Goal: Task Accomplishment & Management: Use online tool/utility

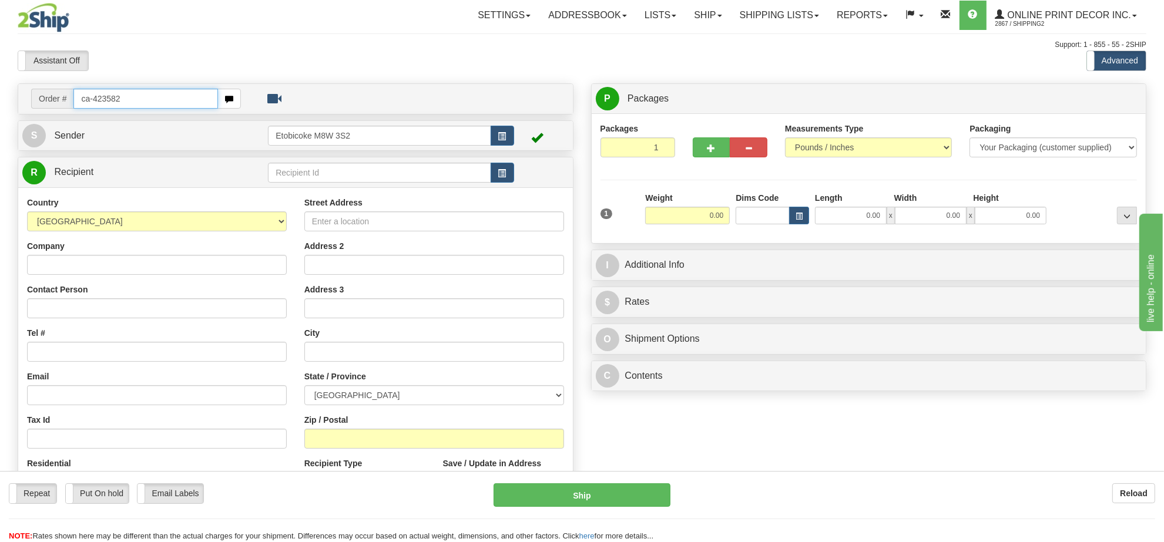
type input "ca-423582"
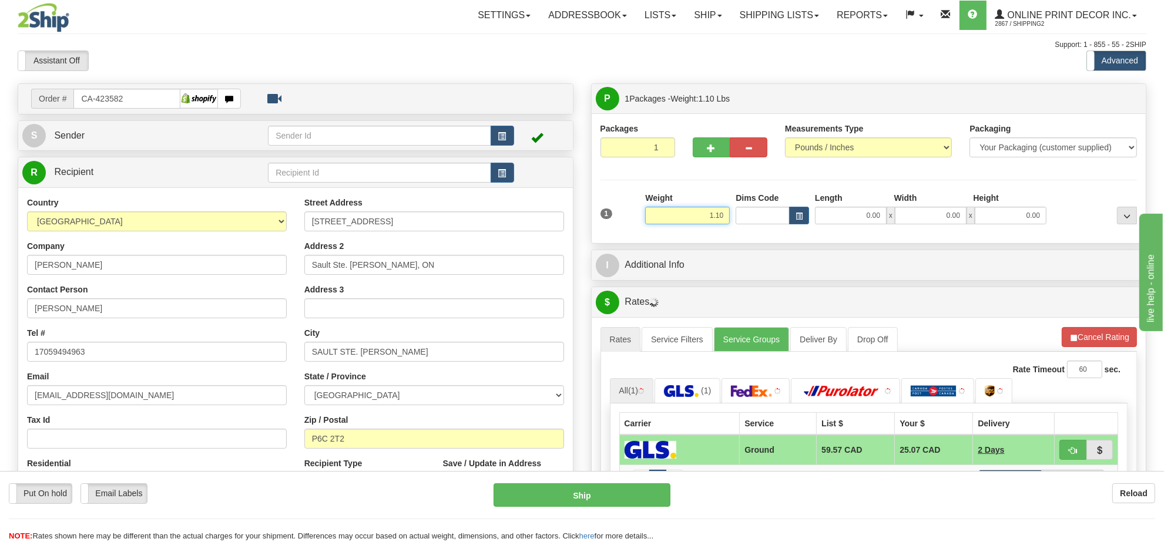
click at [708, 219] on input "1.10" at bounding box center [687, 216] width 85 height 18
click at [708, 221] on input "1.10" at bounding box center [687, 216] width 85 height 18
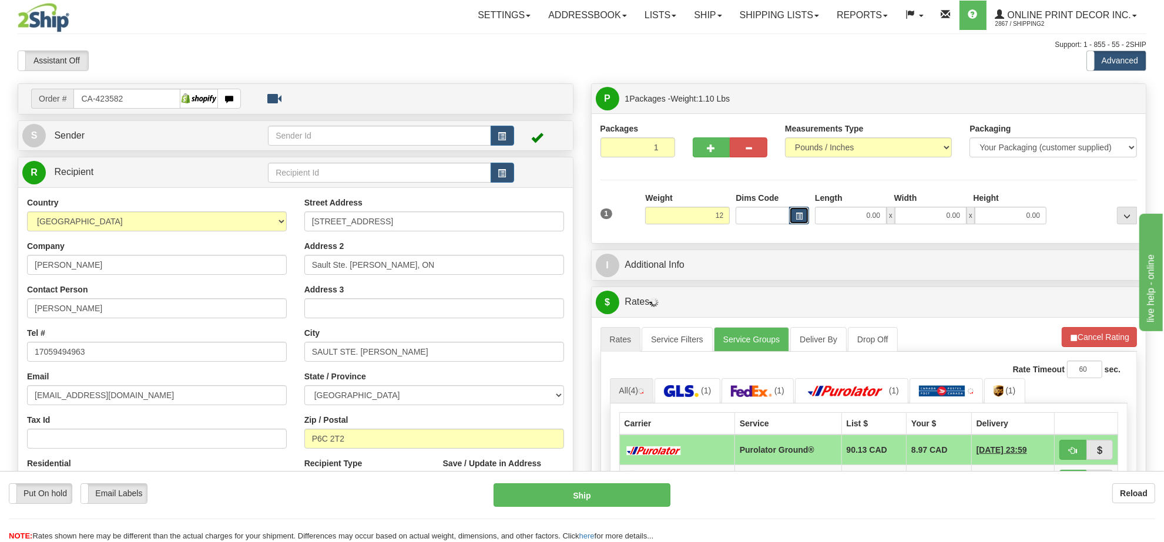
type input "12.00"
click at [792, 220] on button "button" at bounding box center [799, 216] width 20 height 18
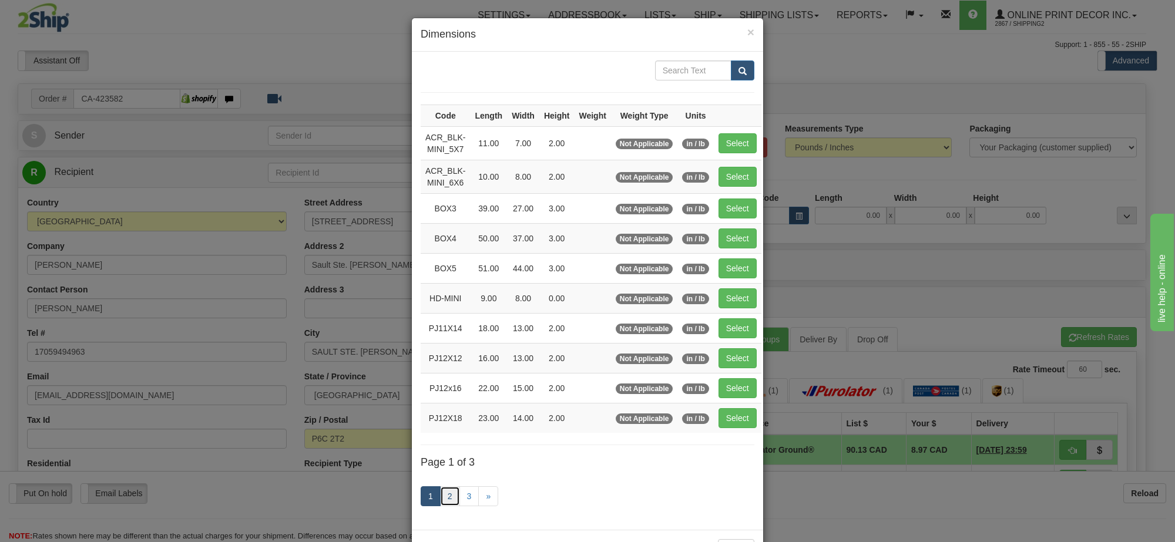
click at [445, 506] on link "2" at bounding box center [450, 496] width 20 height 20
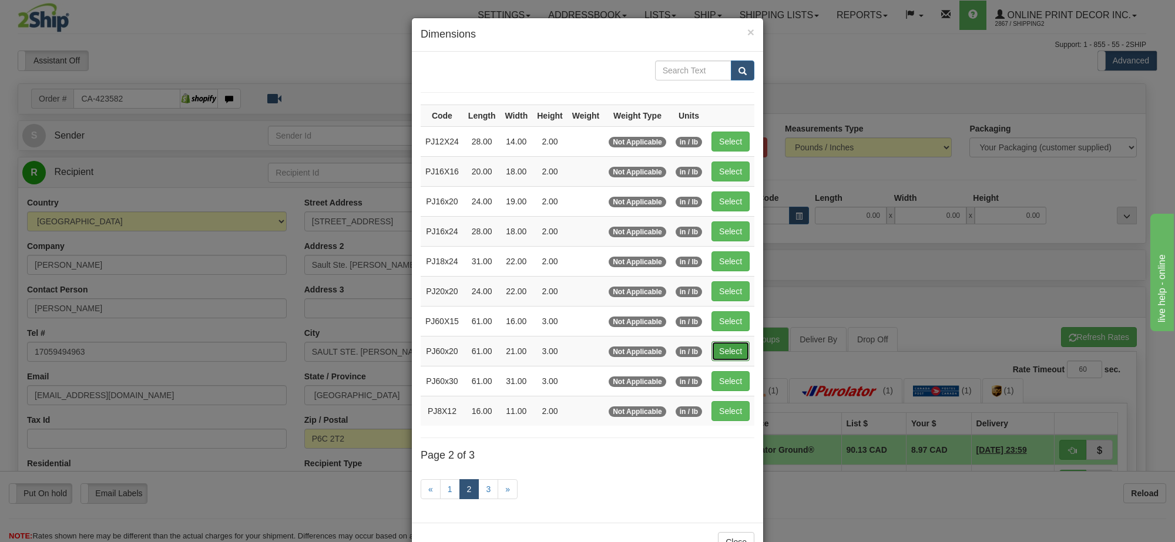
click at [731, 361] on button "Select" at bounding box center [730, 351] width 38 height 20
type input "PJ60x20"
type input "61.00"
type input "21.00"
type input "3.00"
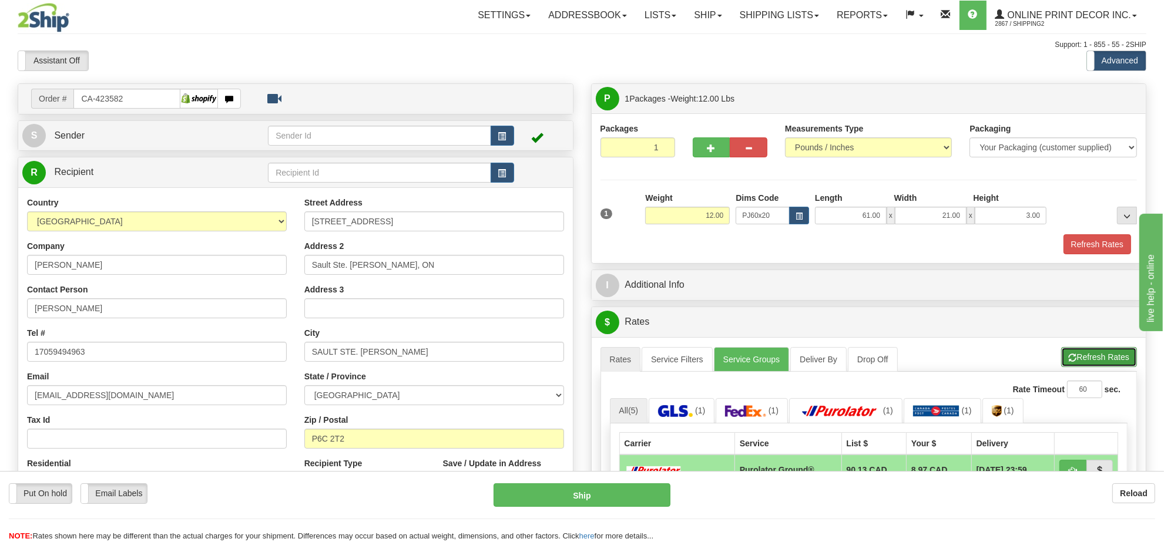
click at [1122, 367] on button "Refresh Rates" at bounding box center [1099, 357] width 76 height 20
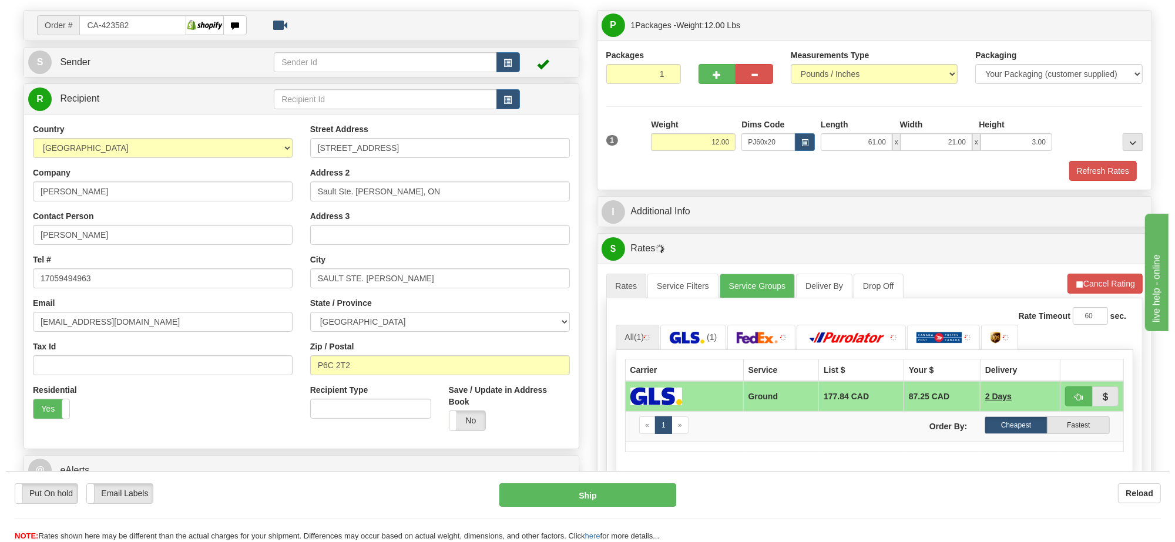
scroll to position [147, 0]
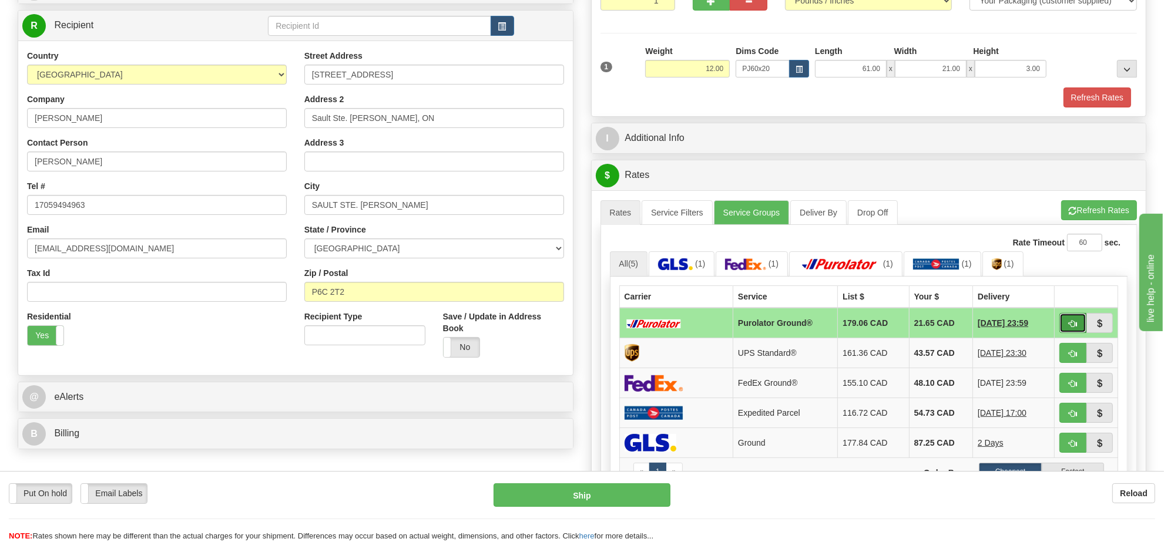
click at [1063, 325] on button "button" at bounding box center [1072, 323] width 27 height 20
type input "260"
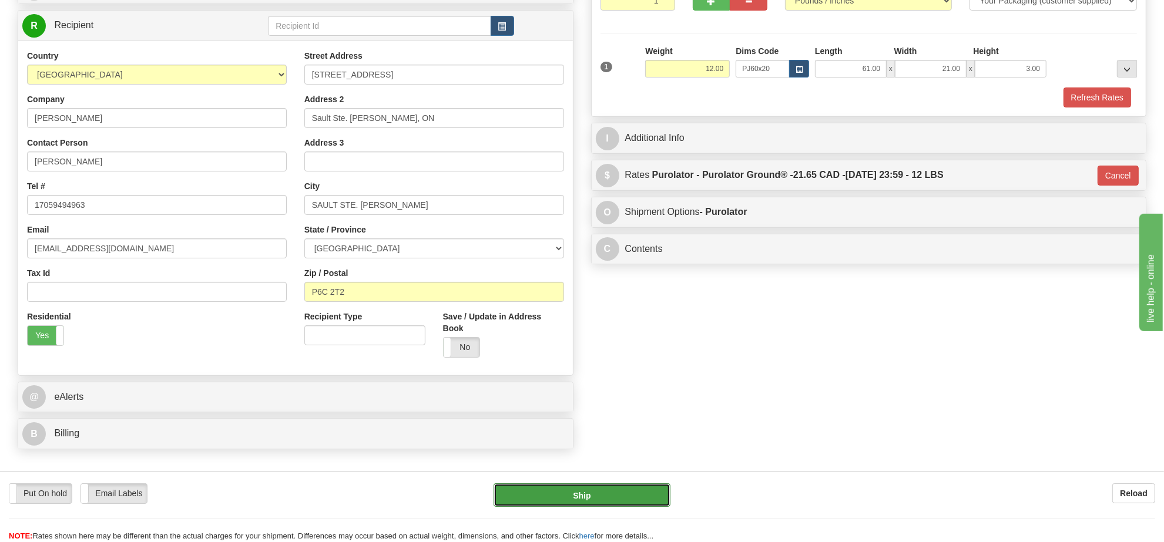
click at [647, 497] on button "Ship" at bounding box center [581, 494] width 176 height 23
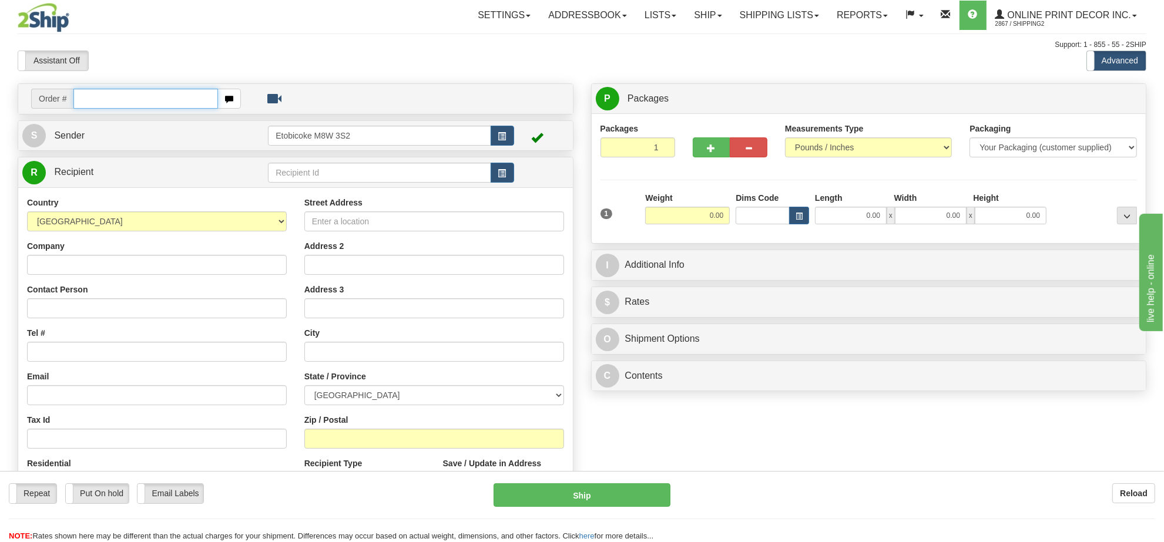
click at [151, 99] on input "text" at bounding box center [145, 99] width 145 height 20
type input "ca-423552"
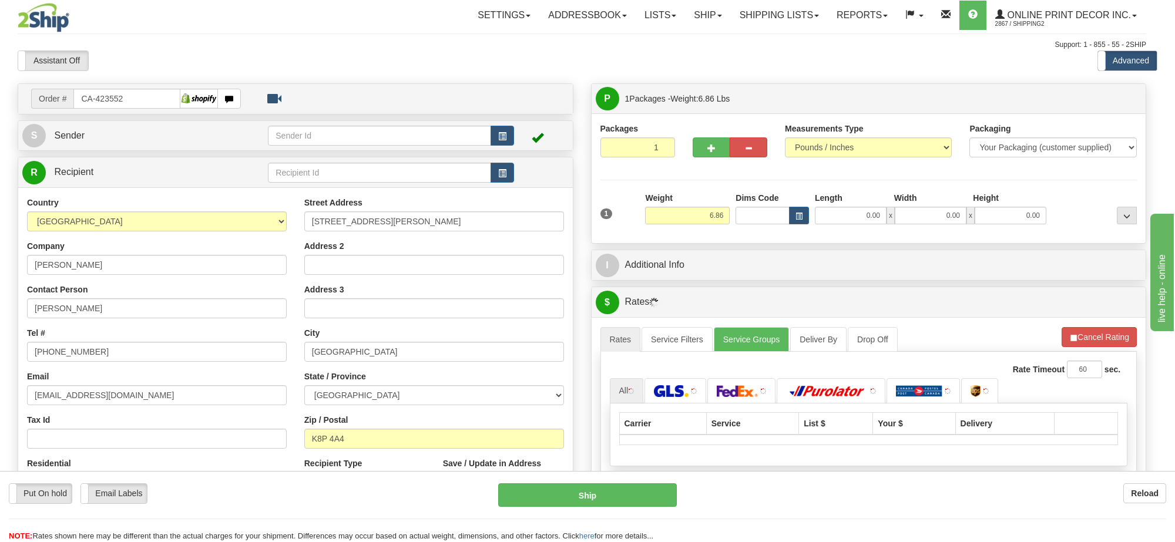
type input "BELLEVILLE"
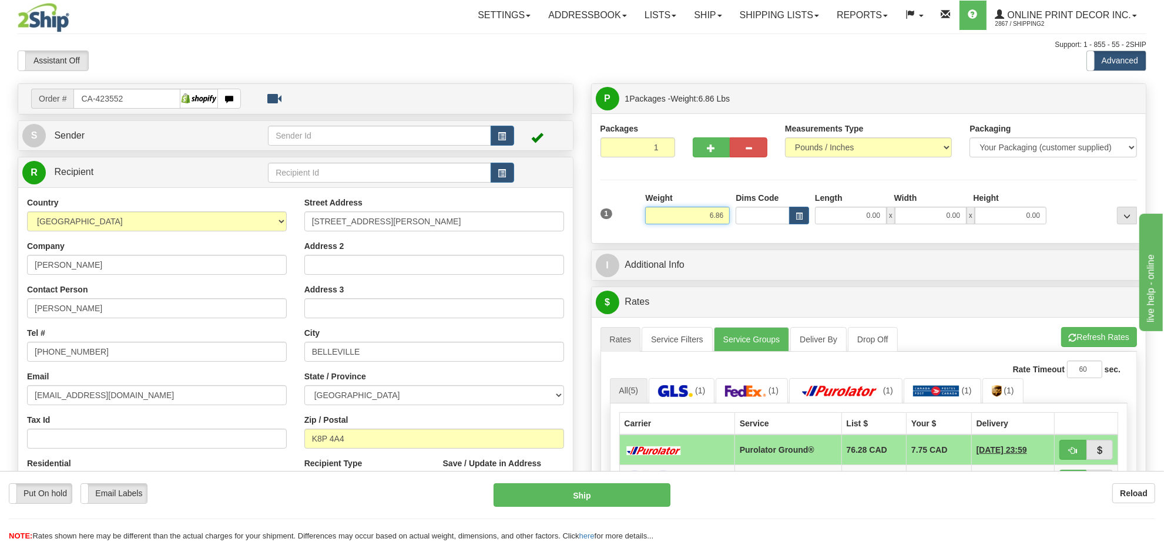
click at [720, 218] on input "6.86" at bounding box center [687, 216] width 85 height 18
type input "4.00"
click at [791, 219] on button "button" at bounding box center [799, 216] width 20 height 18
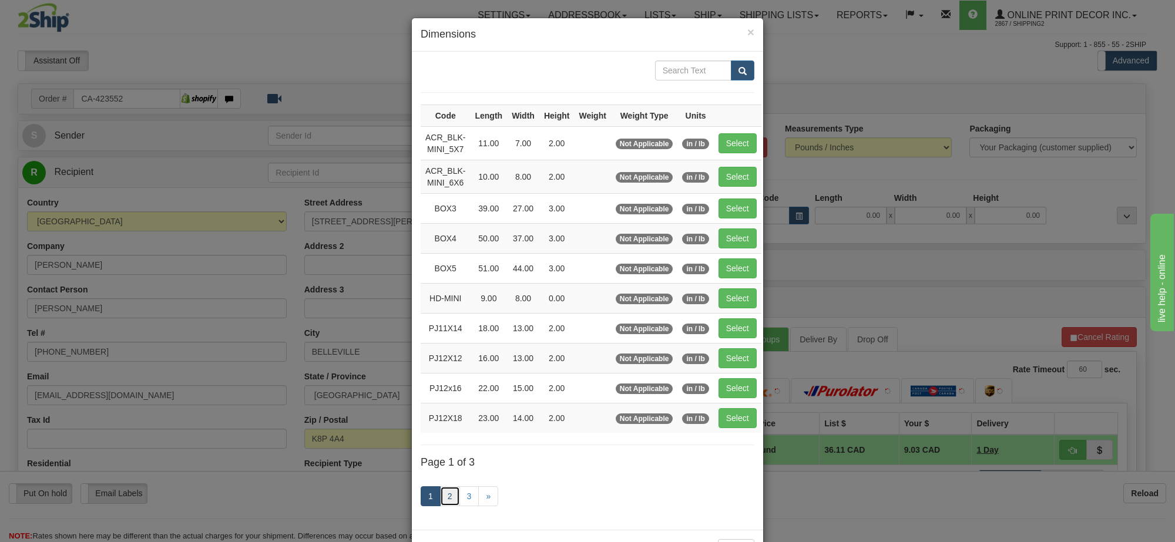
click at [444, 501] on link "2" at bounding box center [450, 496] width 20 height 20
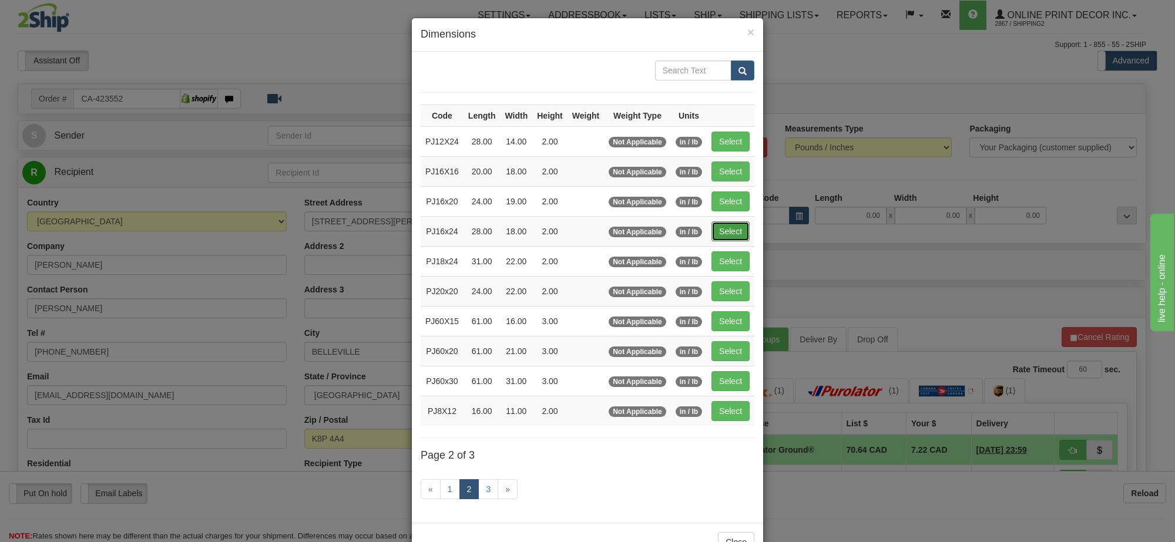
click at [741, 230] on button "Select" at bounding box center [730, 231] width 38 height 20
type input "PJ16x24"
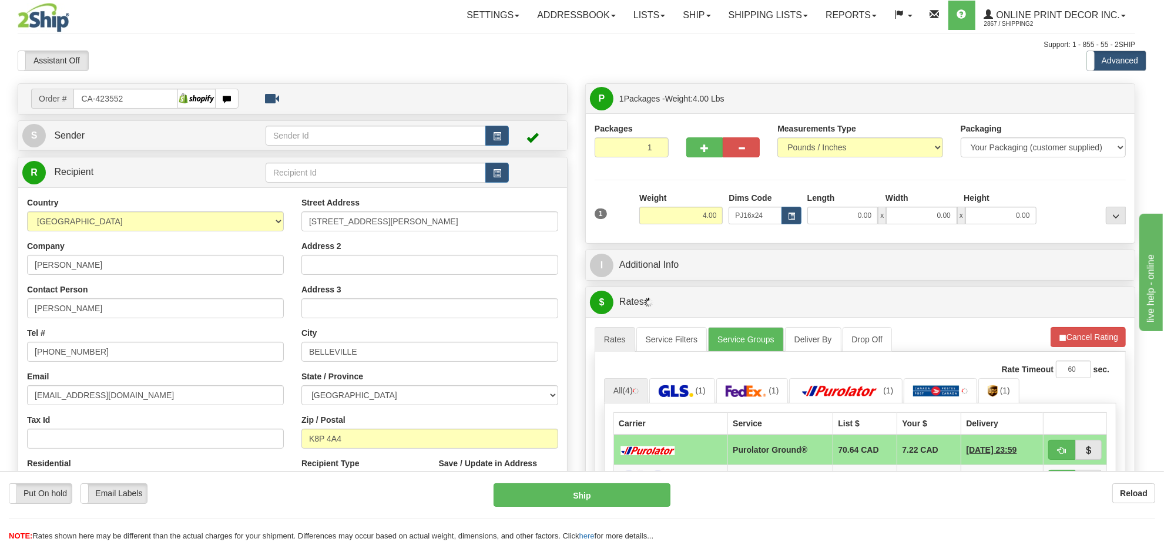
type input "28.00"
type input "18.00"
type input "2.00"
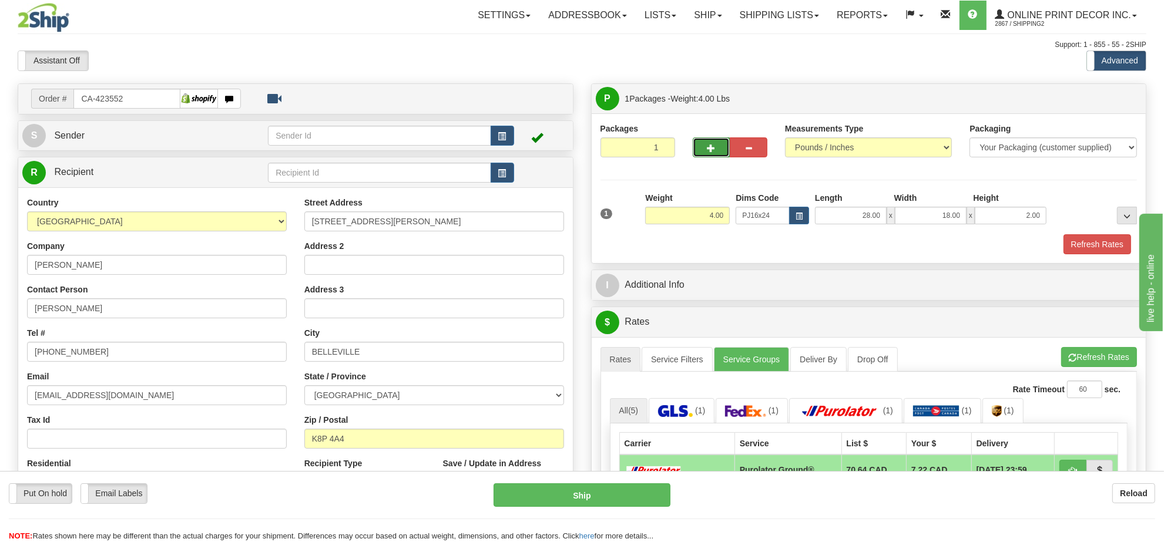
click at [707, 152] on span "button" at bounding box center [711, 149] width 8 height 8
radio input "true"
type input "2"
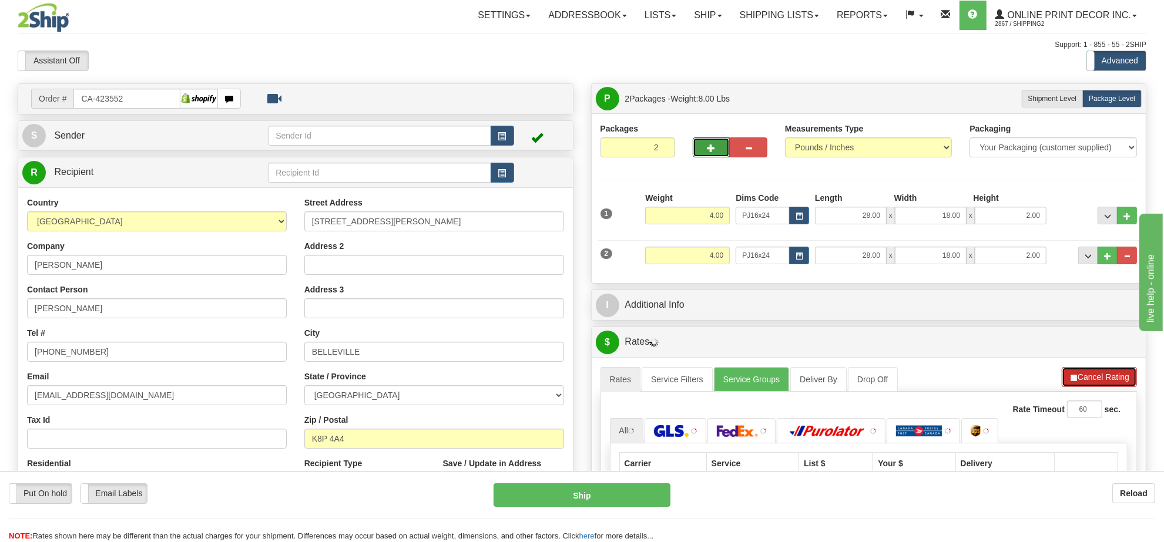
click at [1087, 378] on button "Cancel Rating" at bounding box center [1099, 377] width 75 height 20
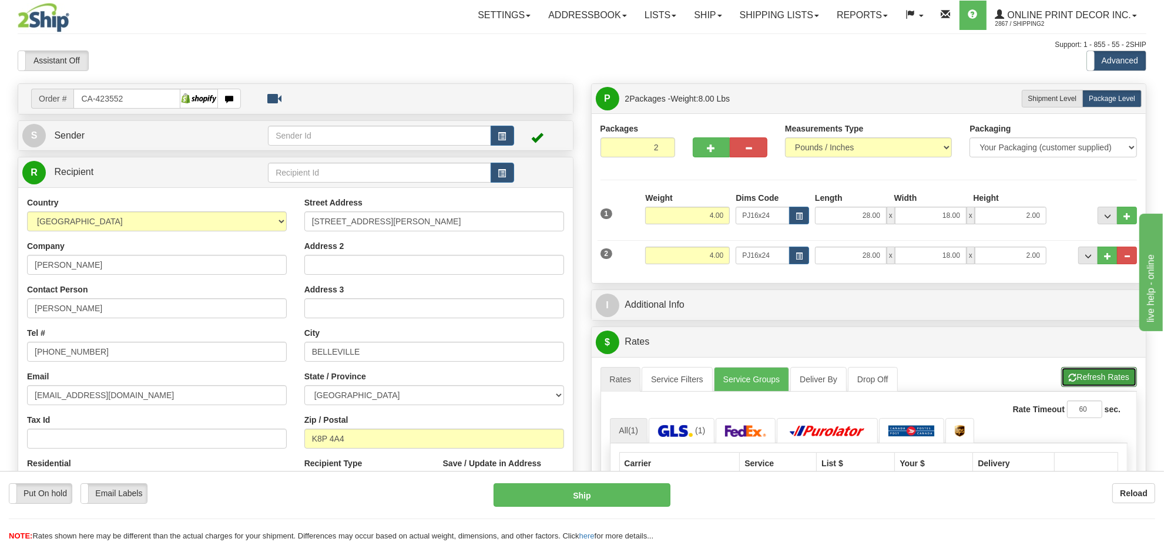
click at [1087, 378] on button "Refresh Rates" at bounding box center [1099, 377] width 76 height 20
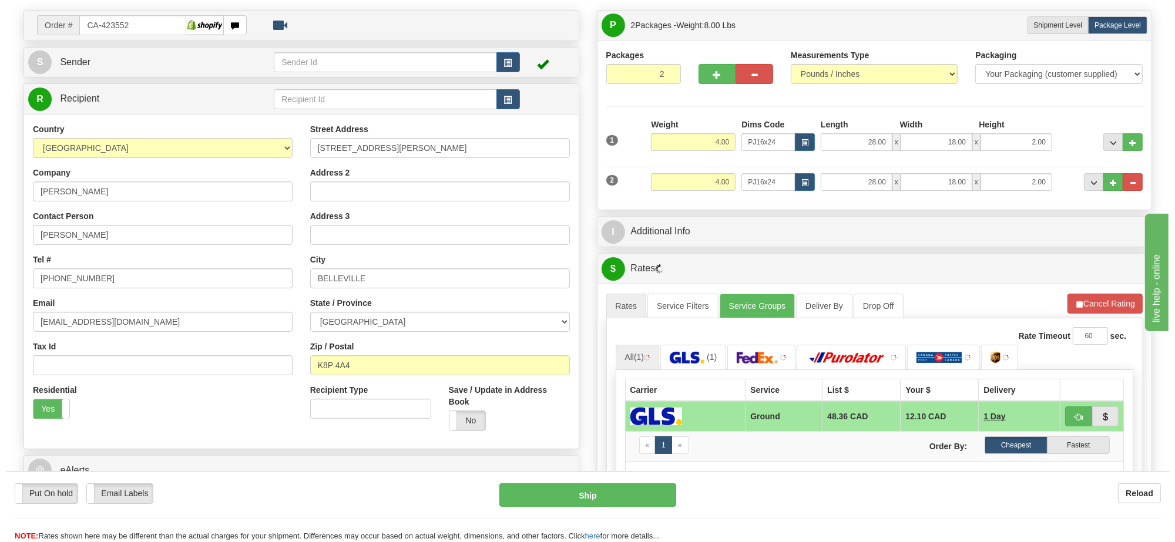
scroll to position [147, 0]
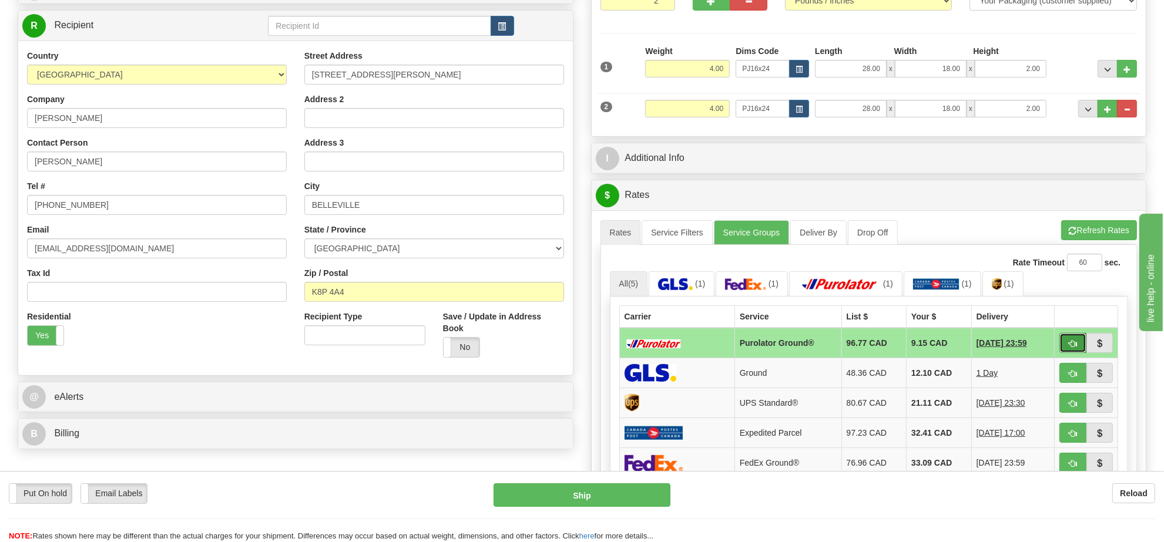
click at [1065, 342] on button "button" at bounding box center [1072, 343] width 27 height 20
type input "260"
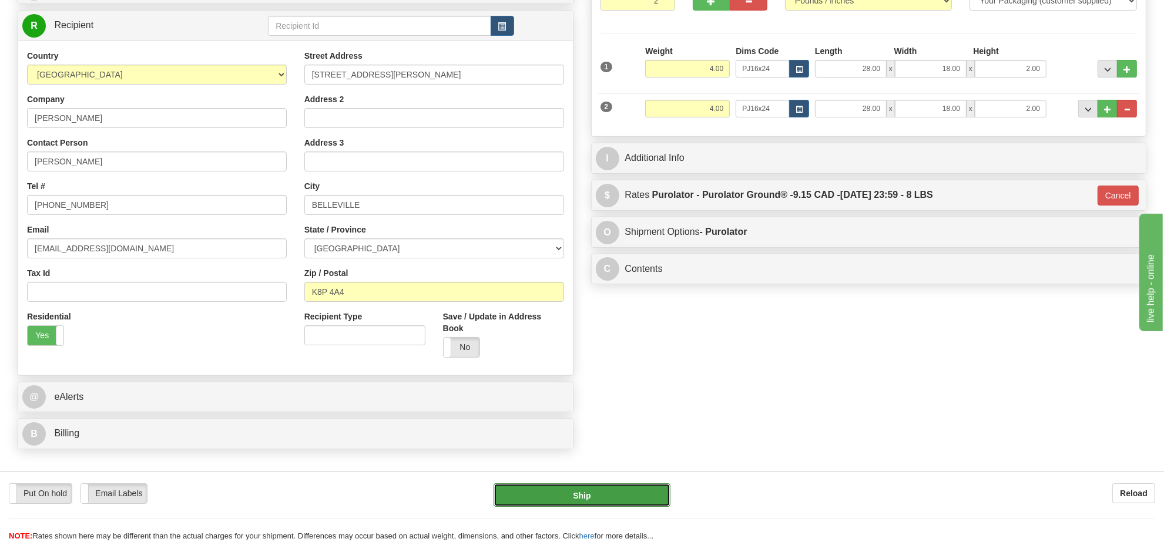
click at [636, 488] on button "Ship" at bounding box center [581, 494] width 176 height 23
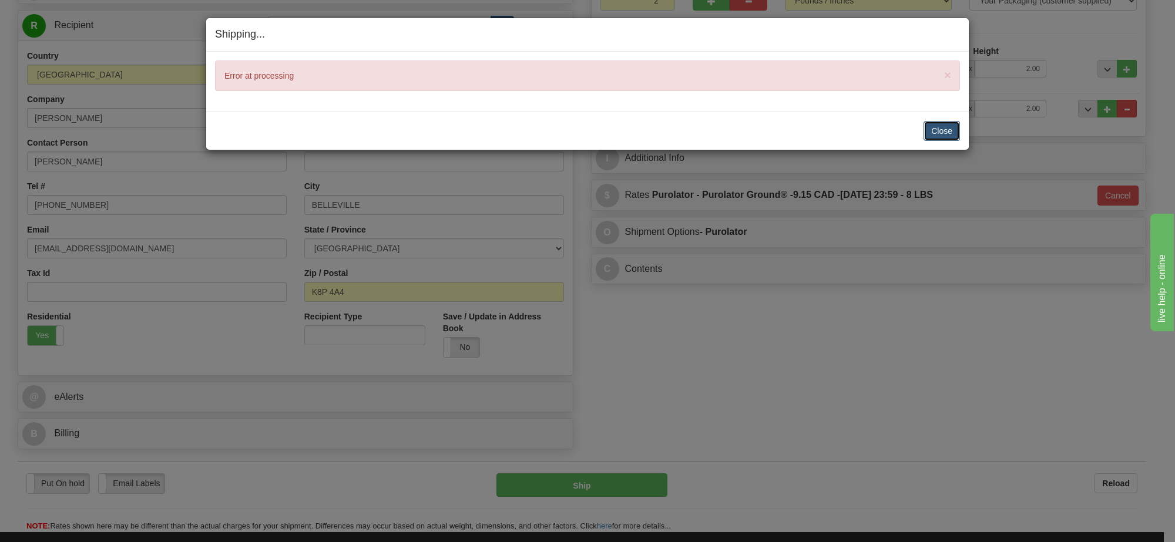
click at [948, 133] on button "Close" at bounding box center [942, 131] width 36 height 20
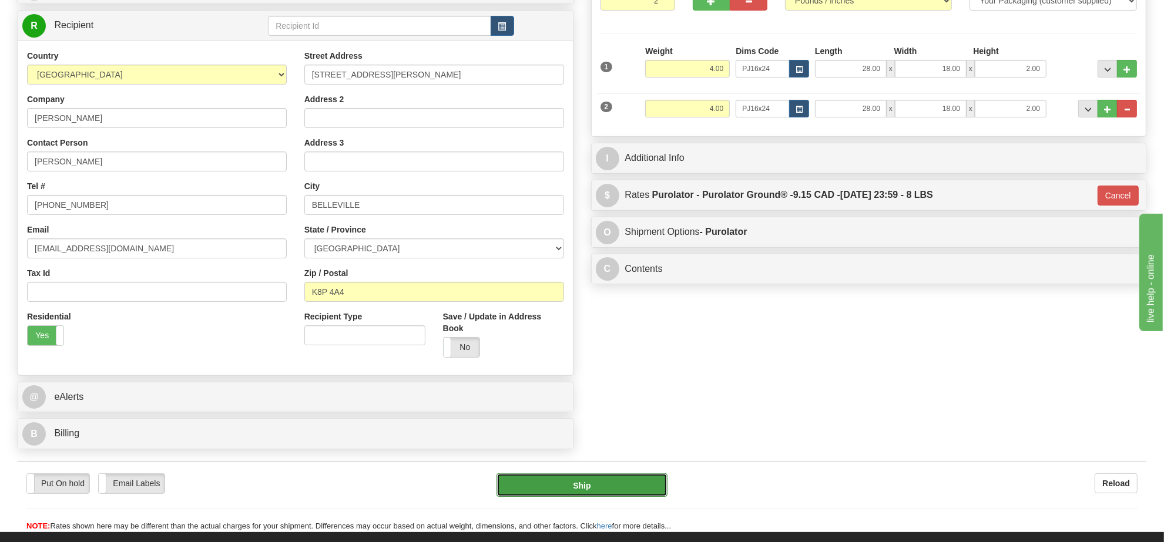
click at [598, 486] on button "Ship" at bounding box center [581, 485] width 170 height 23
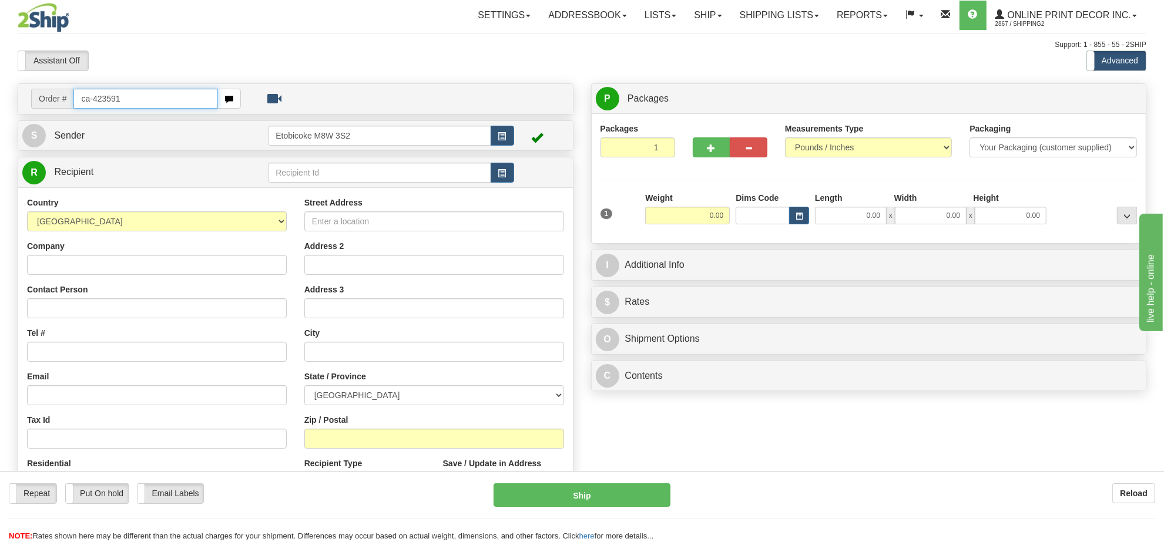
type input "ca-423591"
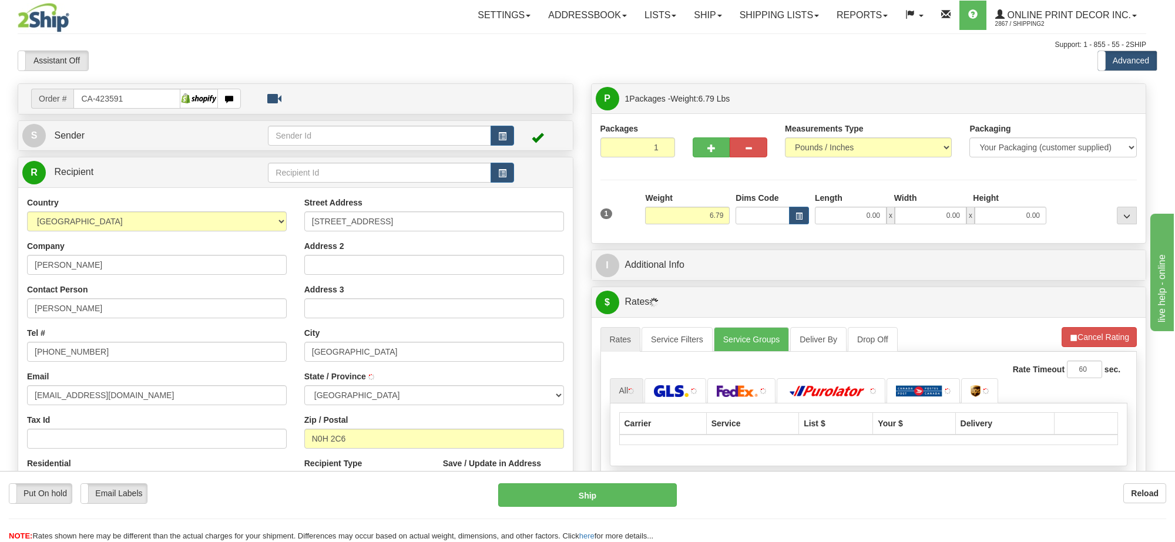
type input "PORT ELGIN"
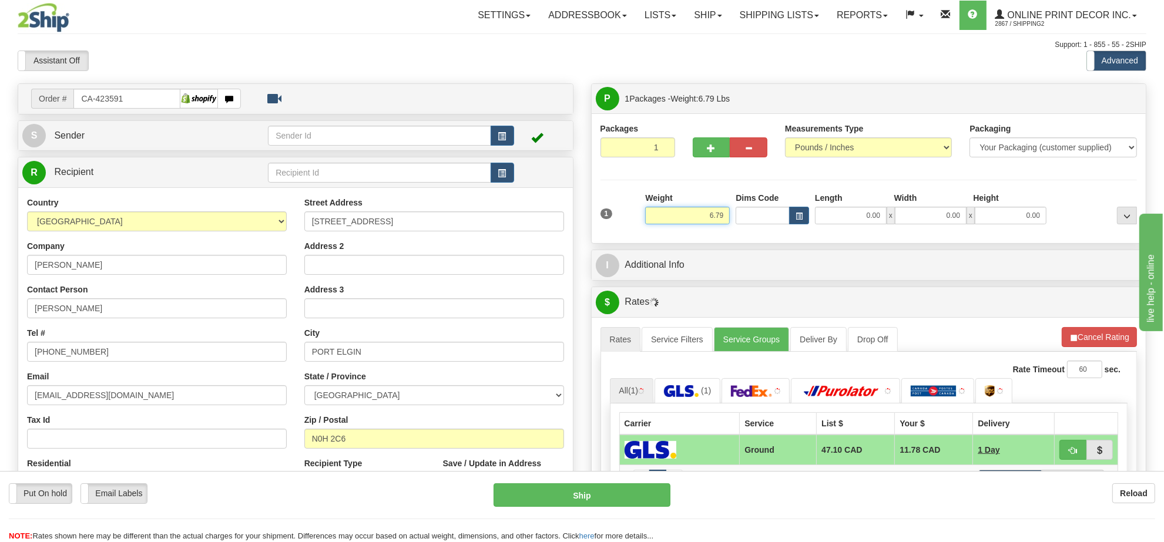
click at [712, 216] on input "6.79" at bounding box center [687, 216] width 85 height 18
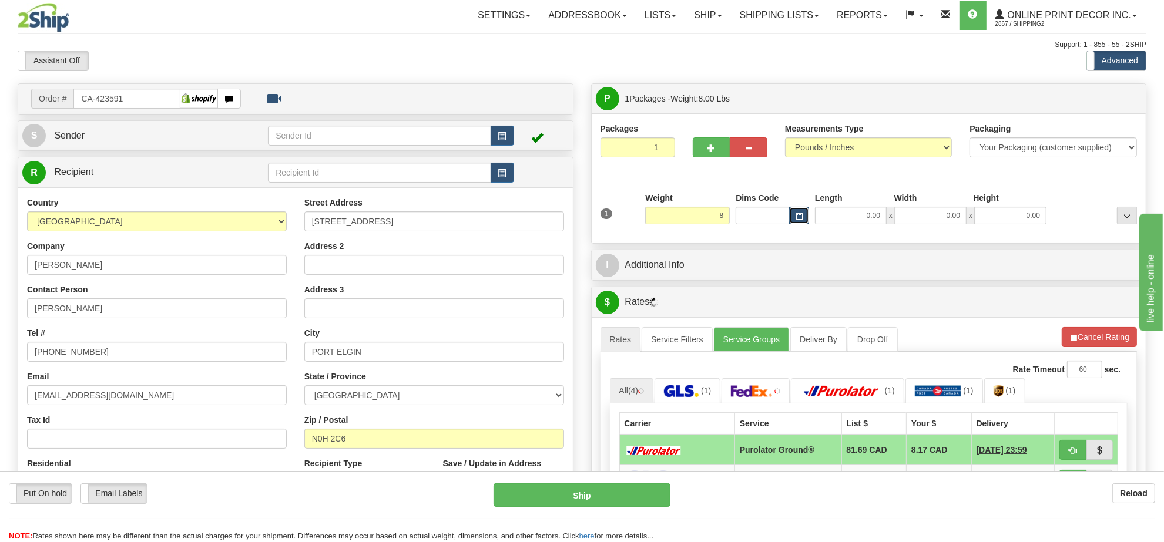
type input "8.00"
click at [805, 219] on button "button" at bounding box center [799, 216] width 20 height 18
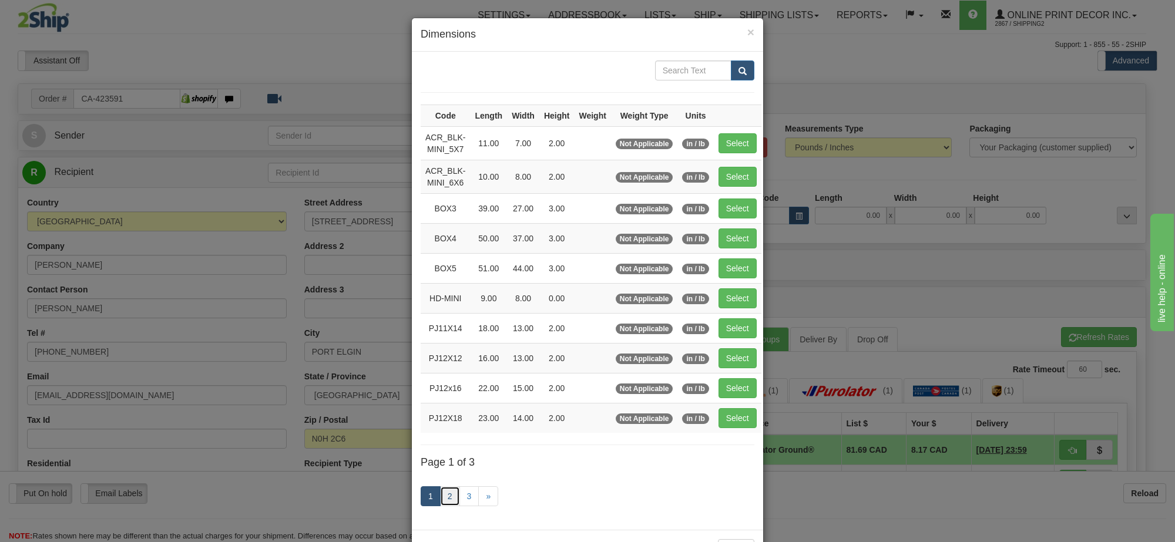
click at [446, 501] on link "2" at bounding box center [450, 496] width 20 height 20
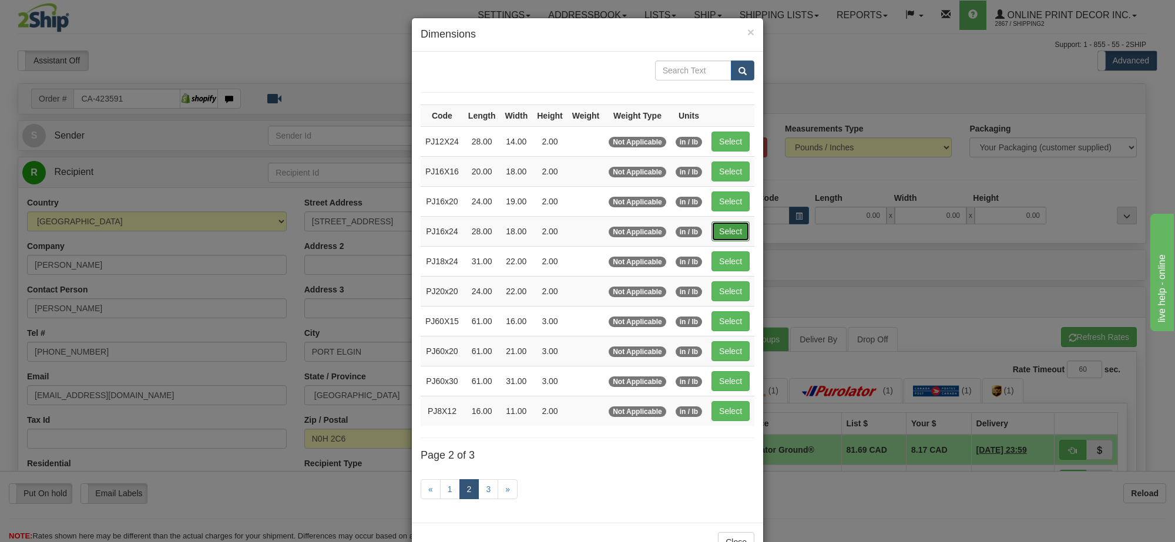
click at [738, 236] on button "Select" at bounding box center [730, 231] width 38 height 20
type input "PJ16x24"
type input "28.00"
type input "18.00"
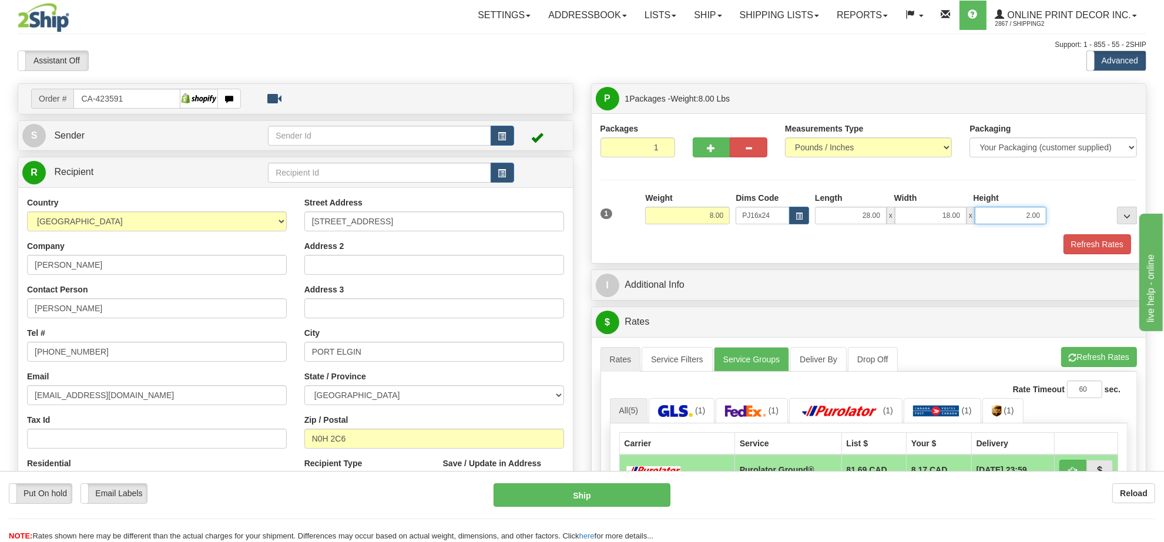
click at [1018, 222] on input "2.00" at bounding box center [1011, 216] width 72 height 18
type input "6.00"
click at [1097, 356] on button "Refresh Rates" at bounding box center [1099, 357] width 76 height 20
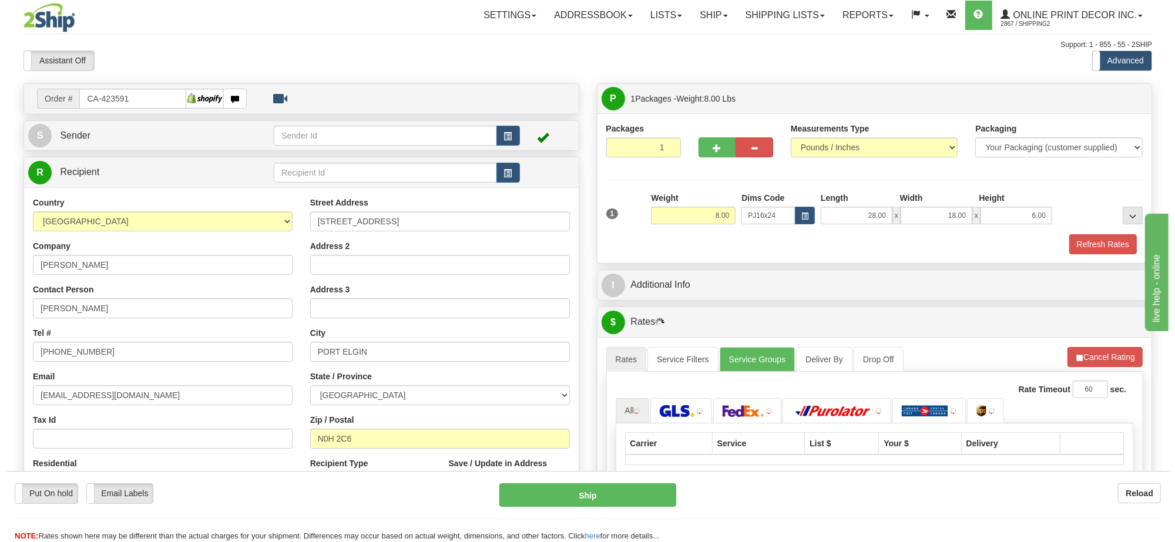
scroll to position [147, 0]
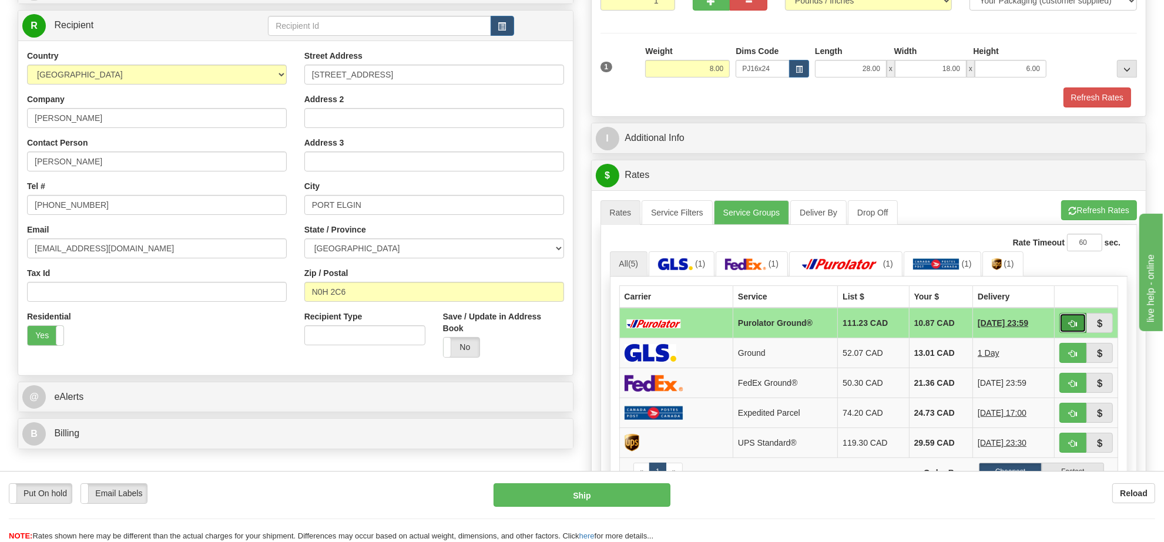
click at [1063, 327] on button "button" at bounding box center [1072, 323] width 27 height 20
type input "260"
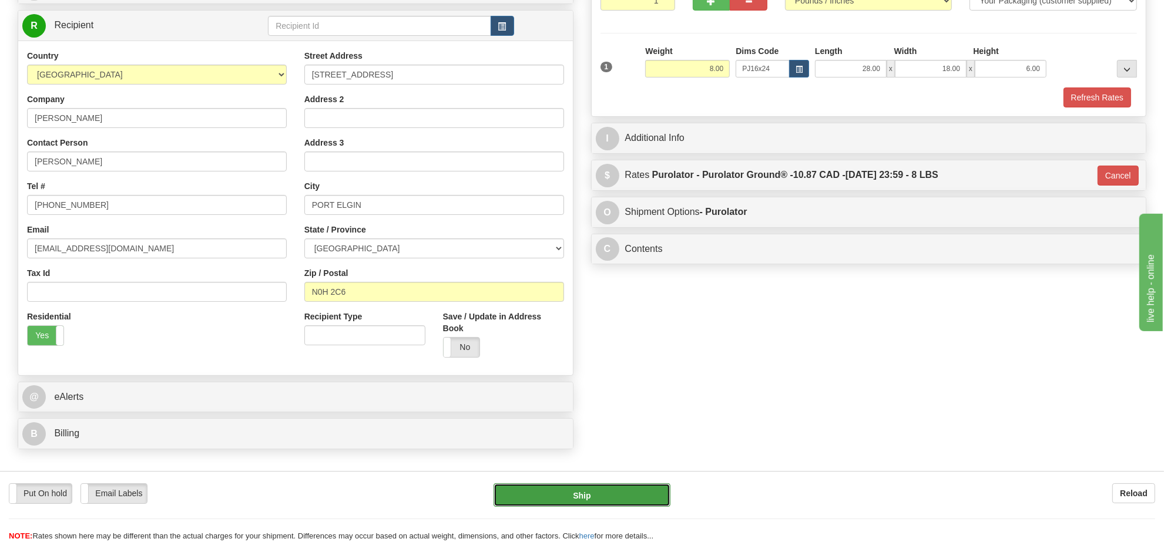
click at [626, 489] on button "Ship" at bounding box center [581, 494] width 176 height 23
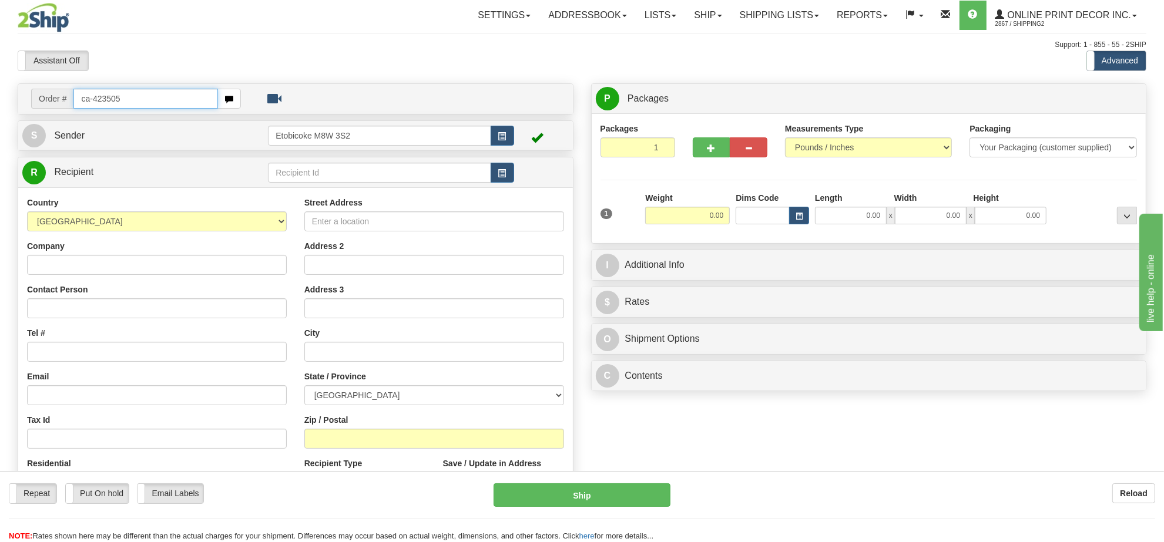
type input "ca-423505"
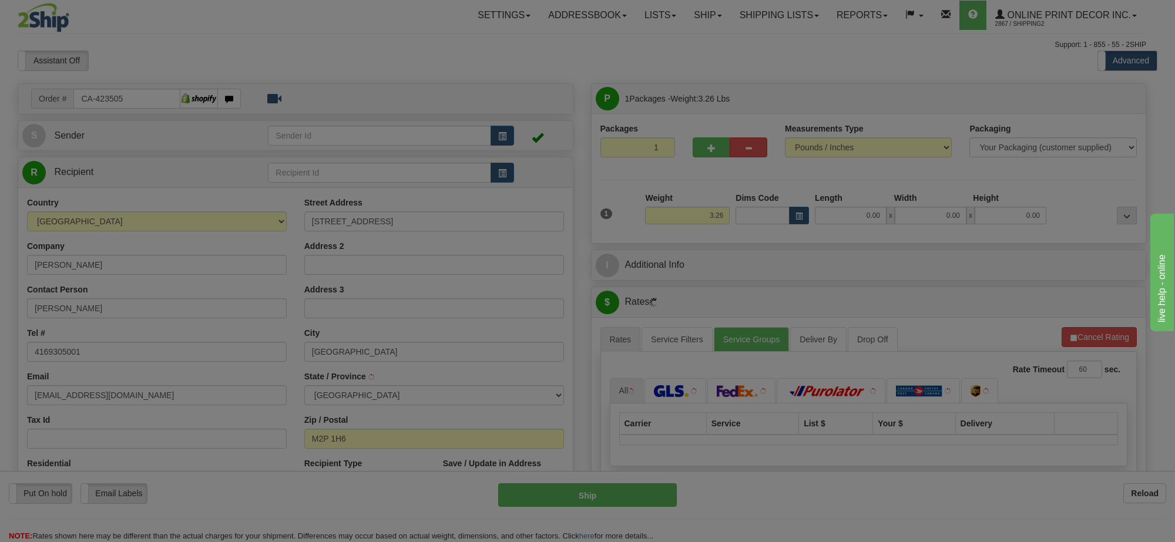
type input "NORTH YORK"
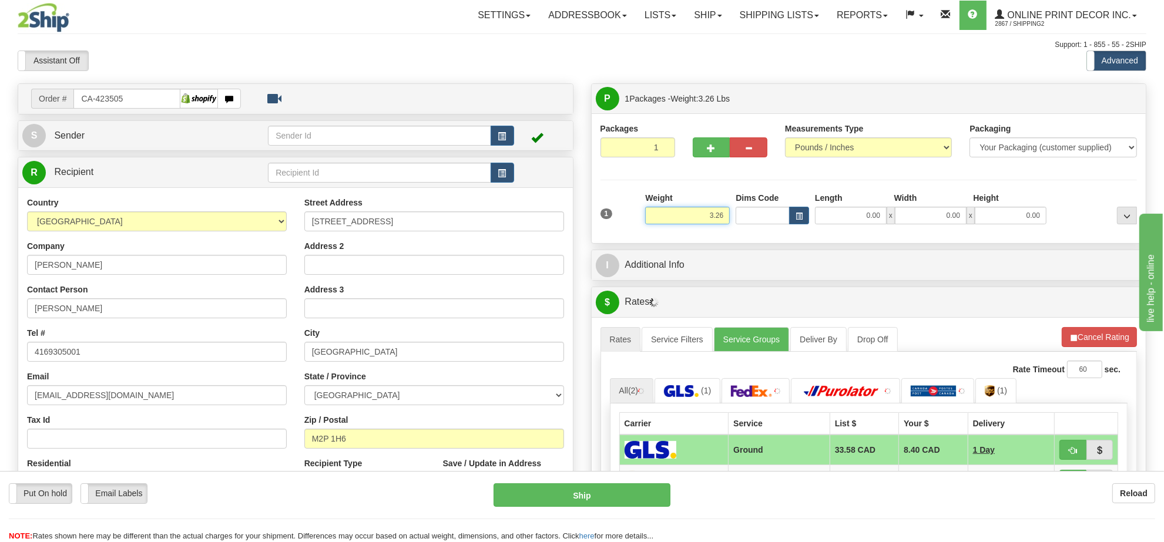
click at [712, 220] on input "3.26" at bounding box center [687, 216] width 85 height 18
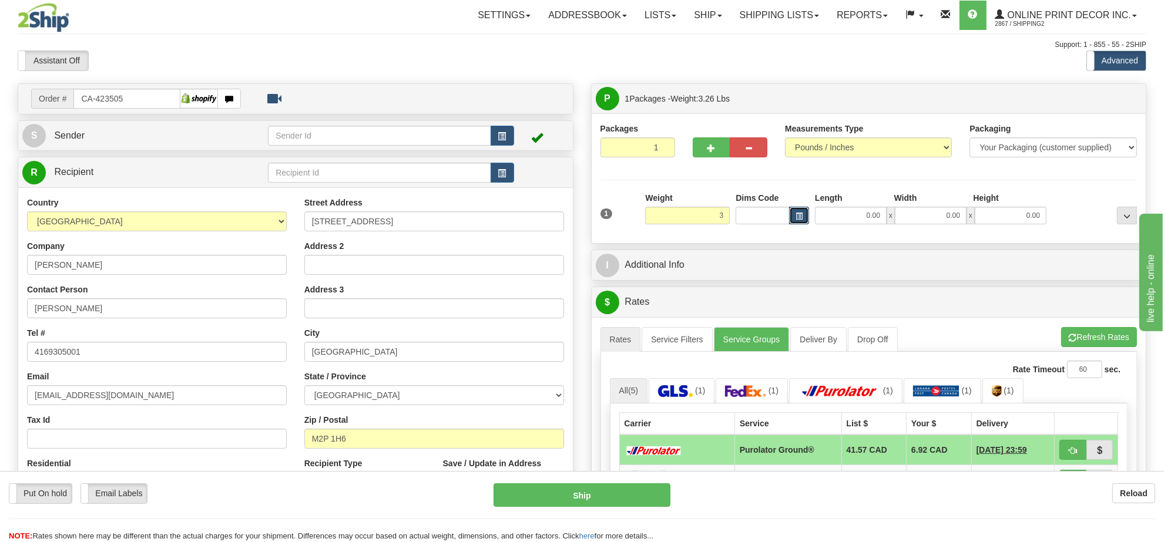
type input "3.00"
click at [790, 213] on button "button" at bounding box center [799, 216] width 20 height 18
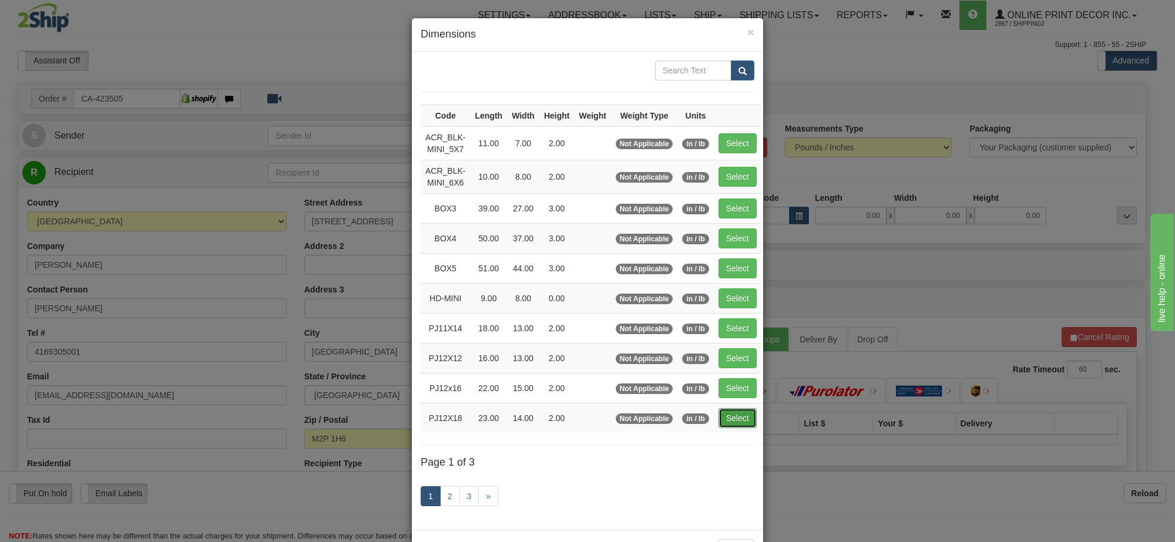
click at [751, 428] on button "Select" at bounding box center [737, 418] width 38 height 20
type input "PJ12X18"
type input "23.00"
type input "14.00"
type input "2.00"
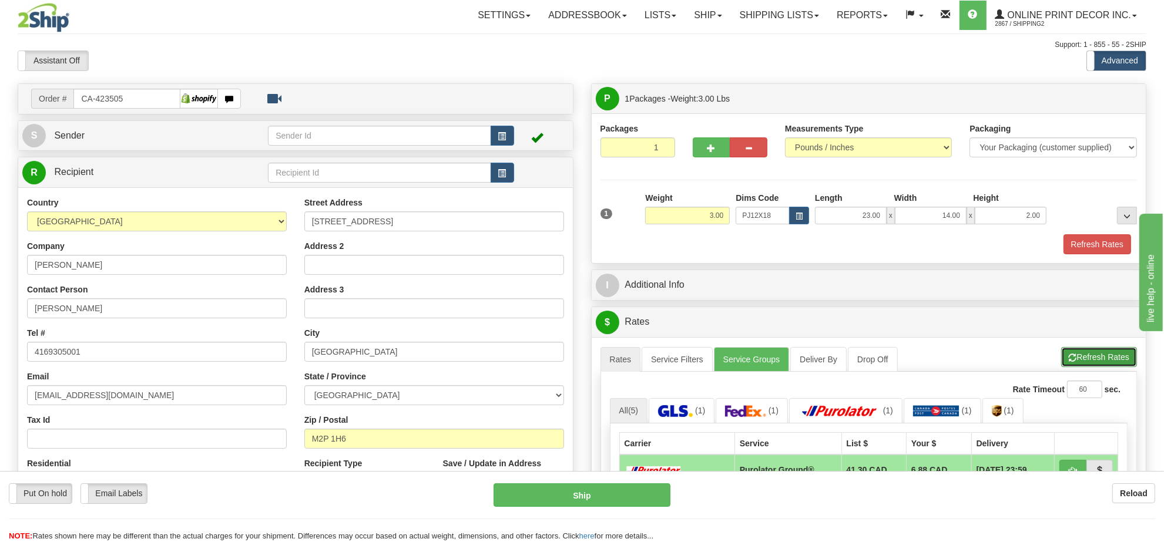
click at [1085, 361] on button "Refresh Rates" at bounding box center [1099, 357] width 76 height 20
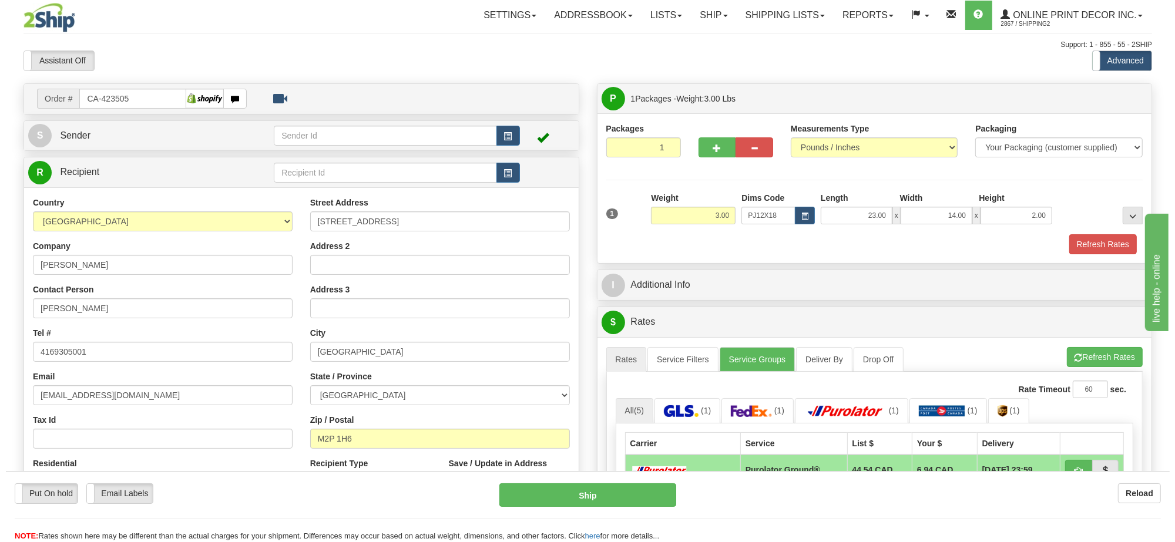
scroll to position [147, 0]
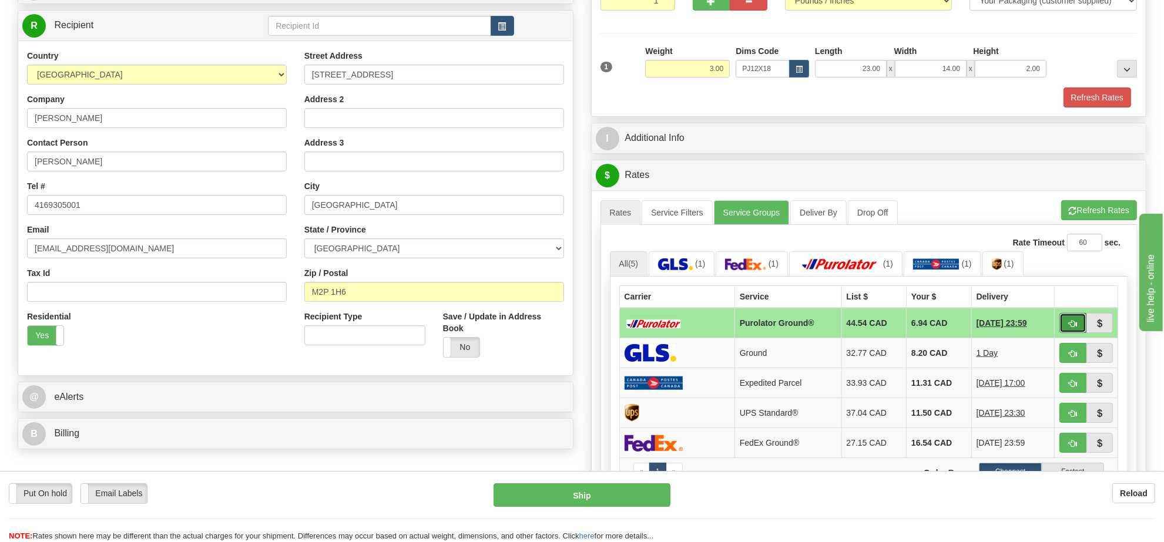
click at [1064, 325] on button "button" at bounding box center [1072, 323] width 27 height 20
type input "260"
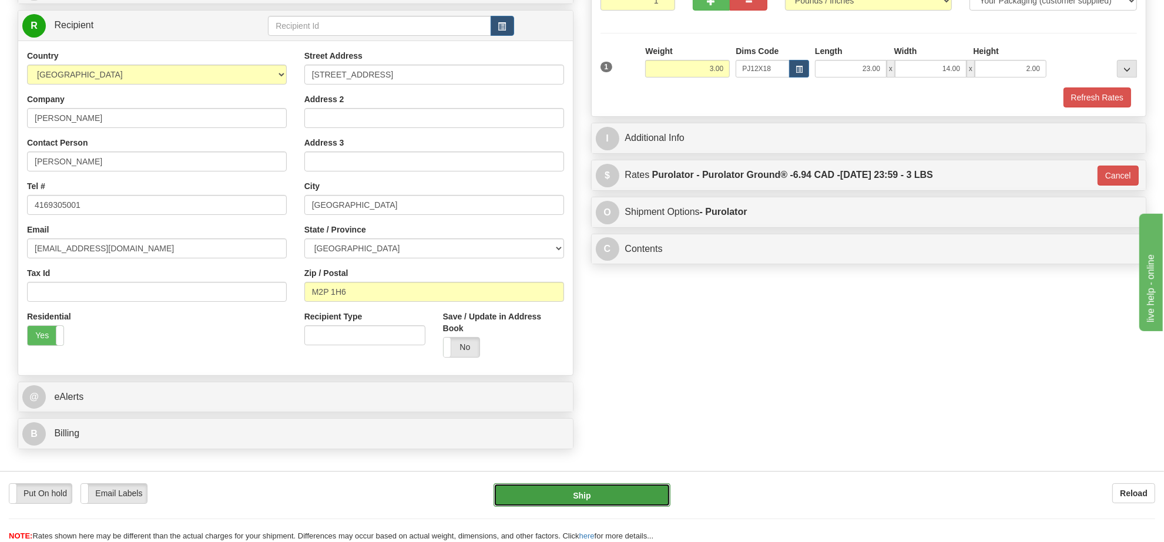
click at [604, 499] on button "Ship" at bounding box center [581, 494] width 176 height 23
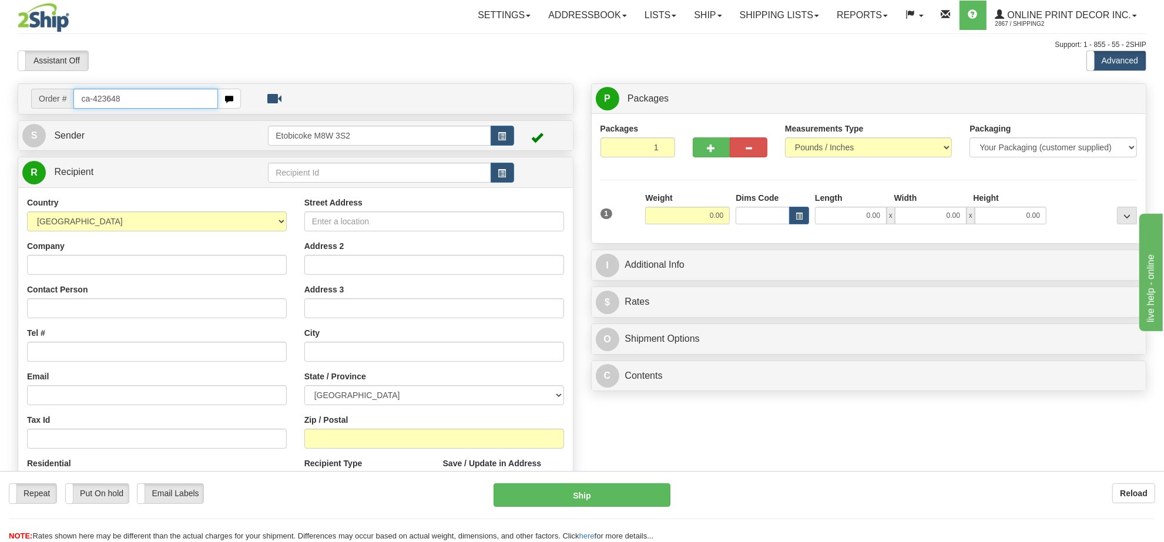
type input "ca-423648"
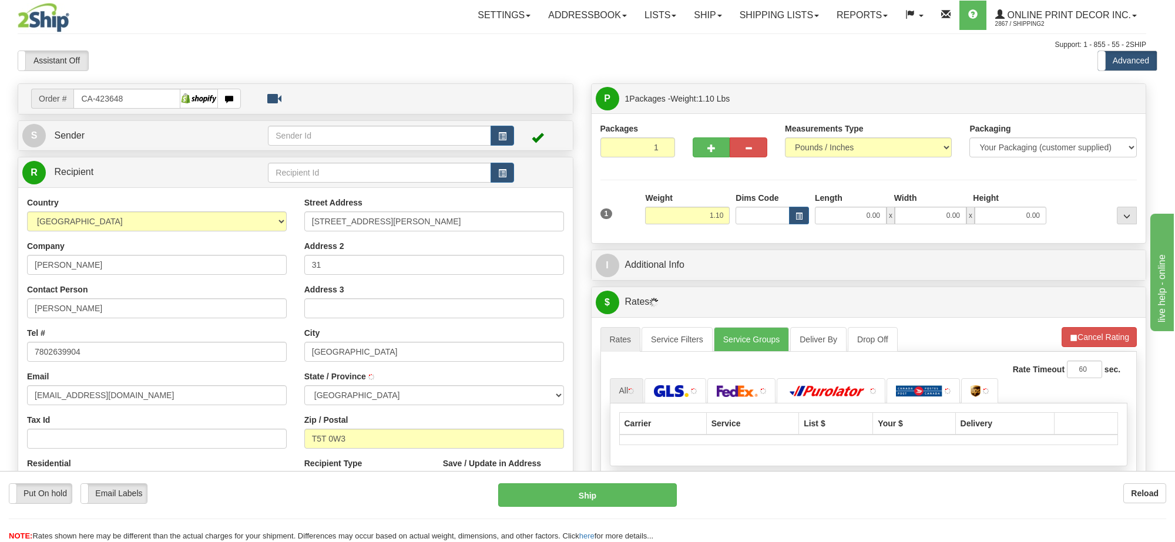
type input "EDMONTON"
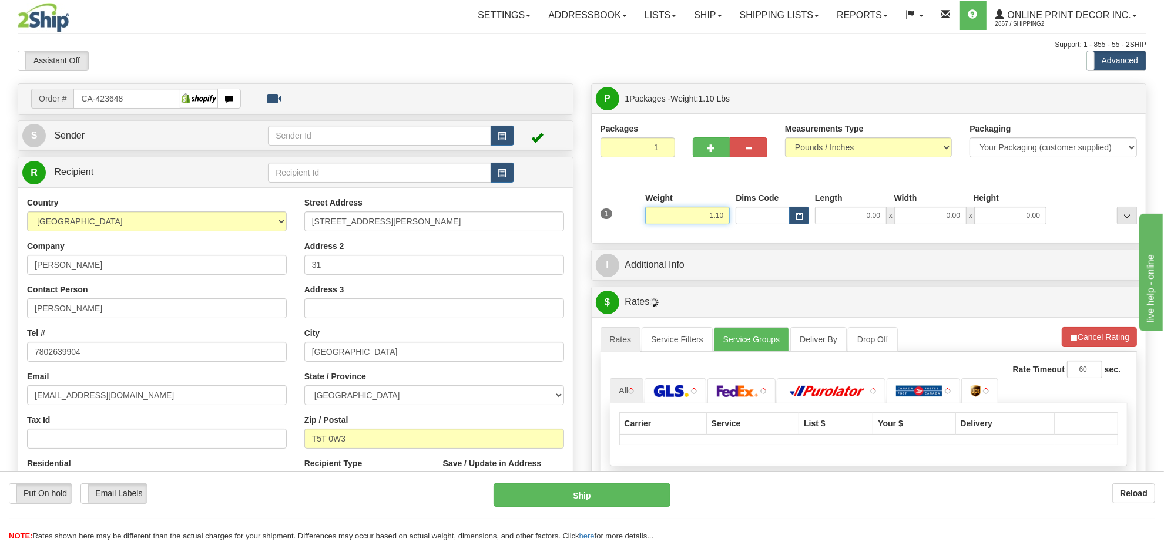
click at [704, 222] on input "1.10" at bounding box center [687, 216] width 85 height 18
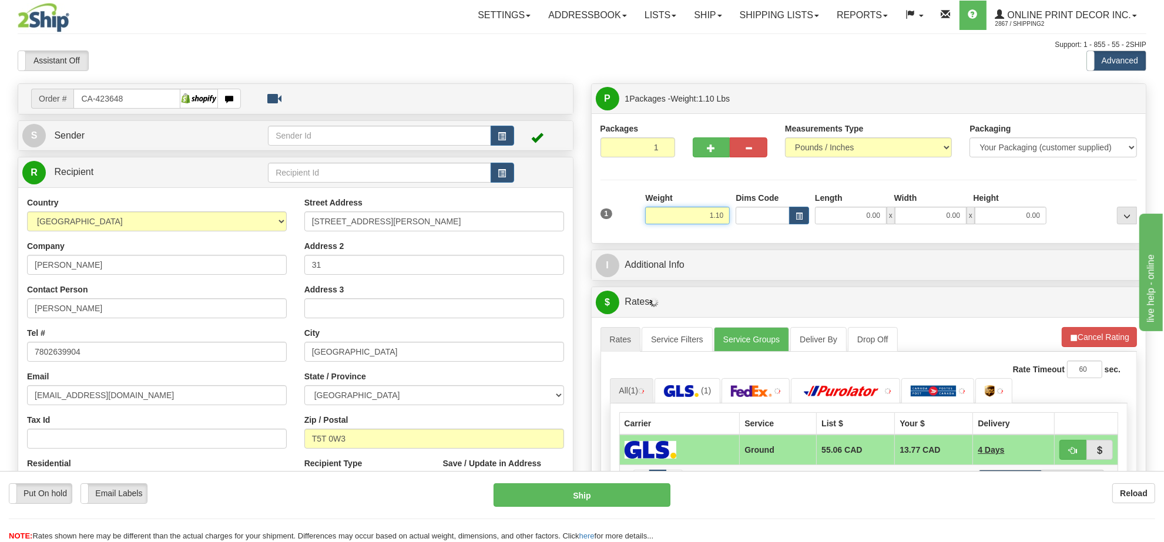
click at [704, 222] on input "1.10" at bounding box center [687, 216] width 85 height 18
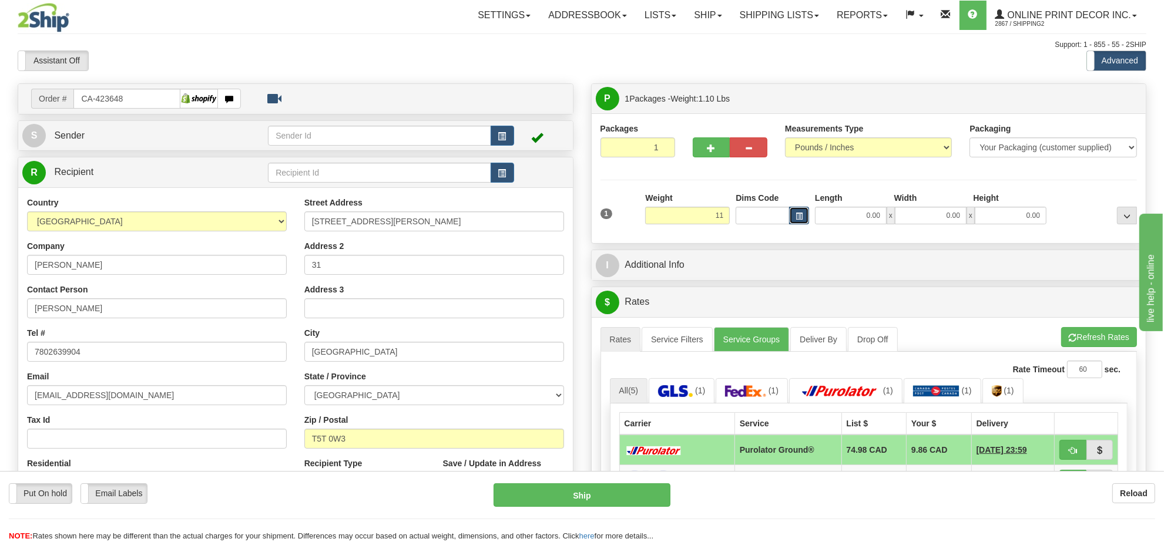
type input "11.00"
click at [802, 216] on button "button" at bounding box center [799, 216] width 20 height 18
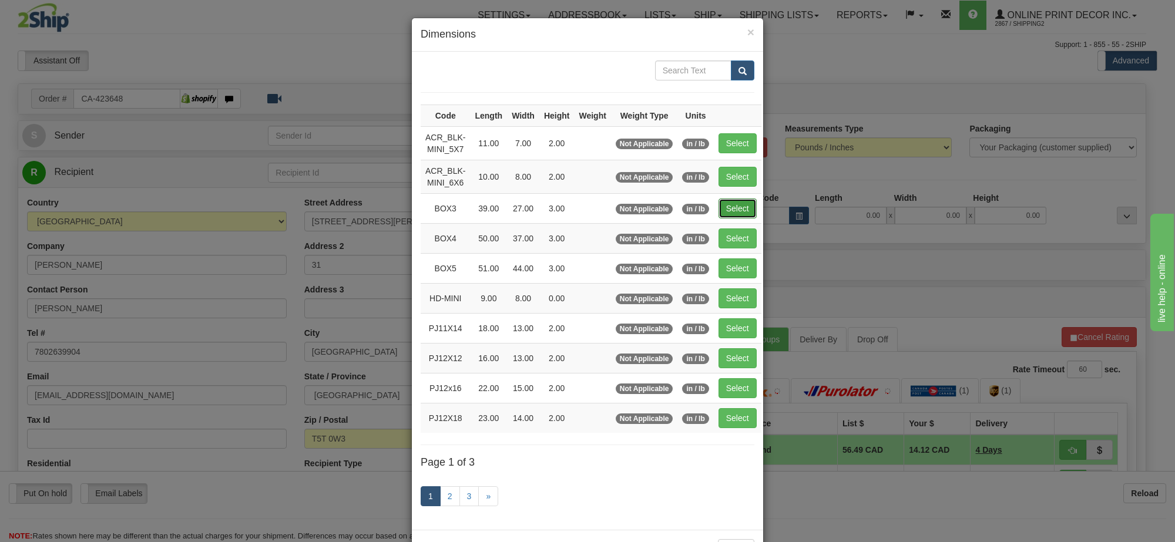
click at [745, 207] on button "Select" at bounding box center [737, 209] width 38 height 20
type input "BOX3"
type input "39.00"
type input "27.00"
type input "3.00"
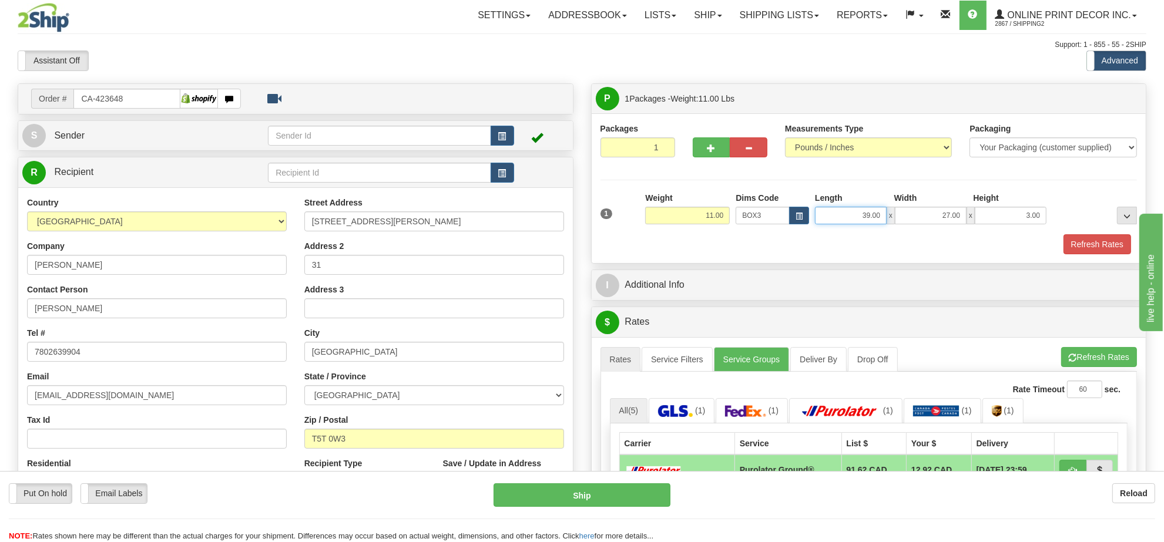
click at [872, 217] on input "39.00" at bounding box center [851, 216] width 72 height 18
click at [929, 214] on input "27.00" at bounding box center [931, 216] width 72 height 18
click at [929, 213] on input "27.00" at bounding box center [931, 216] width 72 height 18
type input "39.00"
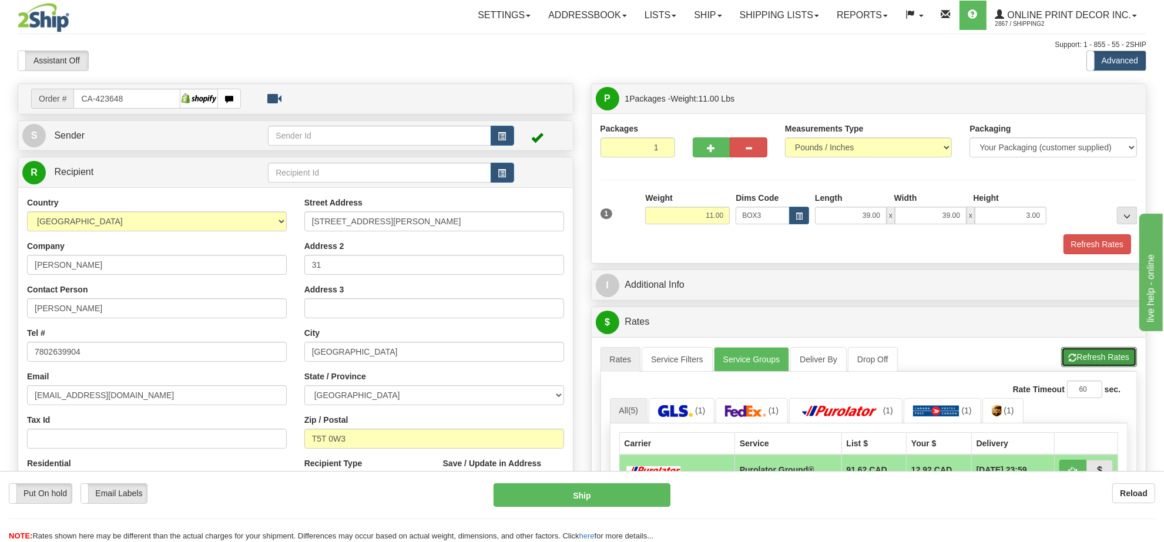
drag, startPoint x: 1087, startPoint y: 356, endPoint x: 1080, endPoint y: 354, distance: 7.8
click at [1087, 356] on button "Refresh Rates" at bounding box center [1099, 357] width 76 height 20
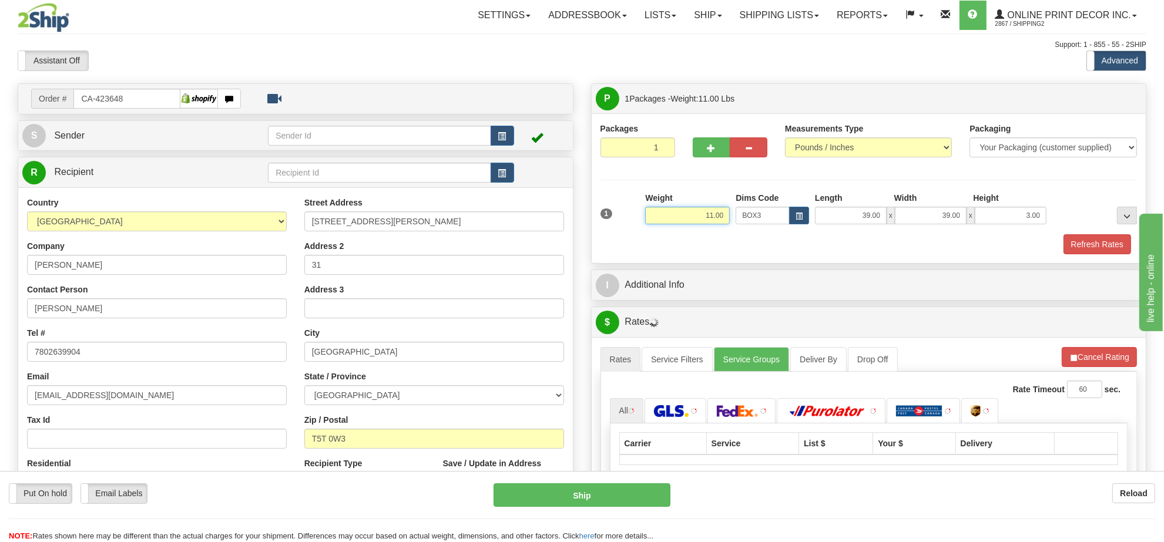
click at [695, 222] on input "11.00" at bounding box center [687, 216] width 85 height 18
click at [694, 221] on input "11.00" at bounding box center [687, 216] width 85 height 18
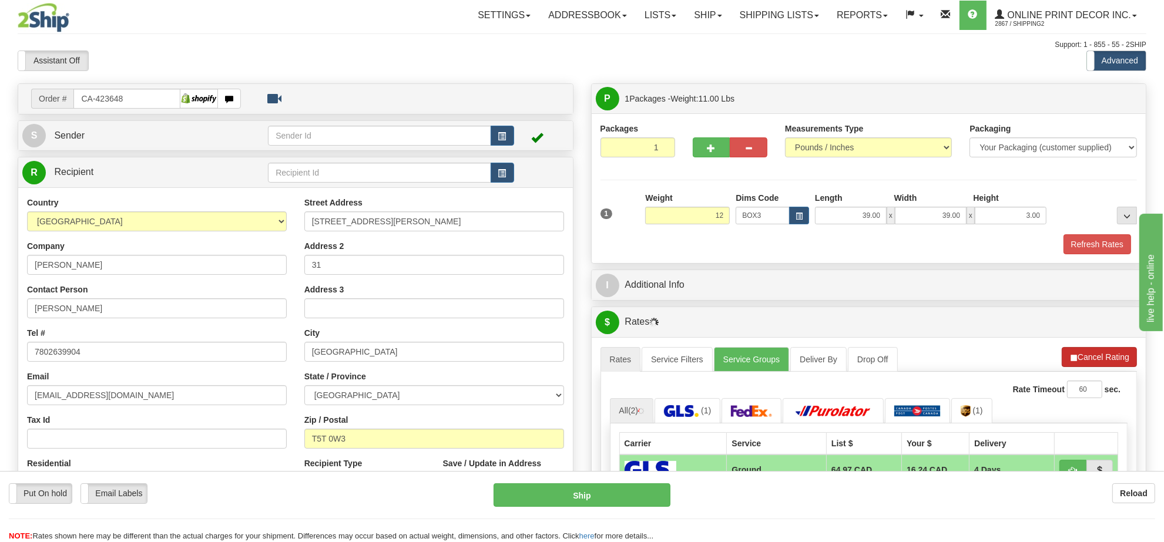
type input "12.00"
click at [1094, 357] on li "Refresh Rates Cancel Rating" at bounding box center [1099, 357] width 75 height 20
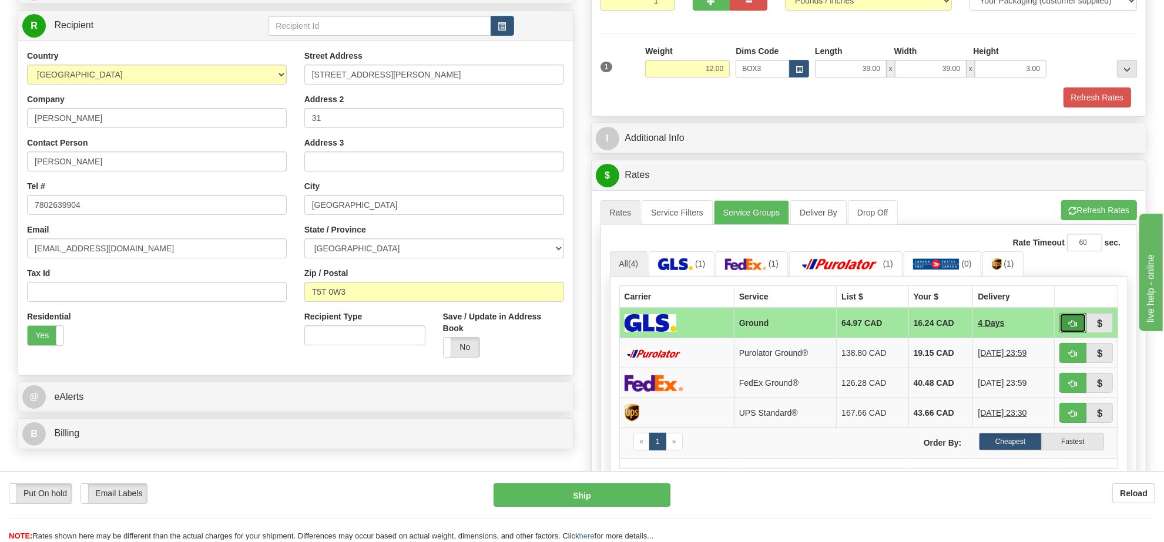
click at [1074, 333] on button "button" at bounding box center [1072, 323] width 27 height 20
type input "1"
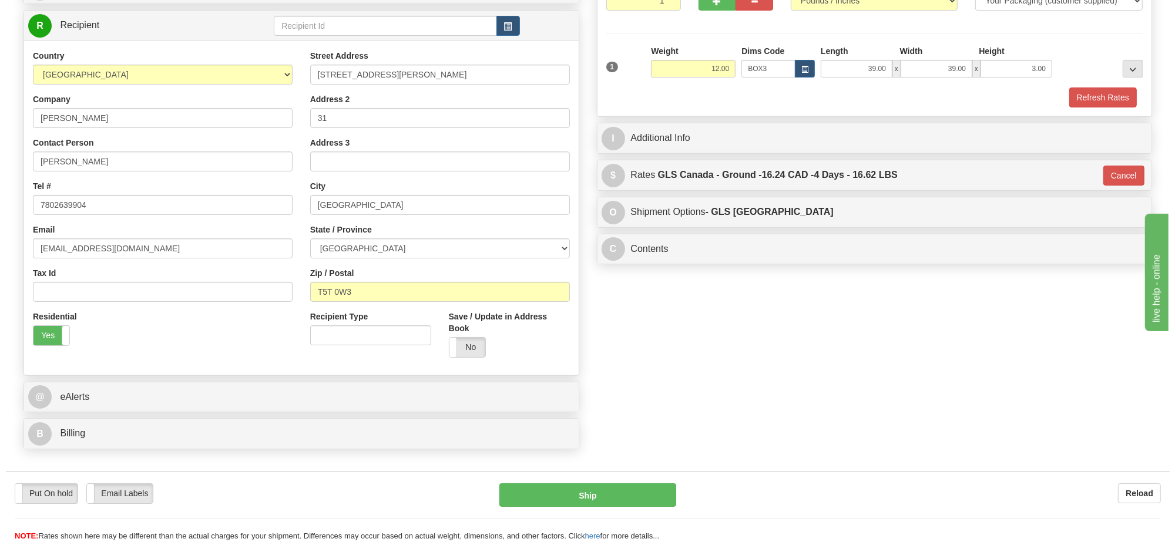
scroll to position [0, 0]
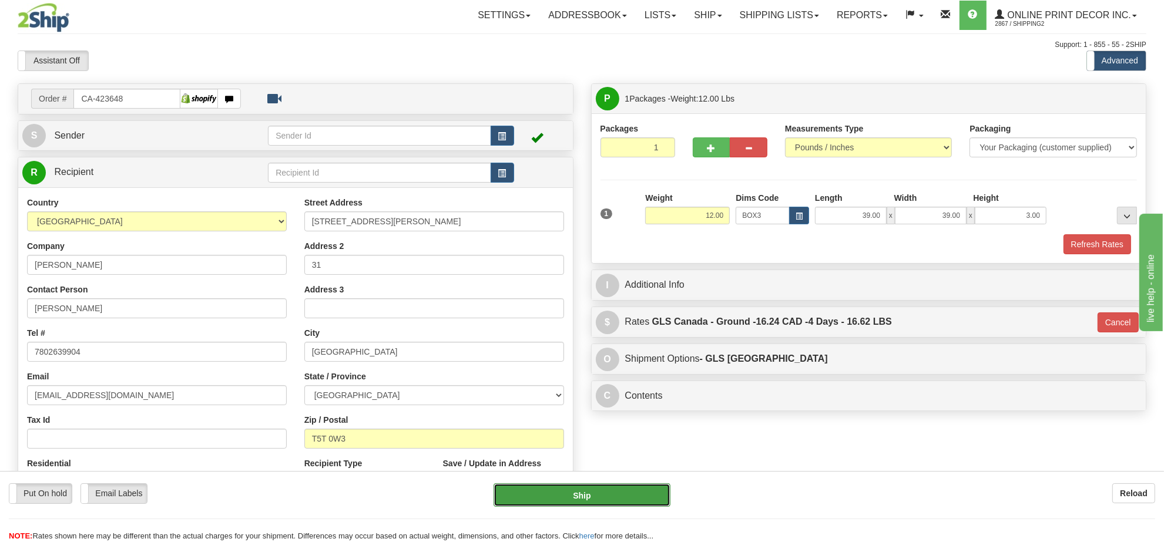
click at [592, 485] on button "Ship" at bounding box center [581, 494] width 176 height 23
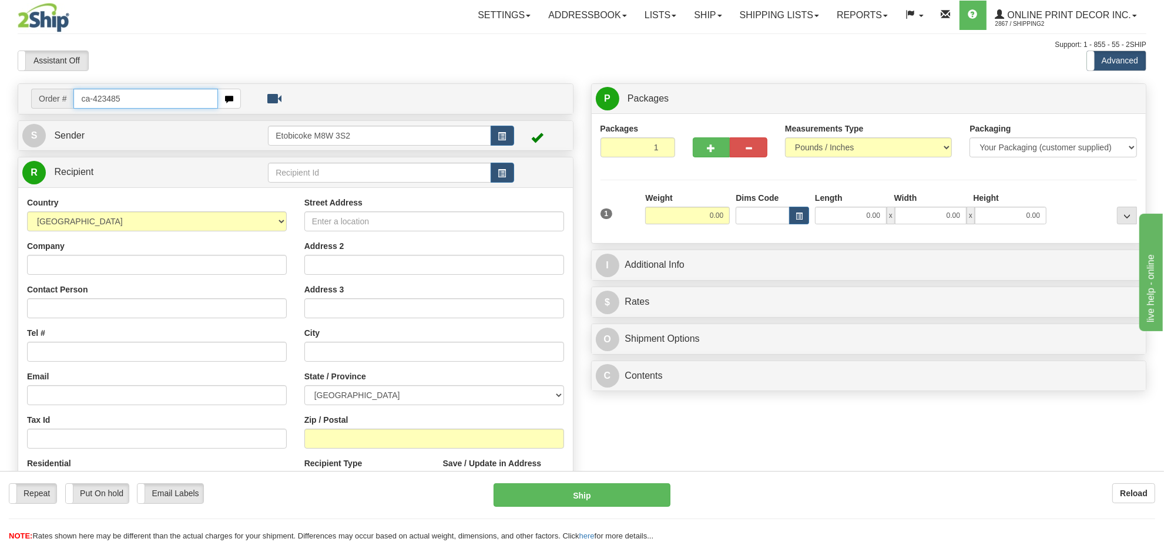
type input "ca-423485"
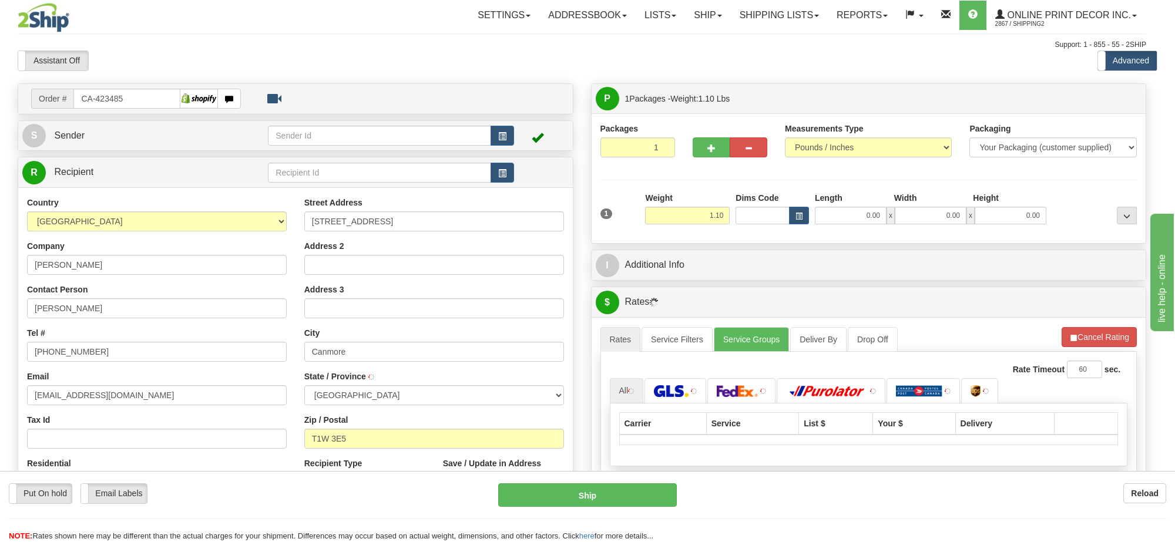
type input "CANMORE"
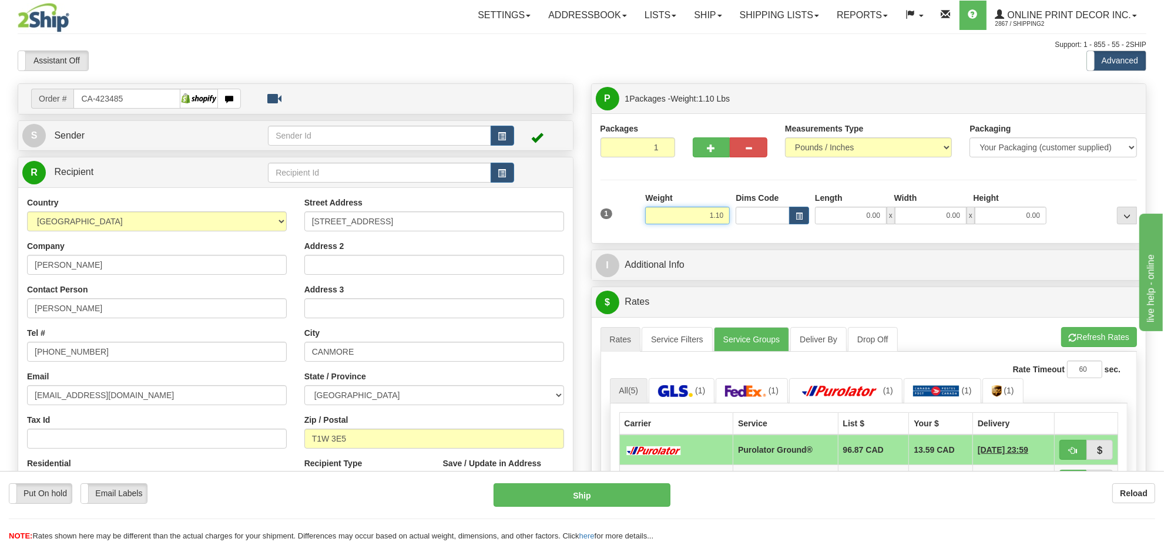
click at [680, 209] on input "1.10" at bounding box center [687, 216] width 85 height 18
click at [681, 209] on input "1.10" at bounding box center [687, 216] width 85 height 18
type input "3.00"
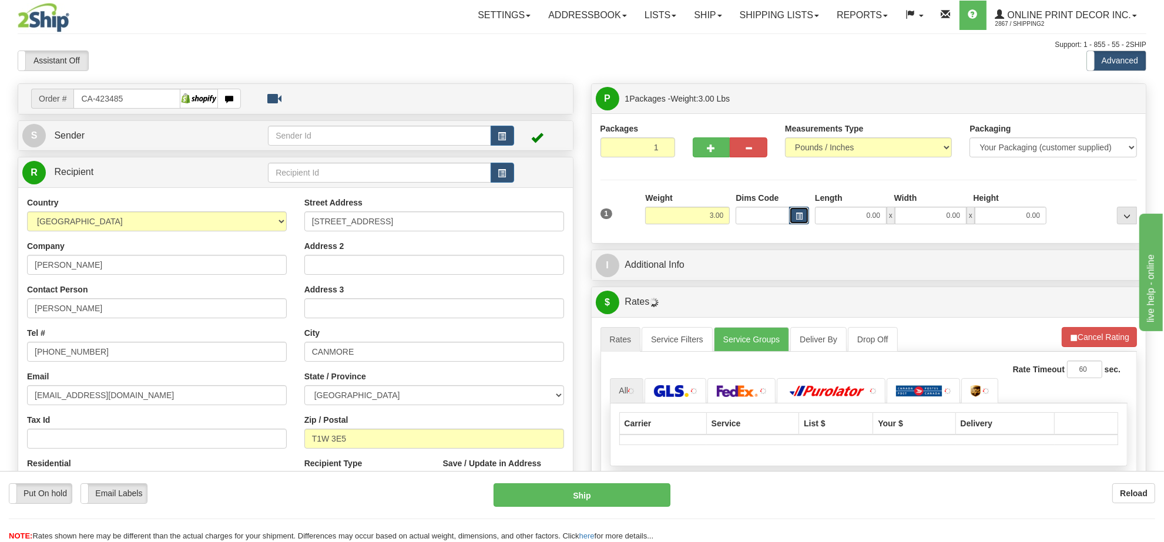
click at [795, 213] on span "button" at bounding box center [798, 216] width 7 height 6
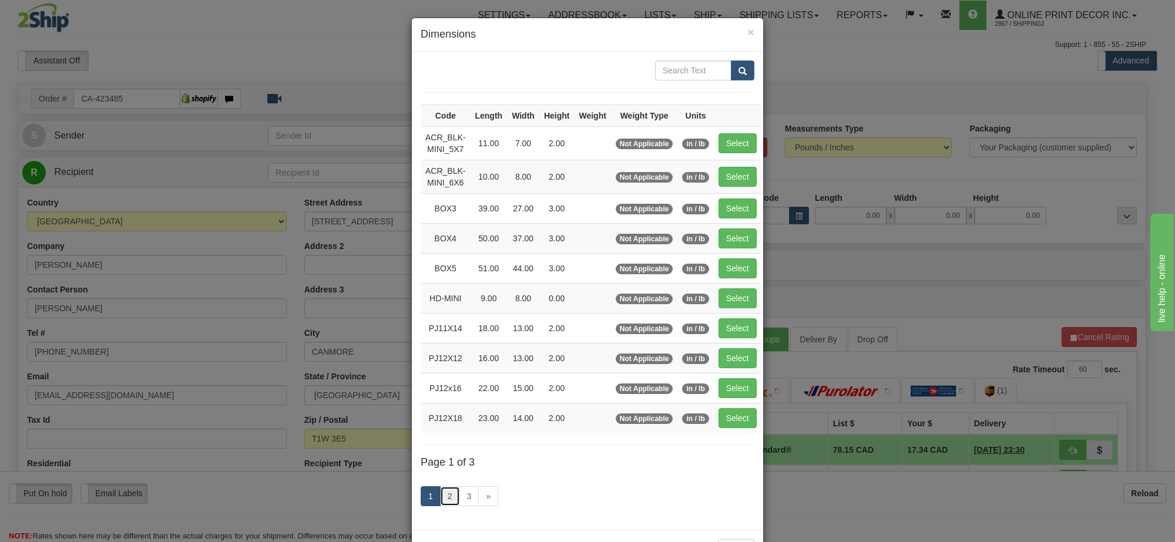
click at [448, 501] on link "2" at bounding box center [450, 496] width 20 height 20
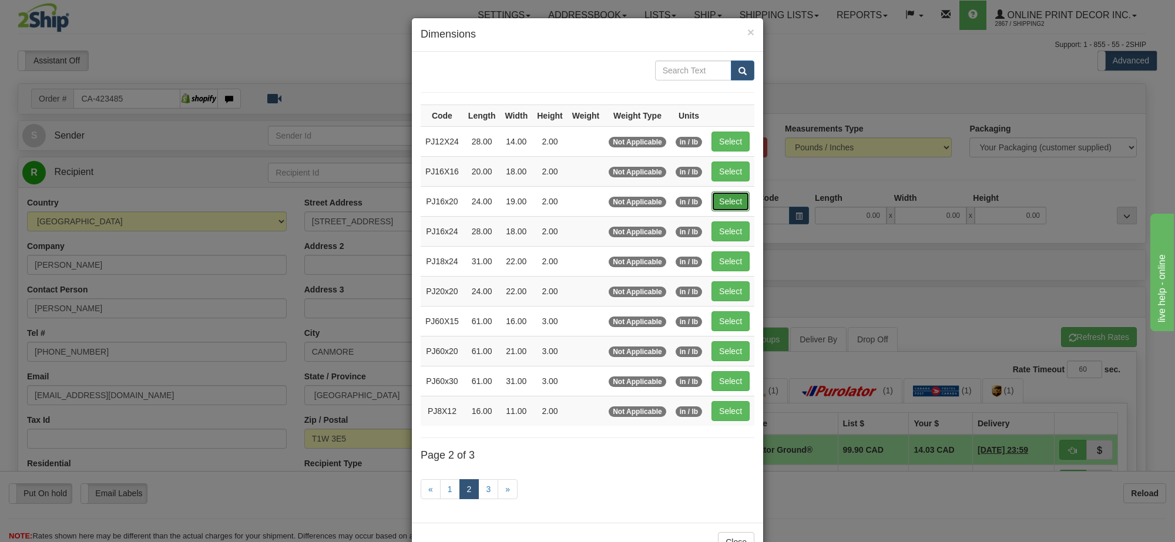
click at [731, 203] on button "Select" at bounding box center [730, 202] width 38 height 20
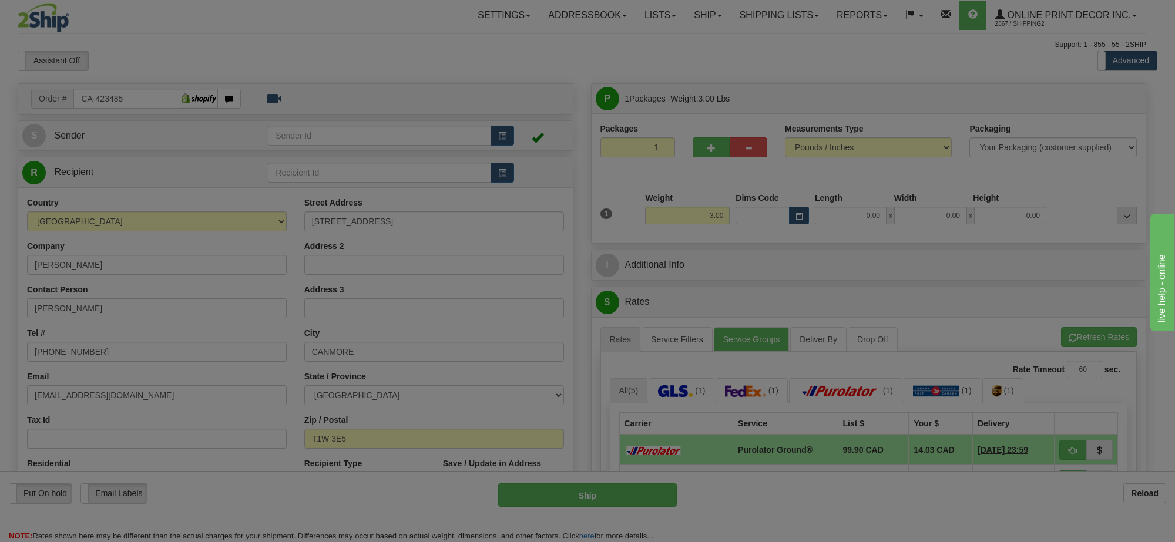
type input "PJ16x20"
type input "24.00"
type input "19.00"
type input "2.00"
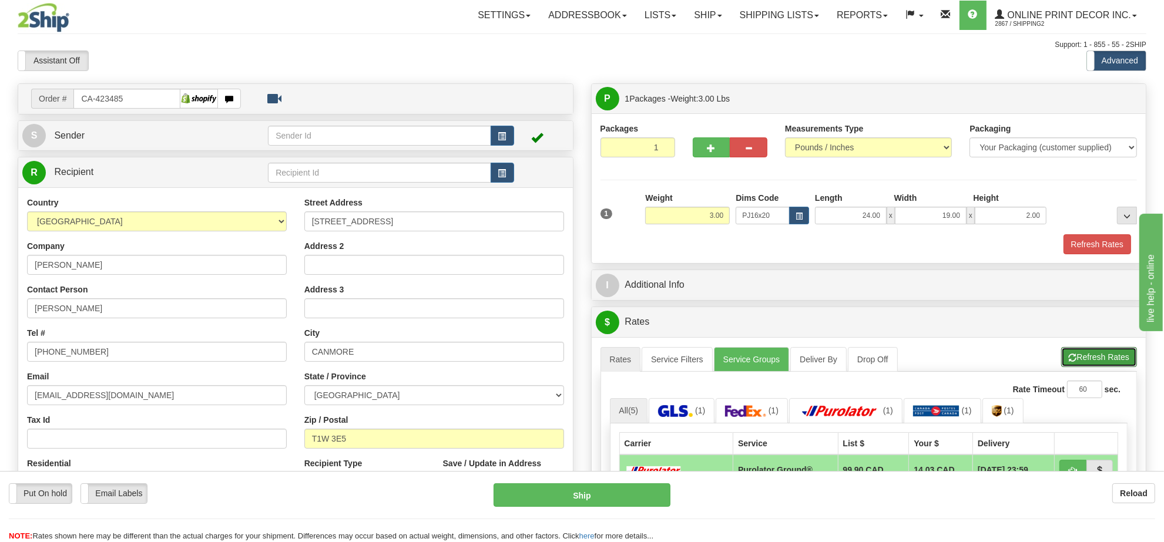
drag, startPoint x: 1111, startPoint y: 359, endPoint x: 1070, endPoint y: 344, distance: 43.7
click at [1111, 360] on button "Refresh Rates" at bounding box center [1099, 357] width 76 height 20
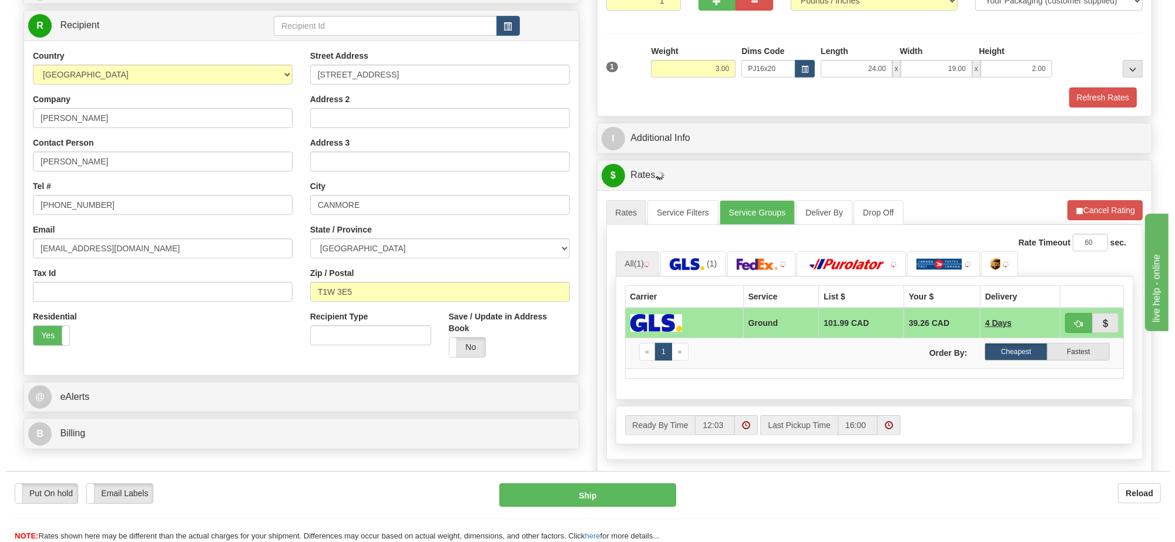
scroll to position [220, 0]
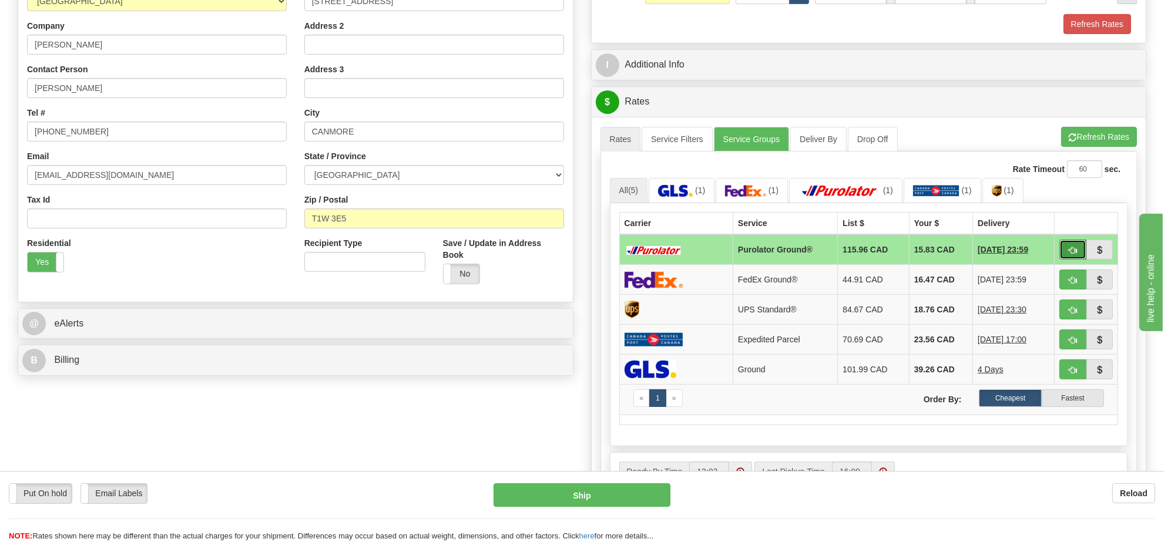
click at [1074, 250] on button "button" at bounding box center [1072, 250] width 27 height 20
type input "260"
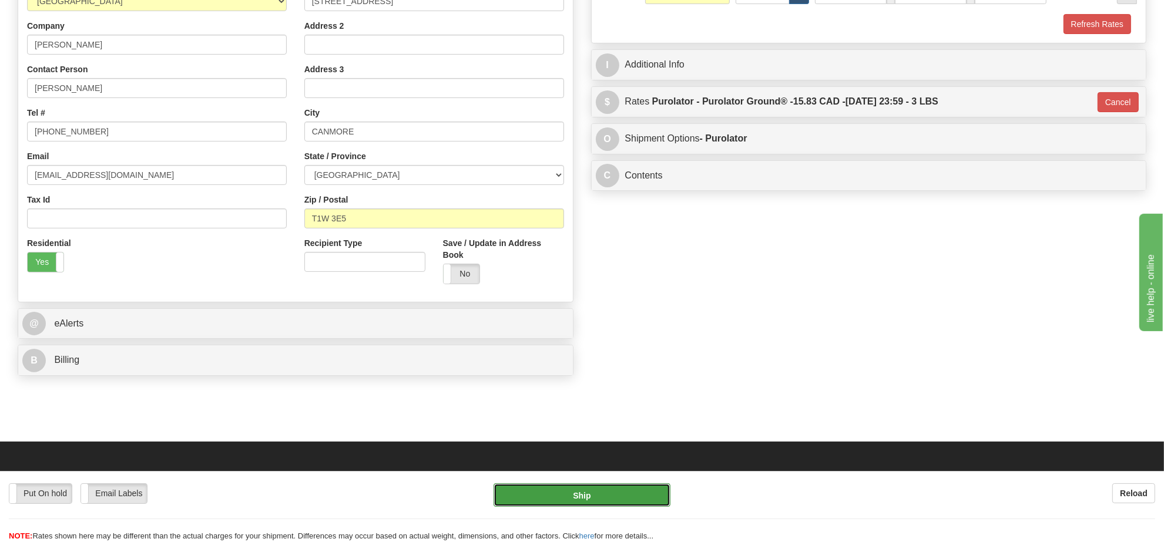
click at [637, 495] on button "Ship" at bounding box center [581, 494] width 176 height 23
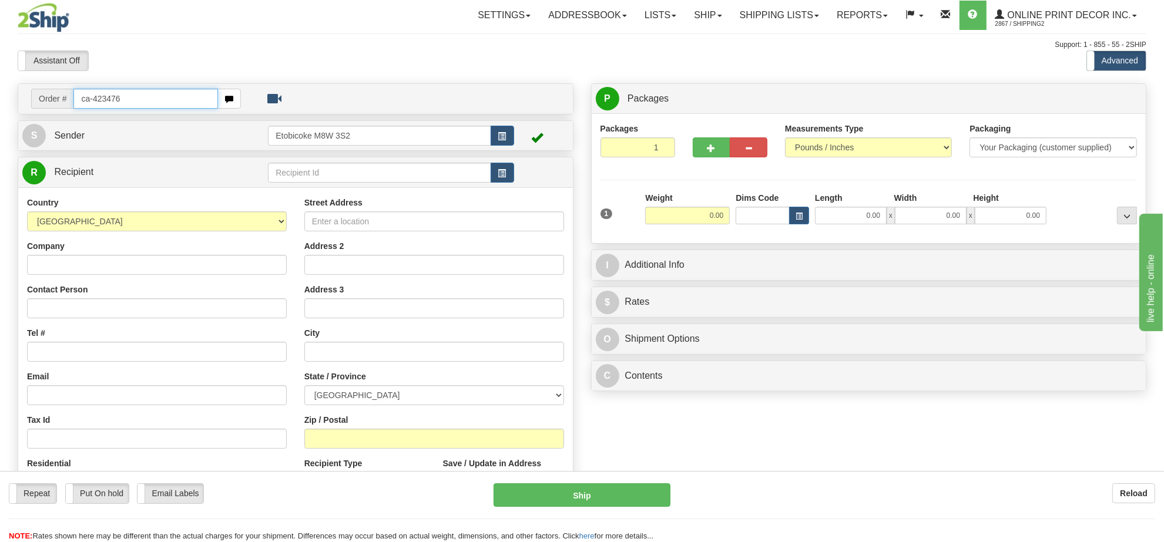
type input "ca-423476"
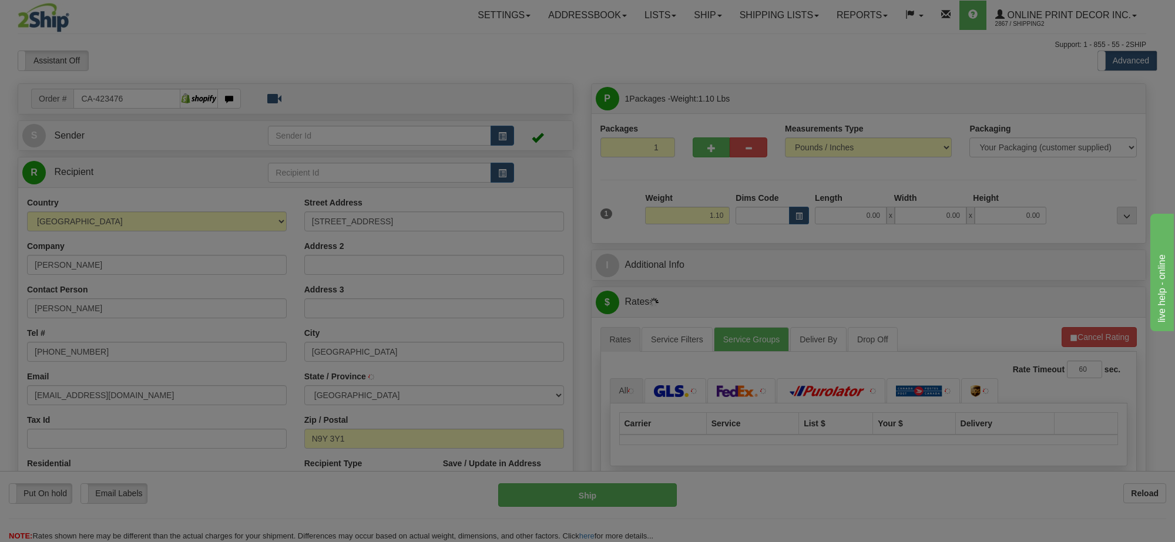
type input "[GEOGRAPHIC_DATA]"
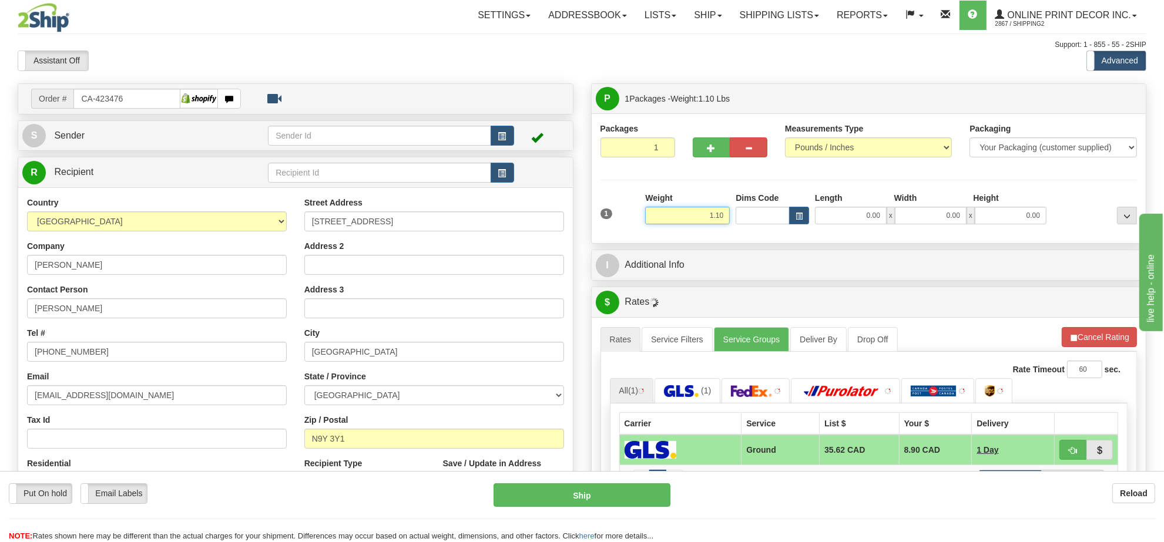
click at [718, 219] on input "1.10" at bounding box center [687, 216] width 85 height 18
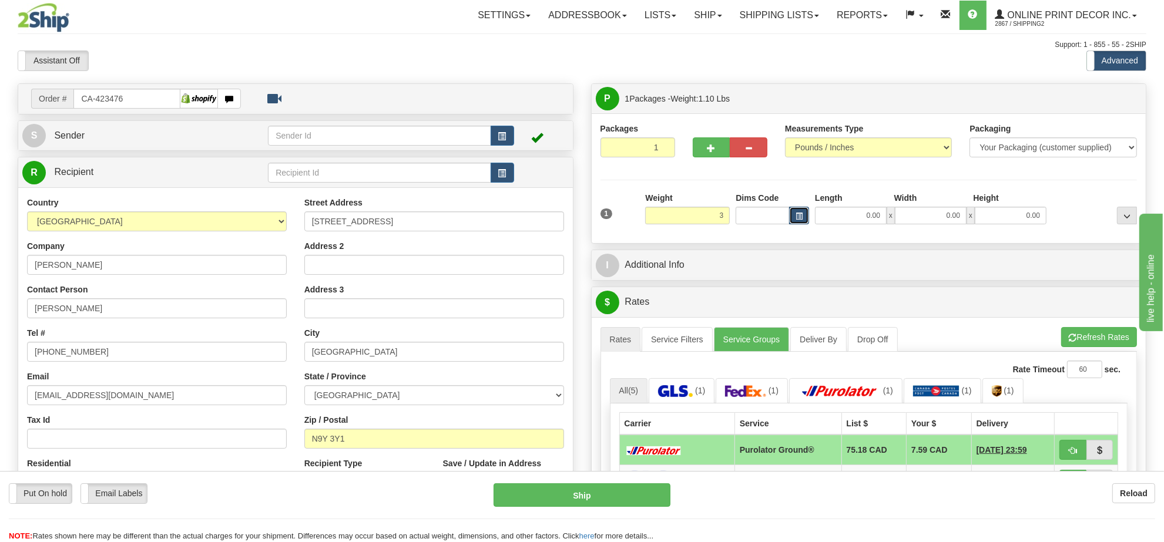
type input "3.00"
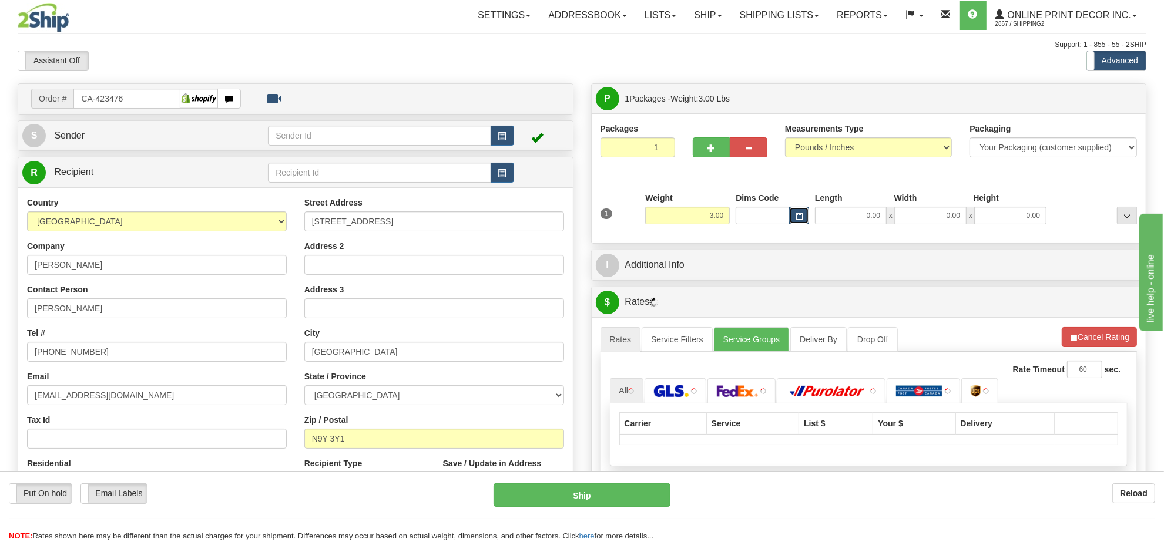
click at [791, 218] on button "button" at bounding box center [799, 216] width 20 height 18
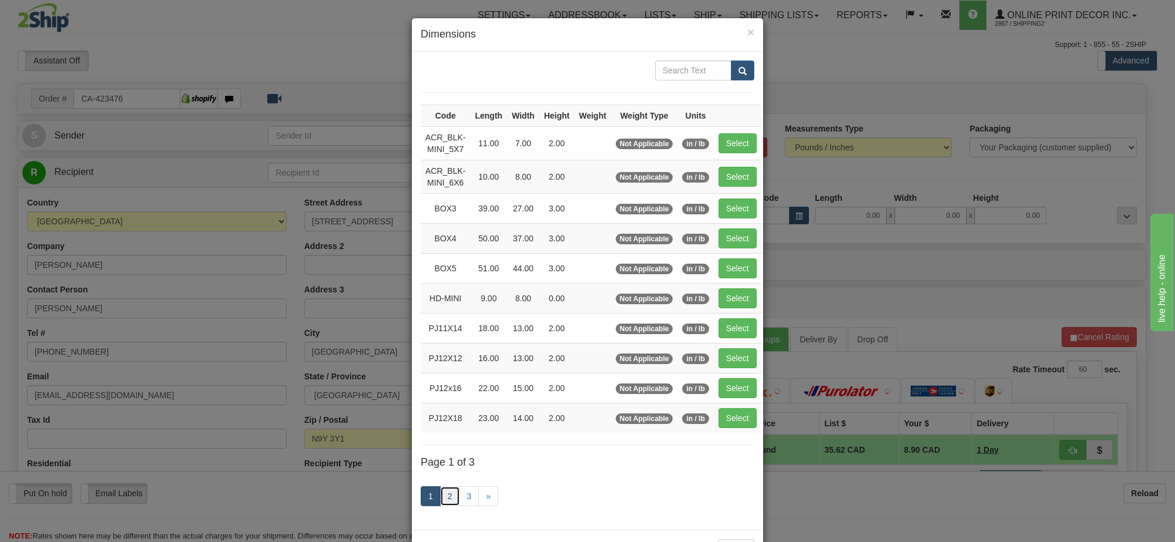
click at [444, 501] on link "2" at bounding box center [450, 496] width 20 height 20
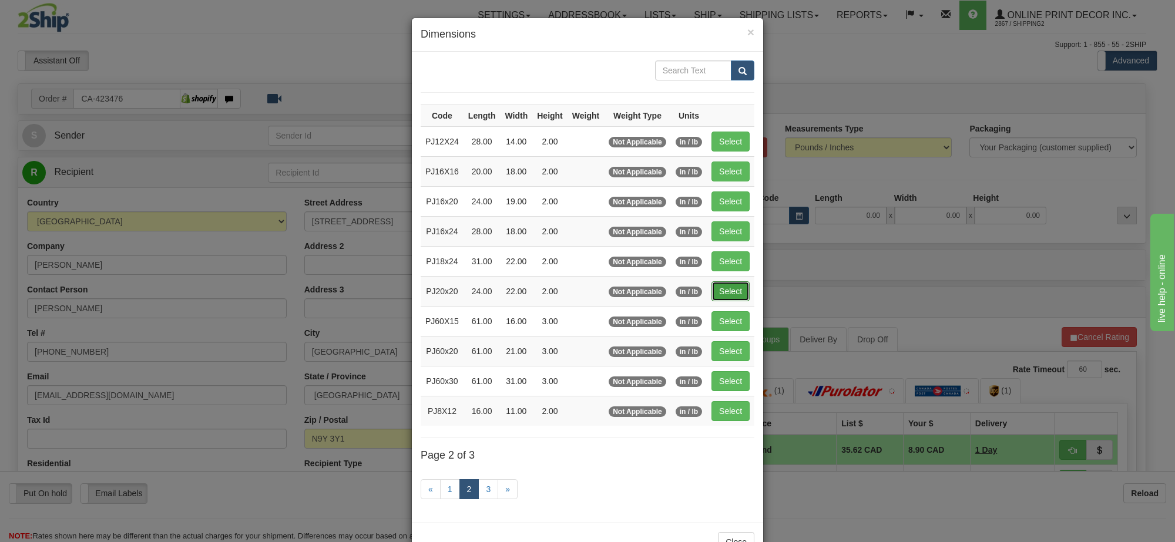
click at [727, 294] on button "Select" at bounding box center [730, 291] width 38 height 20
type input "PJ20x20"
type input "24.00"
type input "22.00"
type input "2.00"
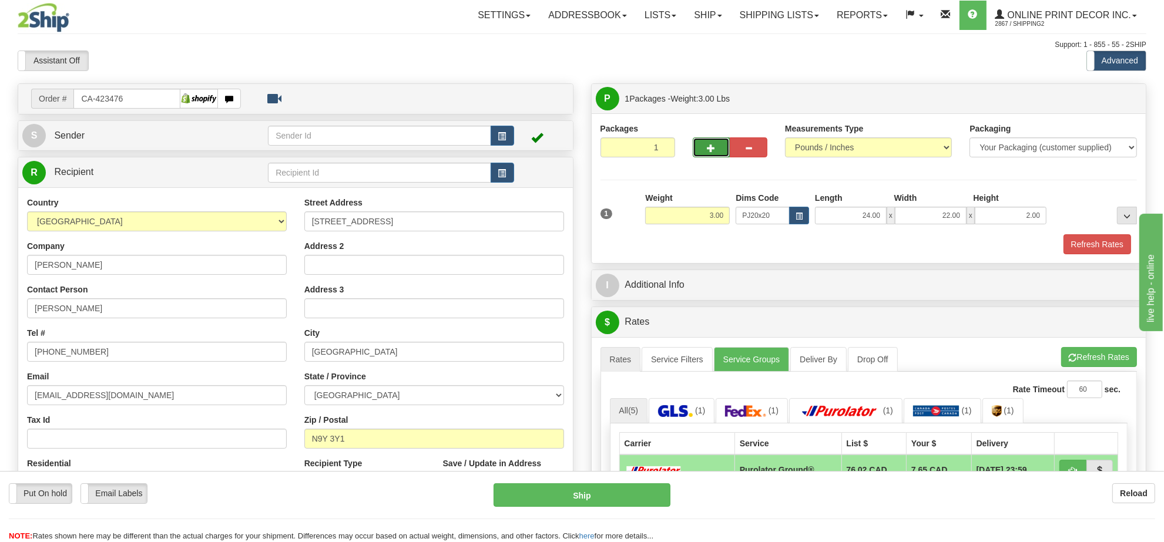
click at [714, 152] on span "button" at bounding box center [711, 149] width 8 height 8
radio input "true"
type input "2"
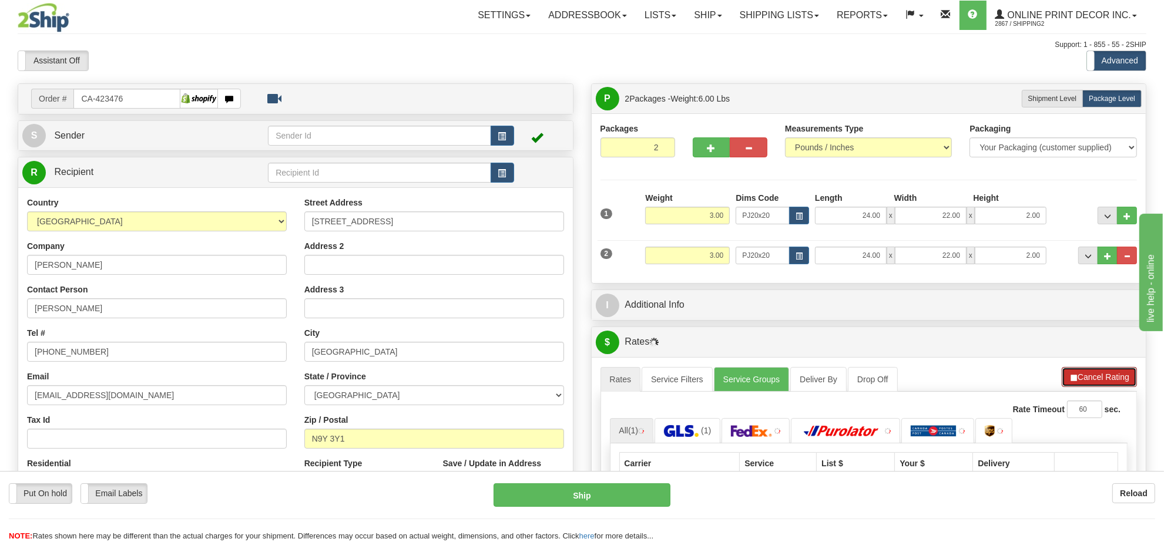
click at [1100, 385] on button "Cancel Rating" at bounding box center [1099, 377] width 75 height 20
click at [0, 0] on button "Refresh Rates" at bounding box center [0, 0] width 0 height 0
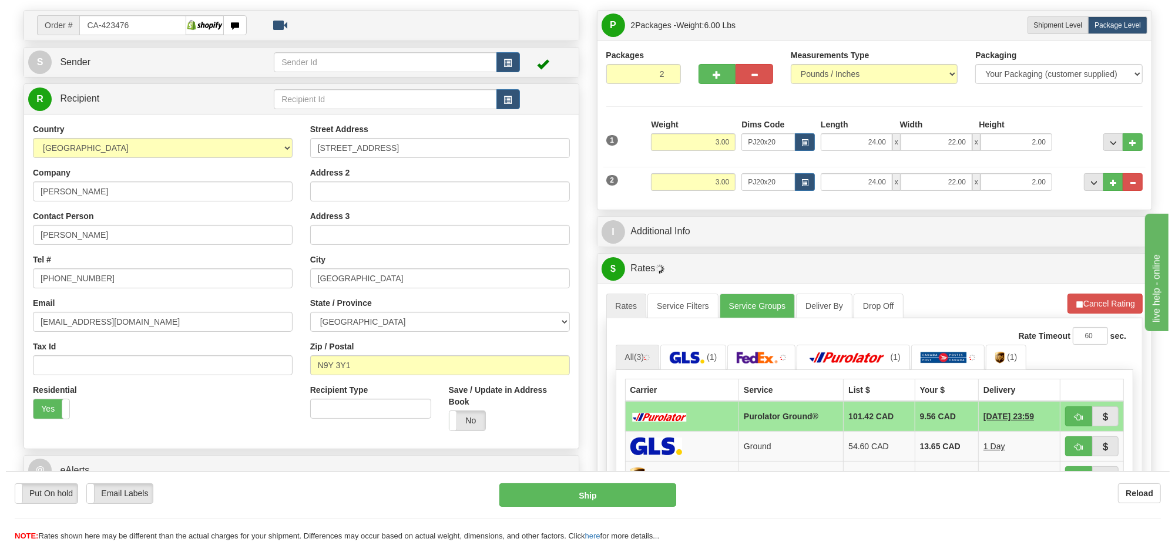
scroll to position [147, 0]
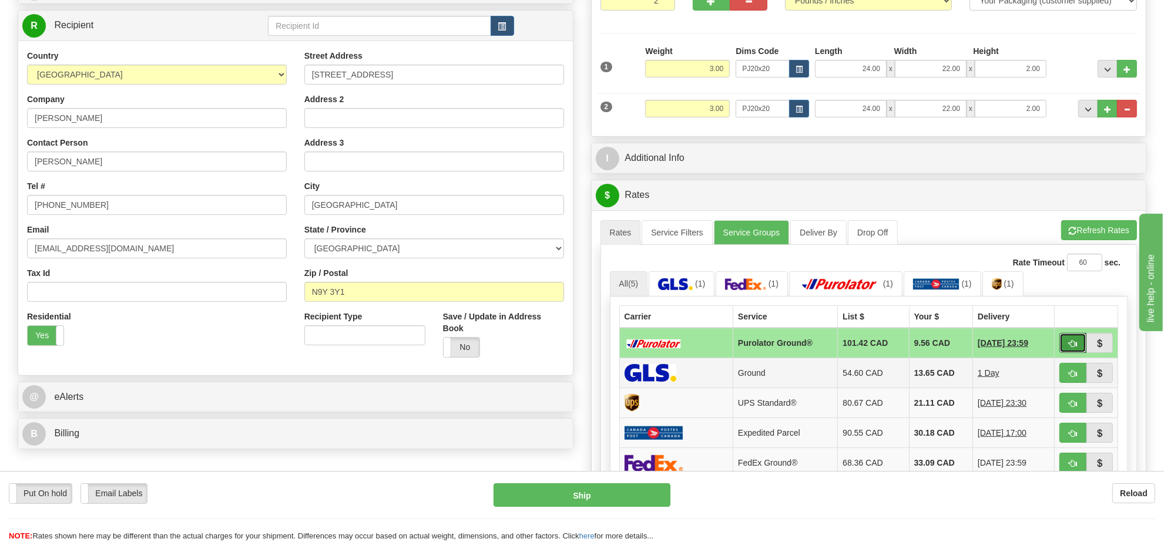
drag, startPoint x: 1071, startPoint y: 345, endPoint x: 1023, endPoint y: 379, distance: 58.5
click at [1071, 345] on span "button" at bounding box center [1073, 344] width 8 height 8
type input "260"
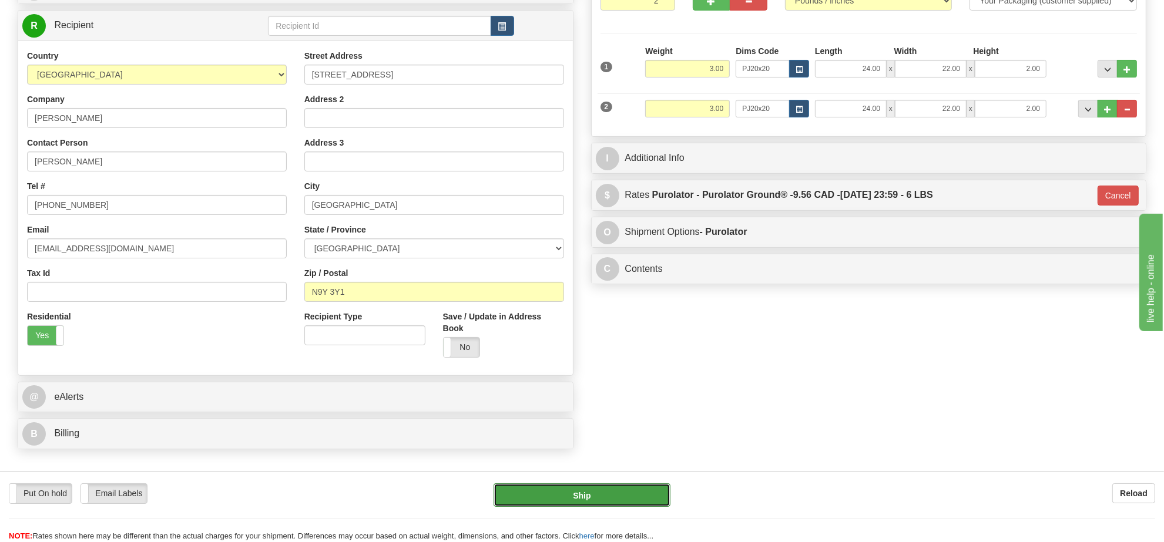
click at [623, 503] on button "Ship" at bounding box center [581, 494] width 176 height 23
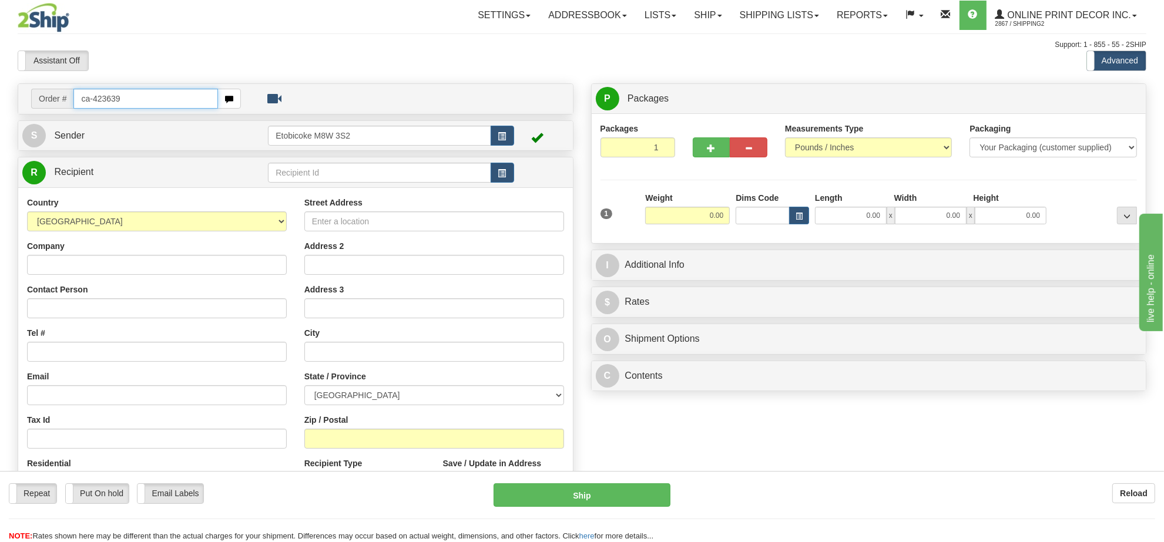
type input "ca-423639"
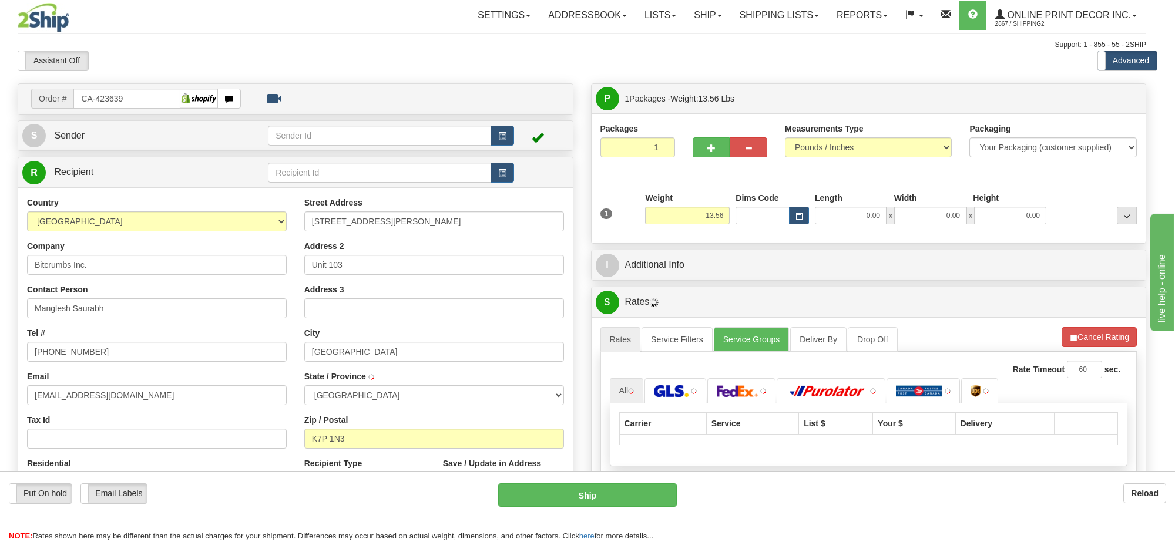
type input "[GEOGRAPHIC_DATA]"
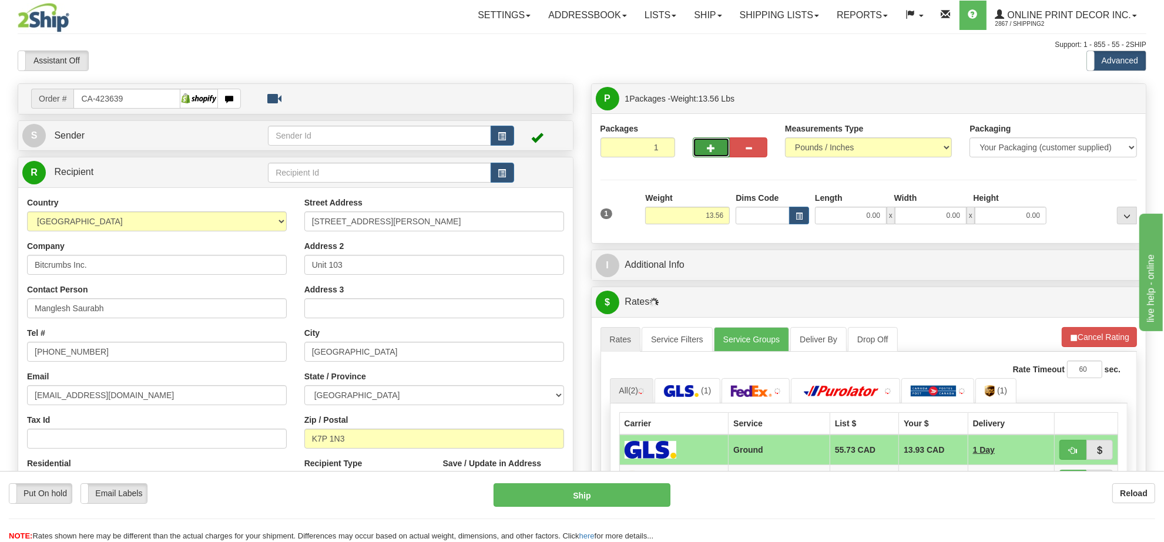
click at [715, 146] on span "button" at bounding box center [711, 149] width 8 height 8
radio input "true"
type input "2"
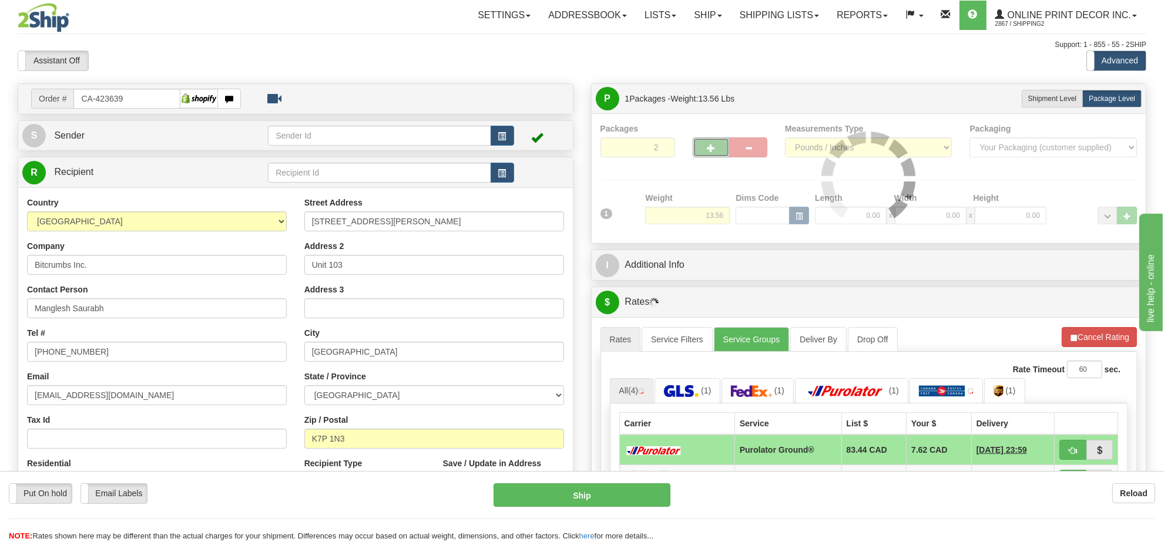
click at [718, 216] on div "Packages 2 1 Measurements Type" at bounding box center [868, 179] width 537 height 112
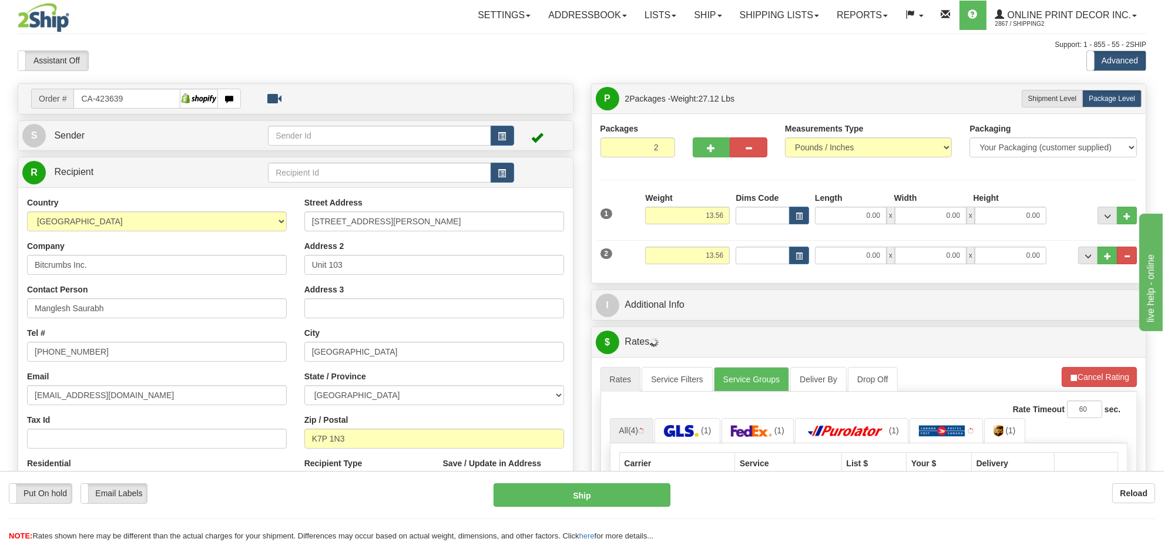
click at [718, 216] on input "13.56" at bounding box center [687, 216] width 85 height 18
type input "12.00"
click at [796, 222] on button "button" at bounding box center [799, 216] width 20 height 18
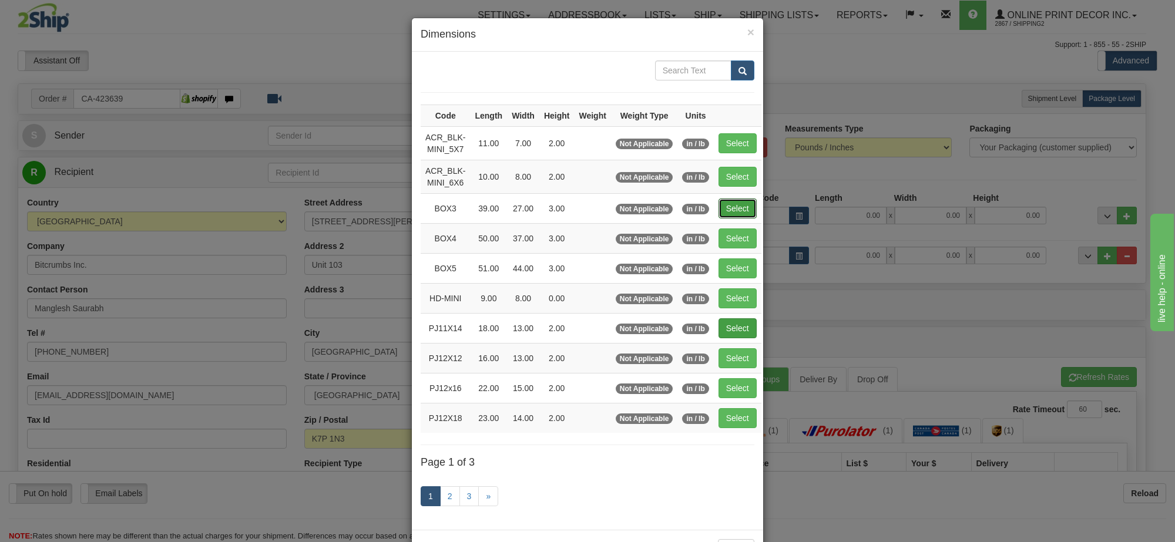
drag, startPoint x: 743, startPoint y: 207, endPoint x: 737, endPoint y: 257, distance: 50.3
click at [742, 207] on button "Select" at bounding box center [737, 209] width 38 height 20
type input "BOX3"
type input "39.00"
type input "27.00"
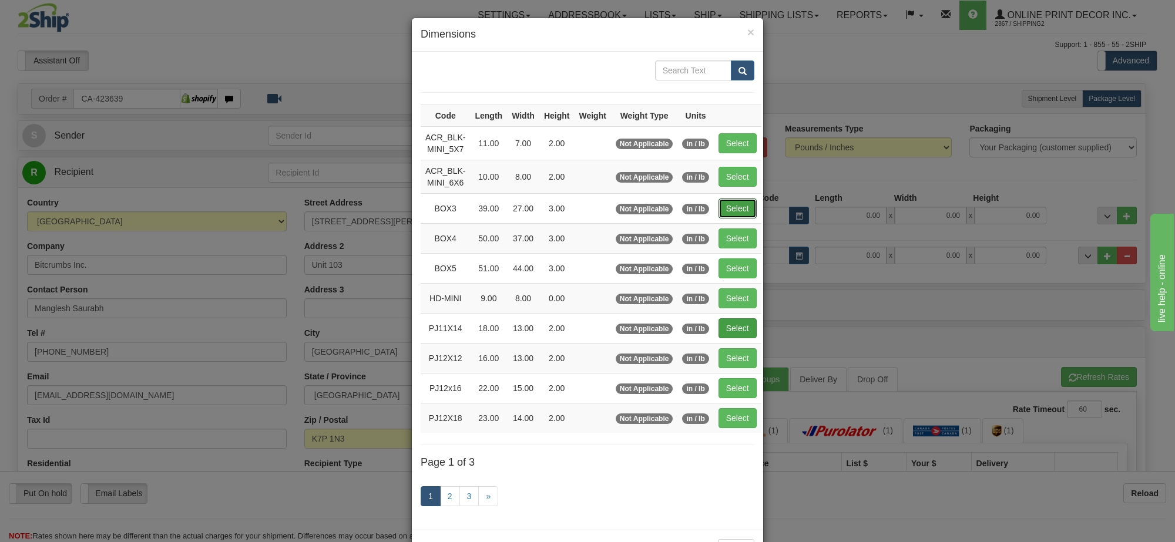
type input "3.00"
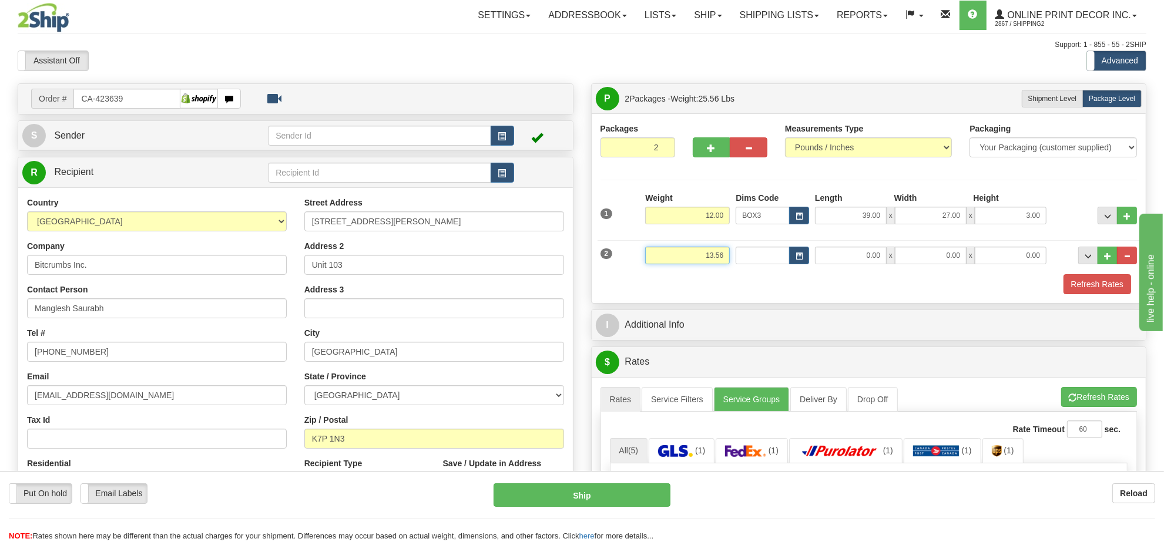
click at [707, 264] on input "13.56" at bounding box center [687, 256] width 85 height 18
type input "4.00"
click at [800, 254] on button "button" at bounding box center [799, 256] width 20 height 18
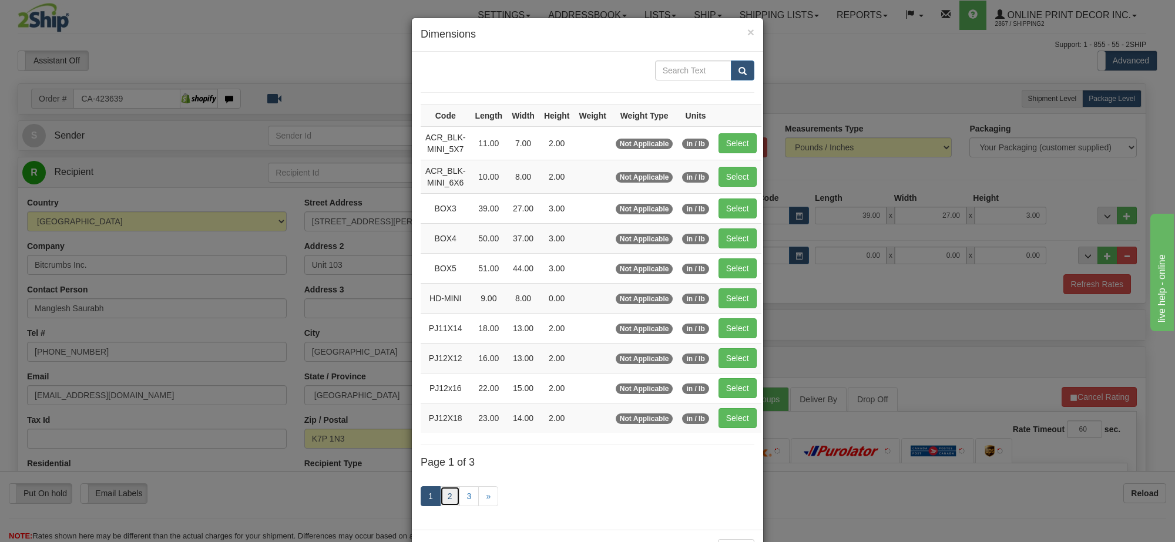
click at [440, 506] on link "2" at bounding box center [450, 496] width 20 height 20
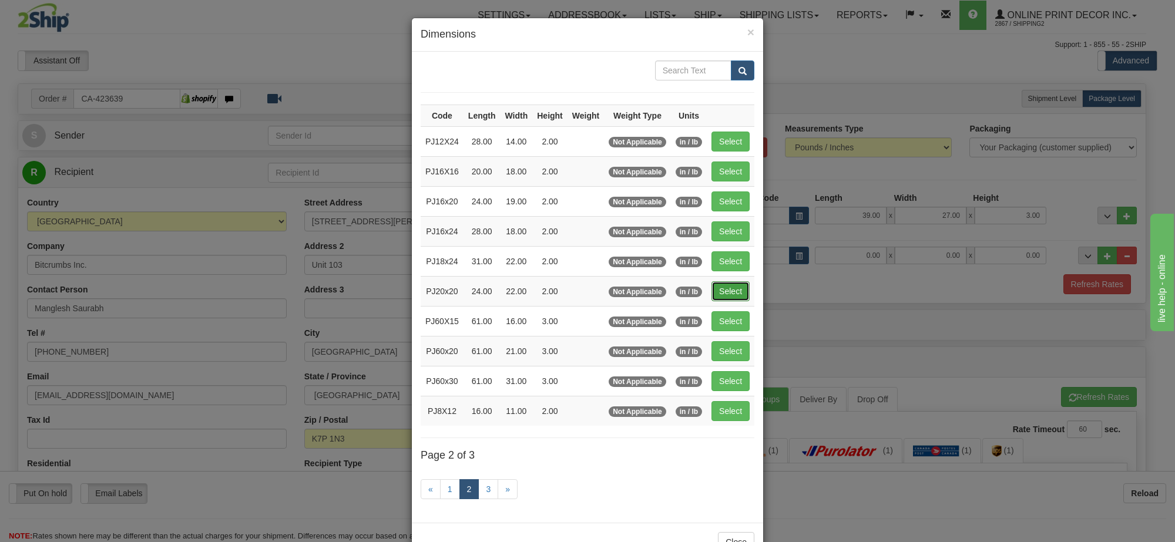
click at [723, 292] on button "Select" at bounding box center [730, 291] width 38 height 20
type input "PJ20x20"
type input "24.00"
type input "22.00"
type input "2.00"
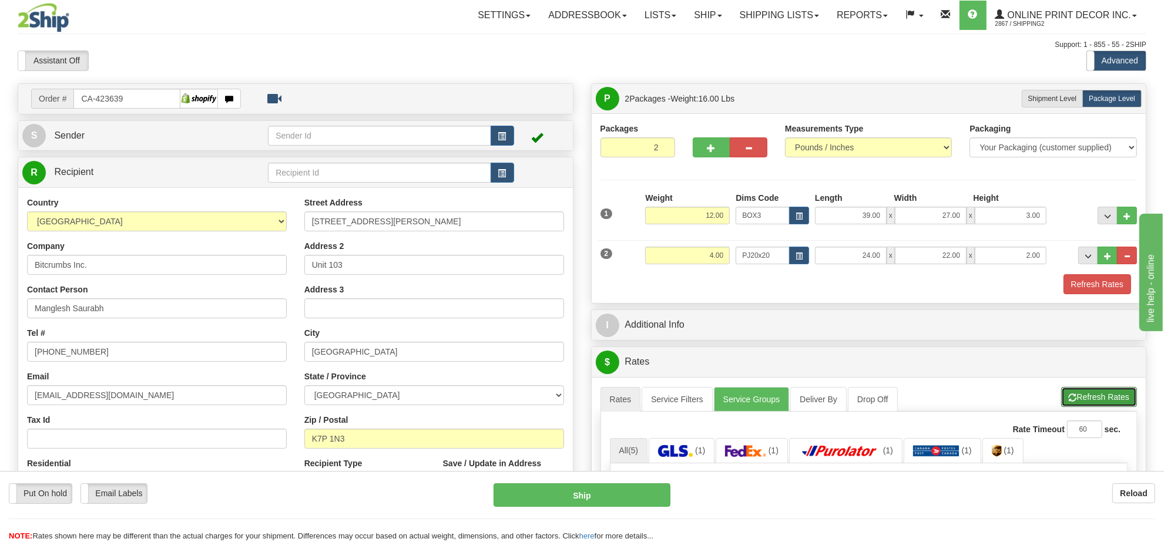
drag, startPoint x: 1102, startPoint y: 404, endPoint x: 1012, endPoint y: 389, distance: 91.6
click at [1100, 403] on button "Refresh Rates" at bounding box center [1099, 397] width 76 height 20
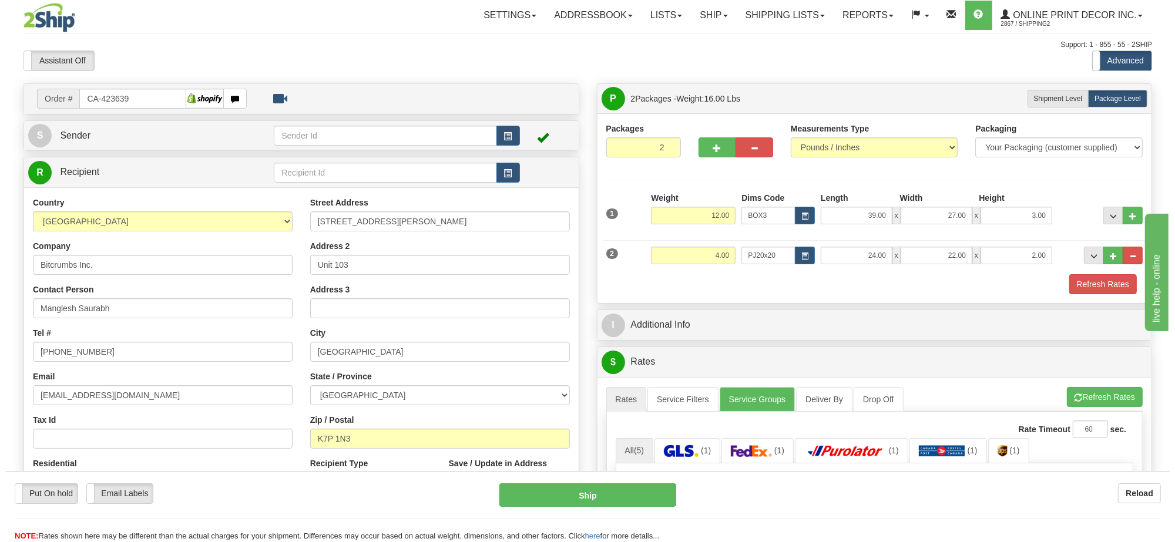
scroll to position [147, 0]
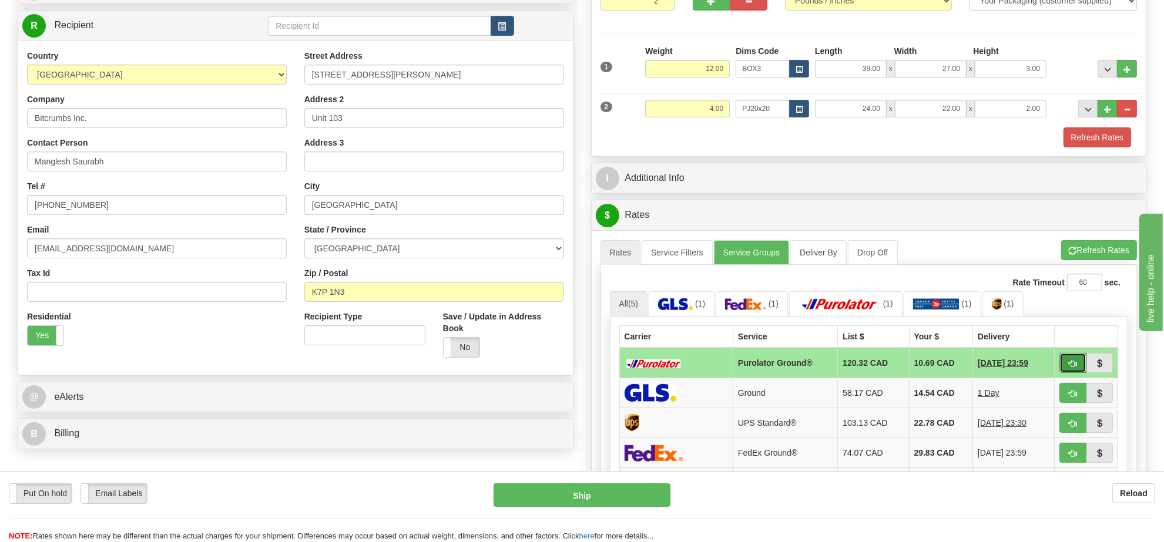
click at [1077, 372] on button "button" at bounding box center [1072, 363] width 27 height 20
type input "260"
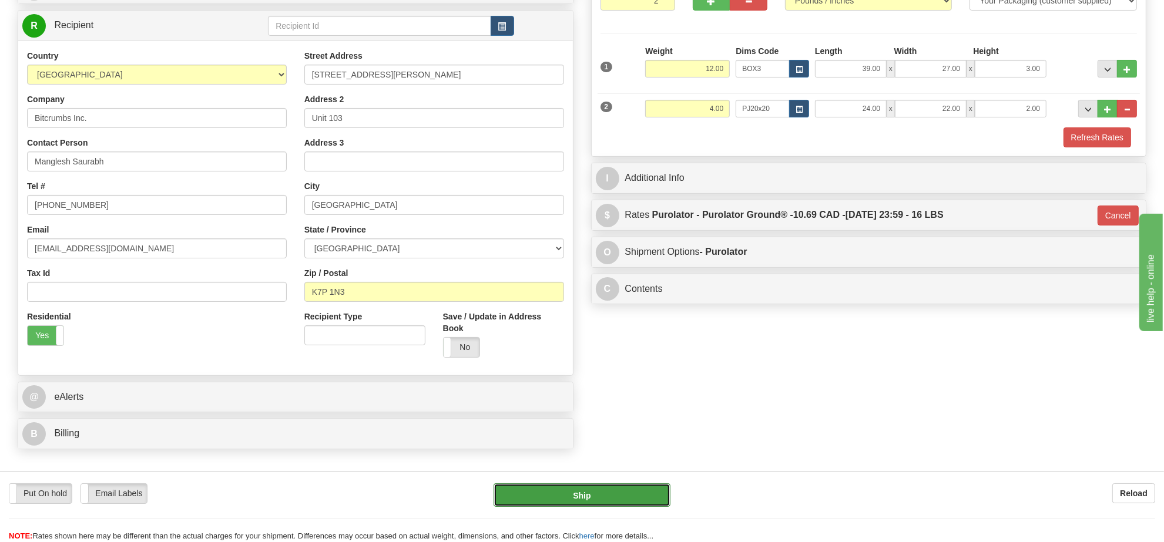
click at [641, 495] on button "Ship" at bounding box center [581, 494] width 176 height 23
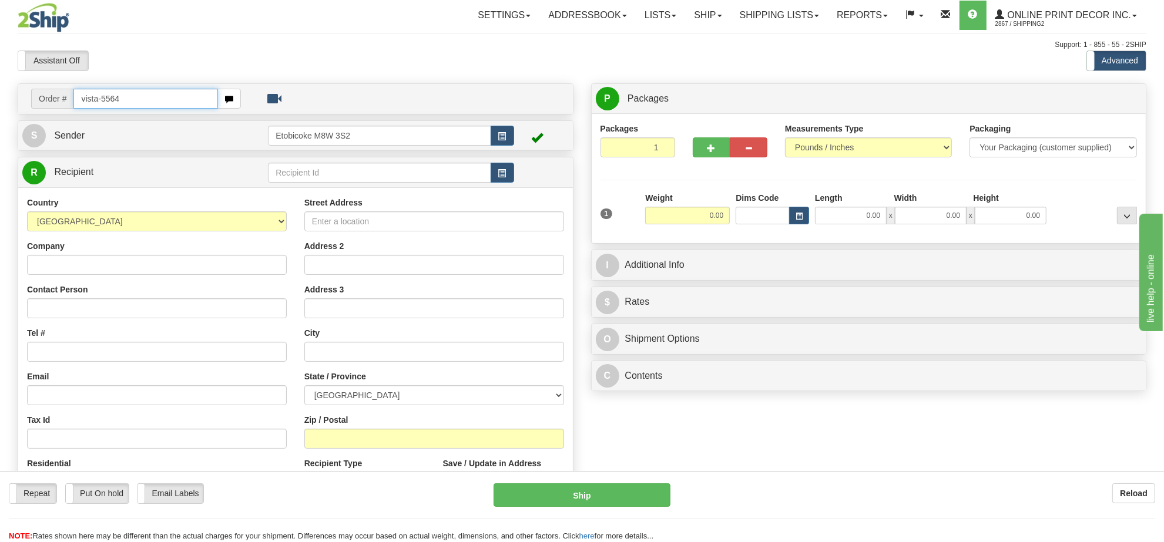
type input "vista-5564"
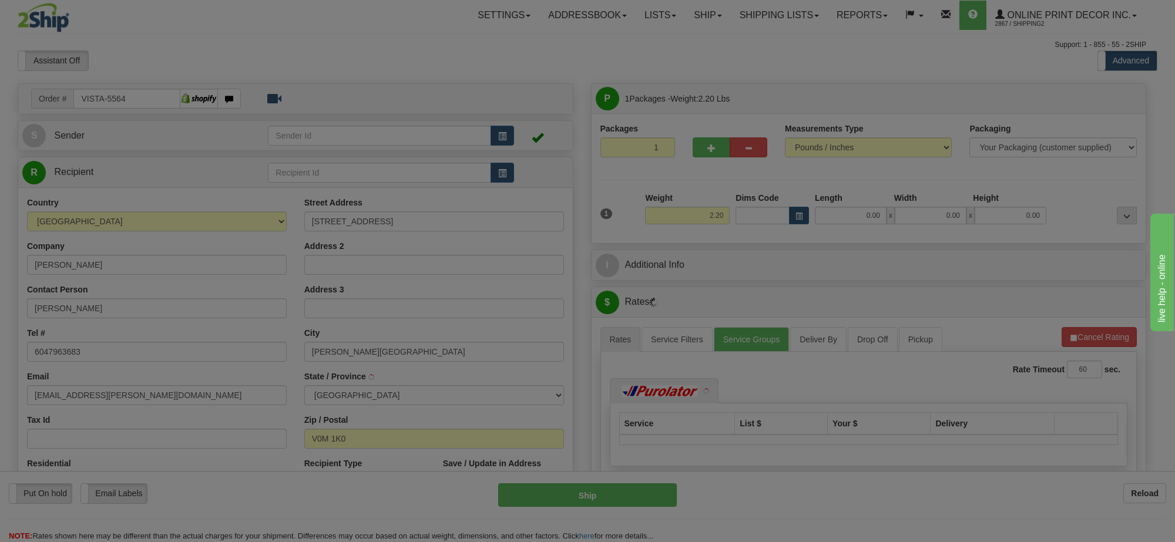
type input "[PERSON_NAME][GEOGRAPHIC_DATA]"
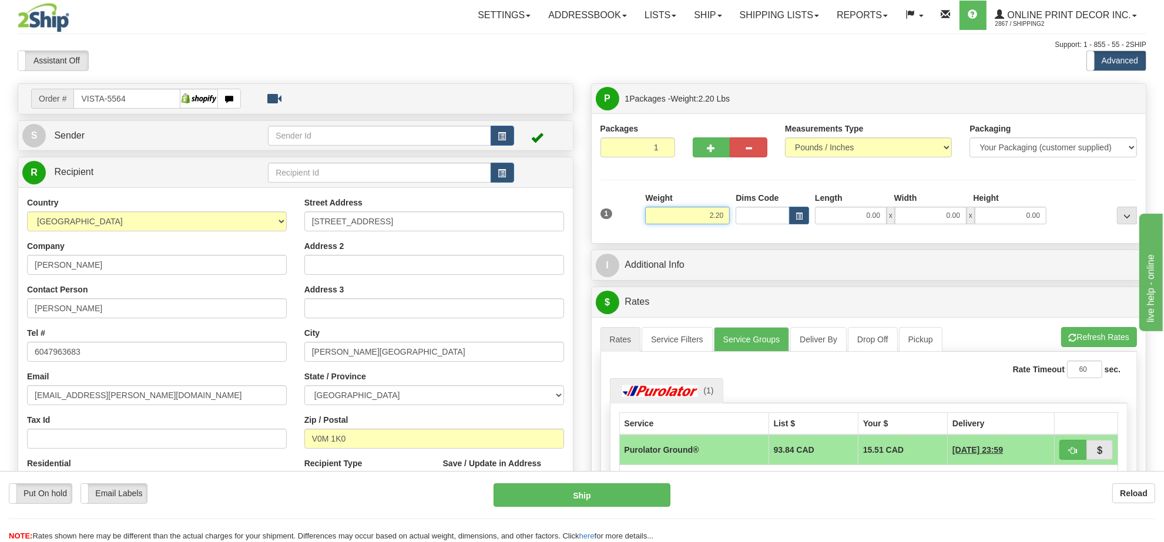
click at [720, 221] on input "2.20" at bounding box center [687, 216] width 85 height 18
click at [714, 218] on input "3" at bounding box center [687, 216] width 85 height 18
type input "4.00"
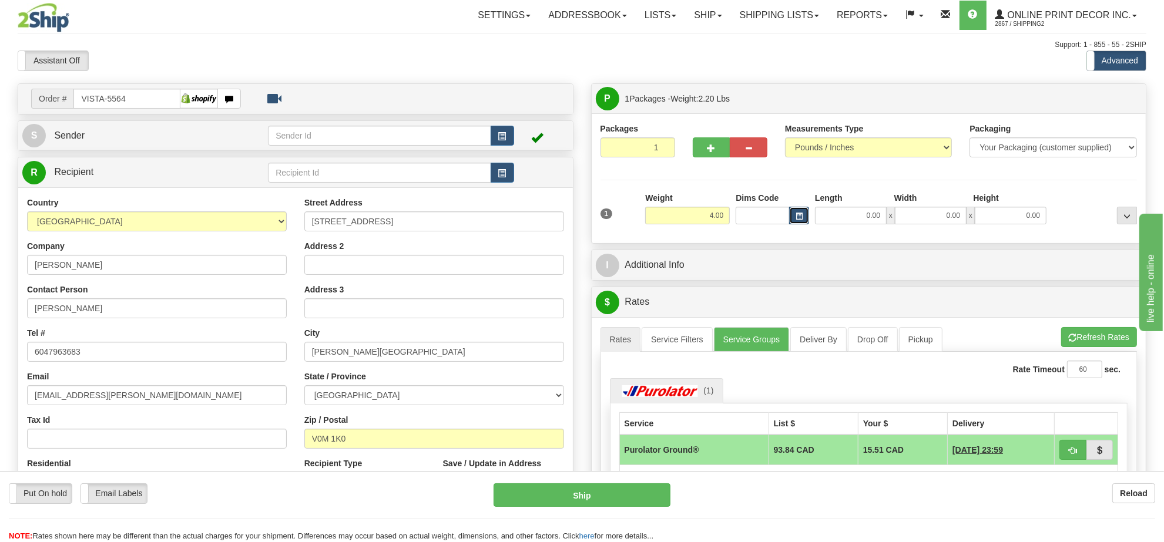
click at [805, 223] on button "button" at bounding box center [799, 216] width 20 height 18
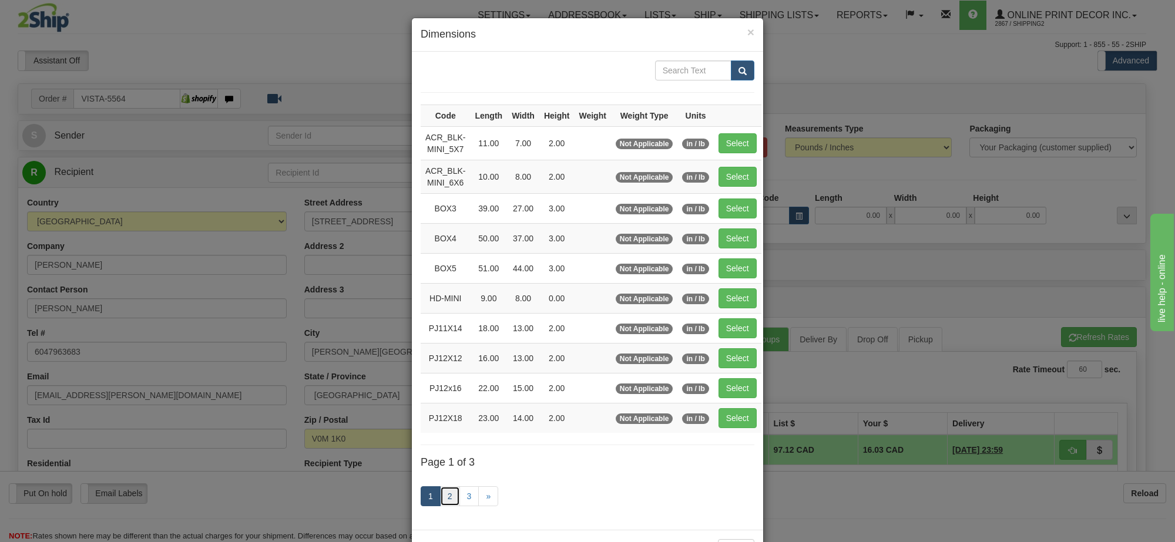
click at [445, 498] on link "2" at bounding box center [450, 496] width 20 height 20
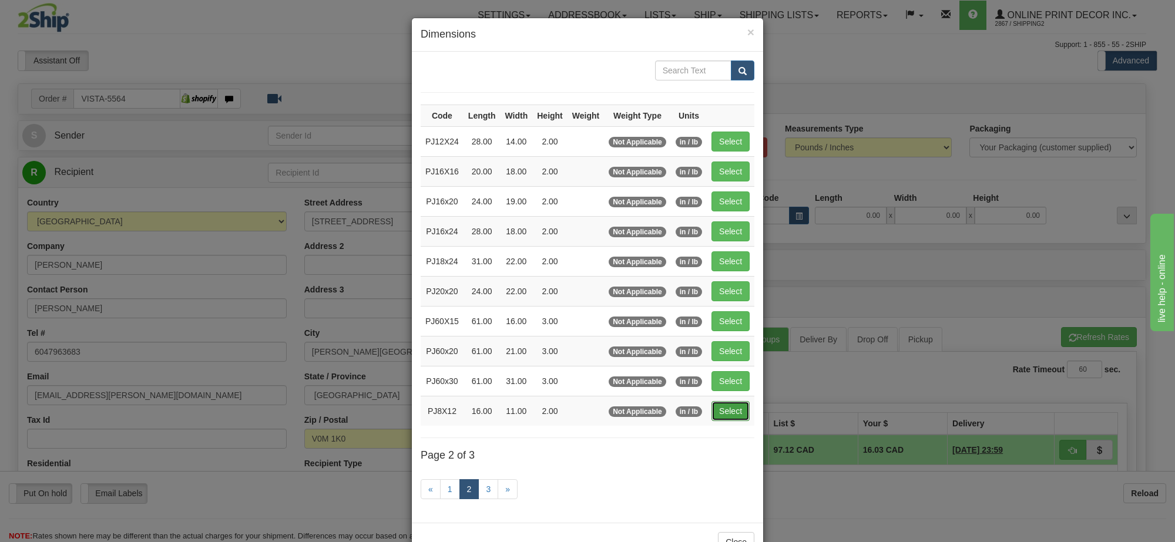
click at [727, 414] on button "Select" at bounding box center [730, 411] width 38 height 20
type input "PJ8X12"
type input "16.00"
type input "11.00"
type input "2.00"
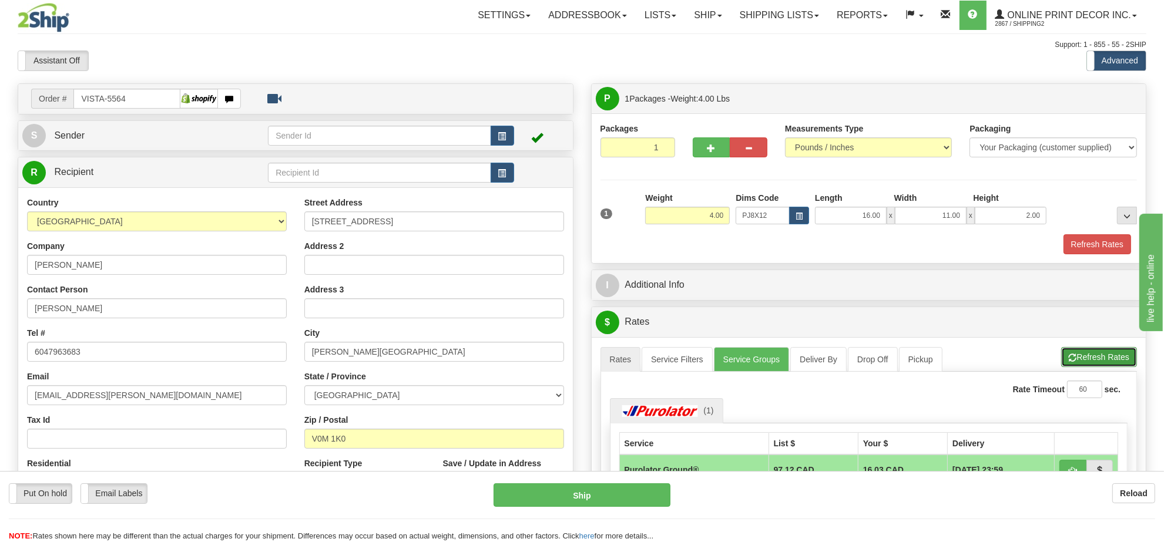
click at [1117, 354] on button "Refresh Rates" at bounding box center [1099, 357] width 76 height 20
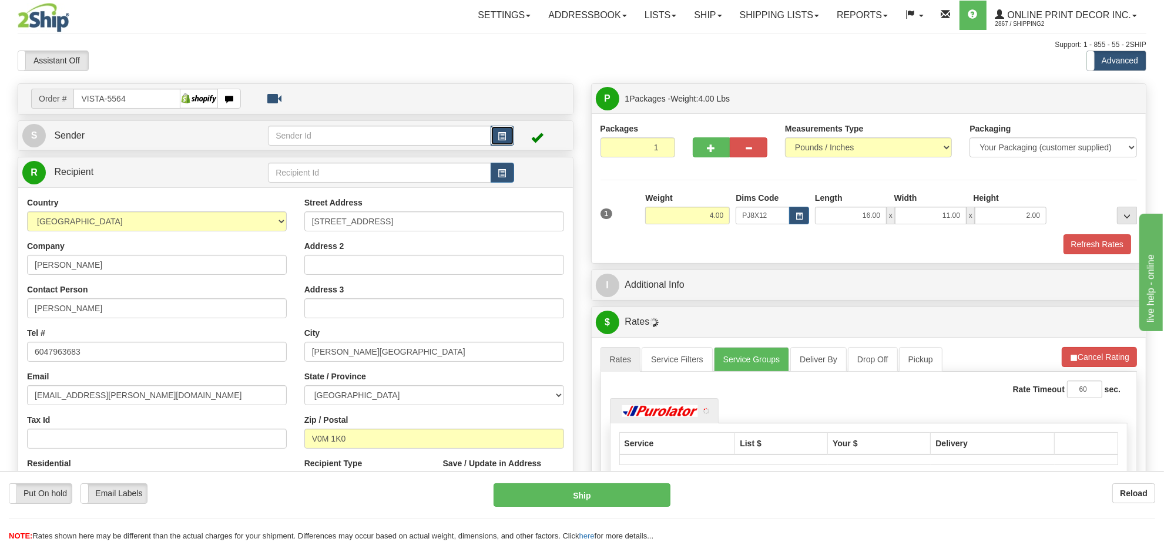
click at [496, 139] on button "button" at bounding box center [502, 136] width 23 height 20
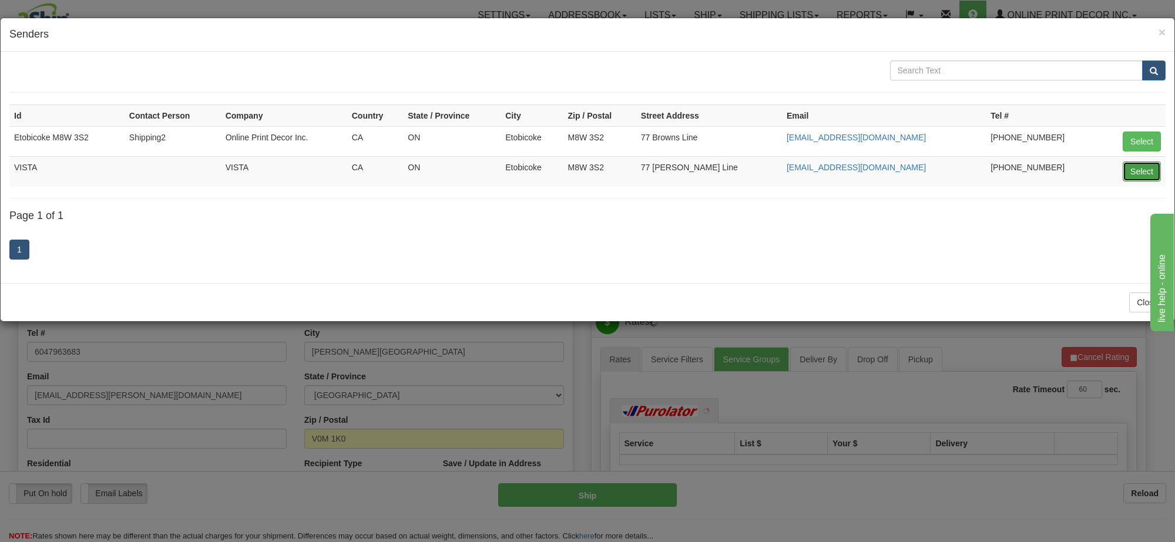
click at [1140, 168] on button "Select" at bounding box center [1142, 172] width 38 height 20
type input "VISTA"
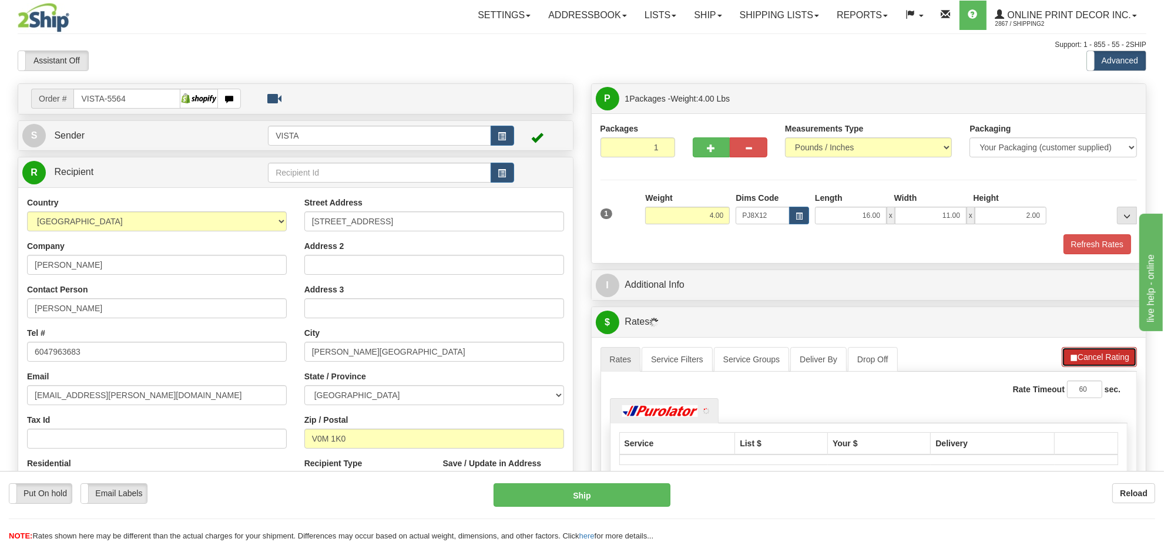
click at [1102, 365] on button "Cancel Rating" at bounding box center [1099, 357] width 75 height 20
click at [1102, 365] on button "Refresh Rates" at bounding box center [1099, 357] width 76 height 20
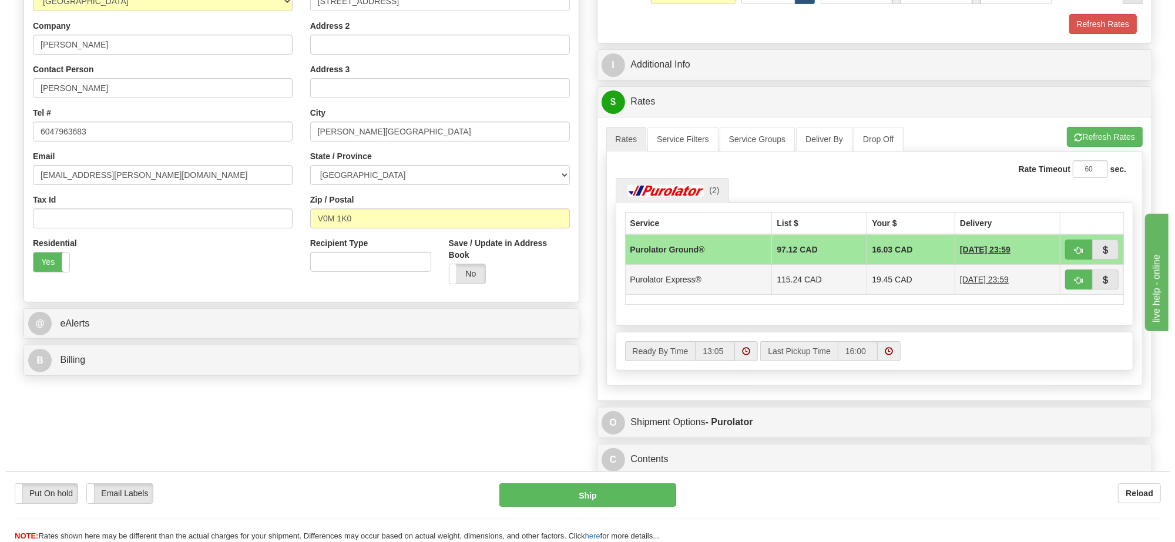
scroll to position [147, 0]
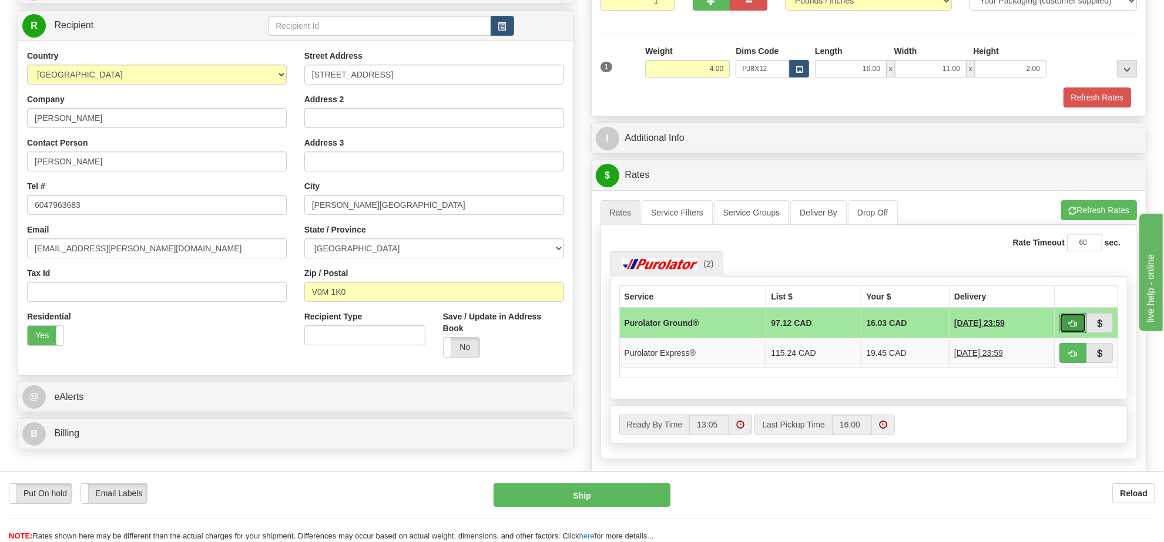
click at [1072, 324] on span "button" at bounding box center [1073, 324] width 8 height 8
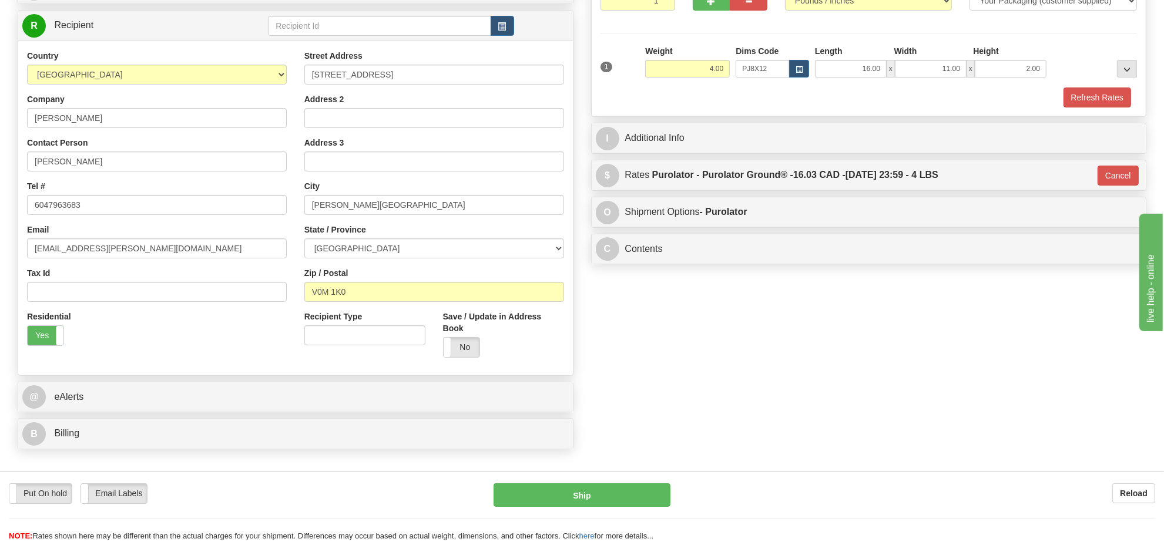
type input "260"
click at [616, 495] on button "Ship" at bounding box center [581, 494] width 176 height 23
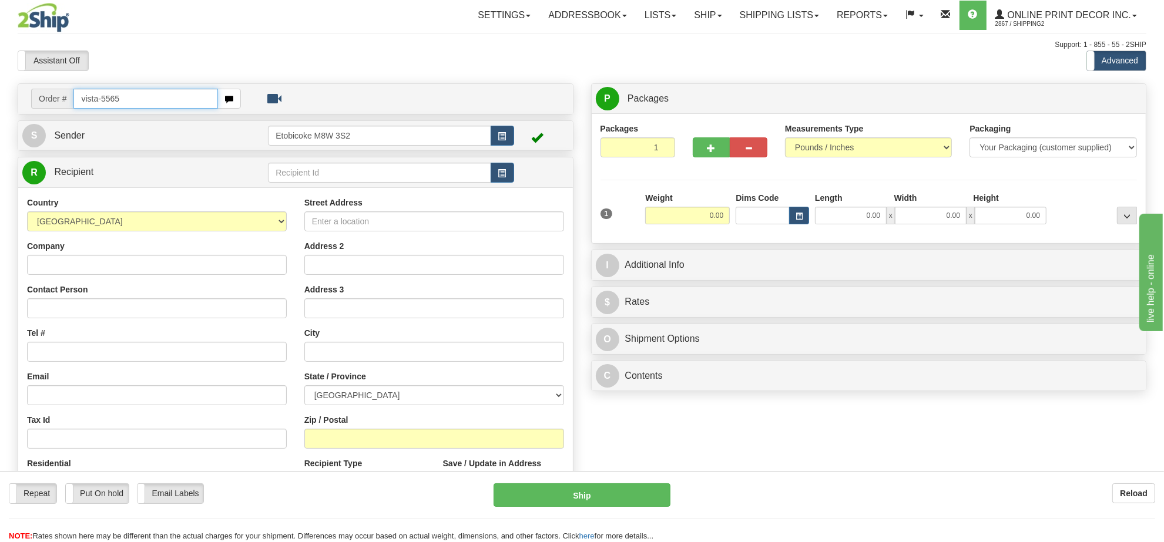
type input "vista-5565"
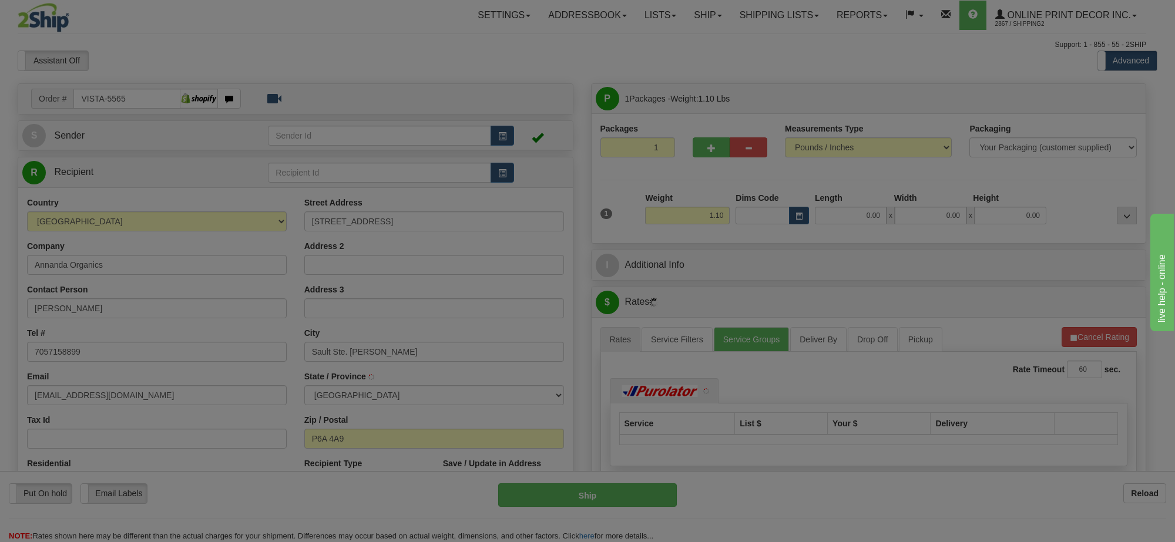
type input "SAULT STE. MARIE"
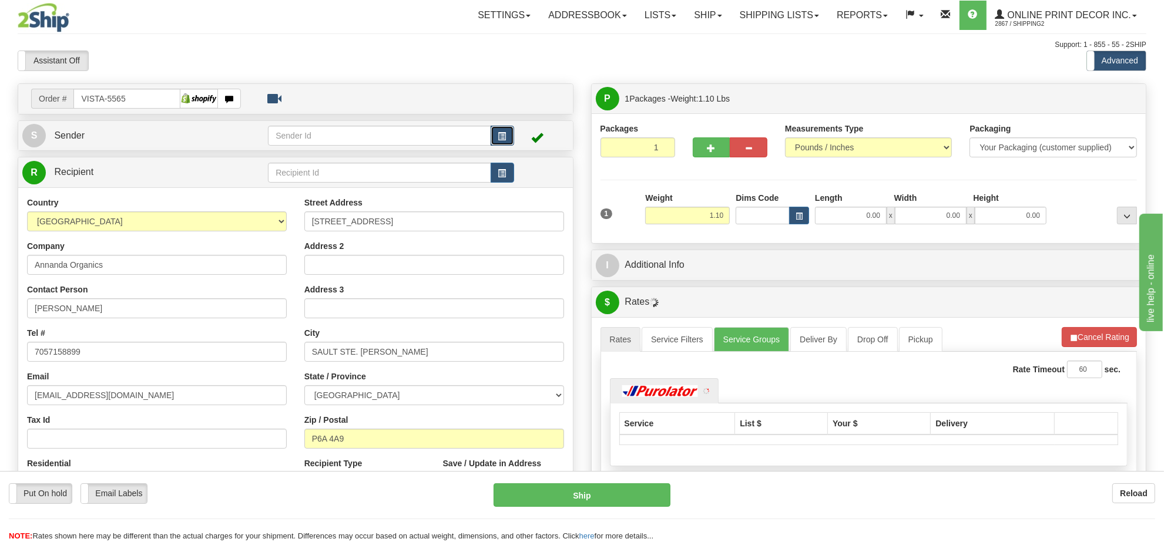
click at [498, 138] on span "button" at bounding box center [502, 137] width 8 height 8
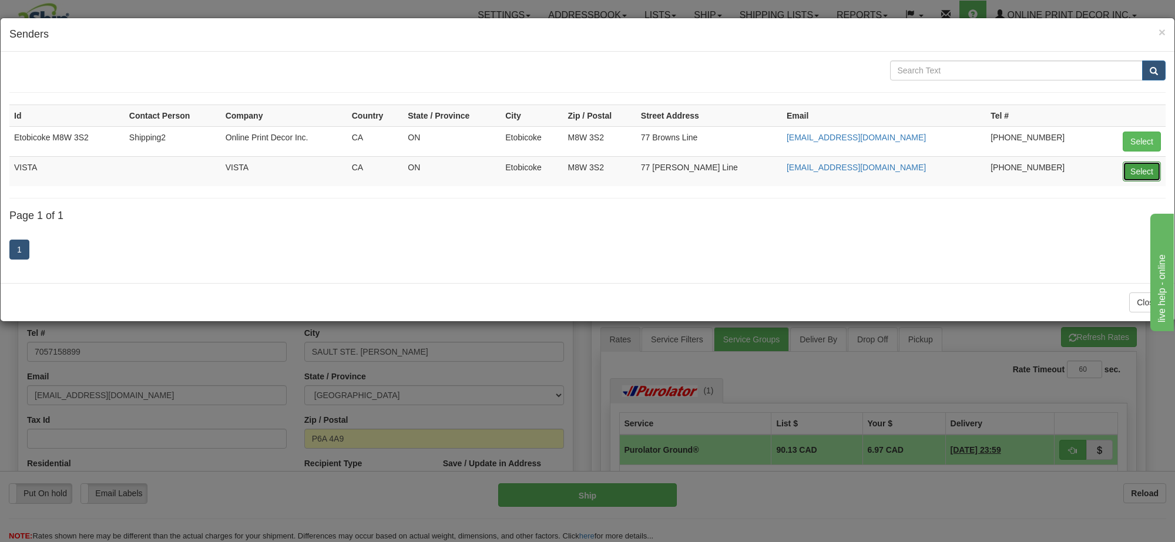
drag, startPoint x: 1149, startPoint y: 177, endPoint x: 1134, endPoint y: 177, distance: 14.1
click at [1147, 177] on button "Select" at bounding box center [1142, 172] width 38 height 20
type input "VISTA"
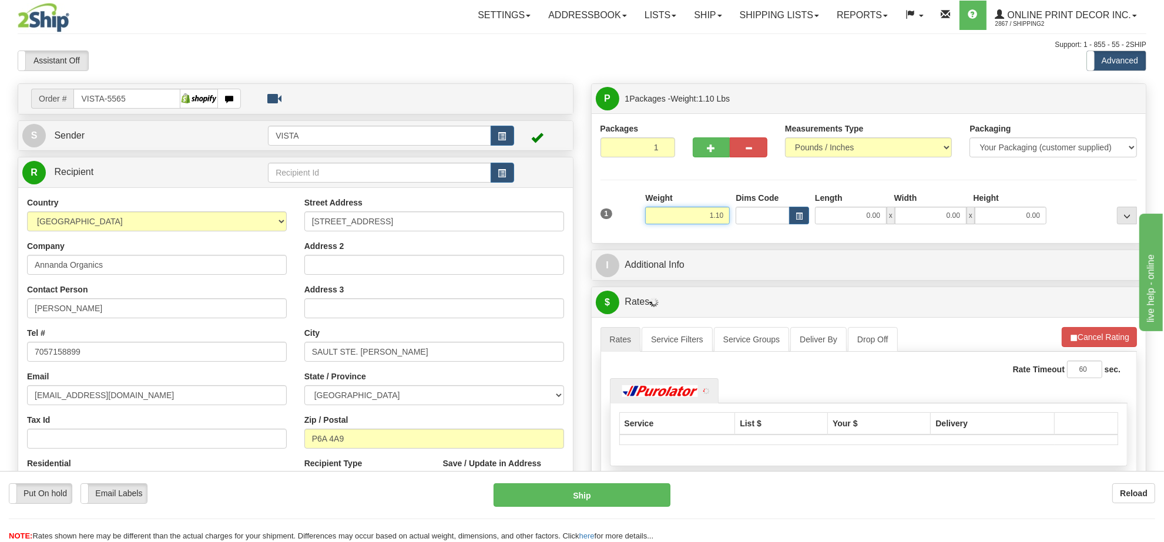
click at [697, 221] on input "1.10" at bounding box center [687, 216] width 85 height 18
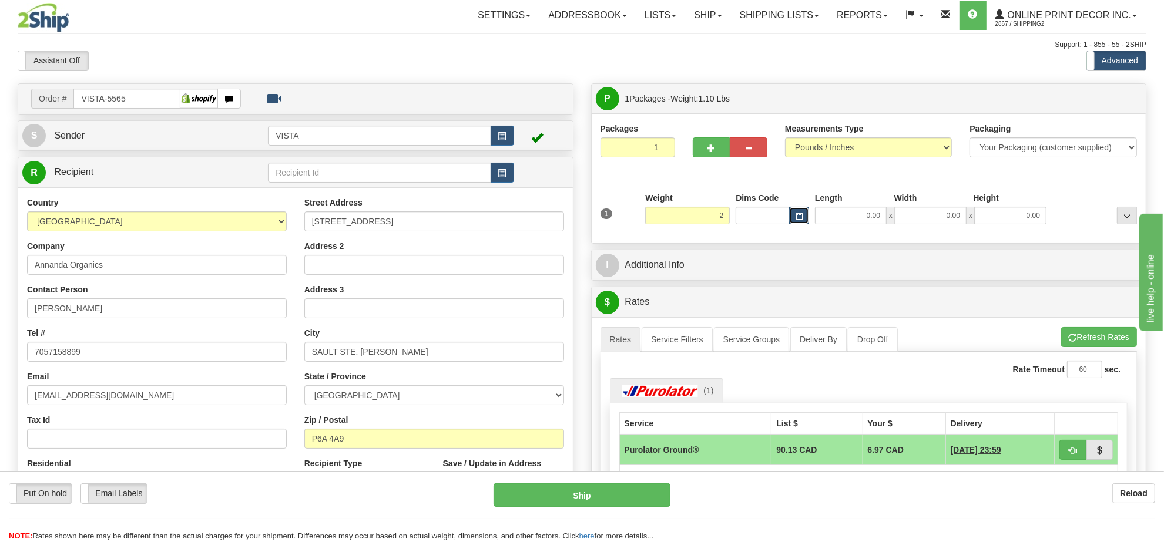
type input "2.00"
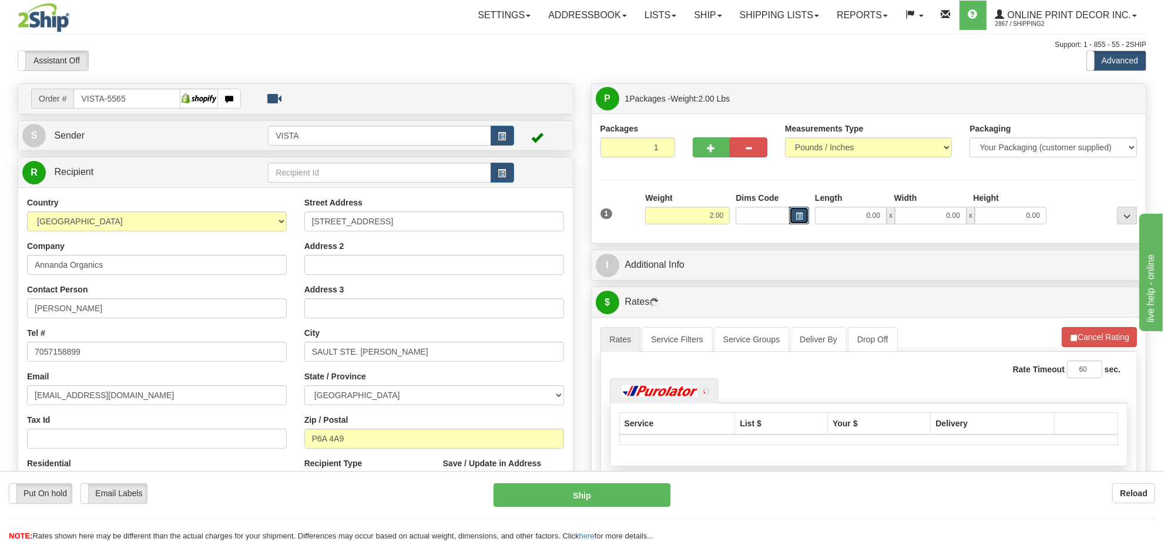
click at [805, 220] on button "button" at bounding box center [799, 216] width 20 height 18
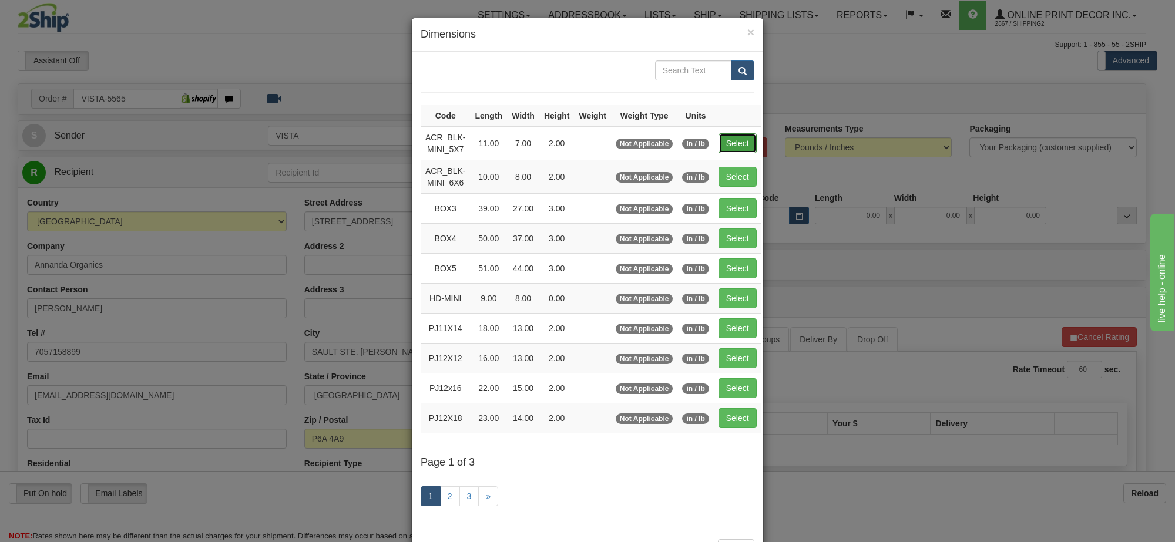
click at [744, 140] on button "Select" at bounding box center [737, 143] width 38 height 20
type input "ACR_BLK-MINI_5X7"
type input "11.00"
type input "7.00"
type input "2.00"
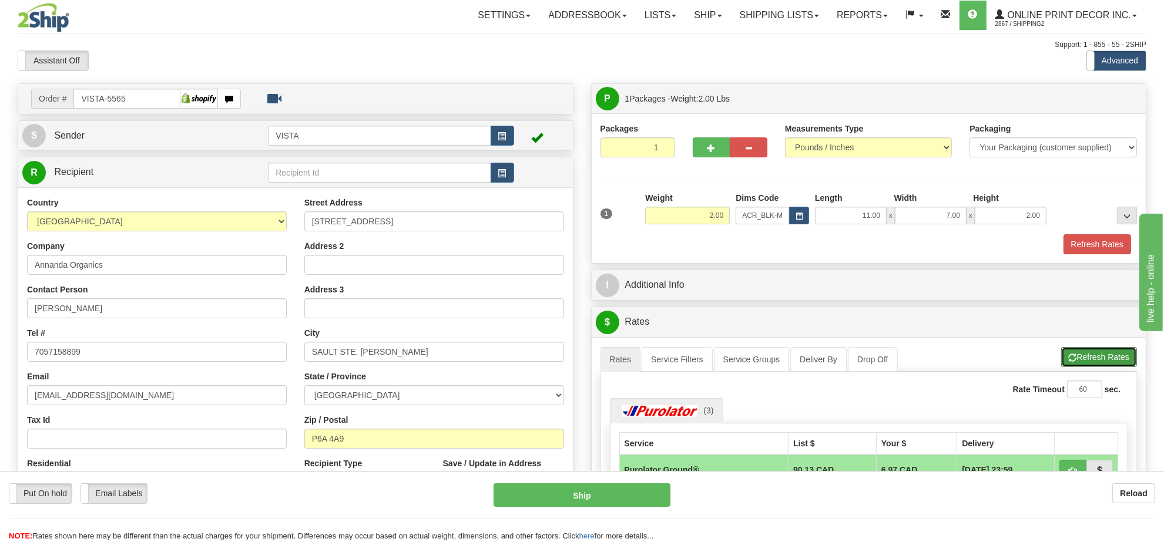
click at [1084, 363] on button "Refresh Rates" at bounding box center [1099, 357] width 76 height 20
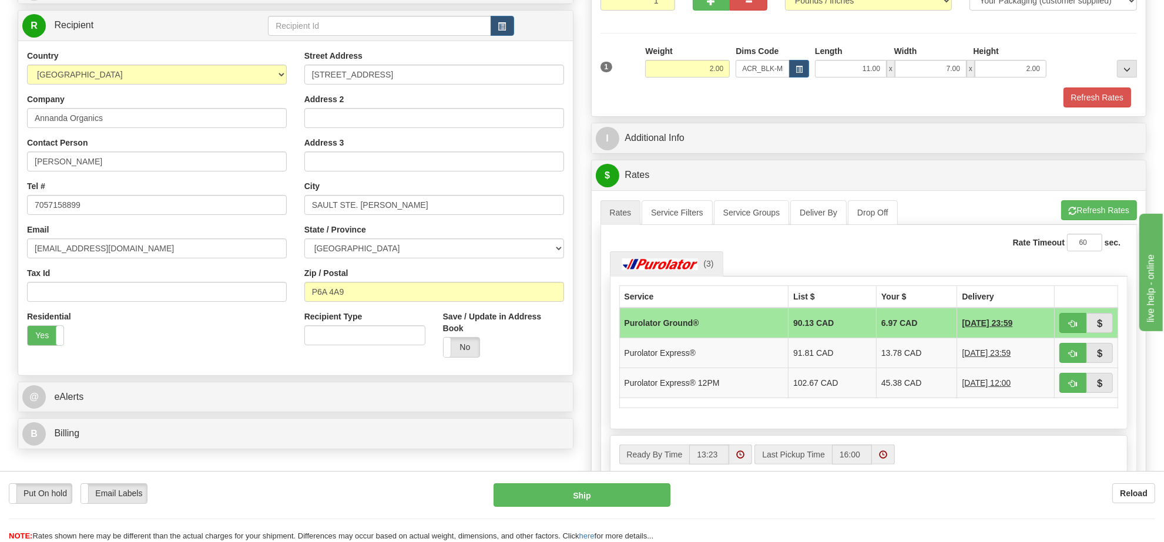
scroll to position [220, 0]
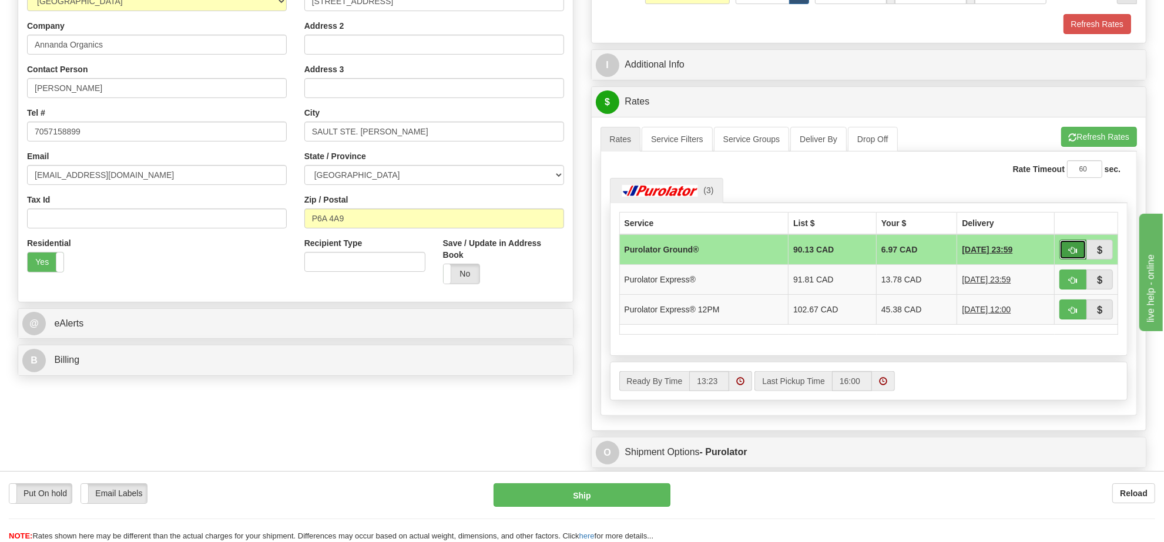
click at [1072, 254] on span "button" at bounding box center [1073, 251] width 8 height 8
type input "260"
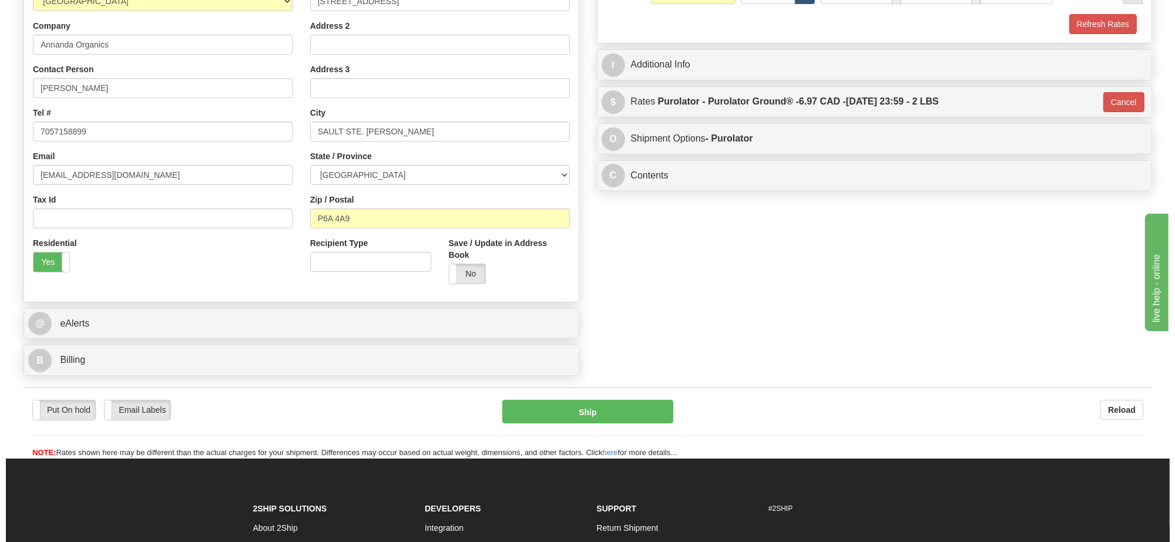
scroll to position [147, 0]
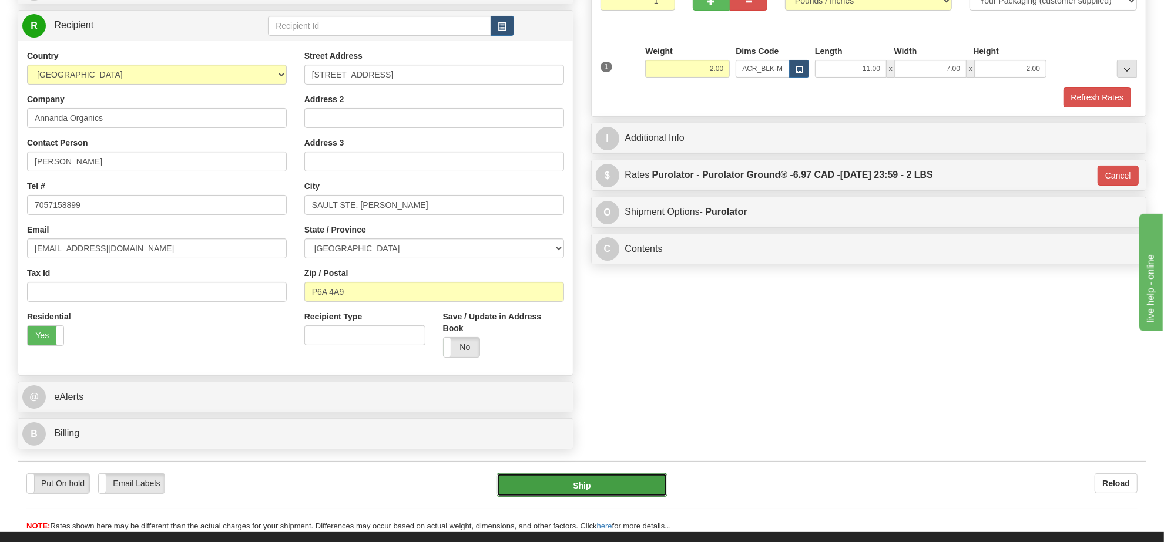
click at [646, 485] on button "Ship" at bounding box center [581, 485] width 170 height 23
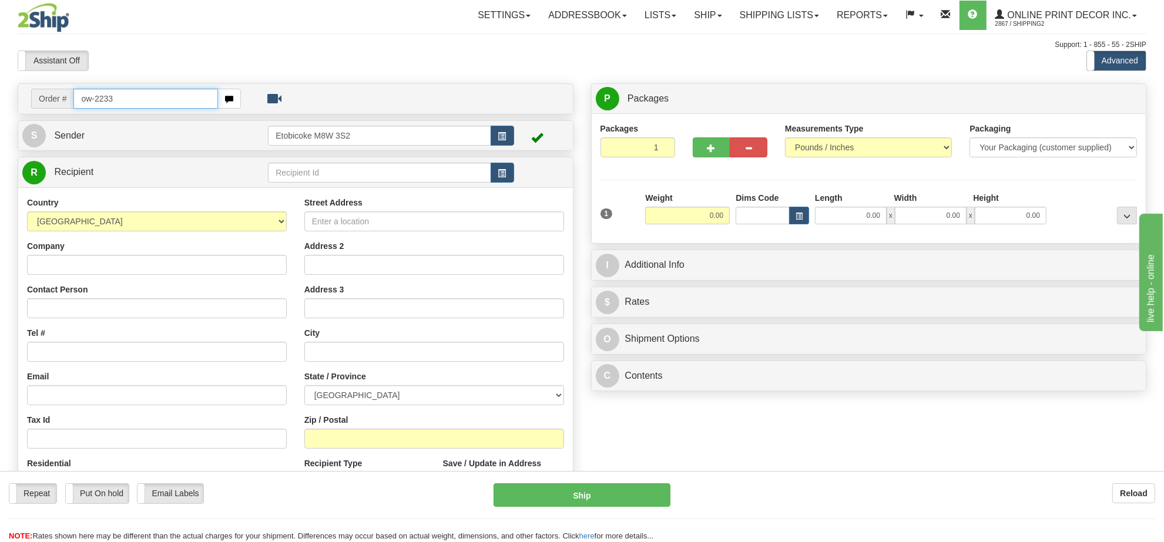
type input "ow-2233"
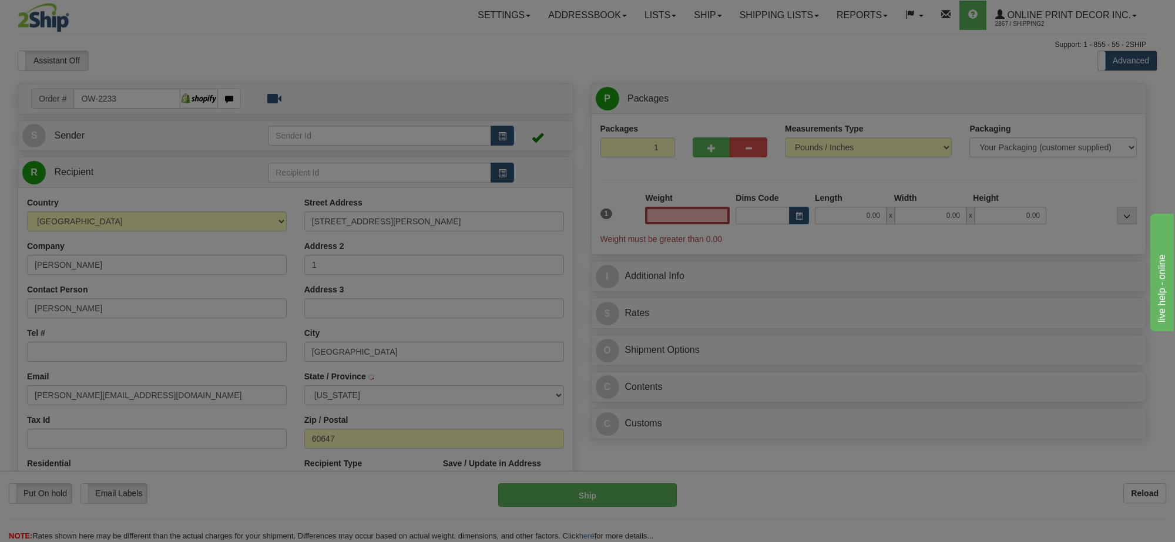
type input "[GEOGRAPHIC_DATA]"
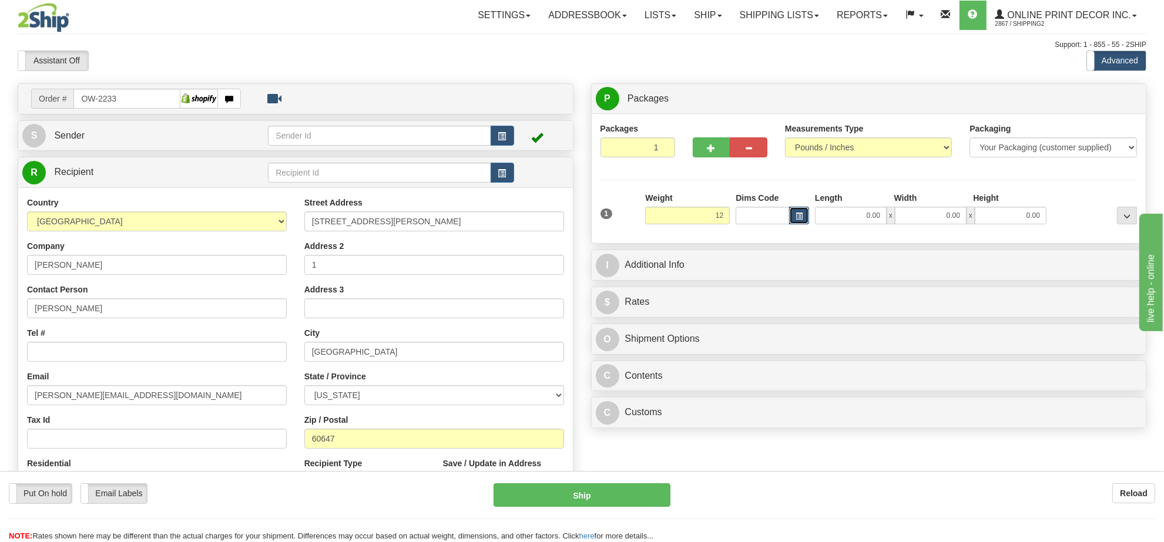
type input "12.00"
click at [799, 217] on span "button" at bounding box center [798, 216] width 7 height 6
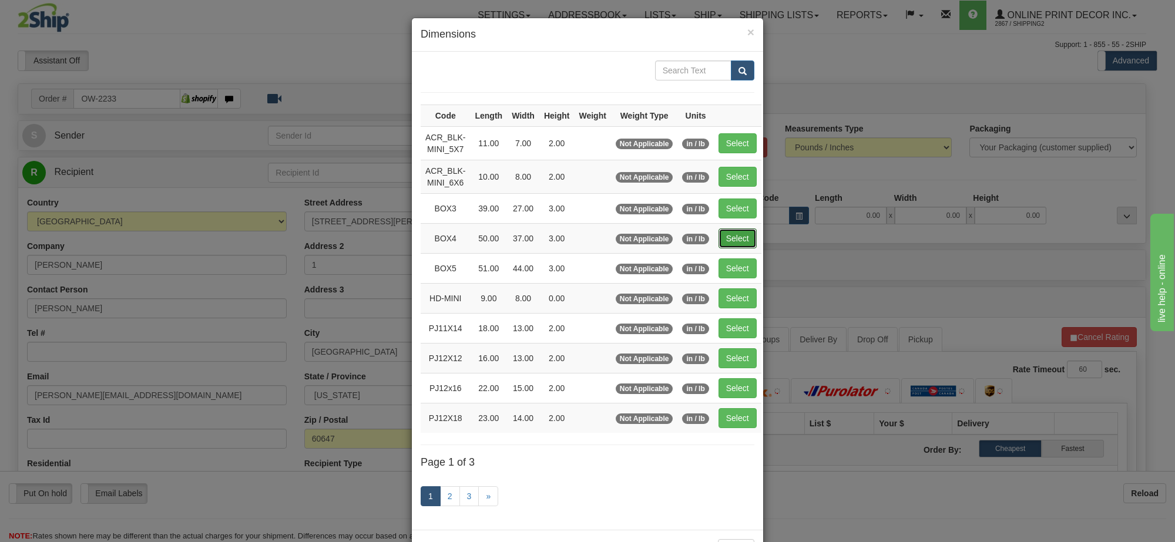
drag, startPoint x: 727, startPoint y: 242, endPoint x: 812, endPoint y: 263, distance: 87.8
click at [727, 241] on button "Select" at bounding box center [737, 239] width 38 height 20
type input "BOX4"
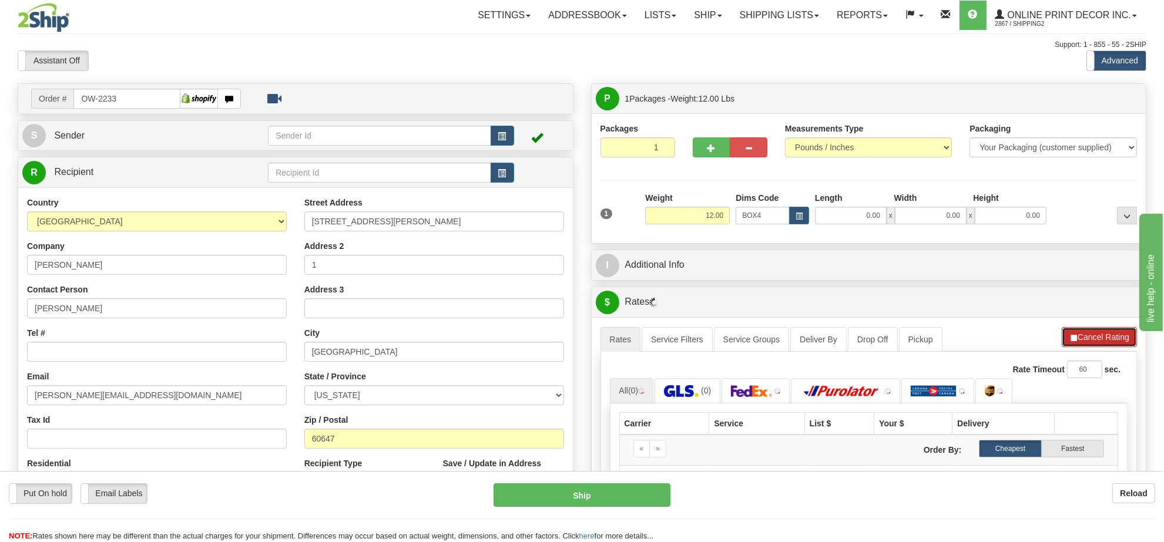
click at [1111, 333] on button "Cancel Rating" at bounding box center [1099, 337] width 75 height 20
click at [1111, 333] on button "Refresh Rates" at bounding box center [1099, 337] width 76 height 20
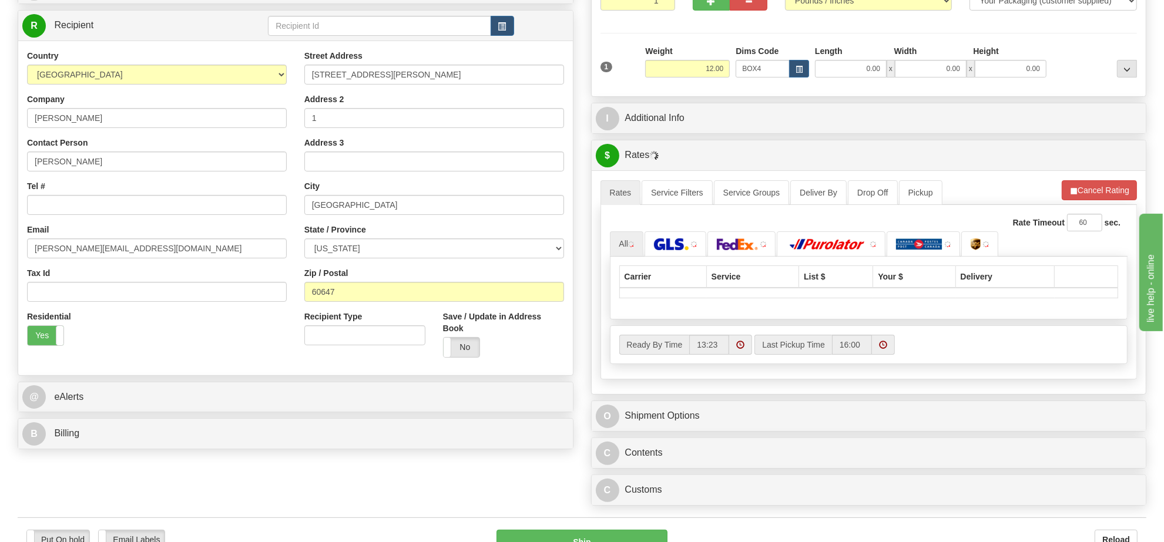
scroll to position [220, 0]
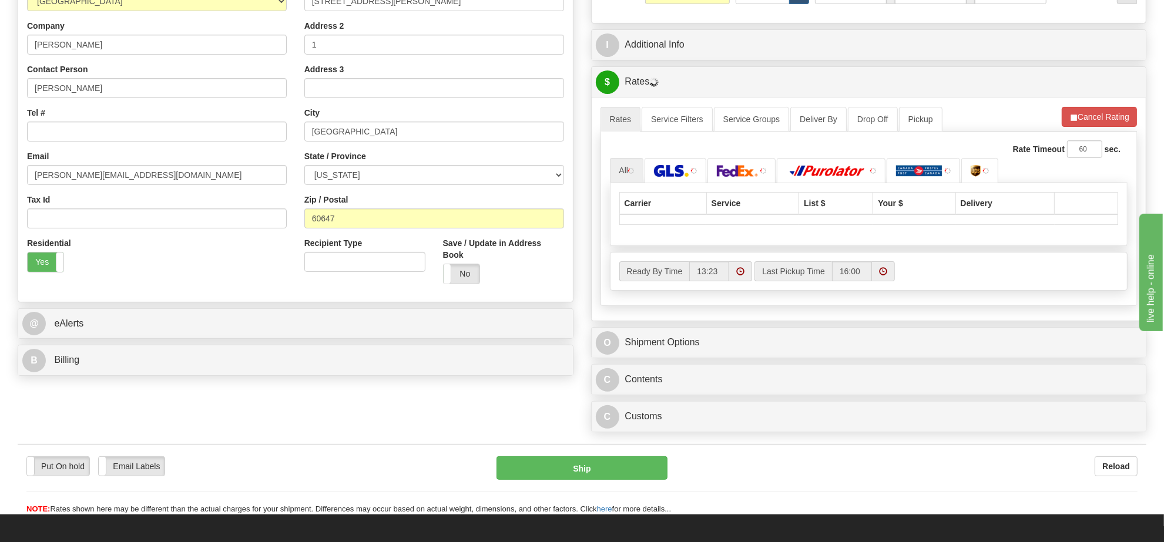
type input "50.00"
type input "37.00"
type input "3.00"
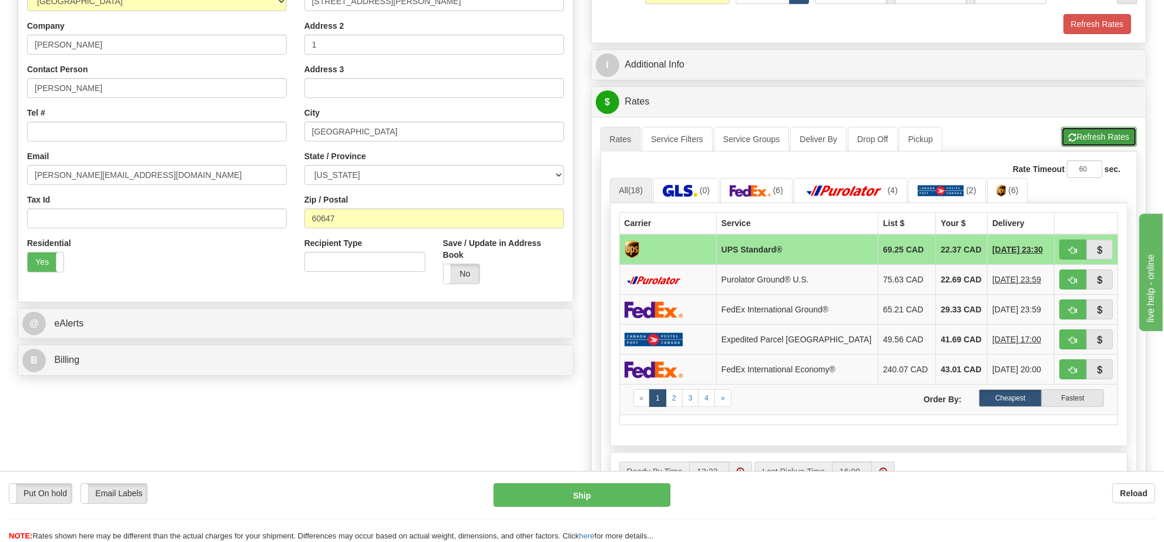
click at [1074, 142] on span "button" at bounding box center [1073, 138] width 8 height 8
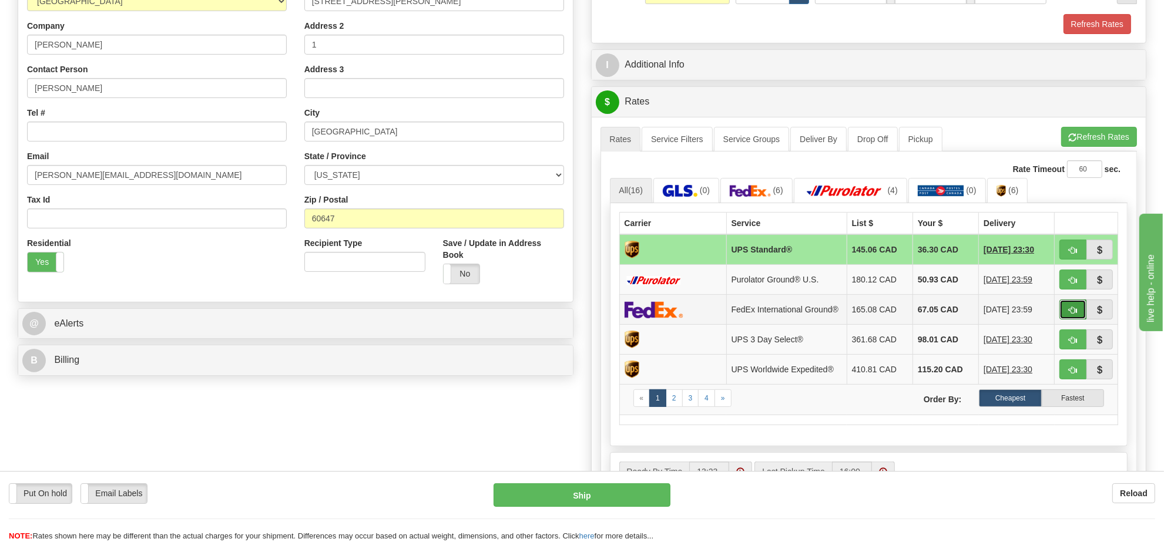
click at [1066, 318] on button "button" at bounding box center [1072, 310] width 27 height 20
type input "92"
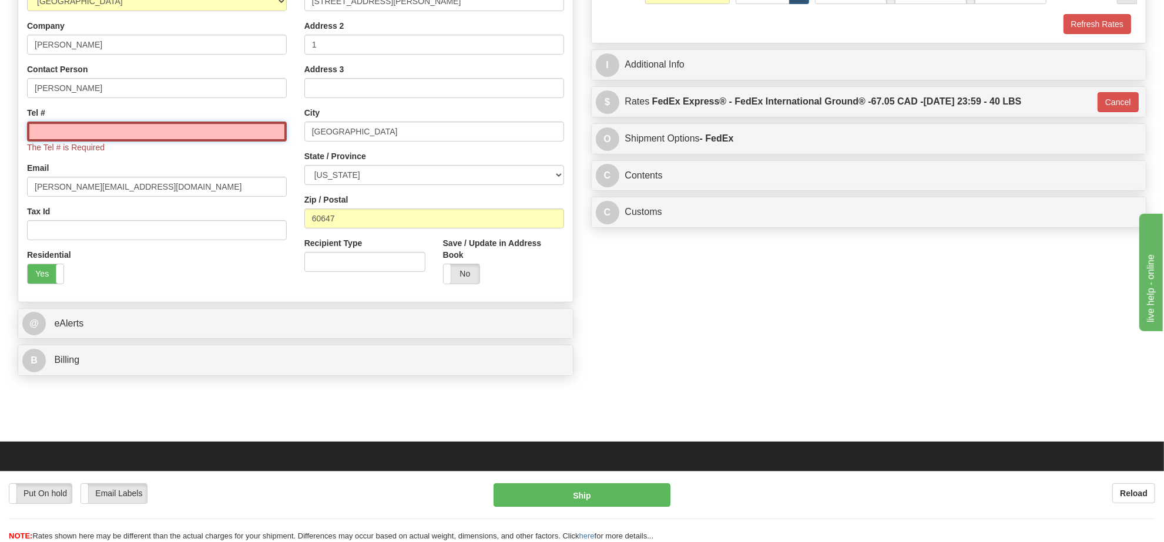
click at [237, 127] on input "Tel #" at bounding box center [157, 132] width 260 height 20
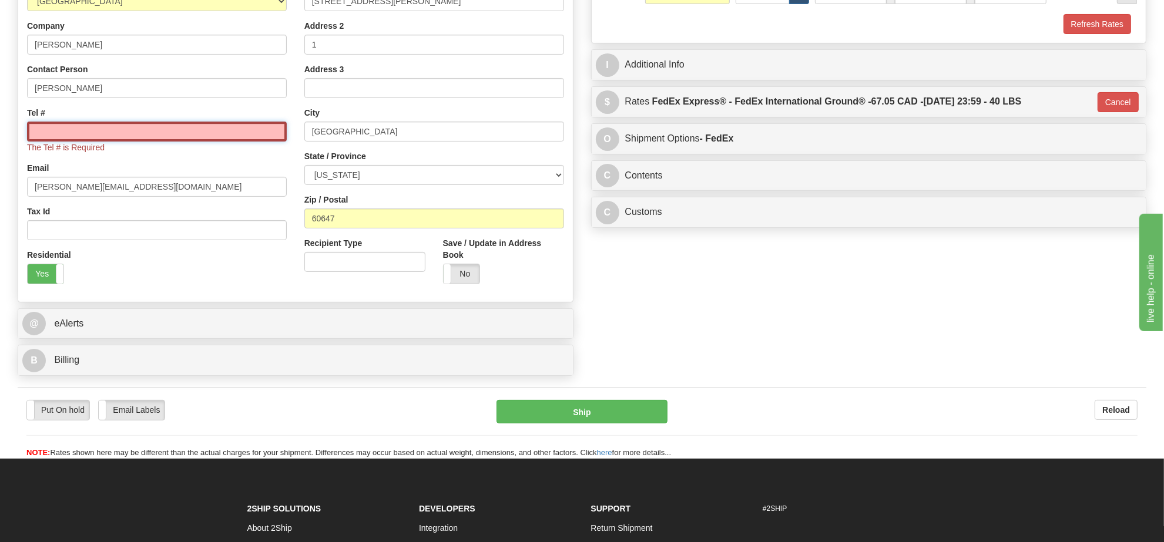
type input "[PHONE_NUMBER]"
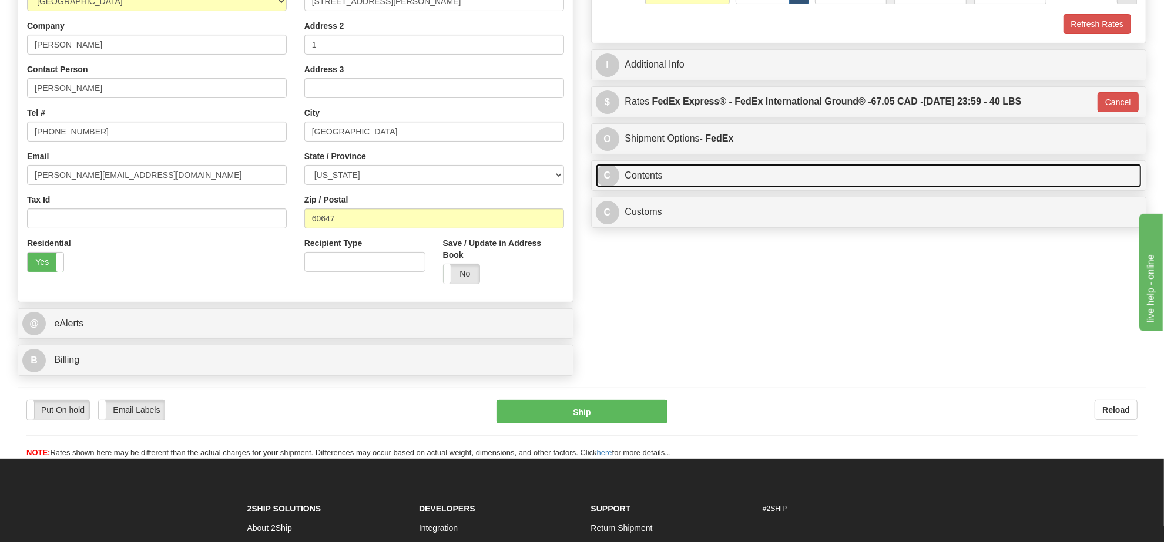
click at [708, 181] on link "C Contents" at bounding box center [869, 176] width 546 height 24
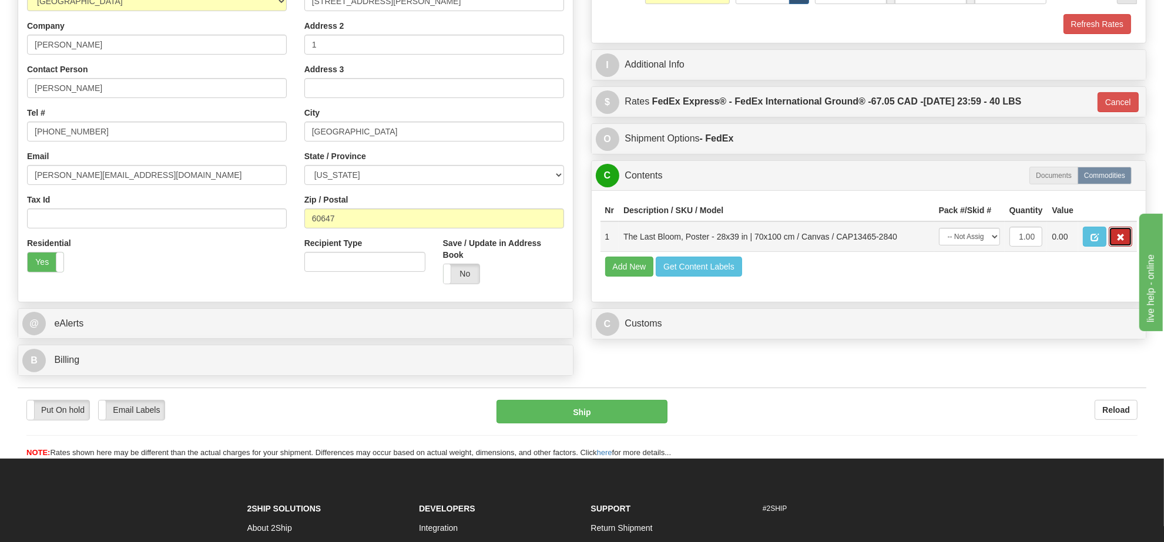
click at [1121, 241] on span "button" at bounding box center [1120, 238] width 8 height 8
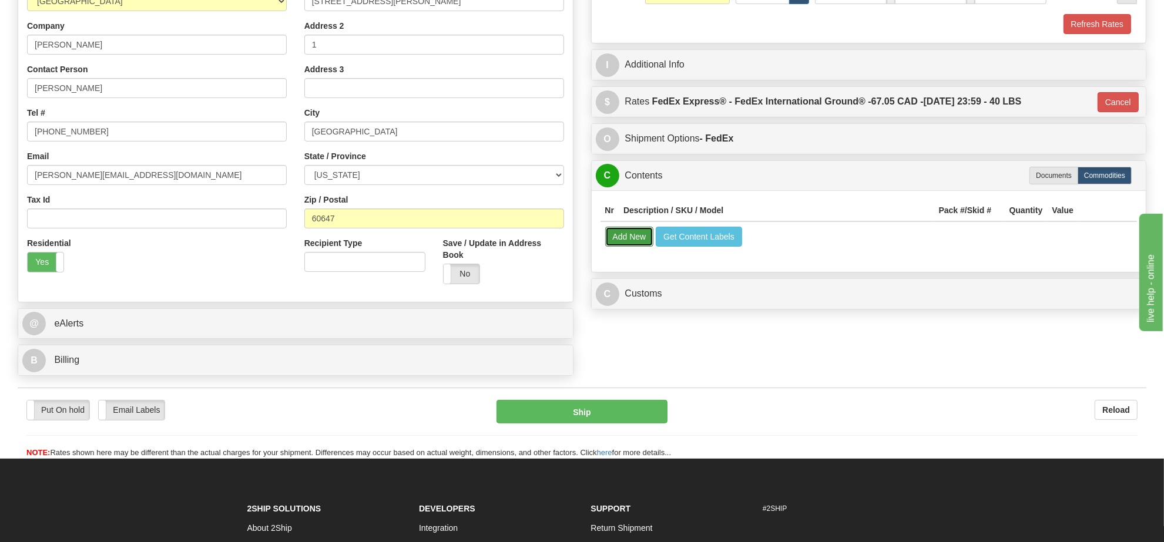
click at [632, 236] on button "Add New" at bounding box center [629, 237] width 49 height 20
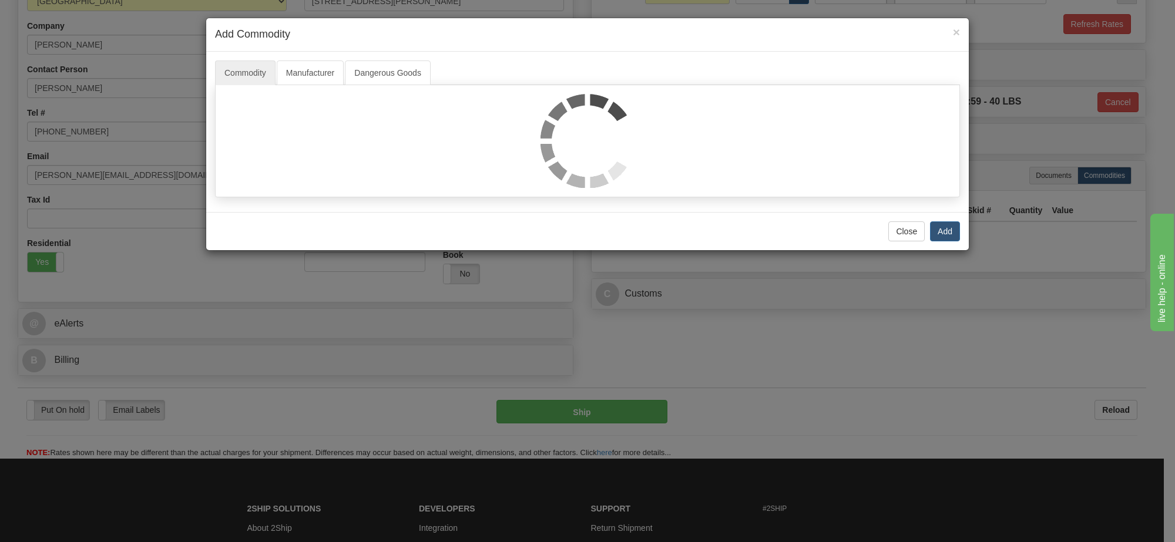
select select
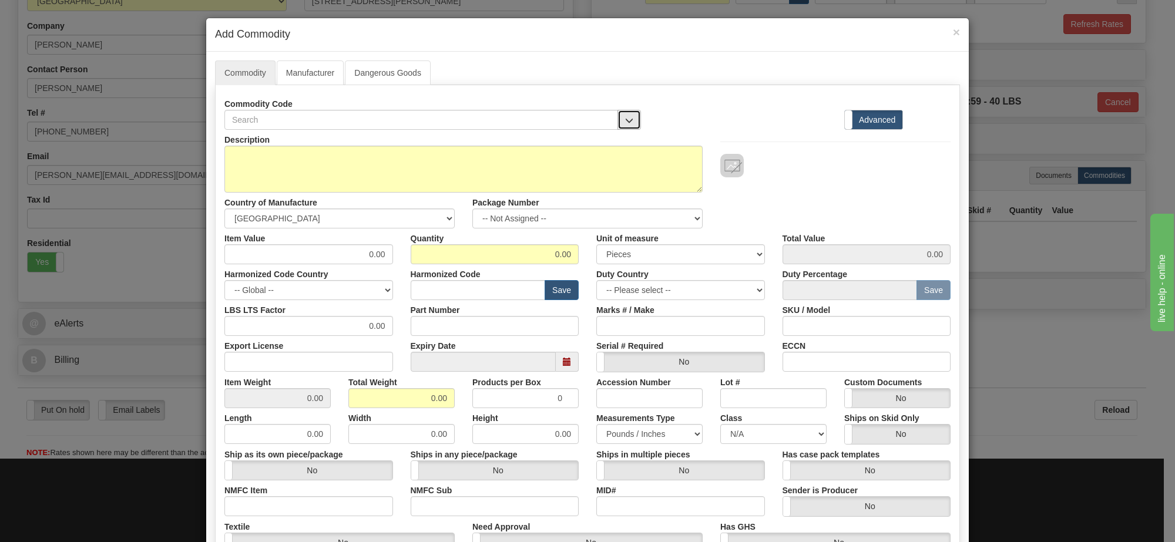
click at [627, 127] on button "button" at bounding box center [628, 120] width 23 height 20
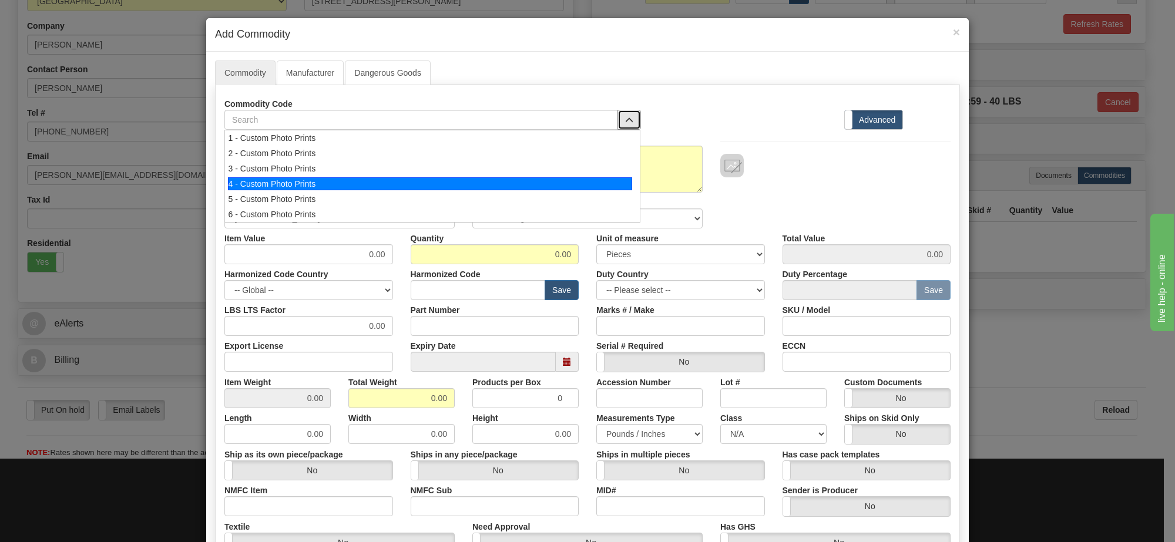
click at [569, 184] on div "4 - Custom Photo Prints" at bounding box center [430, 183] width 405 height 13
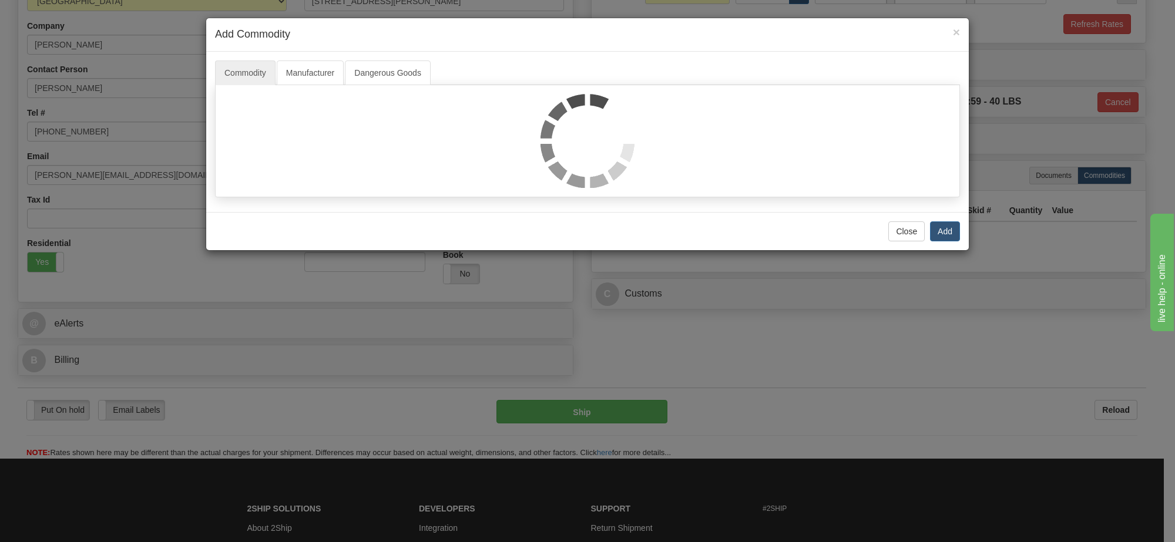
select select "1"
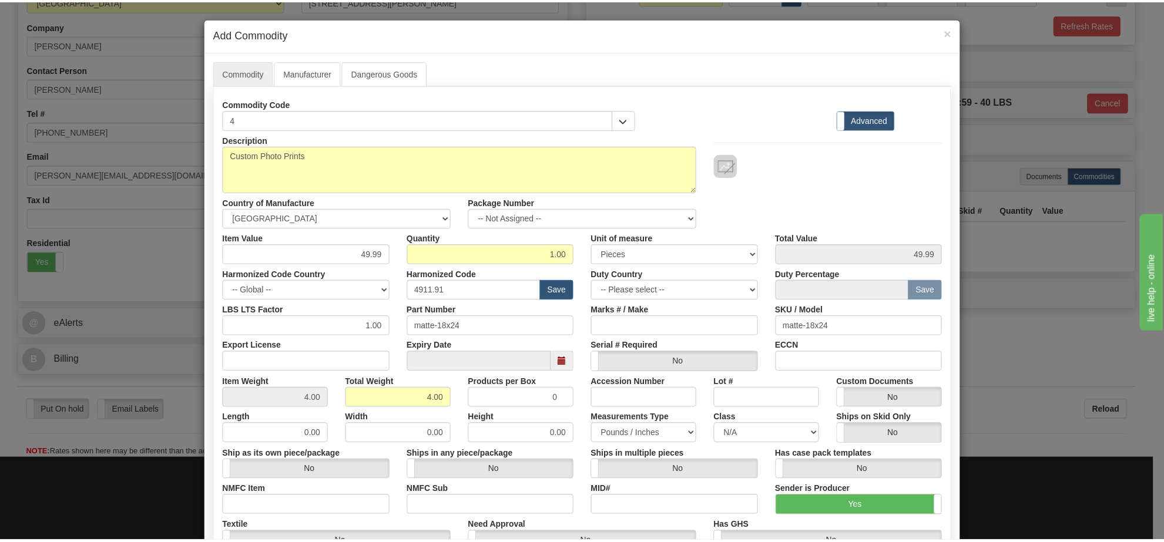
scroll to position [1, 0]
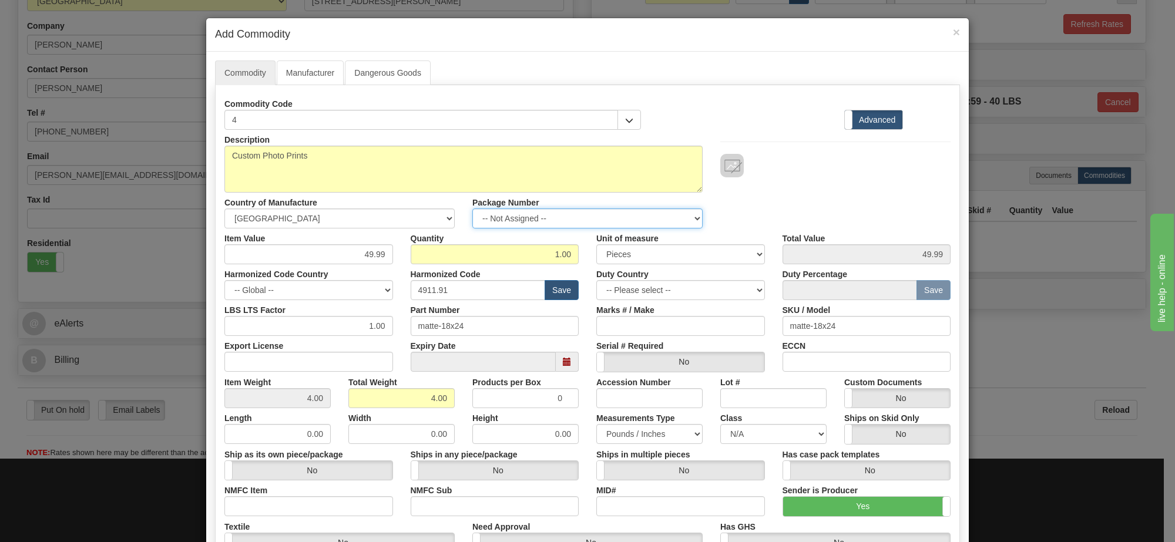
click at [603, 216] on select "-- Not Assigned -- Item 1" at bounding box center [587, 219] width 230 height 20
select select "0"
click at [472, 209] on select "-- Not Assigned -- Item 1" at bounding box center [587, 219] width 230 height 20
click at [307, 71] on link "Manufacturer" at bounding box center [310, 73] width 67 height 25
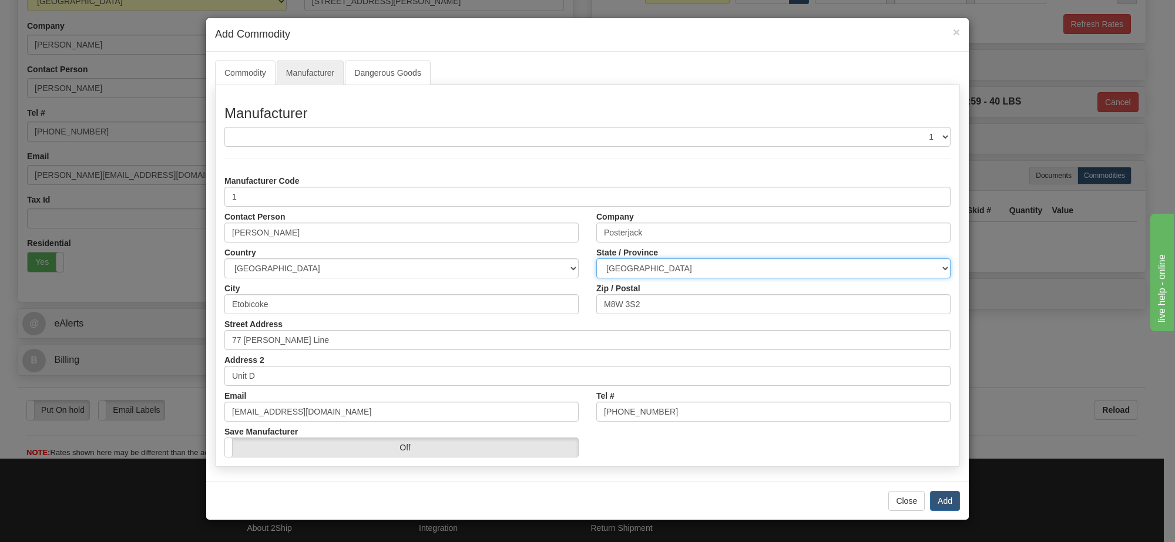
click at [727, 270] on select "ALBERTA BRITISH COLUMBIA MANITOBA NEW BRUNSWICK NEWFOUNDLAND NOVA SCOTIA NUNAVU…" at bounding box center [773, 268] width 354 height 20
select select "ON"
click at [596, 259] on select "ALBERTA BRITISH COLUMBIA MANITOBA NEW BRUNSWICK NEWFOUNDLAND NOVA SCOTIA NUNAVU…" at bounding box center [773, 268] width 354 height 20
click at [943, 497] on button "Add" at bounding box center [945, 501] width 30 height 20
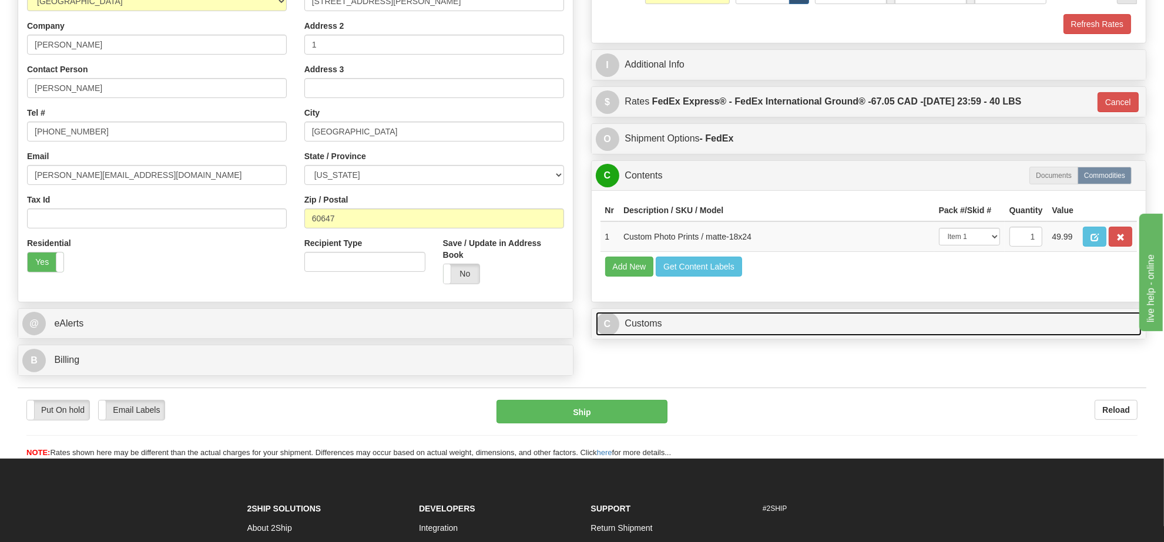
click at [696, 336] on link "C Customs" at bounding box center [869, 324] width 546 height 24
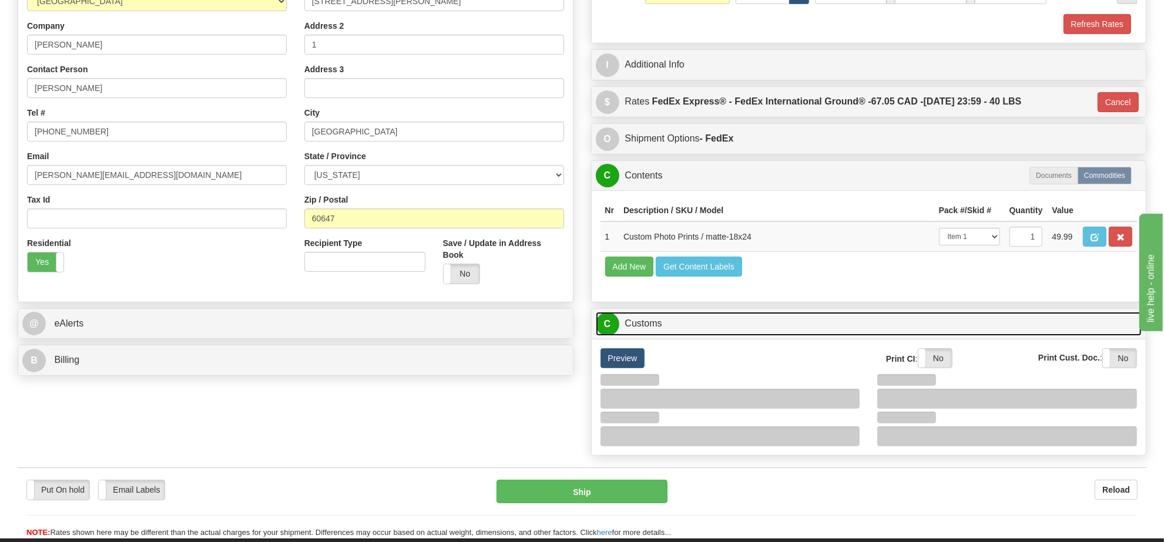
scroll to position [367, 0]
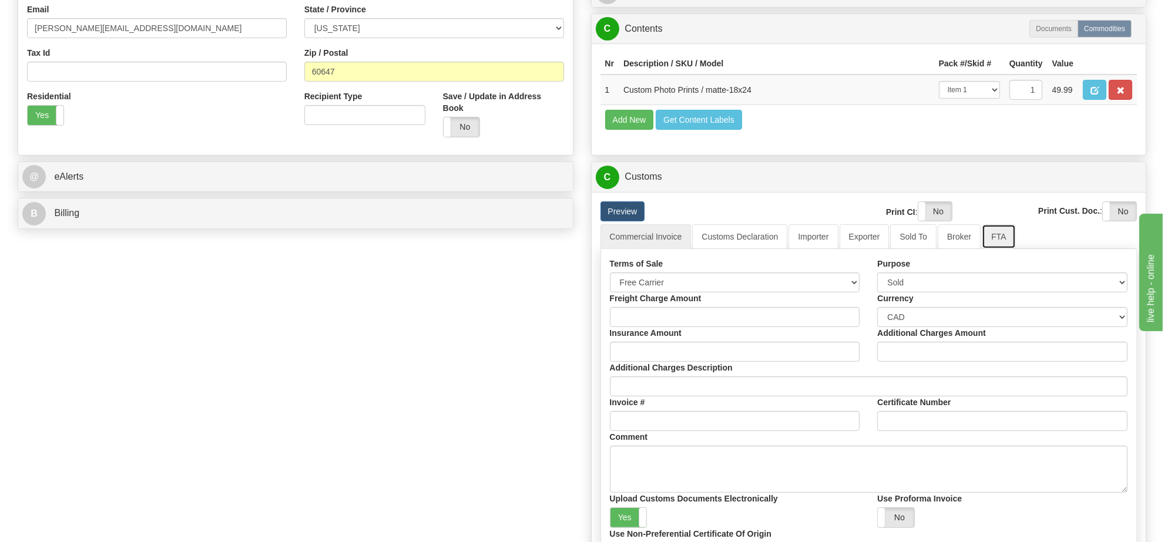
click at [985, 249] on link "FTA" at bounding box center [998, 236] width 33 height 25
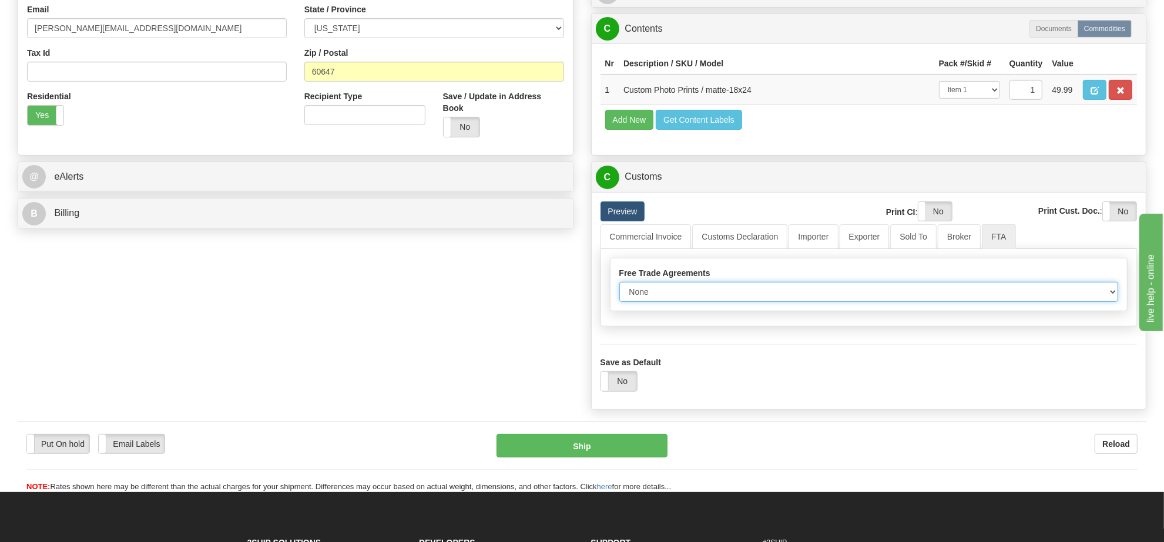
click at [692, 302] on select "None Other USMCA CETA CUKTCA" at bounding box center [868, 292] width 499 height 20
select select "1"
click at [619, 302] on select "None Other USMCA CETA CUKTCA" at bounding box center [868, 292] width 499 height 20
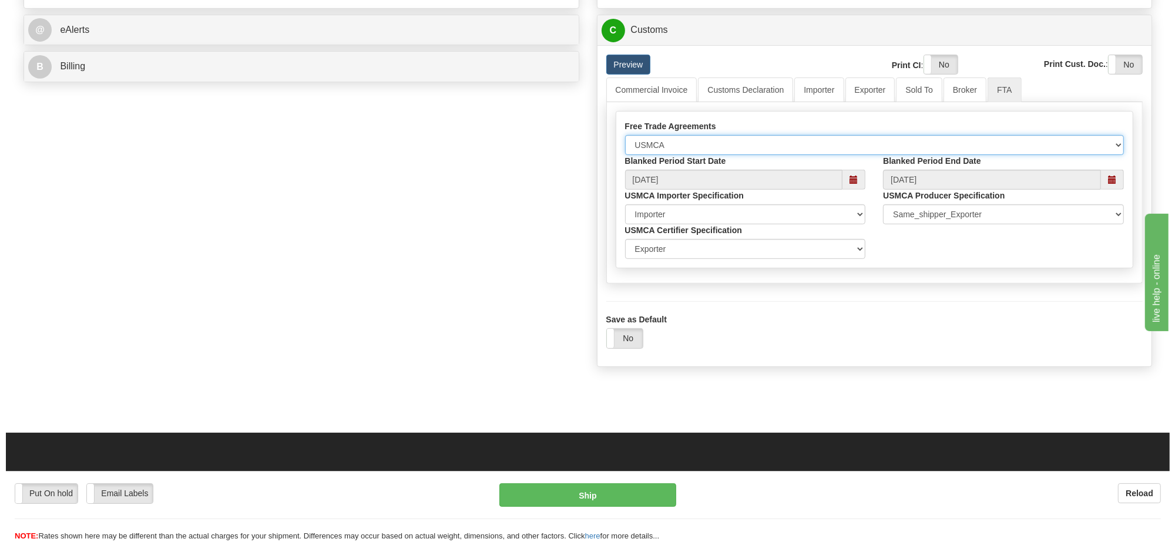
scroll to position [661, 0]
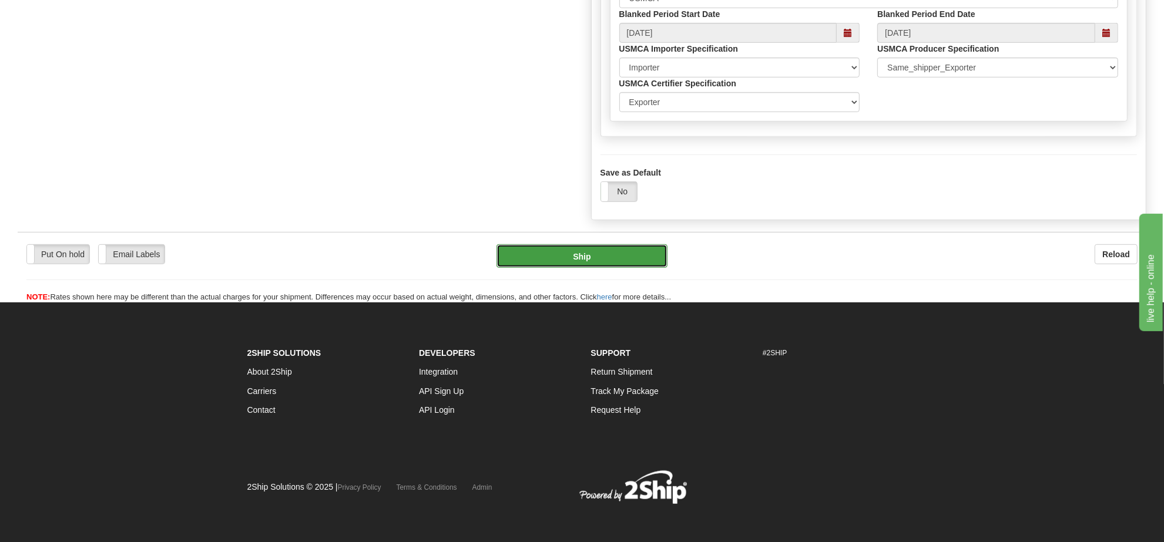
click at [626, 268] on button "Ship" at bounding box center [581, 255] width 170 height 23
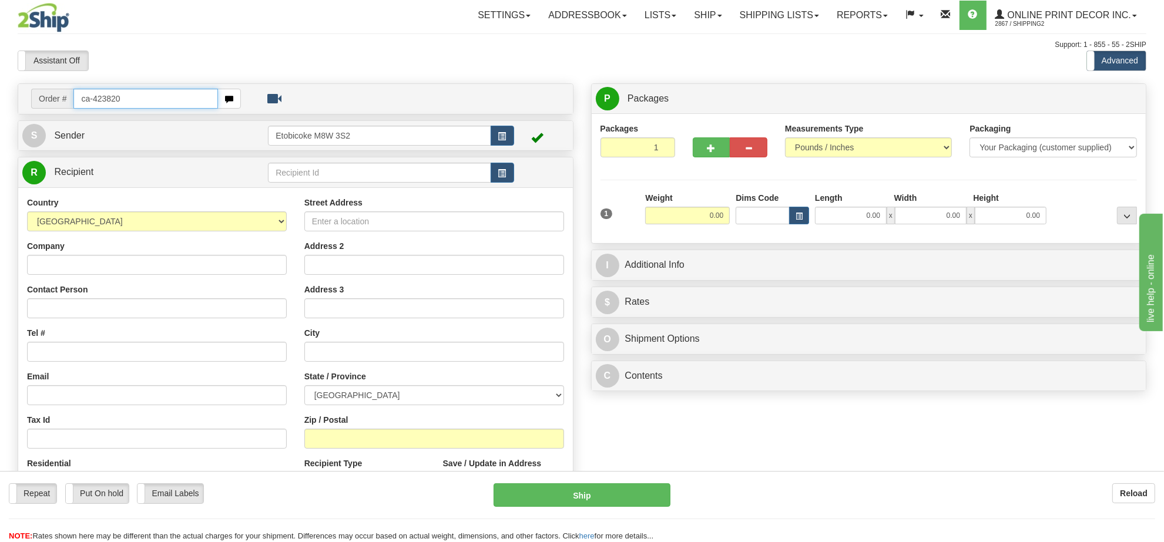
type input "ca-423820"
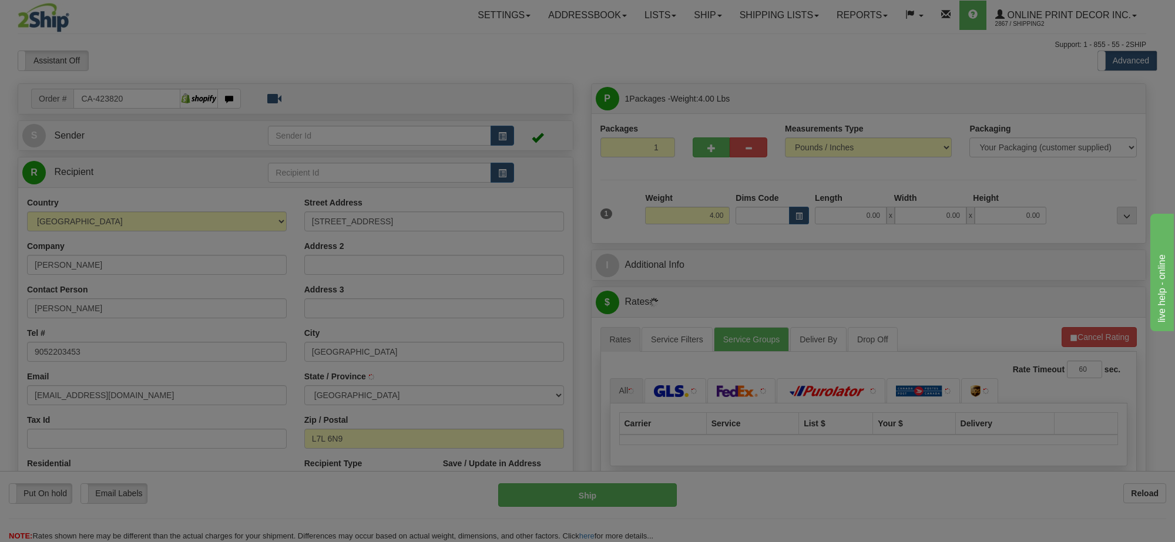
type input "[GEOGRAPHIC_DATA]"
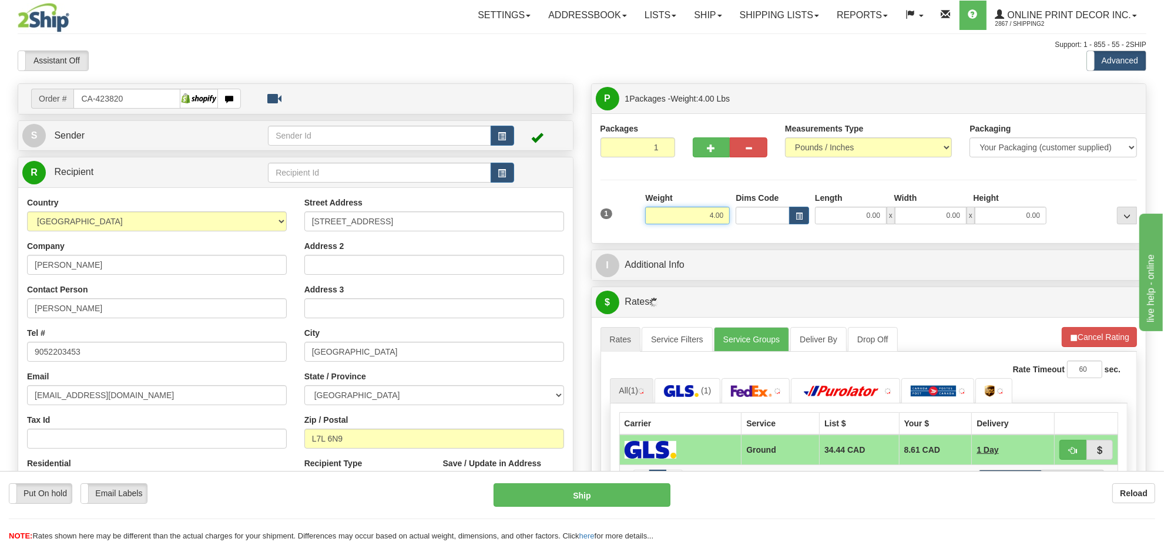
click at [710, 218] on input "4.00" at bounding box center [687, 216] width 85 height 18
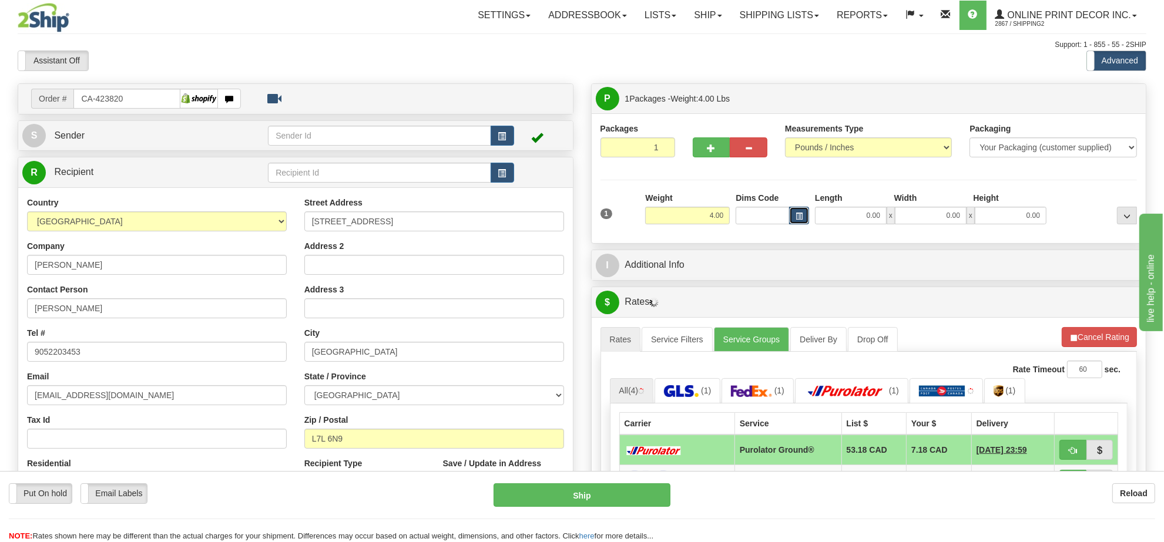
click at [807, 220] on button "button" at bounding box center [799, 216] width 20 height 18
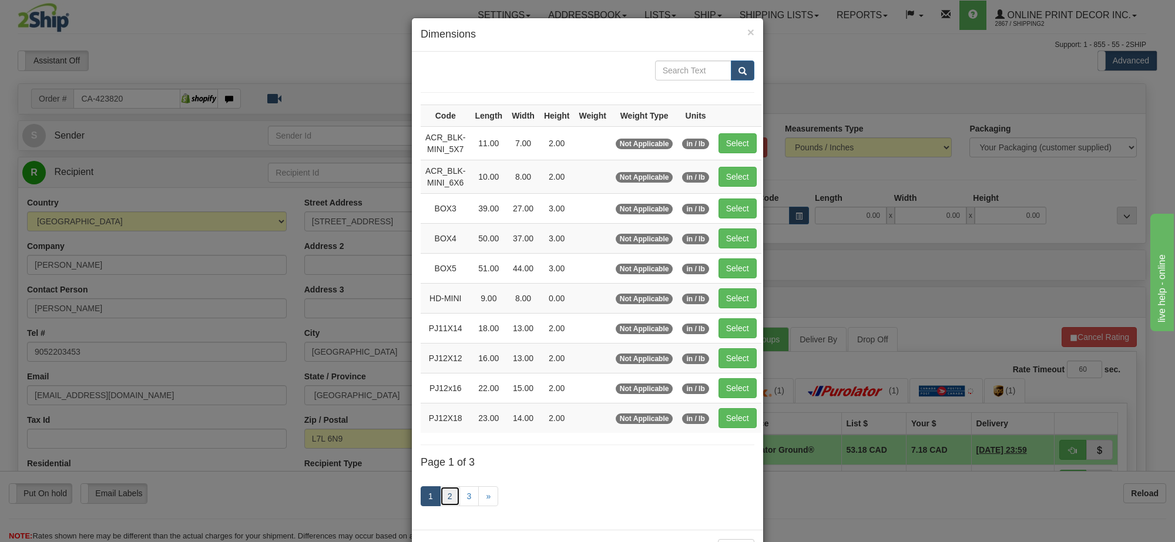
click at [440, 506] on link "2" at bounding box center [450, 496] width 20 height 20
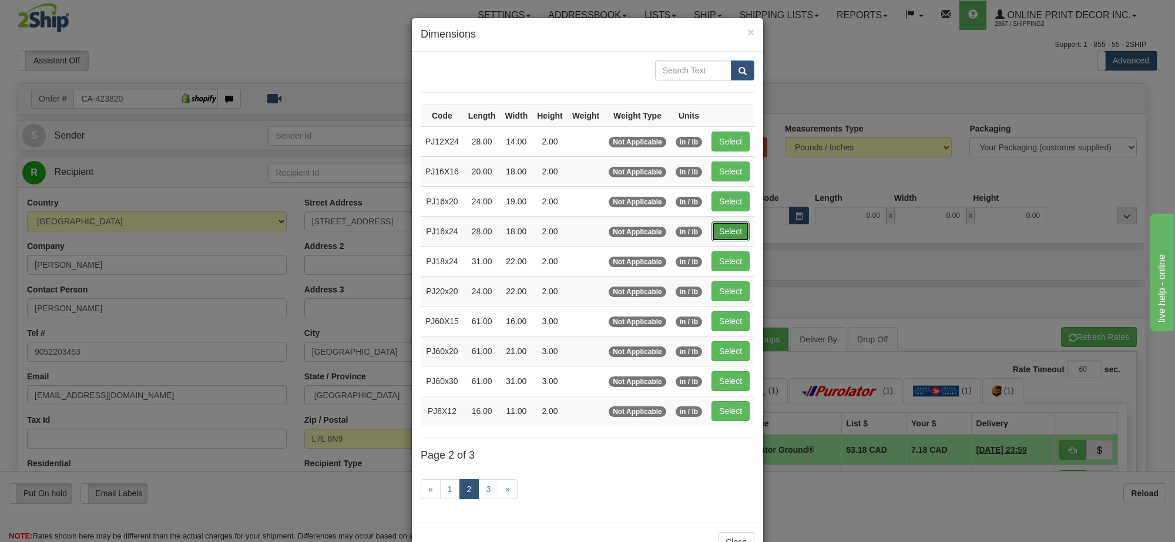
click at [735, 241] on button "Select" at bounding box center [730, 231] width 38 height 20
type input "PJ16x24"
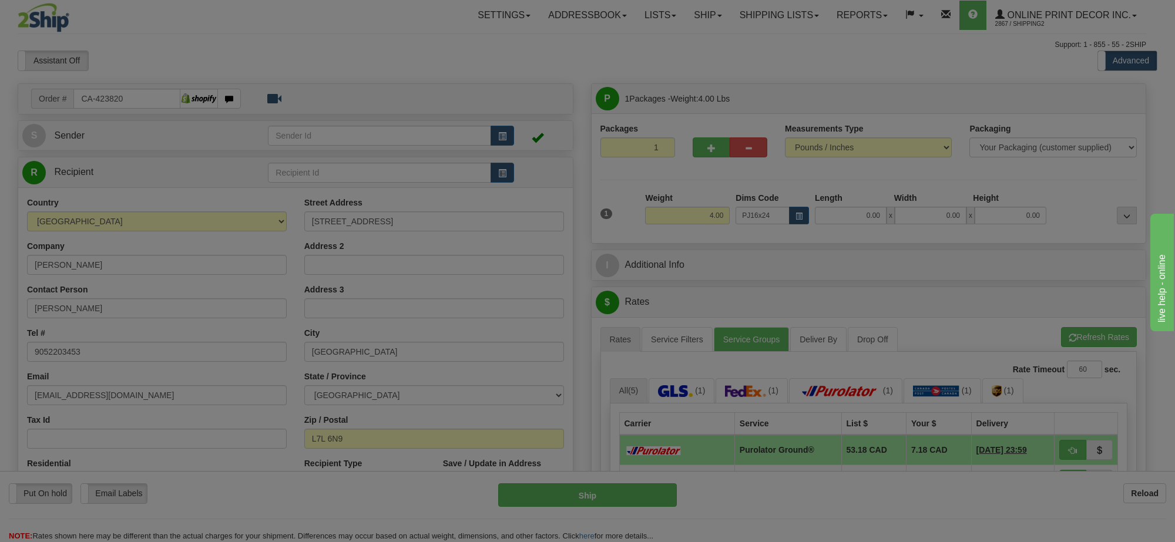
type input "28.00"
type input "18.00"
type input "2.00"
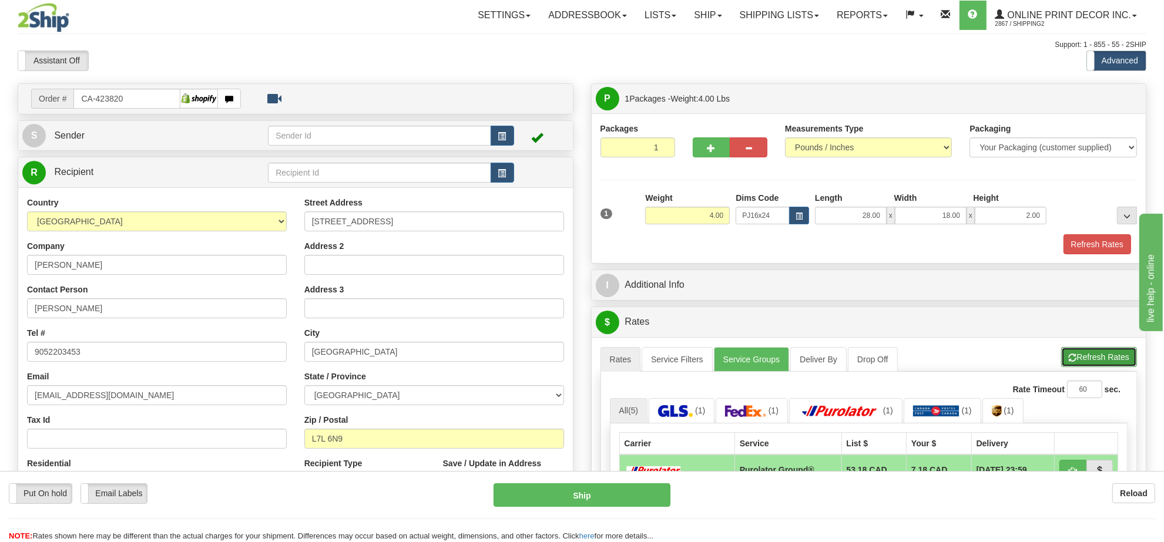
click at [1087, 355] on button "Refresh Rates" at bounding box center [1099, 357] width 76 height 20
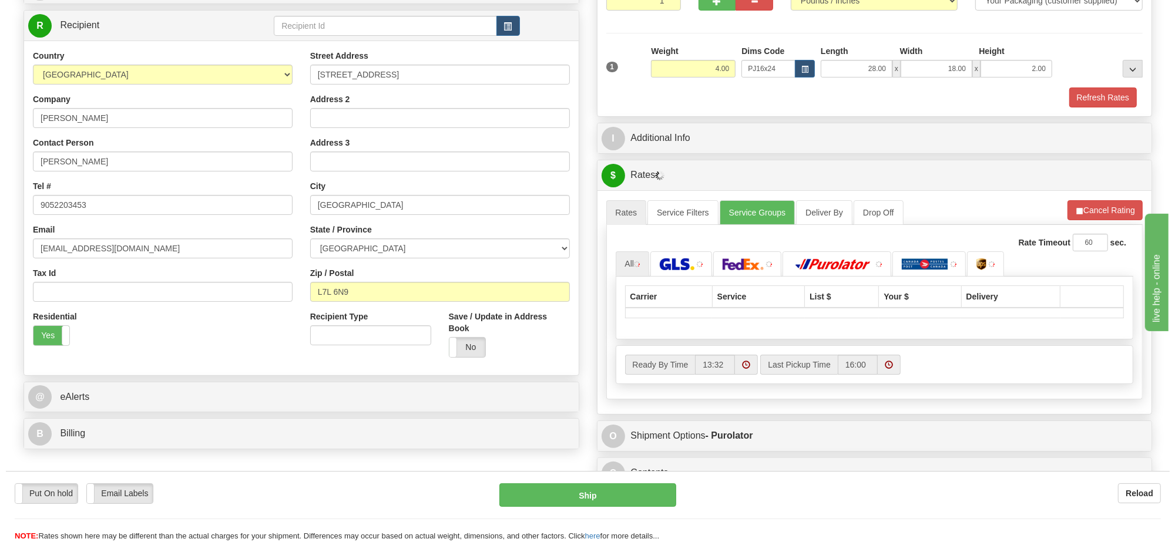
scroll to position [220, 0]
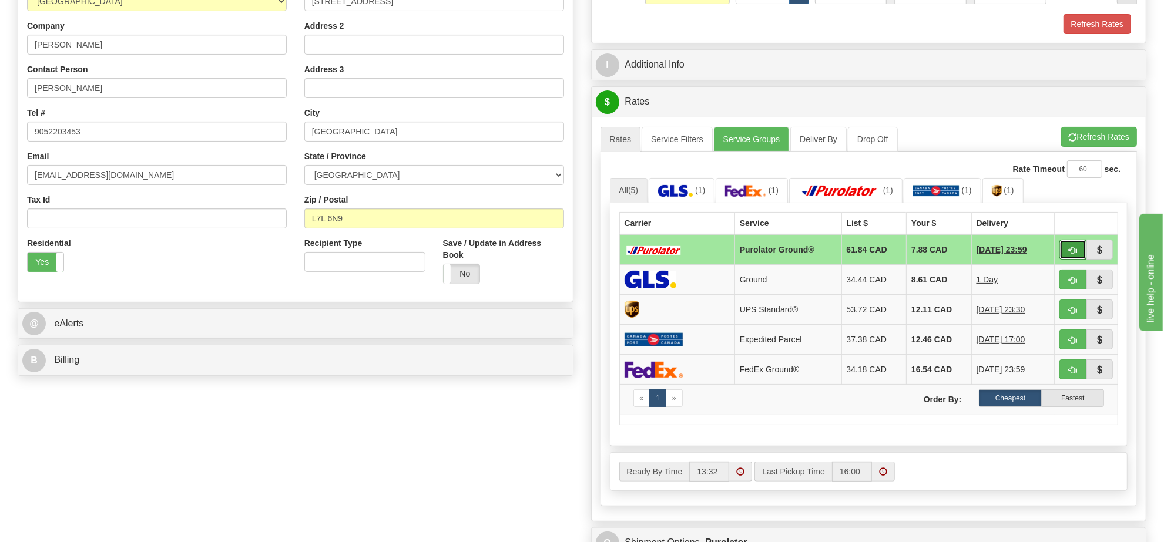
click at [1073, 249] on button "button" at bounding box center [1072, 250] width 27 height 20
type input "260"
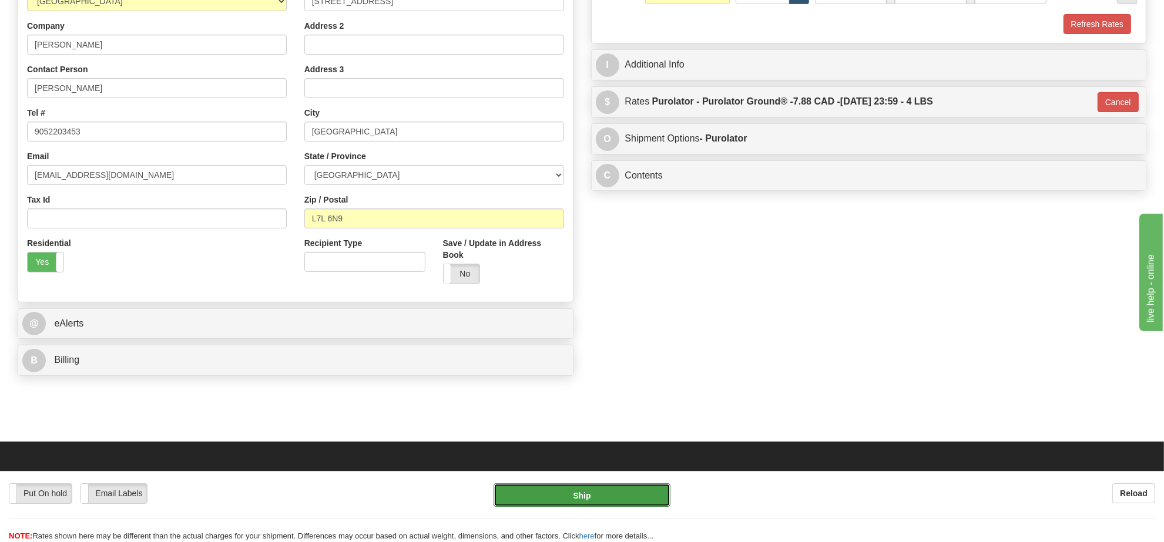
click at [599, 496] on button "Ship" at bounding box center [581, 494] width 176 height 23
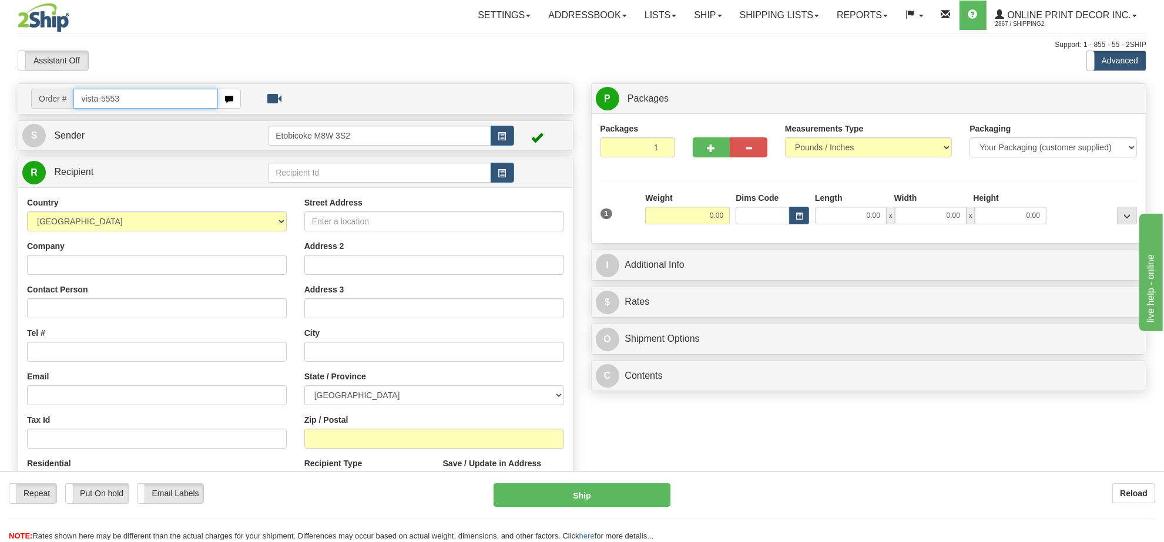
type input "vista-5553"
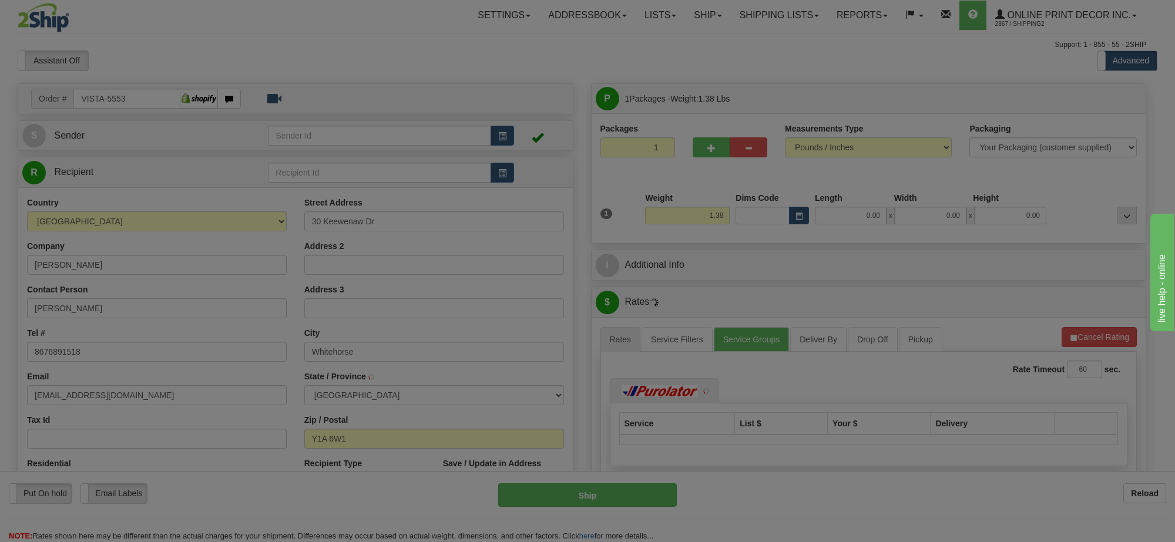
type input "WHITEHORSE"
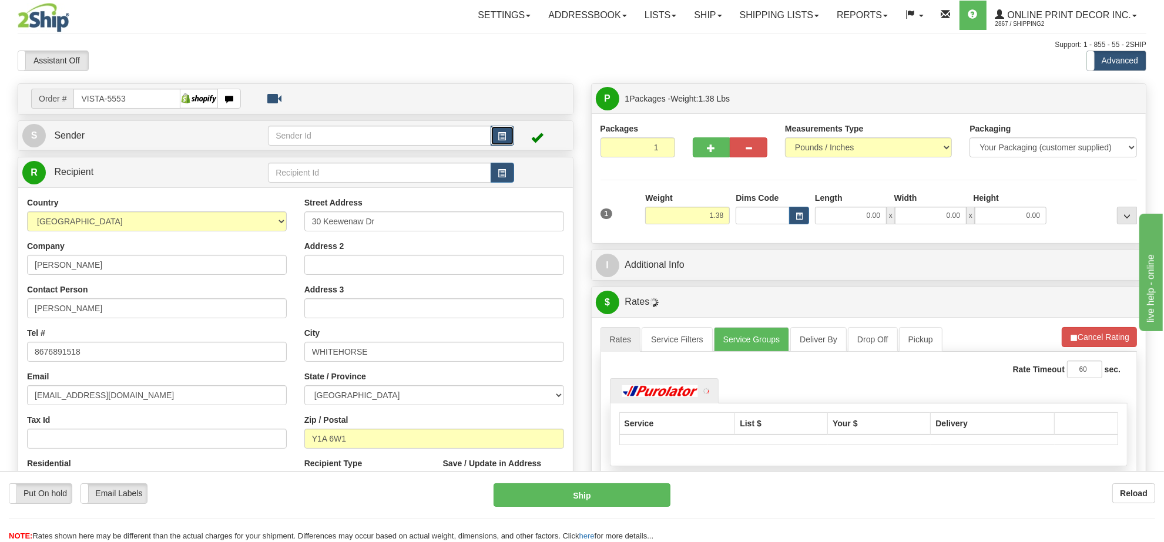
click at [503, 133] on span "button" at bounding box center [502, 137] width 8 height 8
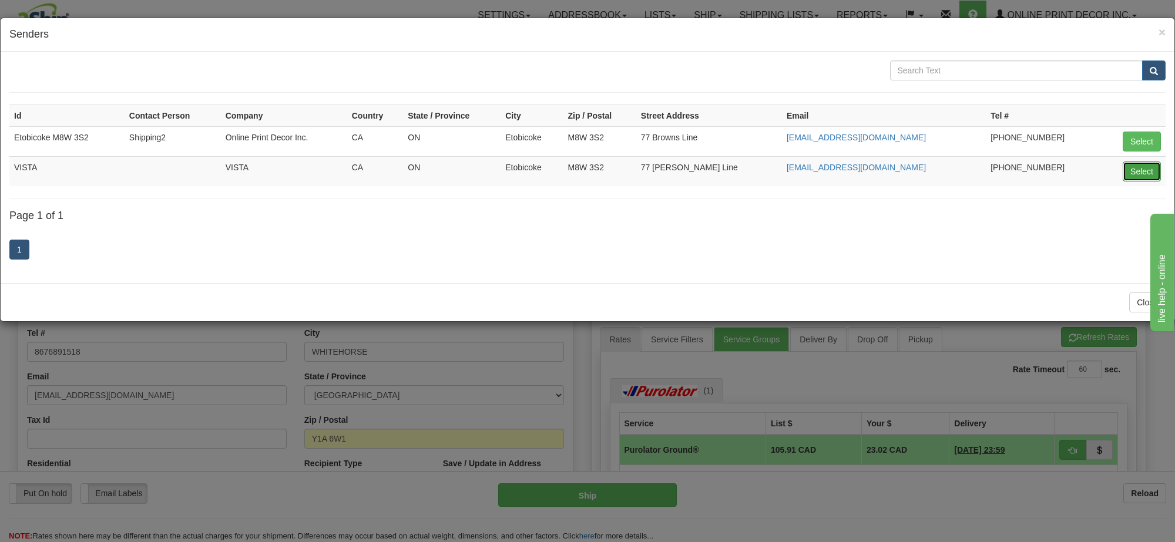
click at [1134, 174] on button "Select" at bounding box center [1142, 172] width 38 height 20
type input "VISTA"
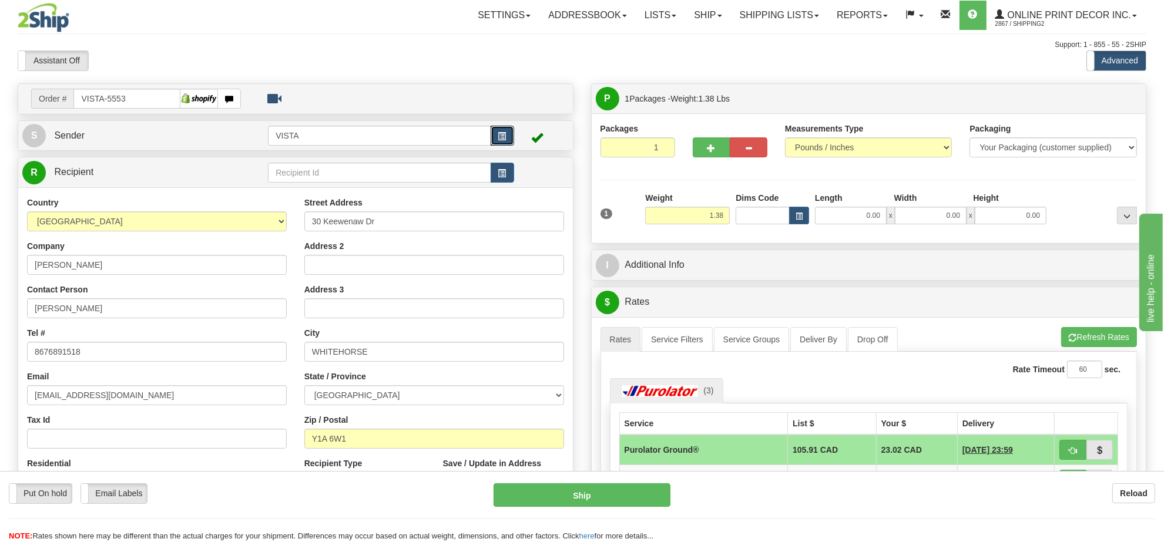
scroll to position [73, 0]
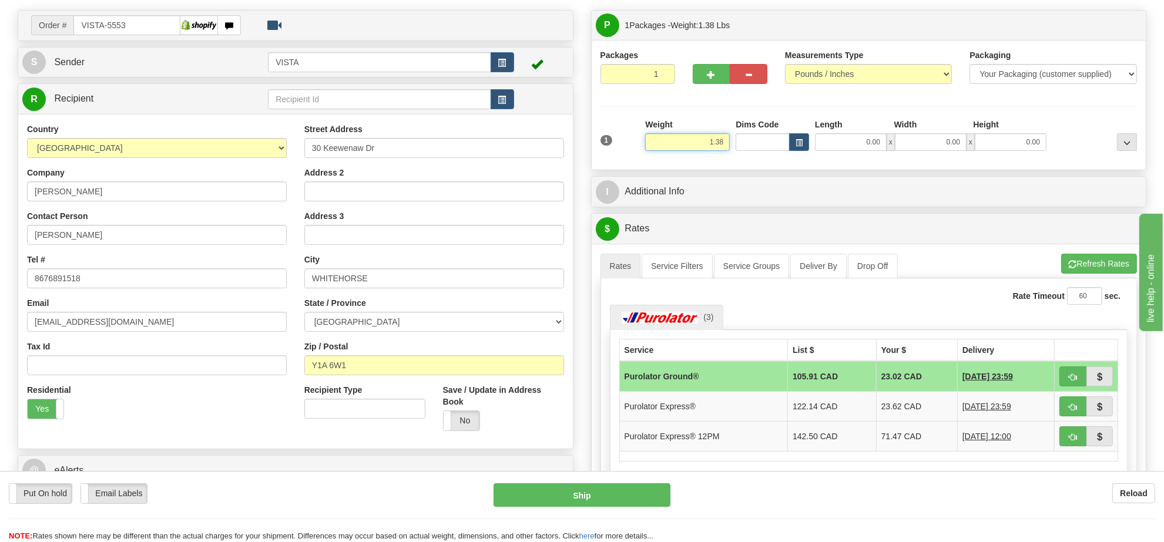
click at [714, 145] on input "1.38" at bounding box center [687, 142] width 85 height 18
type input "3.00"
click at [800, 142] on span "button" at bounding box center [798, 143] width 7 height 6
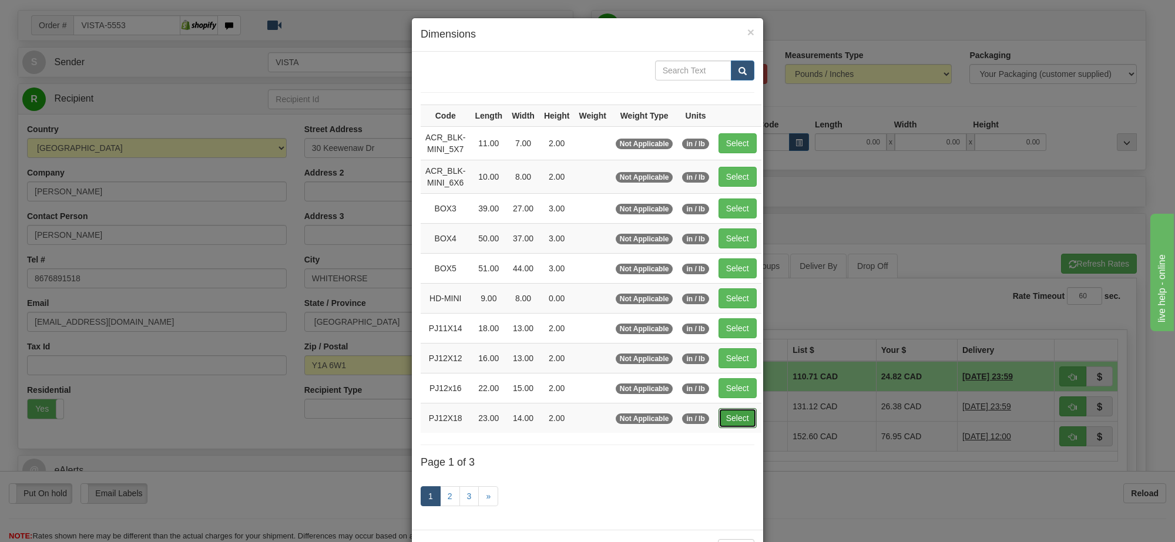
drag, startPoint x: 745, startPoint y: 426, endPoint x: 745, endPoint y: 415, distance: 10.6
click at [745, 425] on button "Select" at bounding box center [737, 418] width 38 height 20
type input "PJ12X18"
type input "23.00"
type input "14.00"
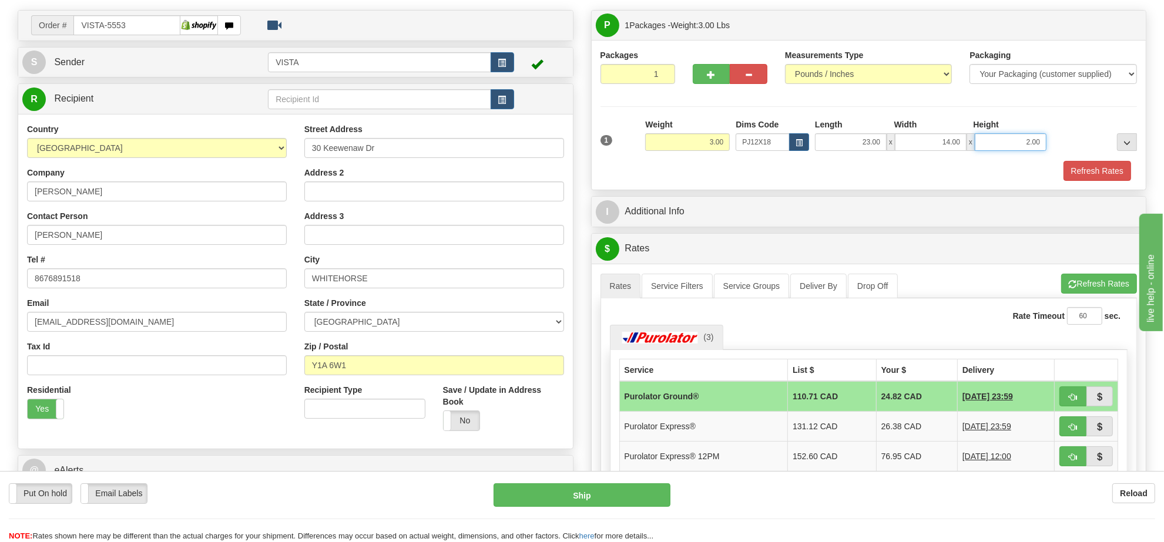
click at [1000, 145] on input "2.00" at bounding box center [1011, 142] width 72 height 18
type input "4.00"
click at [1117, 280] on button "Refresh Rates" at bounding box center [1099, 284] width 76 height 20
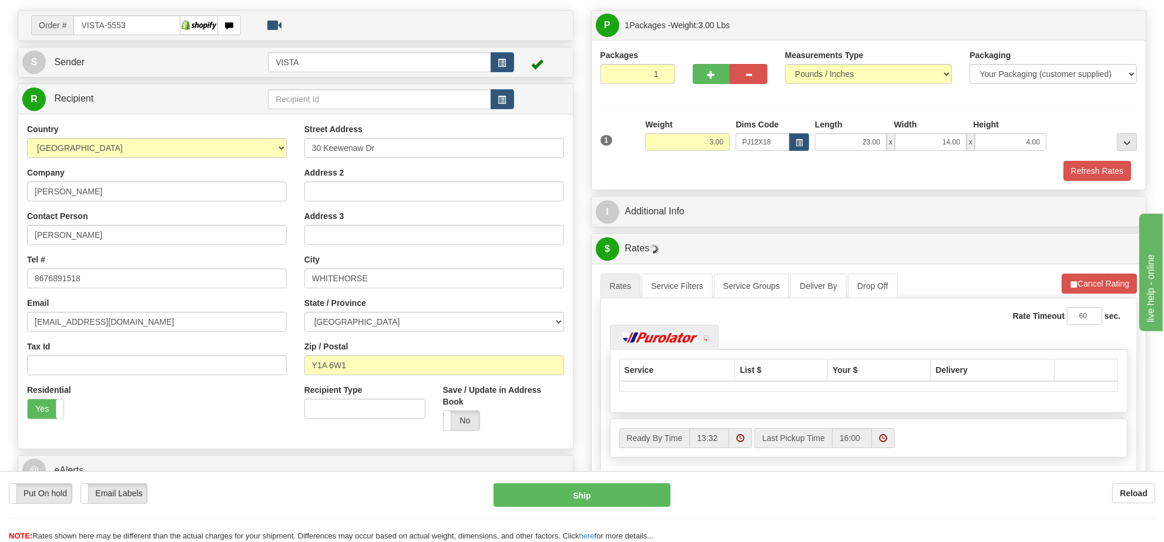
scroll to position [147, 0]
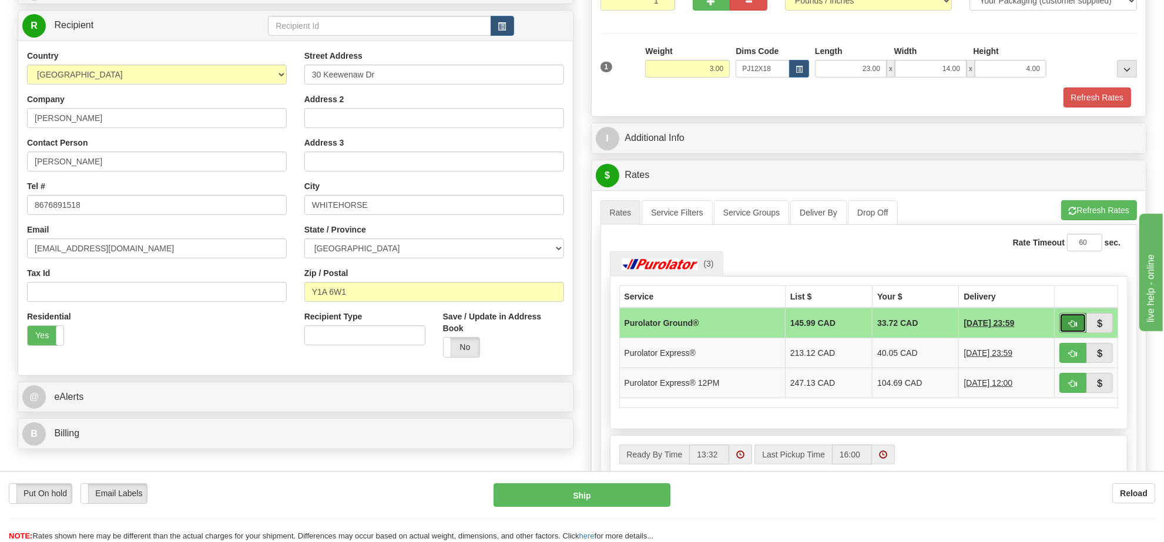
click at [1074, 328] on span "button" at bounding box center [1073, 324] width 8 height 8
type input "260"
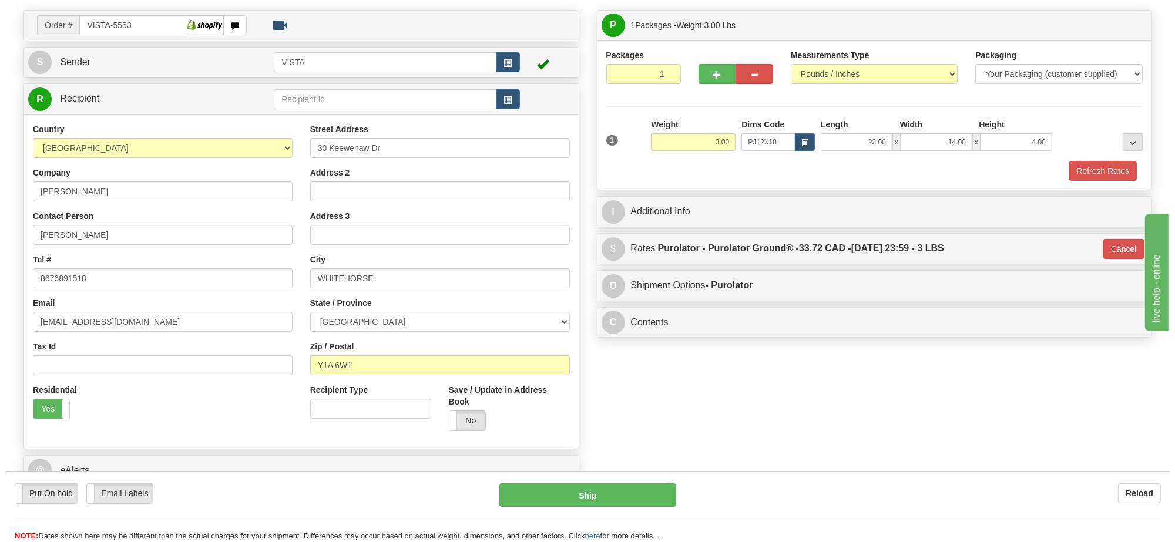
scroll to position [0, 0]
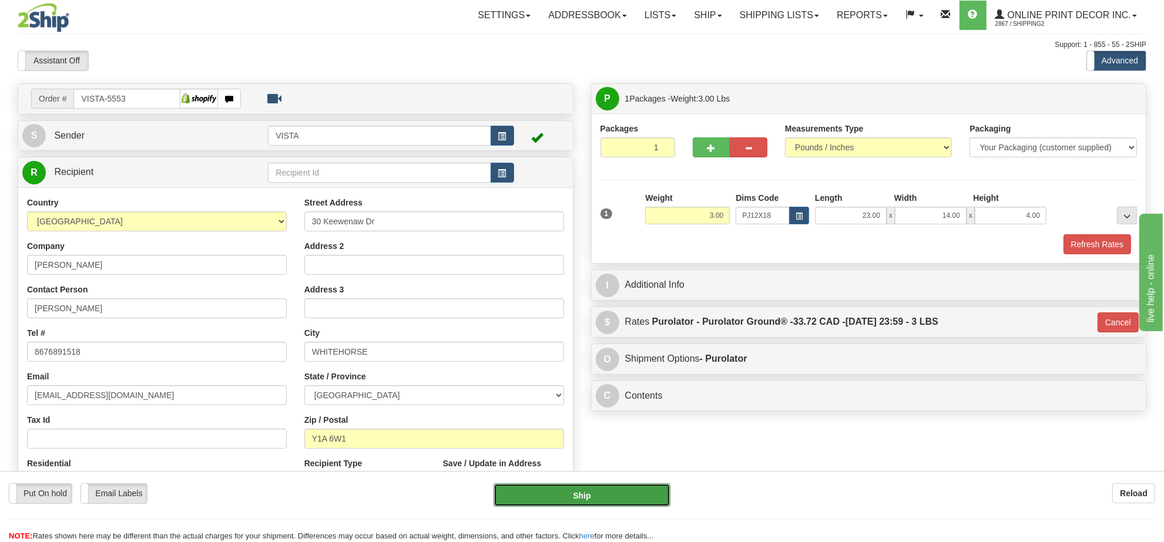
click at [650, 501] on button "Ship" at bounding box center [581, 494] width 176 height 23
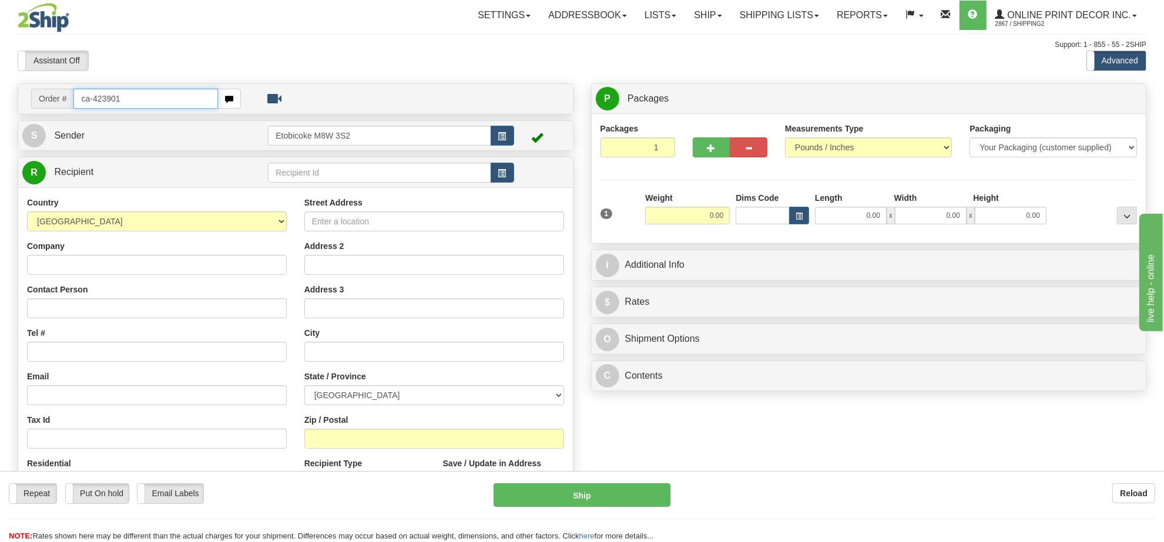
type input "ca-423901"
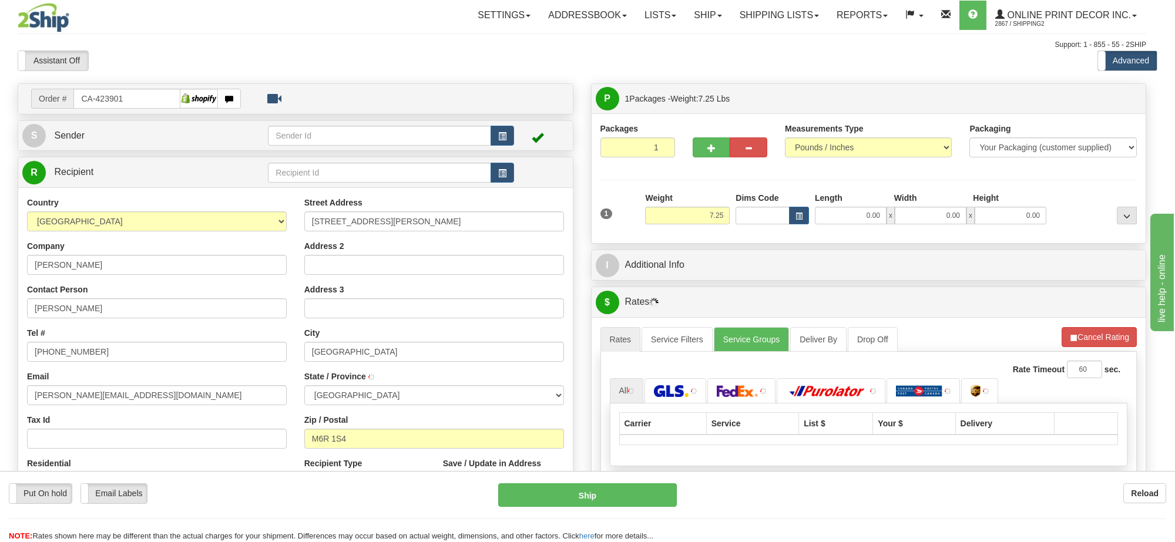
type input "[GEOGRAPHIC_DATA]"
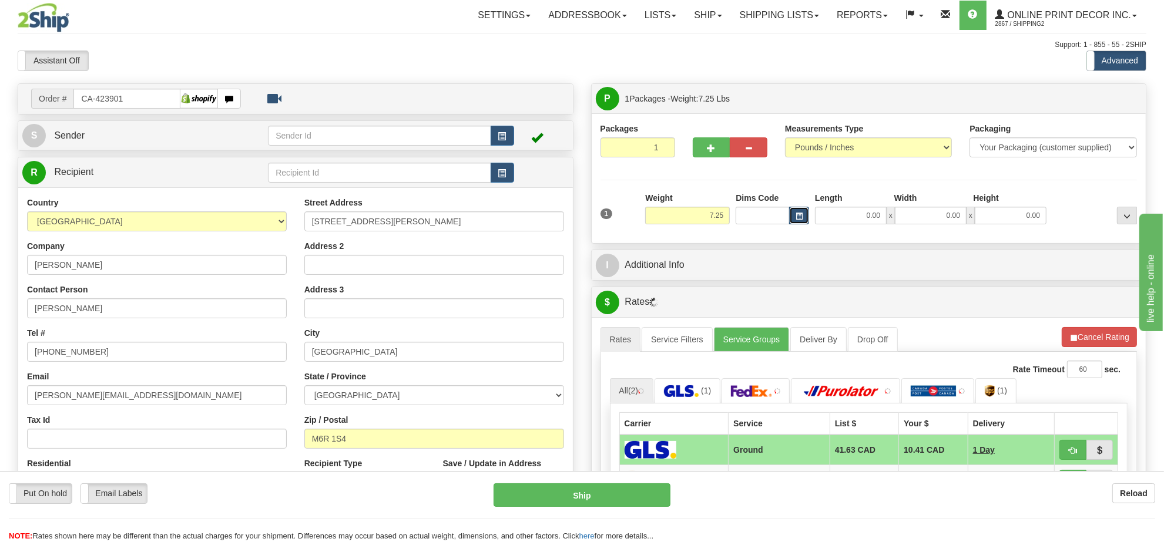
click at [797, 216] on span "button" at bounding box center [798, 216] width 7 height 6
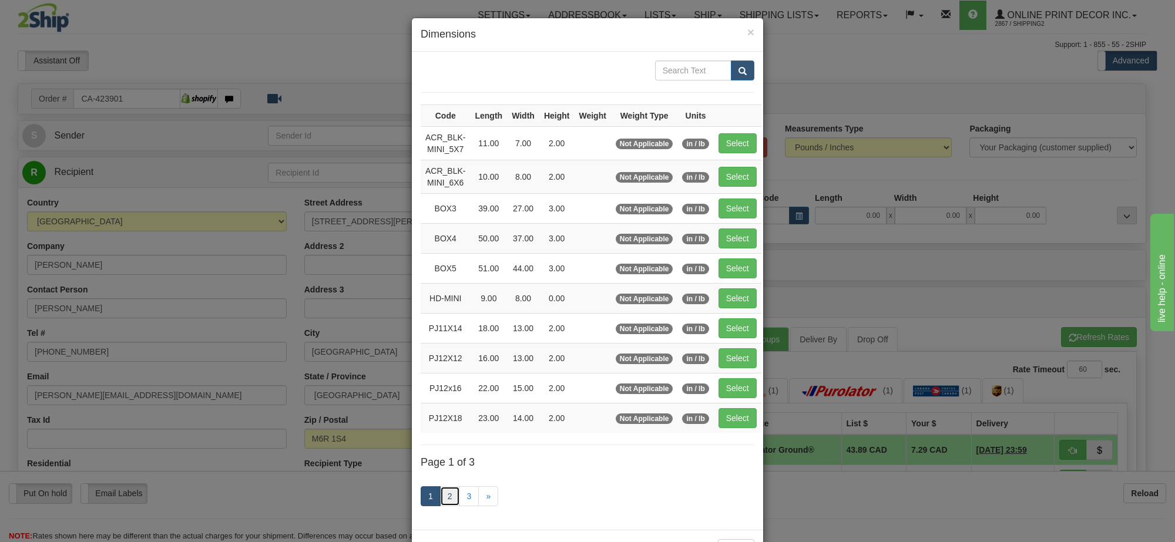
click at [447, 498] on link "2" at bounding box center [450, 496] width 20 height 20
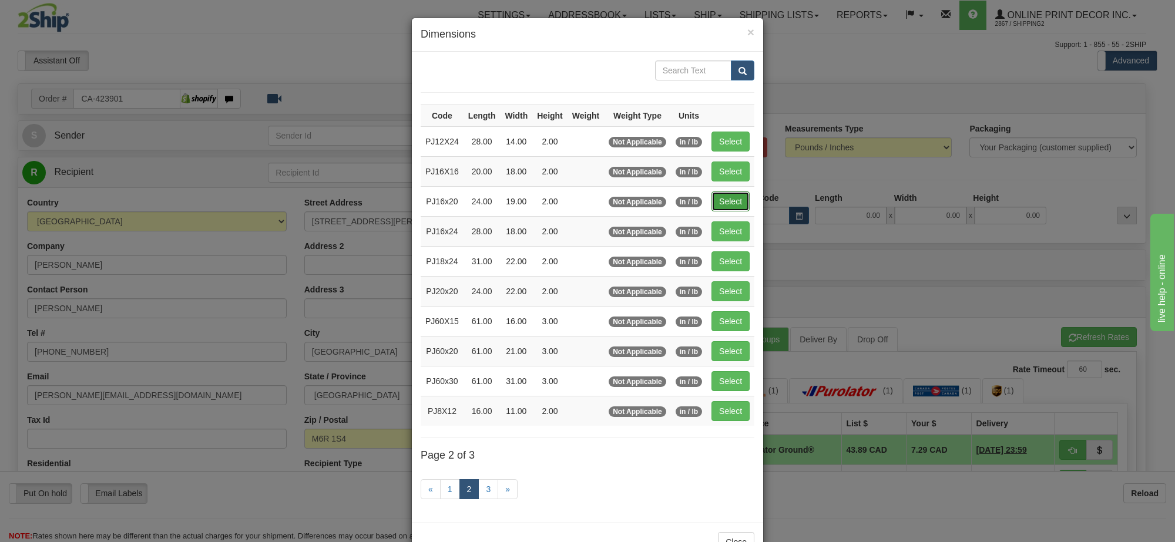
click at [724, 201] on button "Select" at bounding box center [730, 202] width 38 height 20
type input "PJ16x20"
type input "24.00"
type input "19.00"
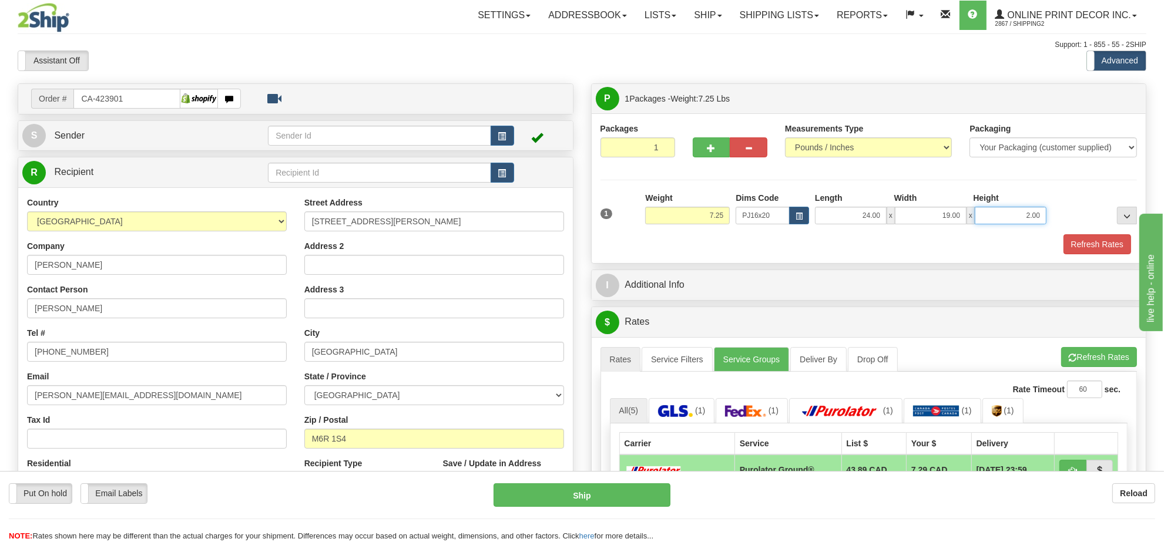
click at [1020, 213] on input "2.00" at bounding box center [1011, 216] width 72 height 18
type input "4"
type input "2.00"
click at [1082, 353] on button "Refresh Rates" at bounding box center [1099, 357] width 76 height 20
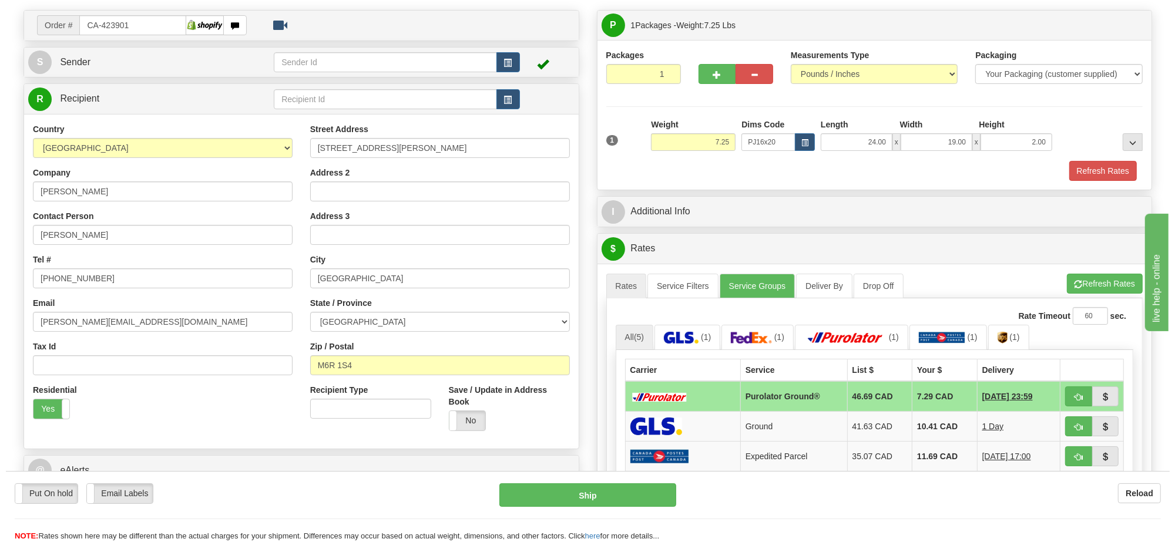
scroll to position [147, 0]
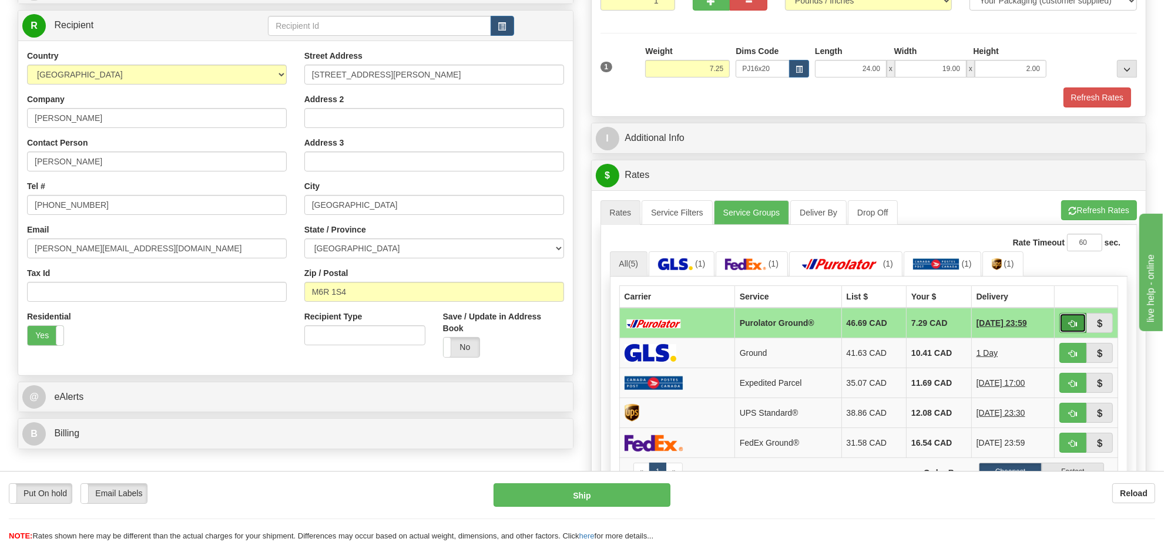
click at [1069, 327] on span "button" at bounding box center [1073, 324] width 8 height 8
type input "260"
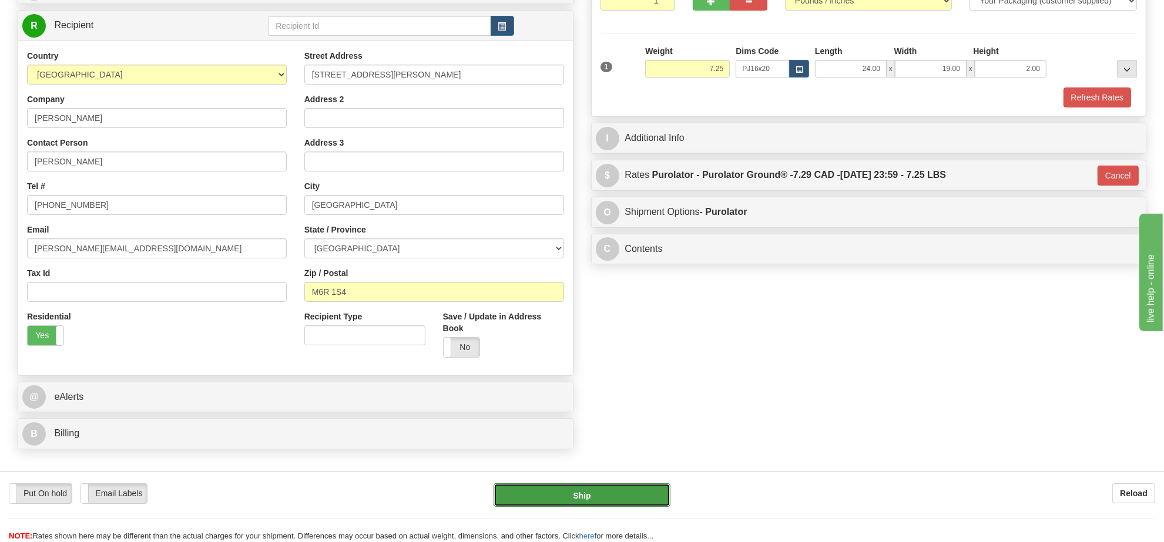
click at [636, 496] on button "Ship" at bounding box center [581, 494] width 176 height 23
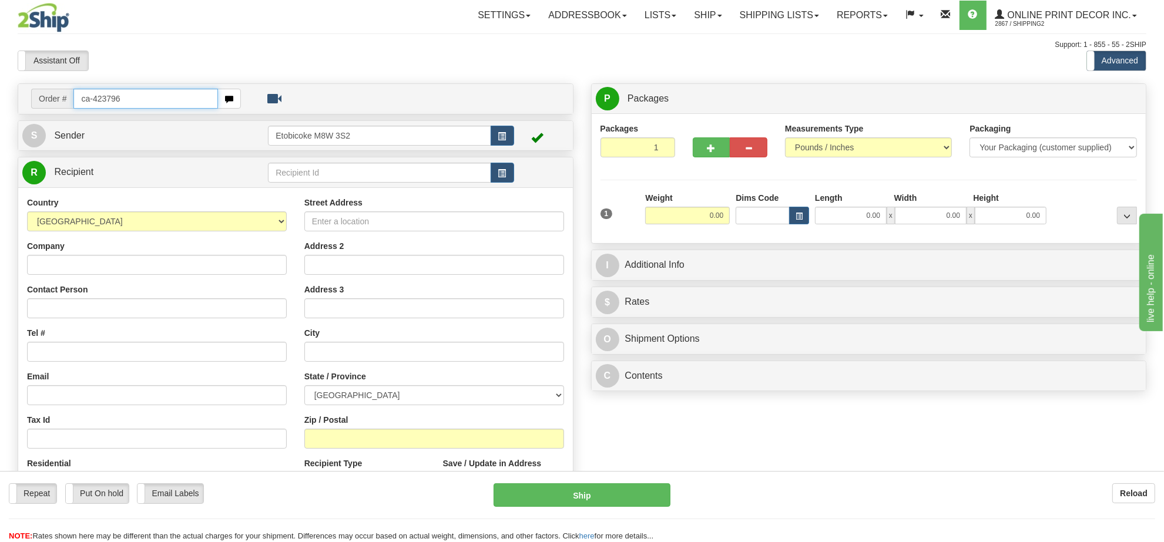
type input "ca-423796"
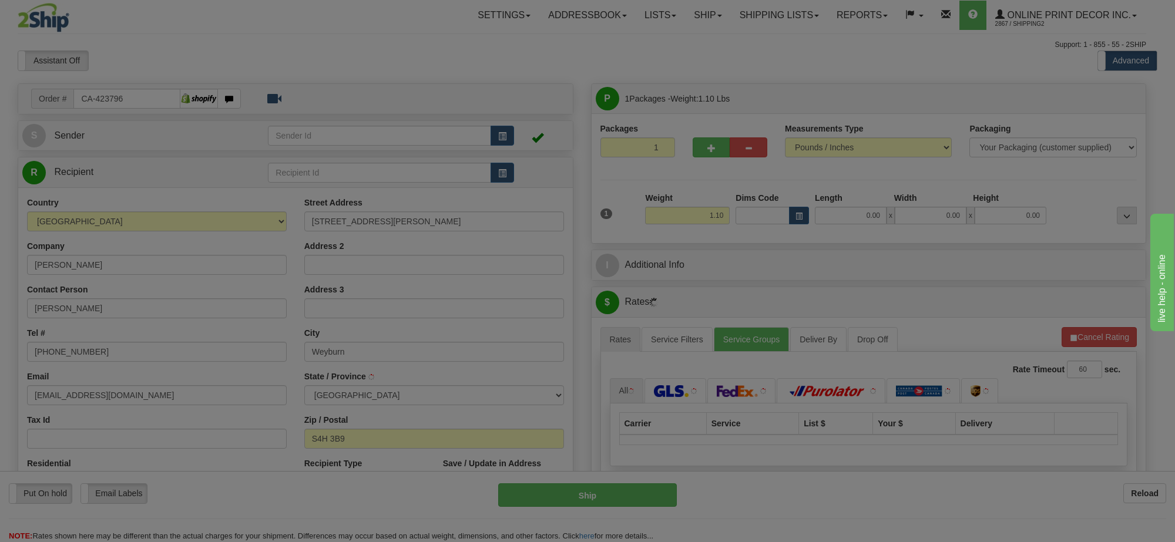
type input "WEYBURN"
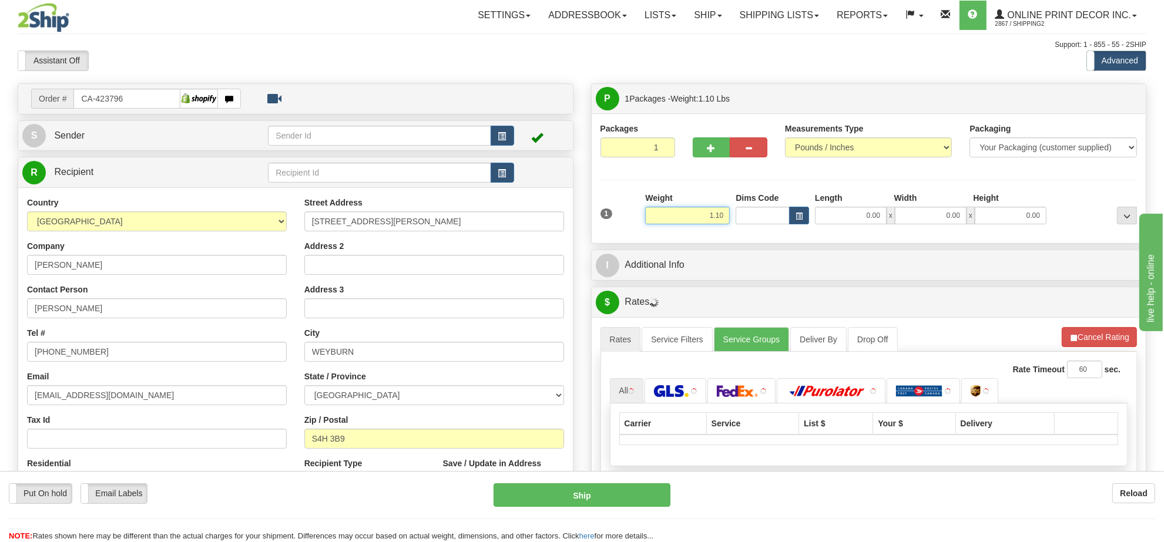
click at [720, 211] on input "1.10" at bounding box center [687, 216] width 85 height 18
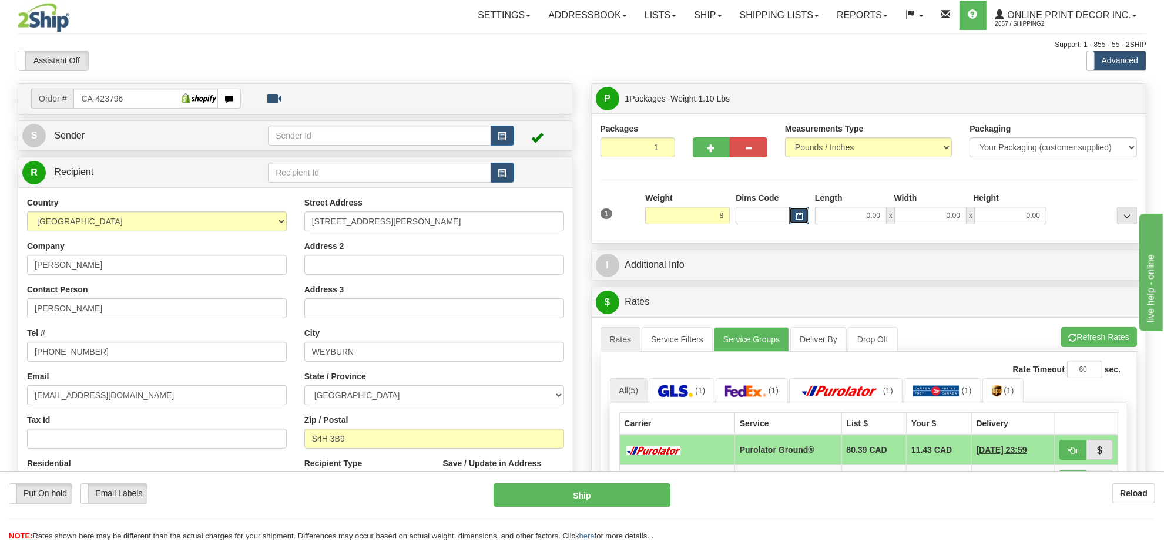
click at [806, 215] on button "button" at bounding box center [799, 216] width 20 height 18
type input "8.00"
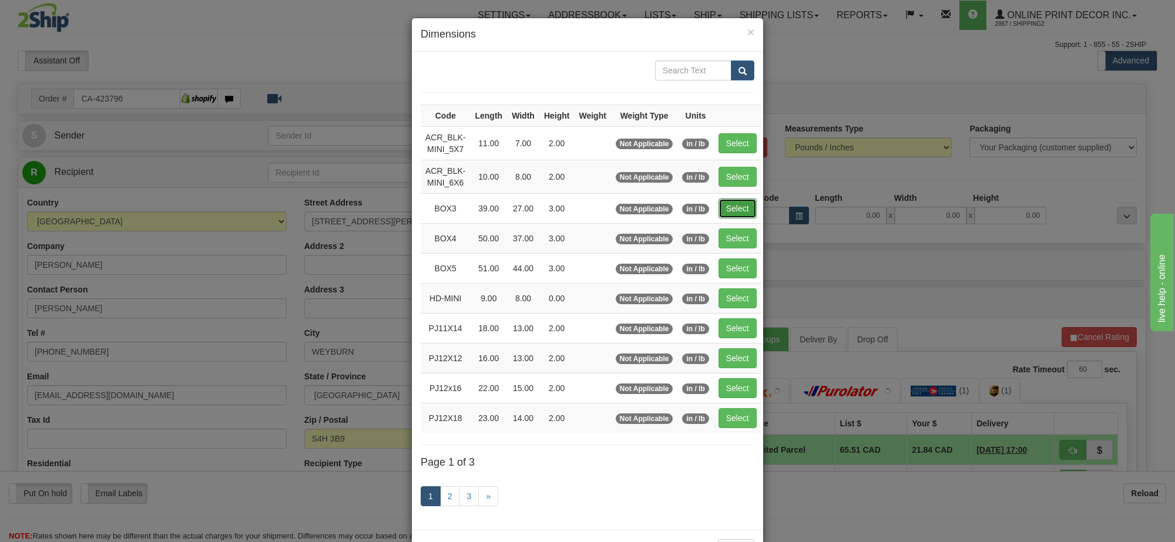
click at [721, 207] on button "Select" at bounding box center [737, 209] width 38 height 20
type input "BOX3"
type input "39.00"
type input "27.00"
type input "3.00"
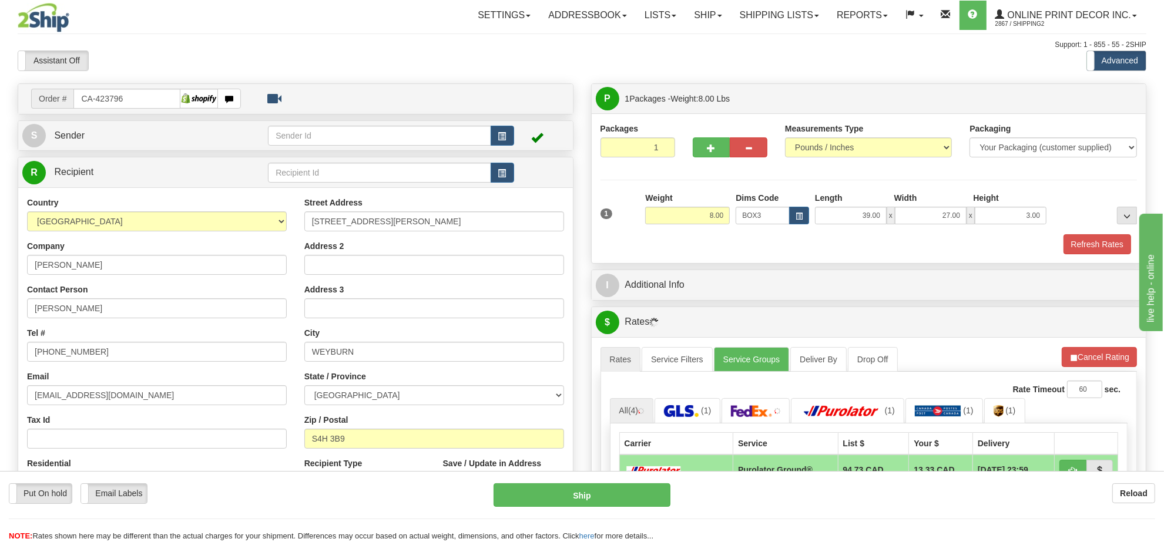
click at [0, 0] on span "button" at bounding box center [0, 0] width 0 height 0
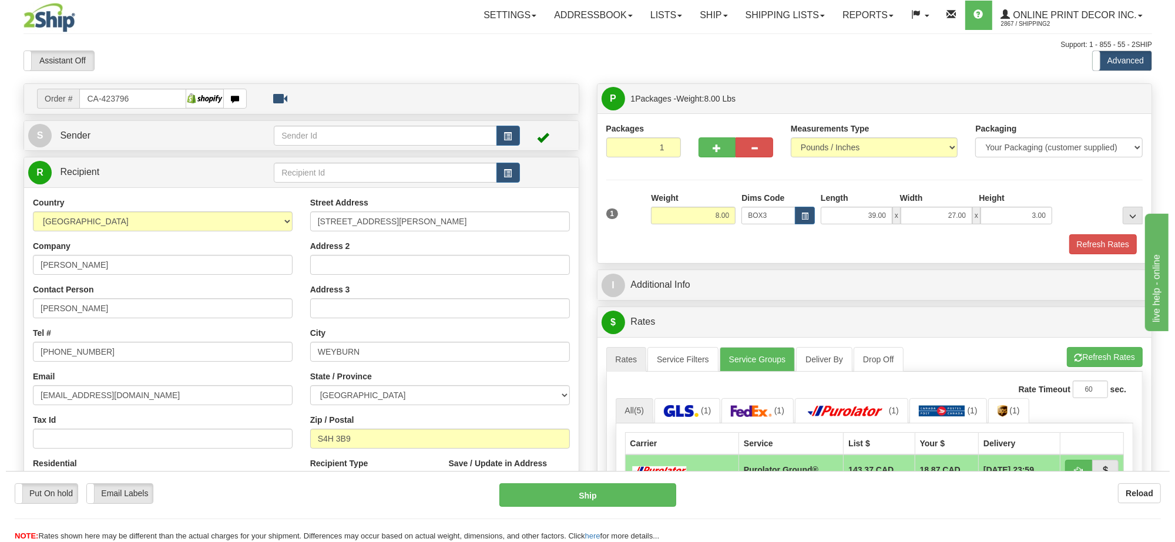
scroll to position [147, 0]
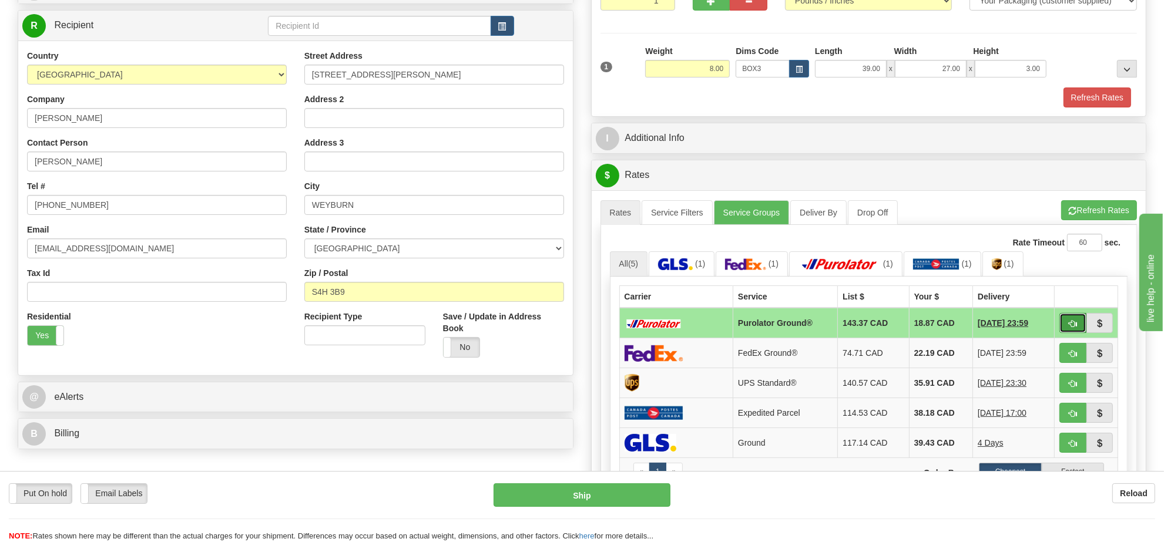
click at [1070, 327] on span "button" at bounding box center [1073, 324] width 8 height 8
type input "260"
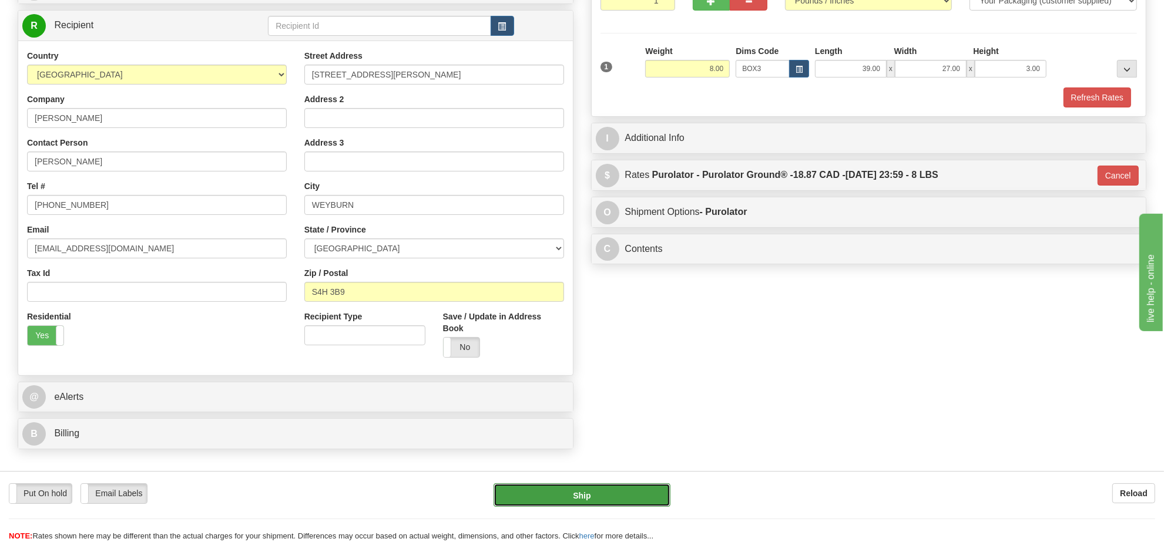
click at [566, 491] on button "Ship" at bounding box center [581, 494] width 176 height 23
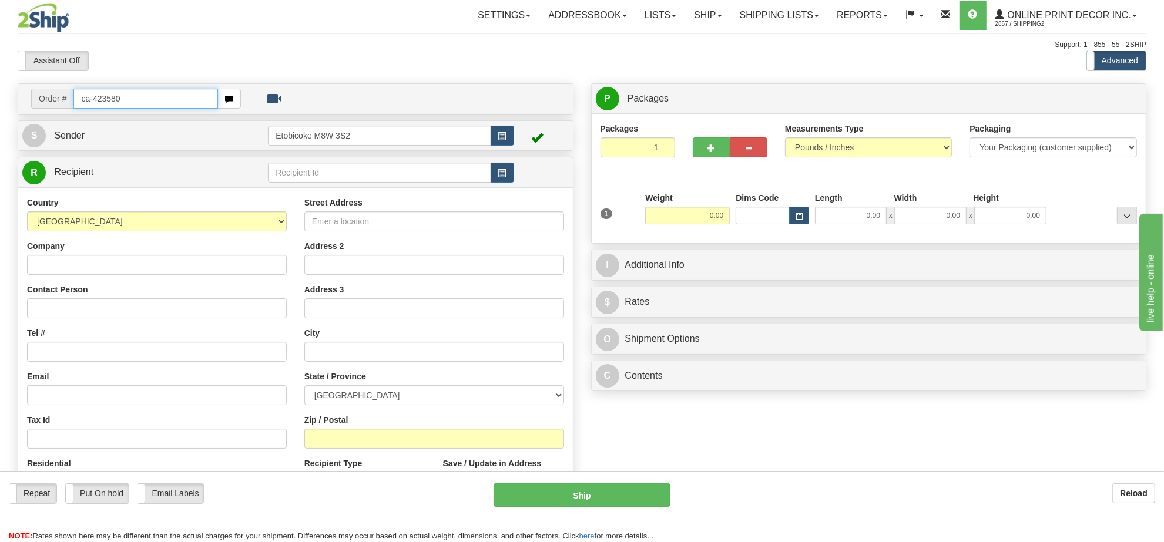
type input "ca-423580"
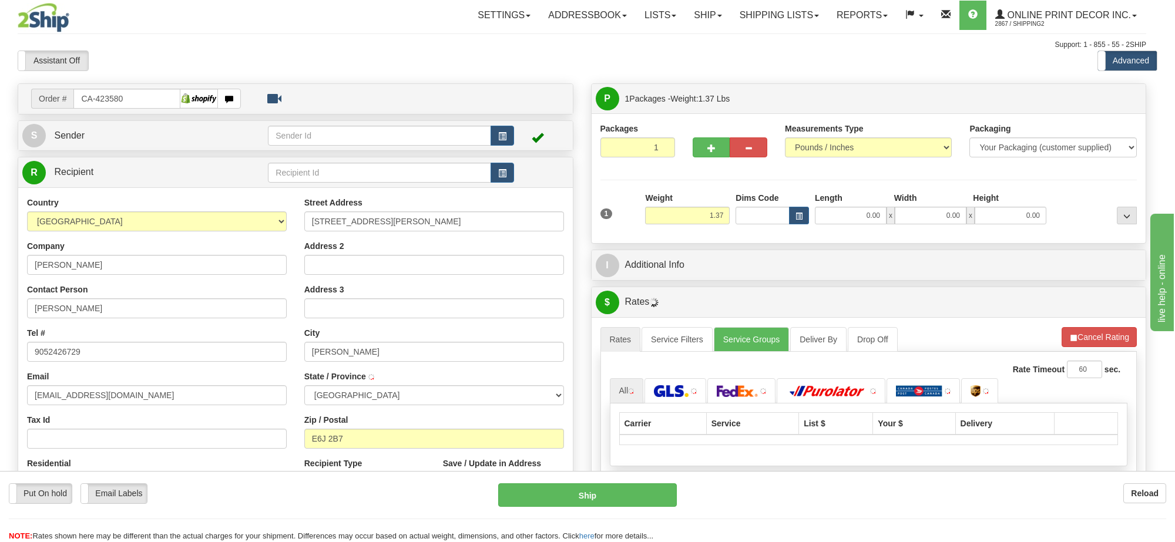
type input "[PERSON_NAME]"
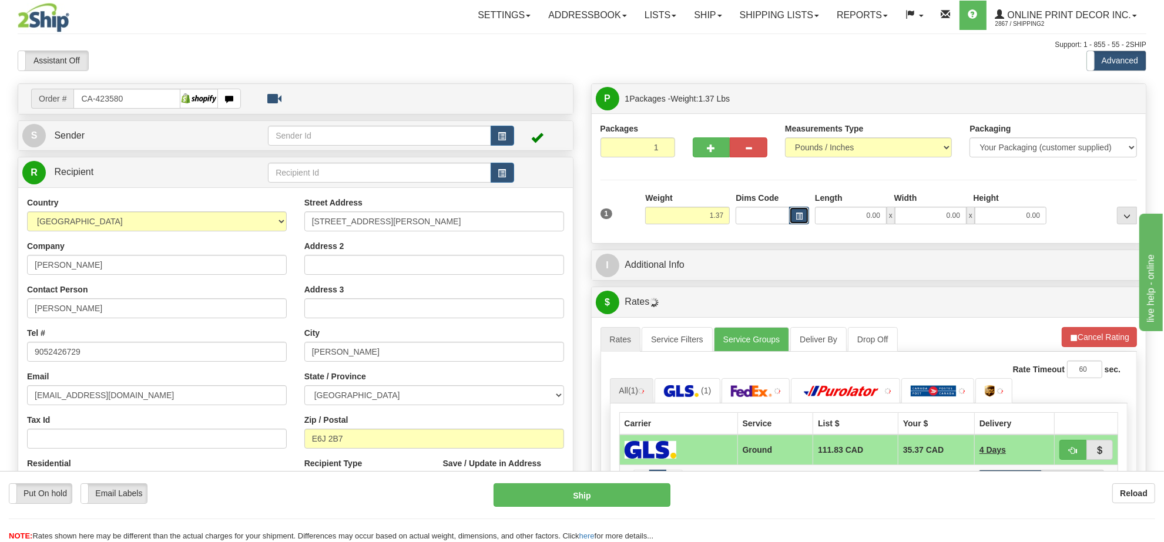
click at [795, 222] on button "button" at bounding box center [799, 216] width 20 height 18
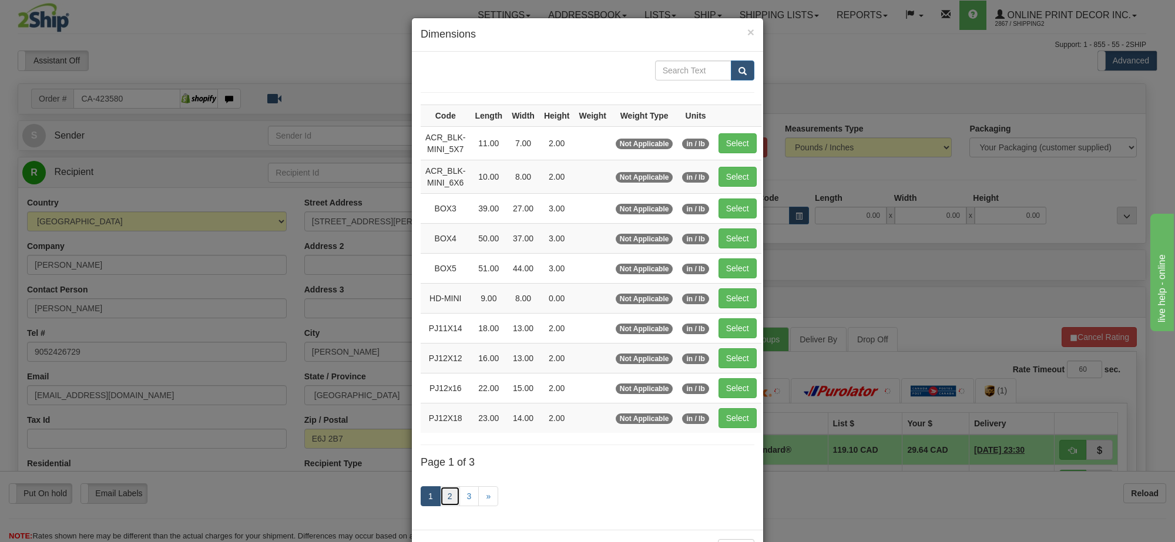
drag, startPoint x: 445, startPoint y: 502, endPoint x: 708, endPoint y: 418, distance: 276.4
click at [445, 503] on link "2" at bounding box center [450, 496] width 20 height 20
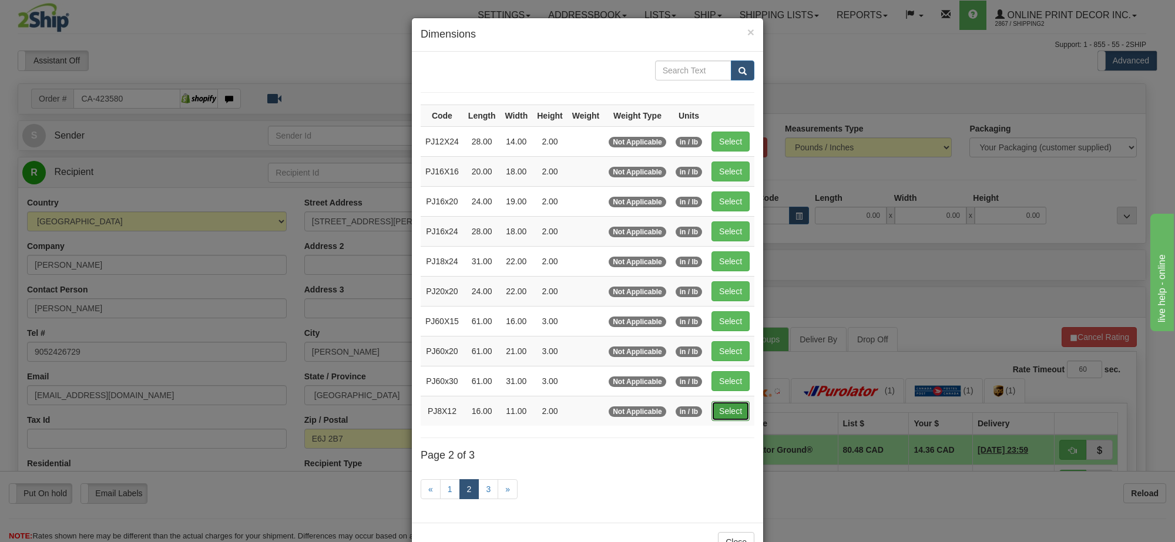
click at [727, 415] on button "Select" at bounding box center [730, 411] width 38 height 20
type input "PJ8X12"
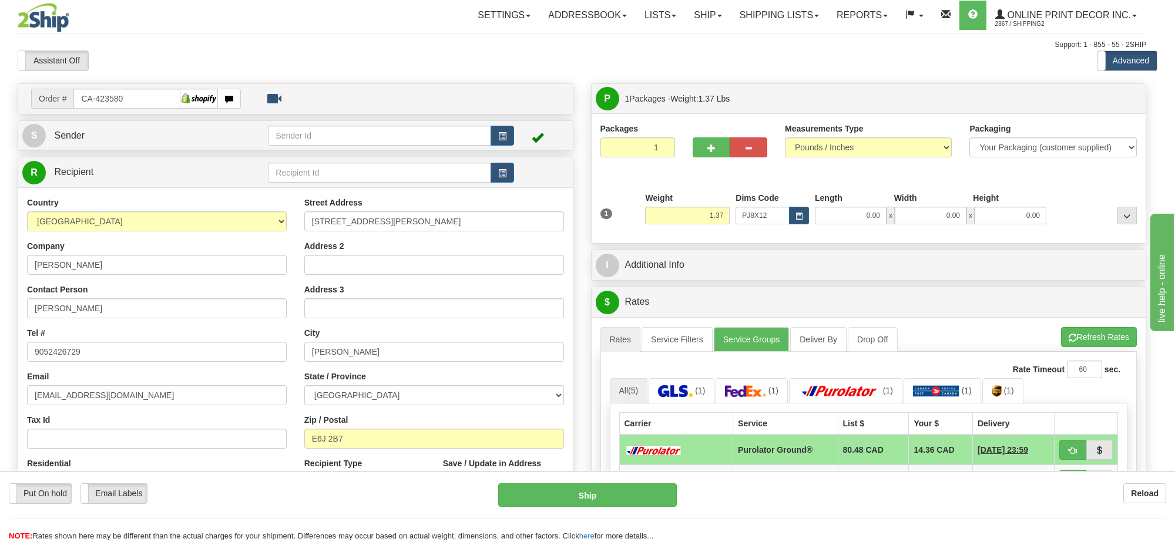
type input "16.00"
type input "11.00"
type input "2.00"
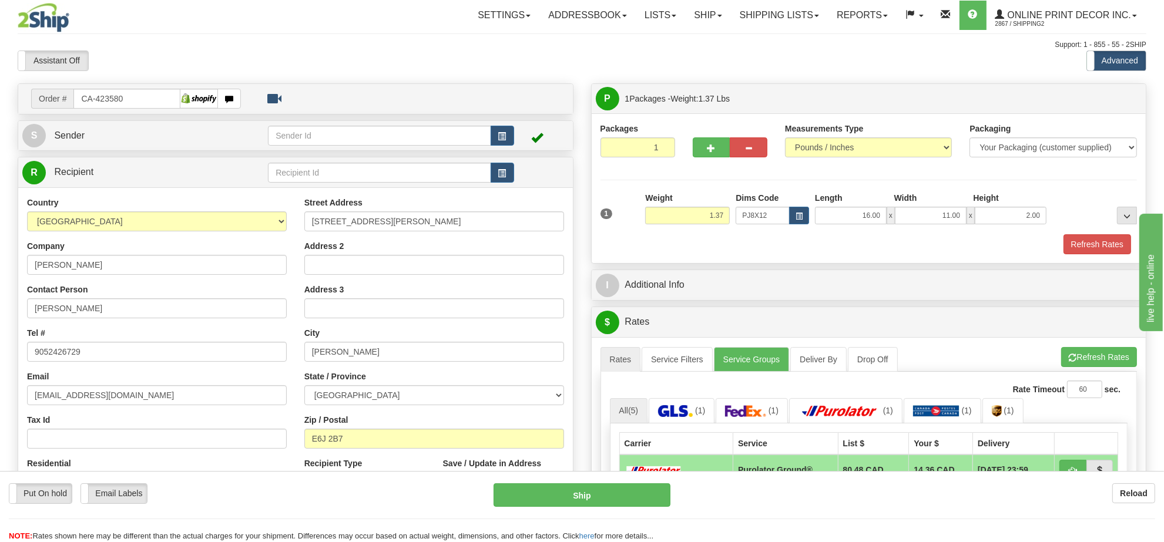
click at [1097, 342] on div "A change has been made which could impact your rate estimate. To ensure the est…" at bounding box center [869, 539] width 555 height 404
click at [1097, 357] on button "Refresh Rates" at bounding box center [1099, 357] width 76 height 20
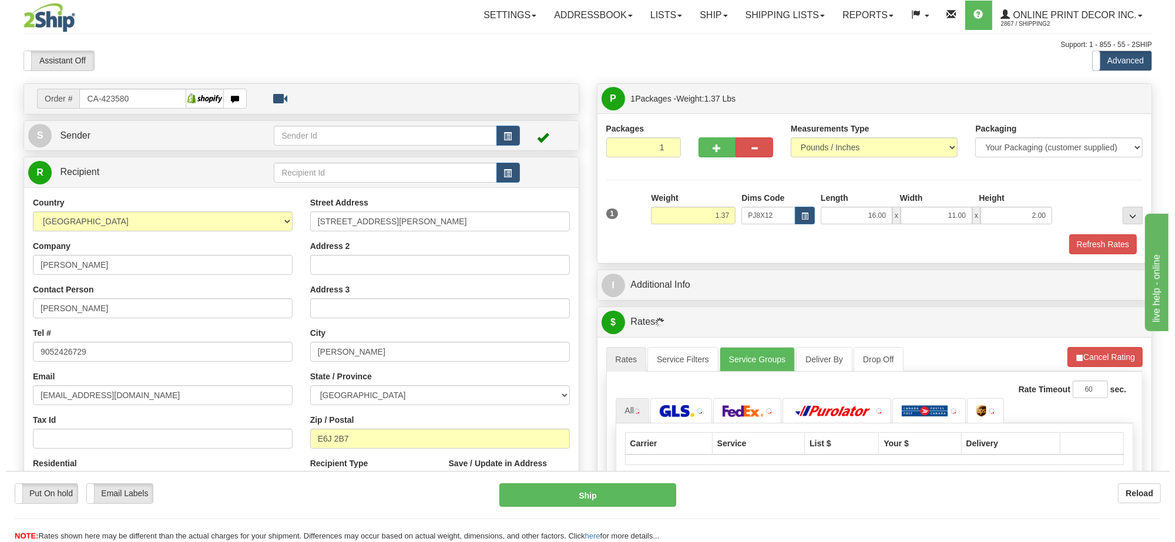
scroll to position [147, 0]
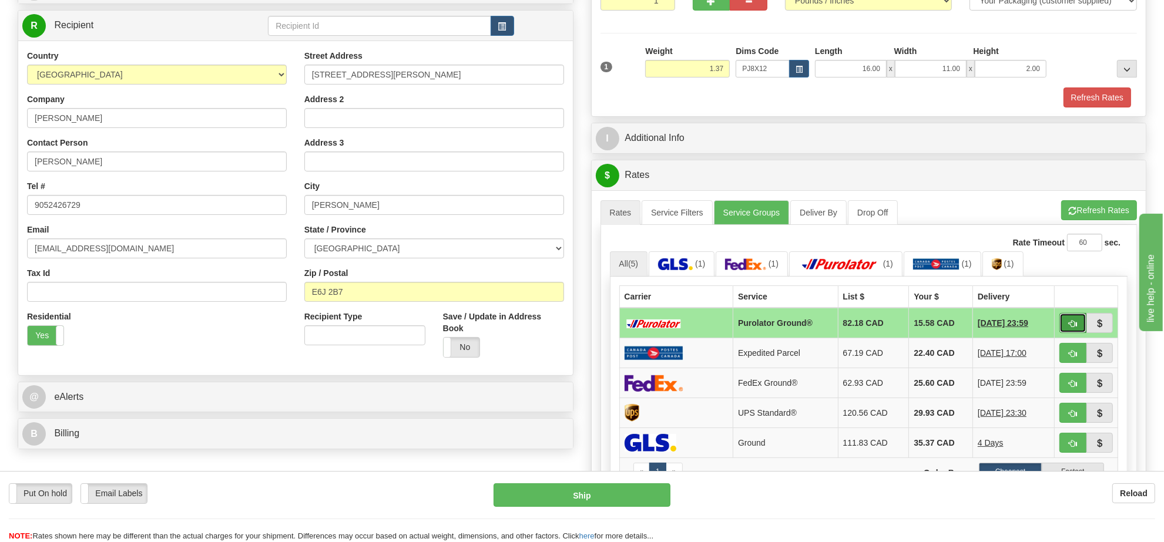
click at [1065, 331] on button "button" at bounding box center [1072, 323] width 27 height 20
type input "260"
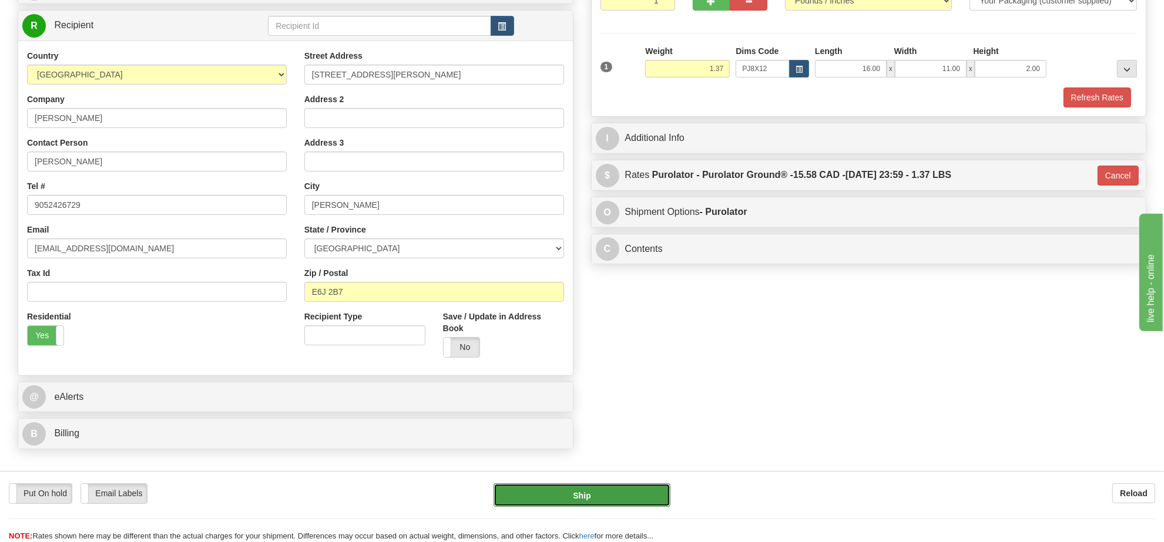
click at [636, 493] on button "Ship" at bounding box center [581, 494] width 176 height 23
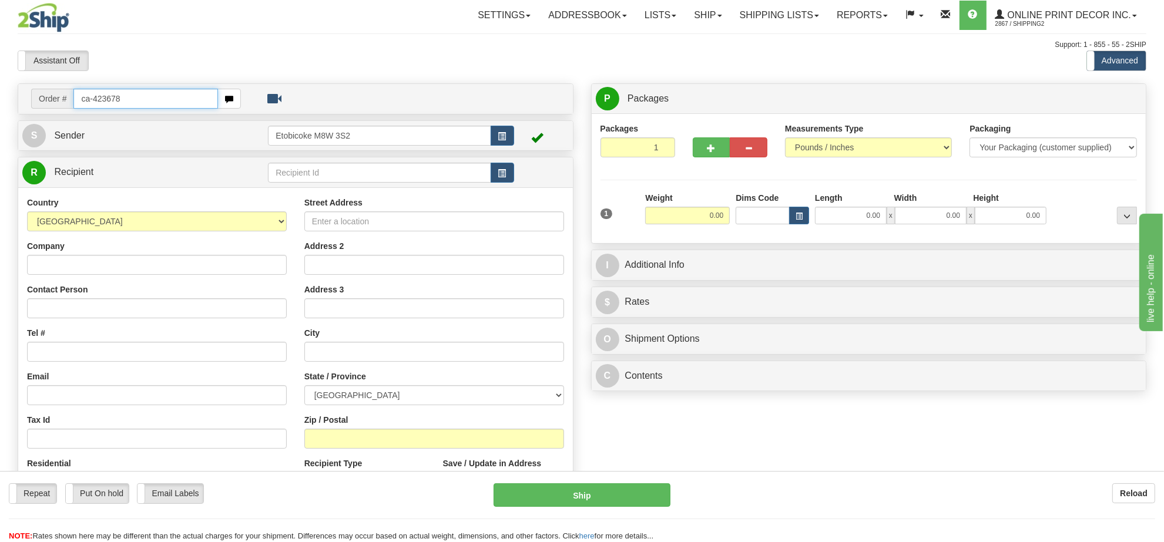
type input "ca-423678"
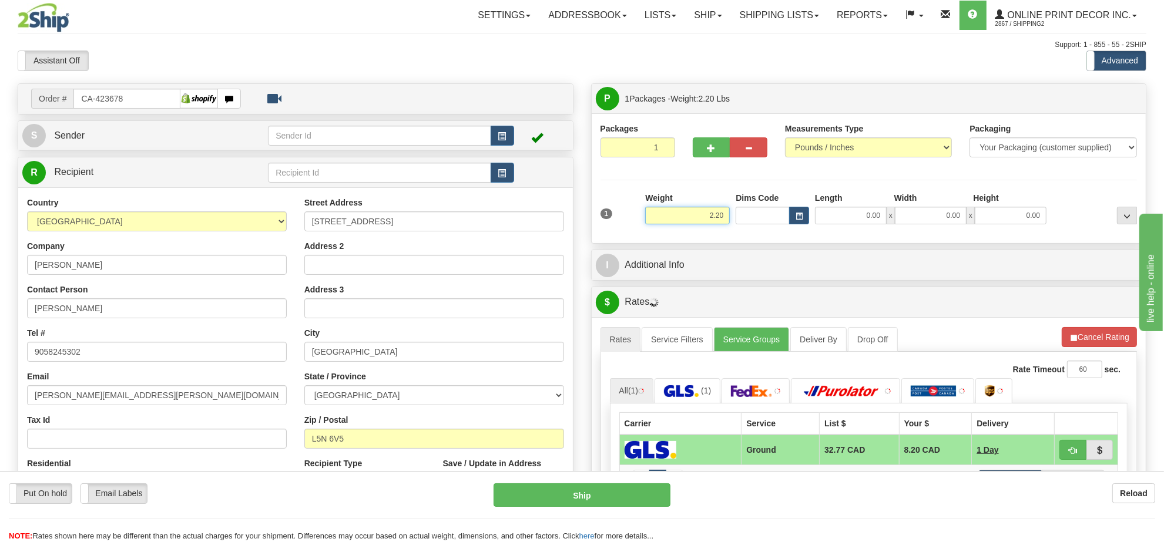
click at [701, 219] on input "2.20" at bounding box center [687, 216] width 85 height 18
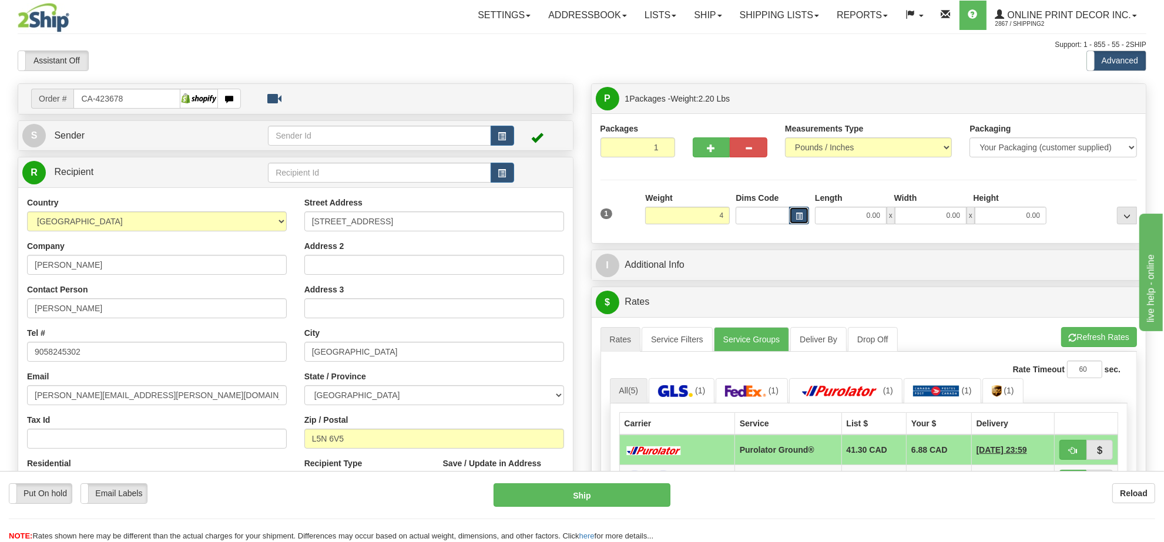
type input "4.00"
click at [805, 213] on button "button" at bounding box center [799, 216] width 20 height 18
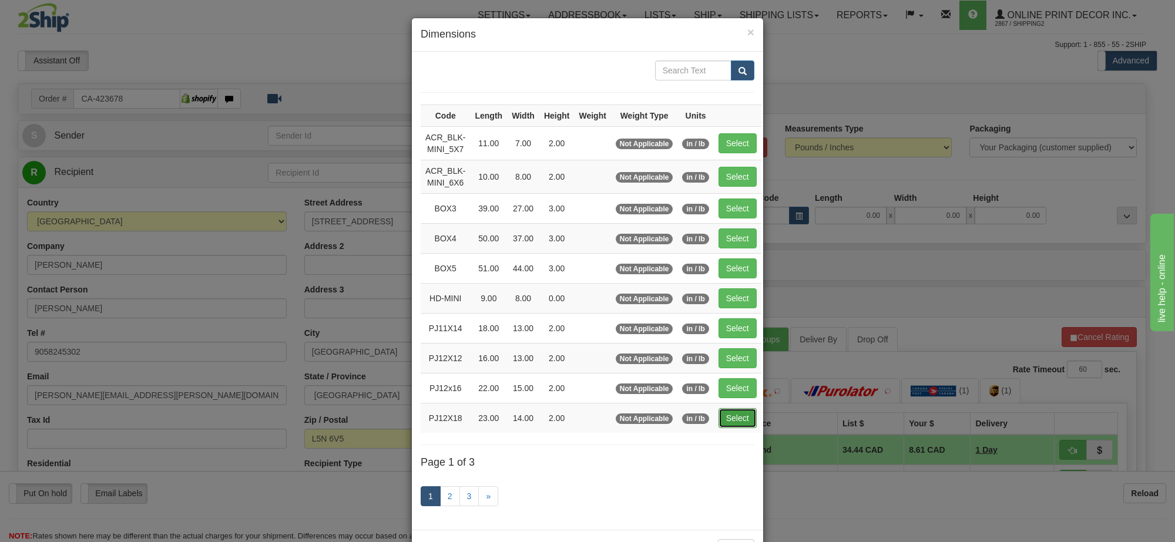
click at [746, 428] on button "Select" at bounding box center [737, 418] width 38 height 20
type input "PJ12X18"
type input "23.00"
type input "14.00"
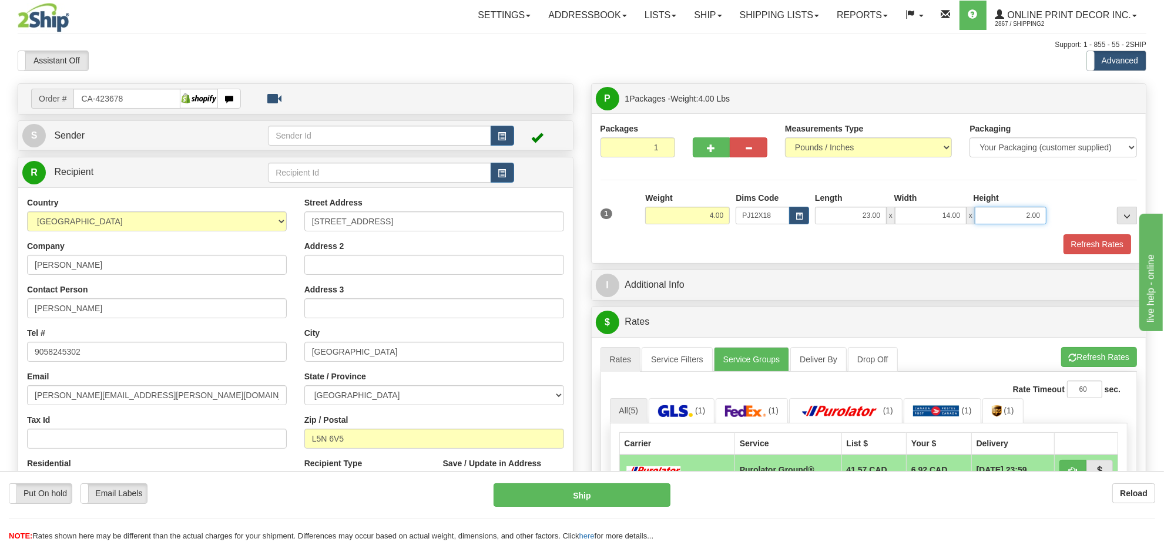
click at [1039, 218] on input "2.00" at bounding box center [1011, 216] width 72 height 18
type input "4.00"
click at [1100, 362] on button "Refresh Rates" at bounding box center [1099, 357] width 76 height 20
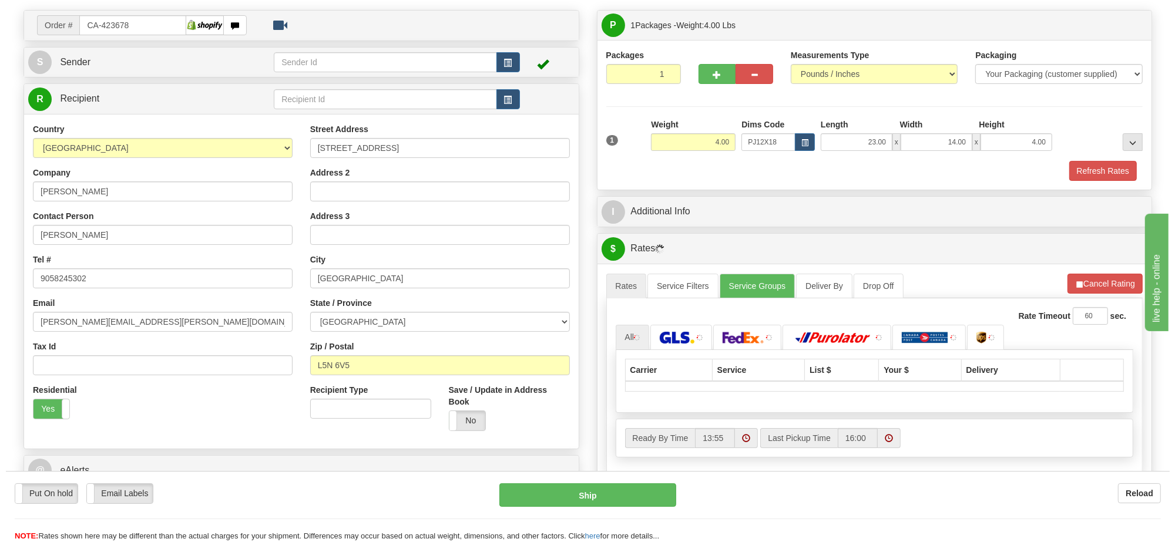
scroll to position [147, 0]
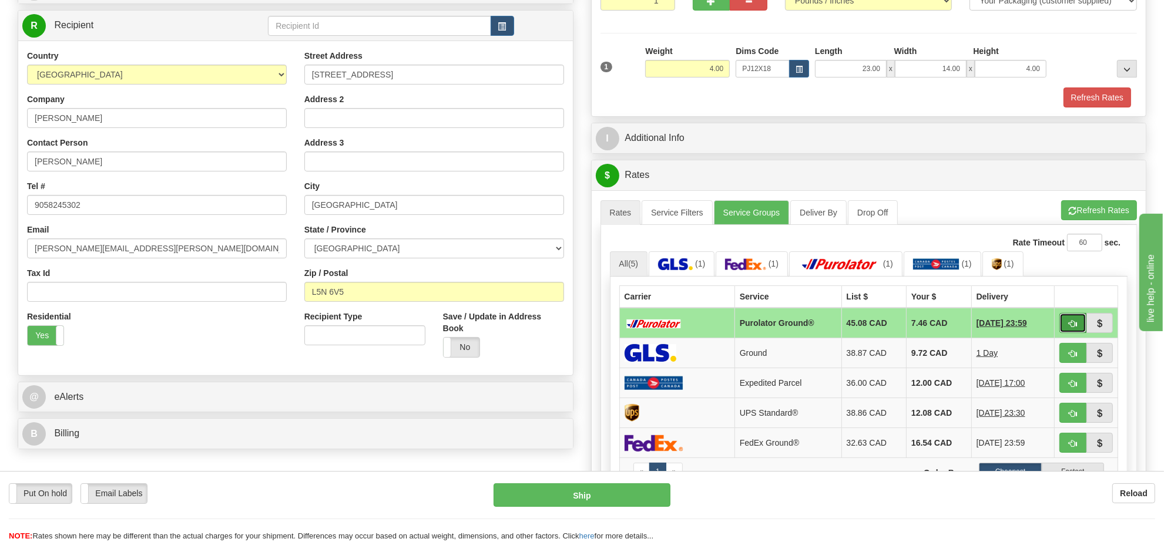
click at [1070, 328] on span "button" at bounding box center [1073, 324] width 8 height 8
type input "260"
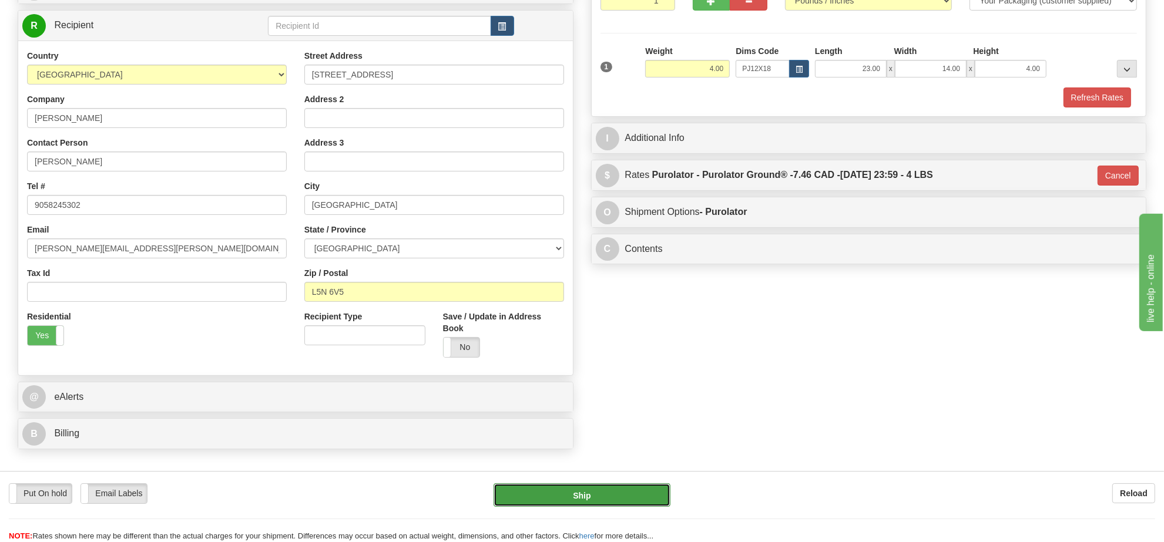
click at [603, 501] on button "Ship" at bounding box center [581, 494] width 176 height 23
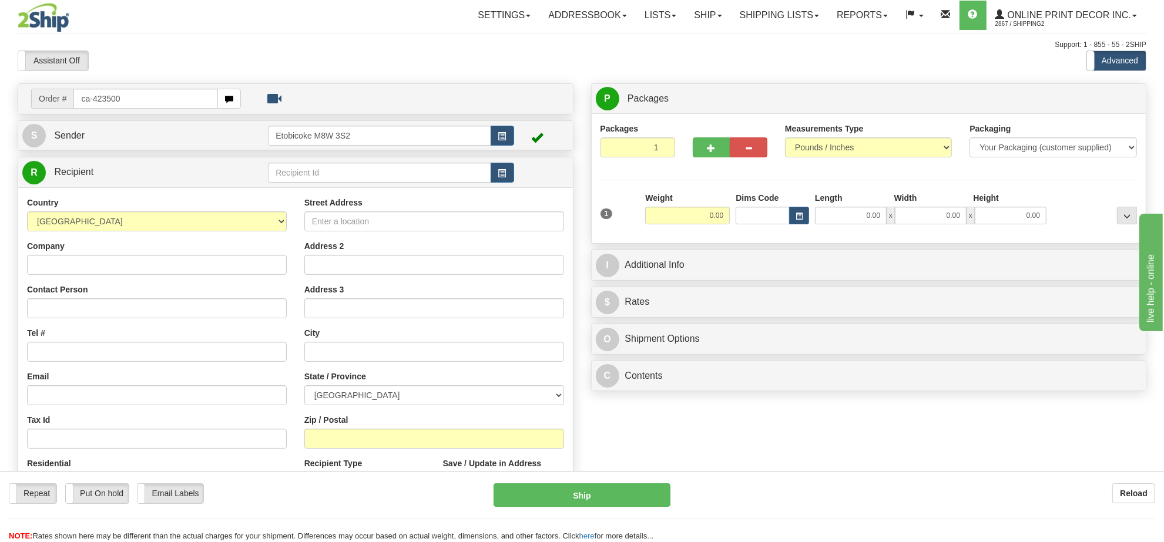
type input "ca-423500"
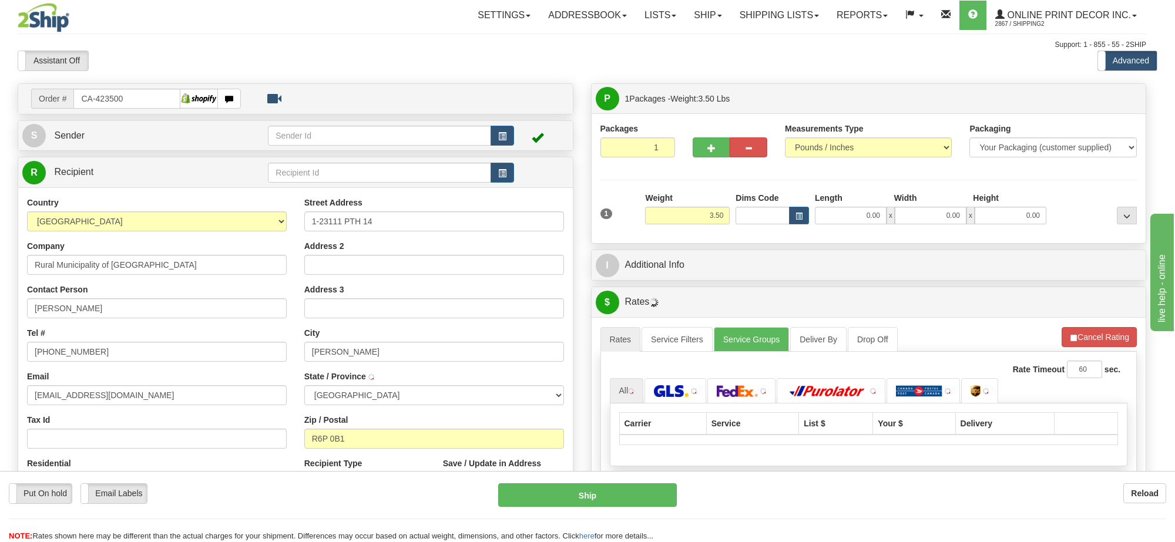
type input "STANLEY"
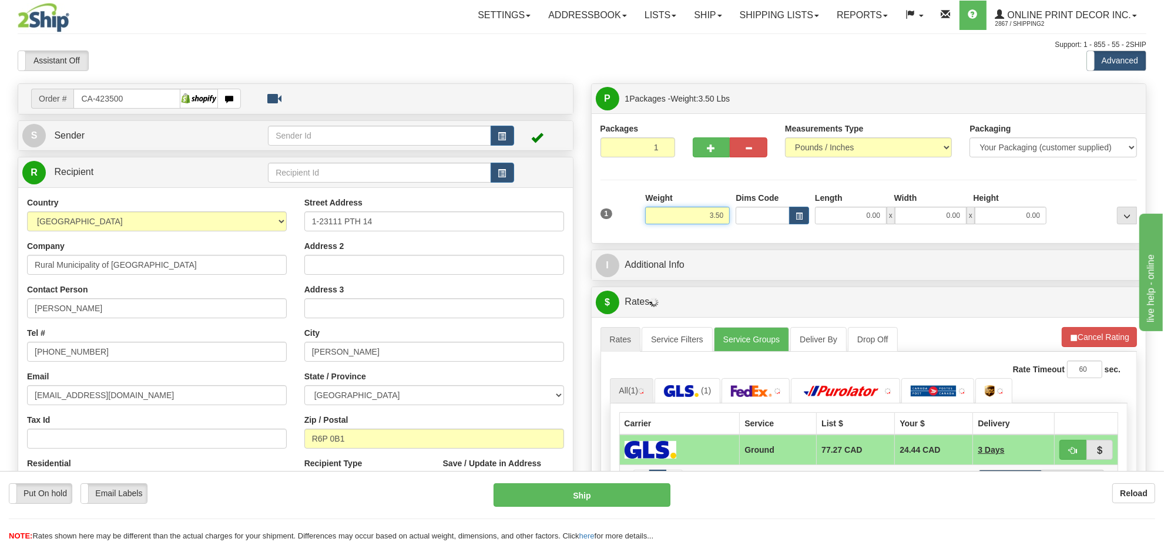
click at [703, 217] on input "3.50" at bounding box center [687, 216] width 85 height 18
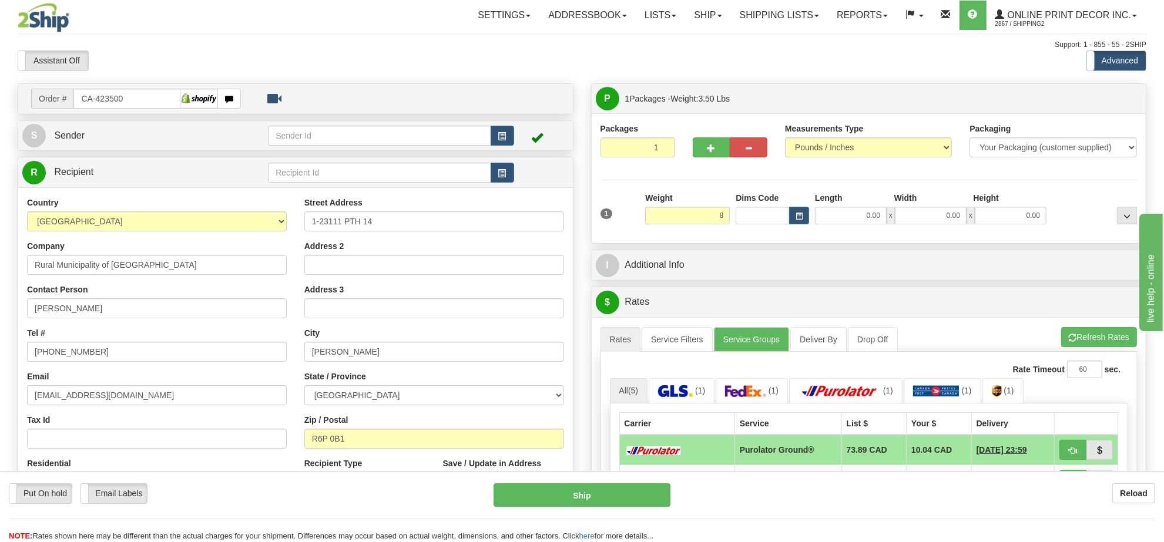
type input "8.00"
click at [809, 215] on div "Dims Code" at bounding box center [772, 208] width 79 height 32
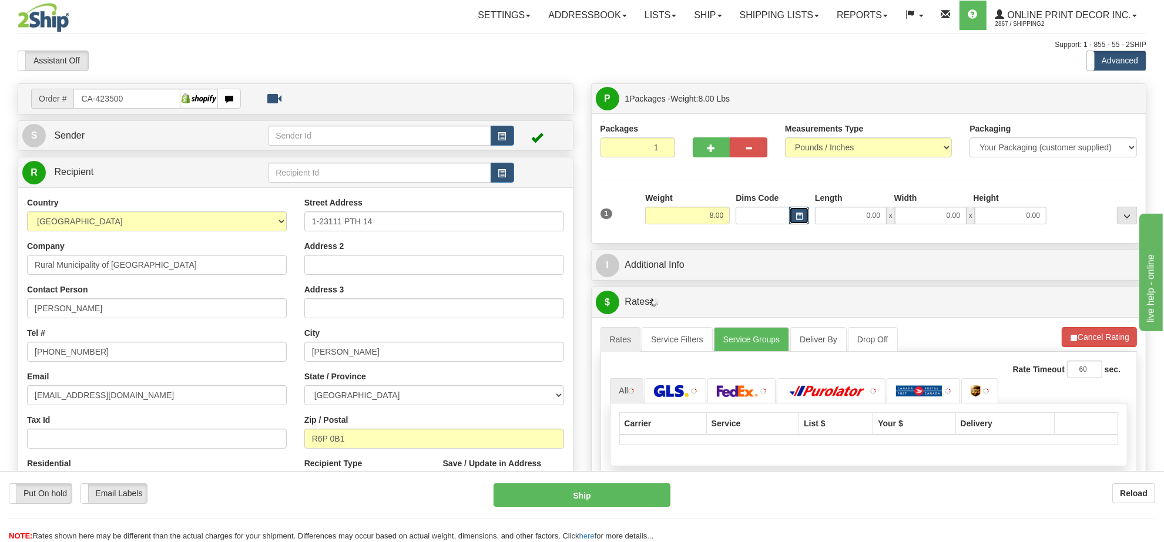
click at [796, 216] on span "button" at bounding box center [798, 216] width 7 height 6
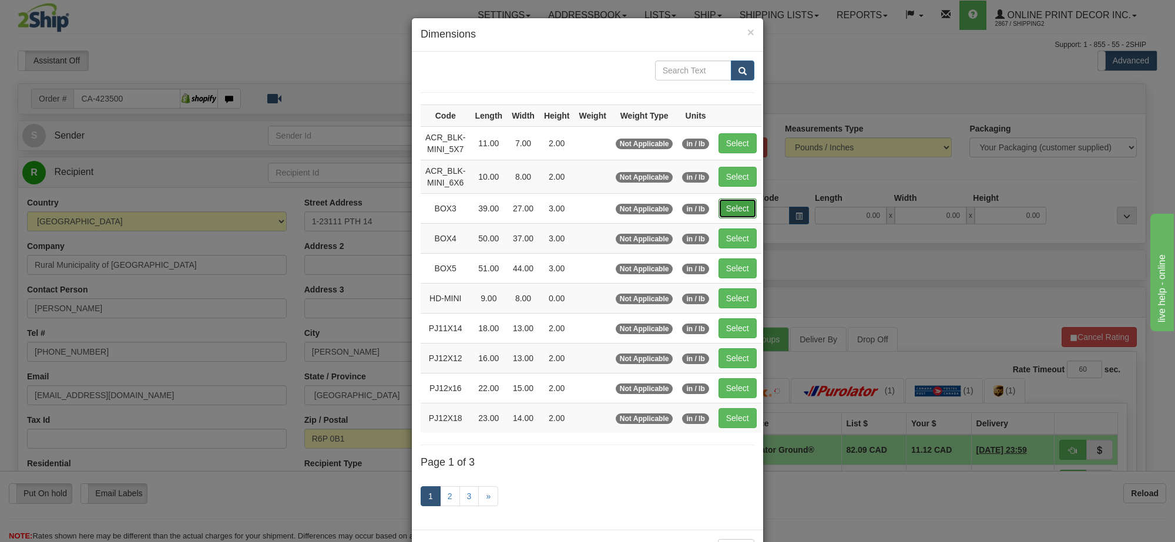
click at [733, 207] on button "Select" at bounding box center [737, 209] width 38 height 20
type input "BOX3"
type input "39.00"
type input "27.00"
type input "3.00"
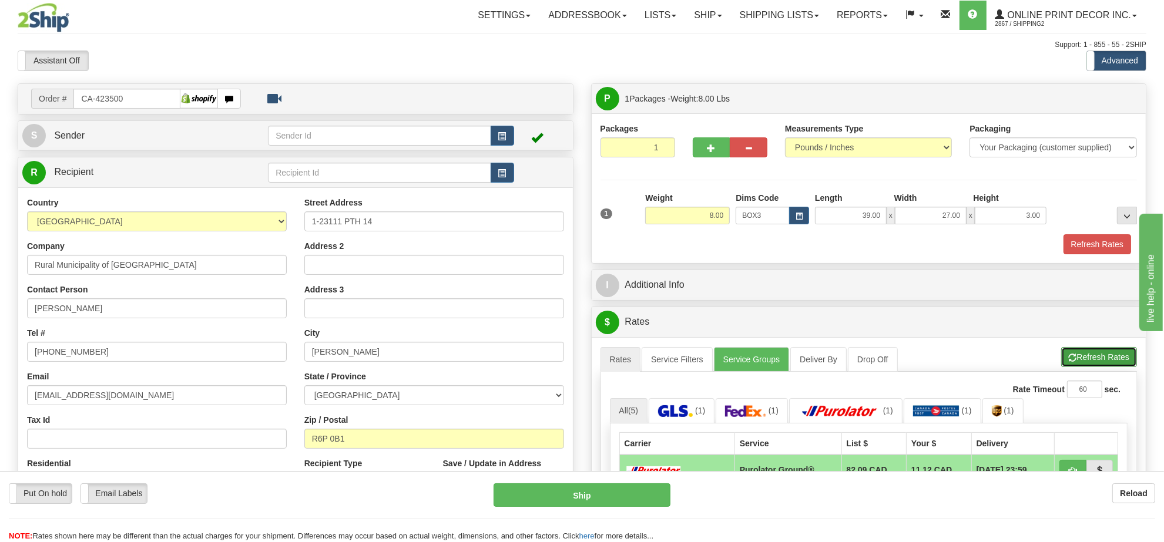
click at [1090, 363] on button "Refresh Rates" at bounding box center [1099, 357] width 76 height 20
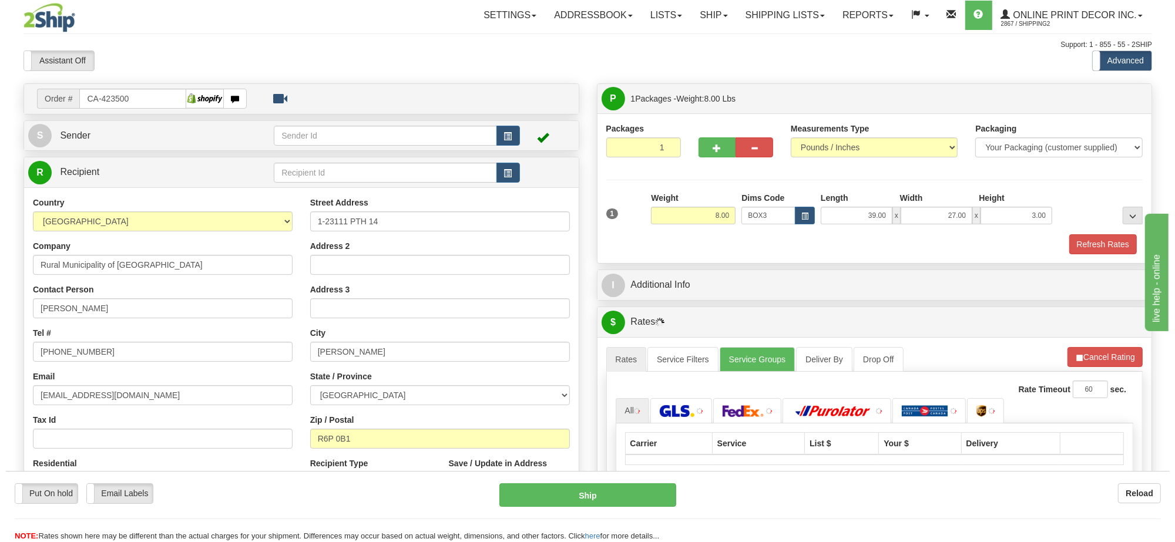
scroll to position [147, 0]
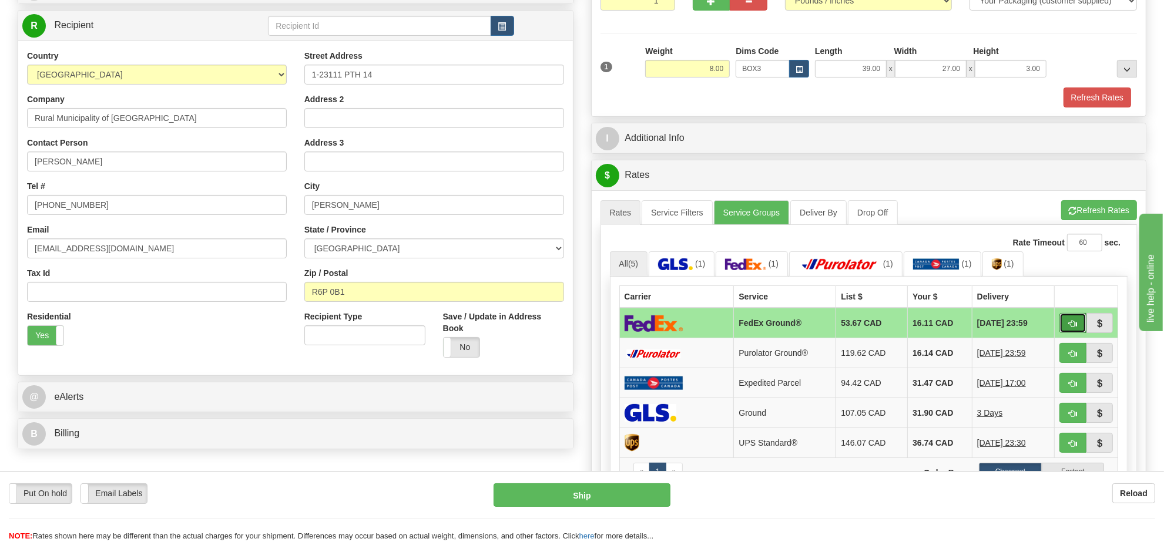
click at [1069, 328] on span "button" at bounding box center [1073, 324] width 8 height 8
type input "92"
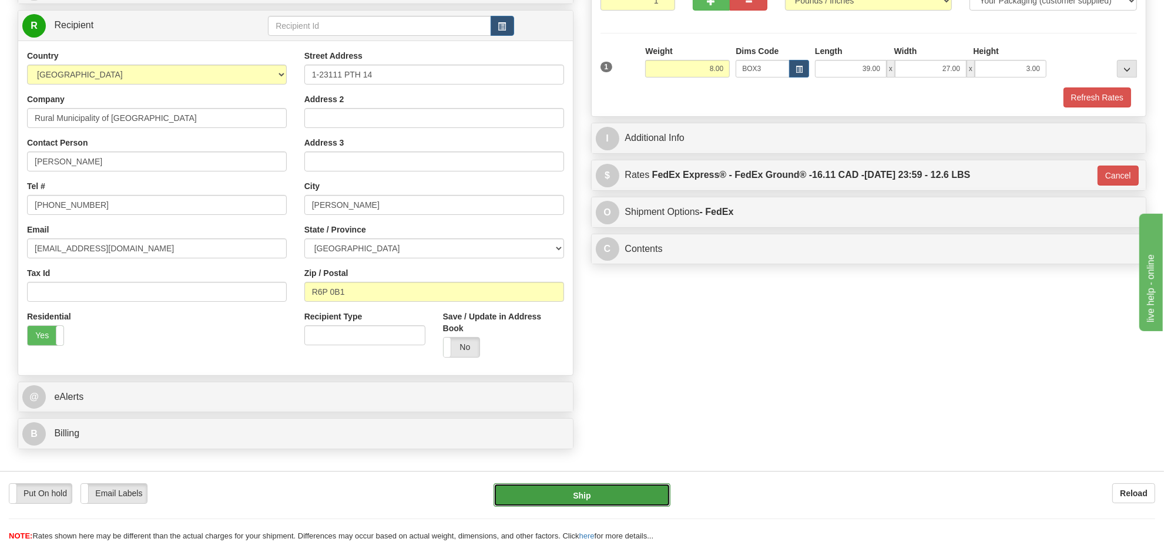
click at [643, 493] on button "Ship" at bounding box center [581, 494] width 176 height 23
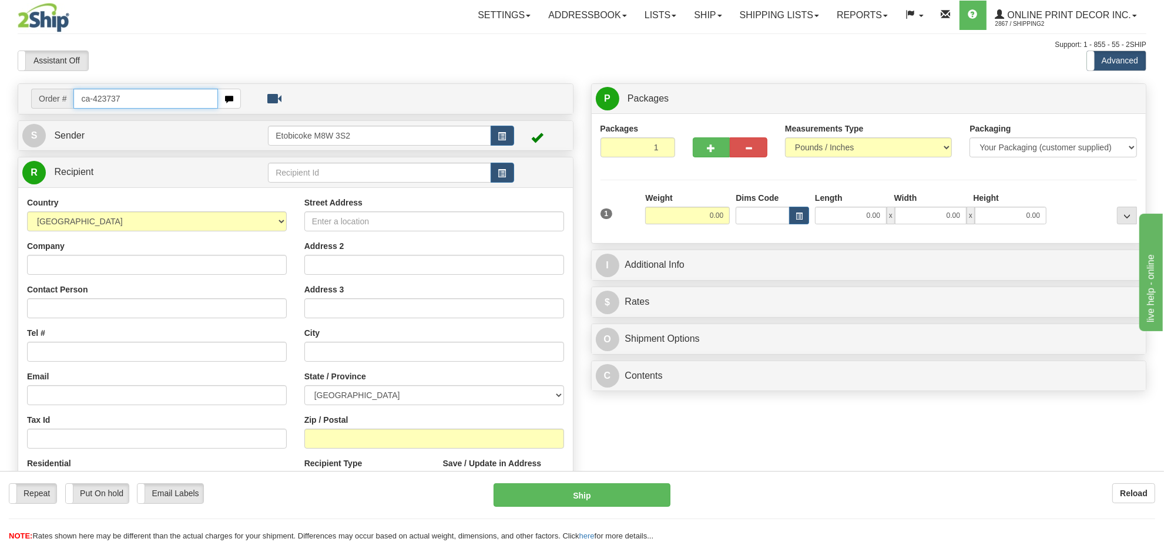
type input "ca-423737"
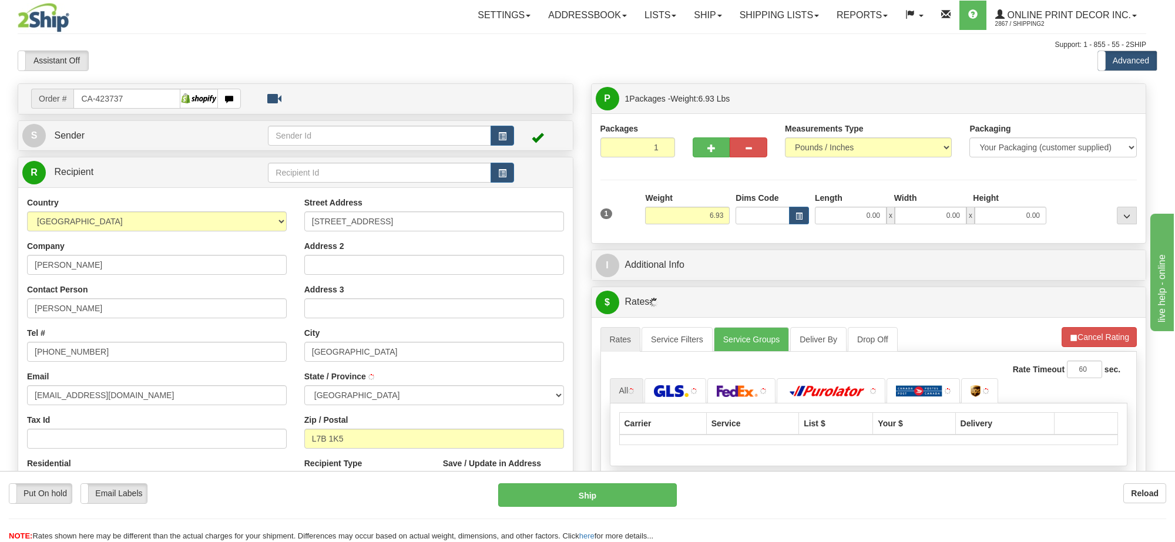
type input "[GEOGRAPHIC_DATA]"
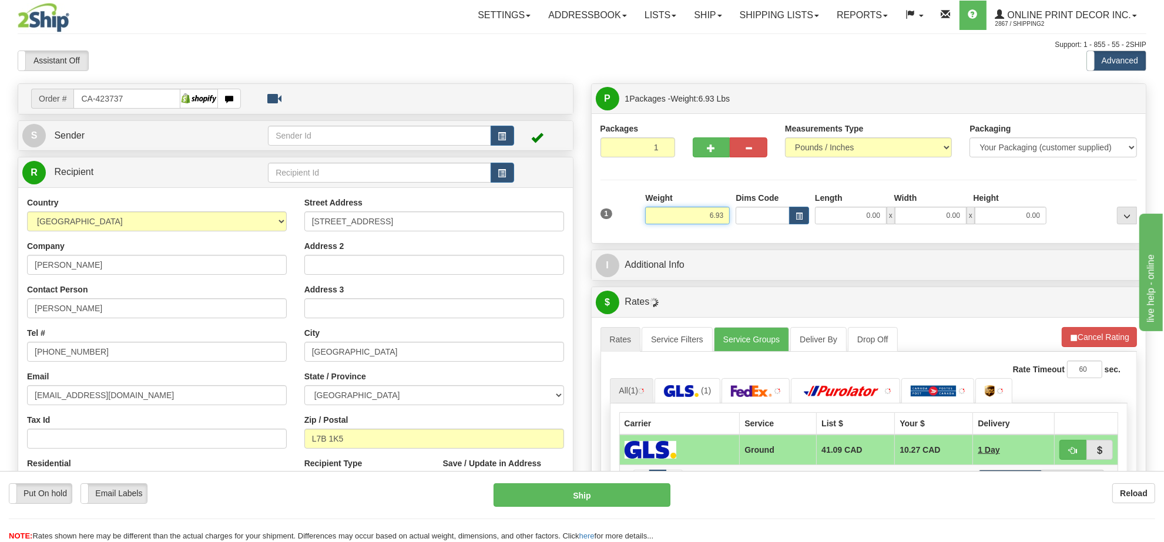
click at [717, 220] on input "6.93" at bounding box center [687, 216] width 85 height 18
click at [717, 219] on input "6.93" at bounding box center [687, 216] width 85 height 18
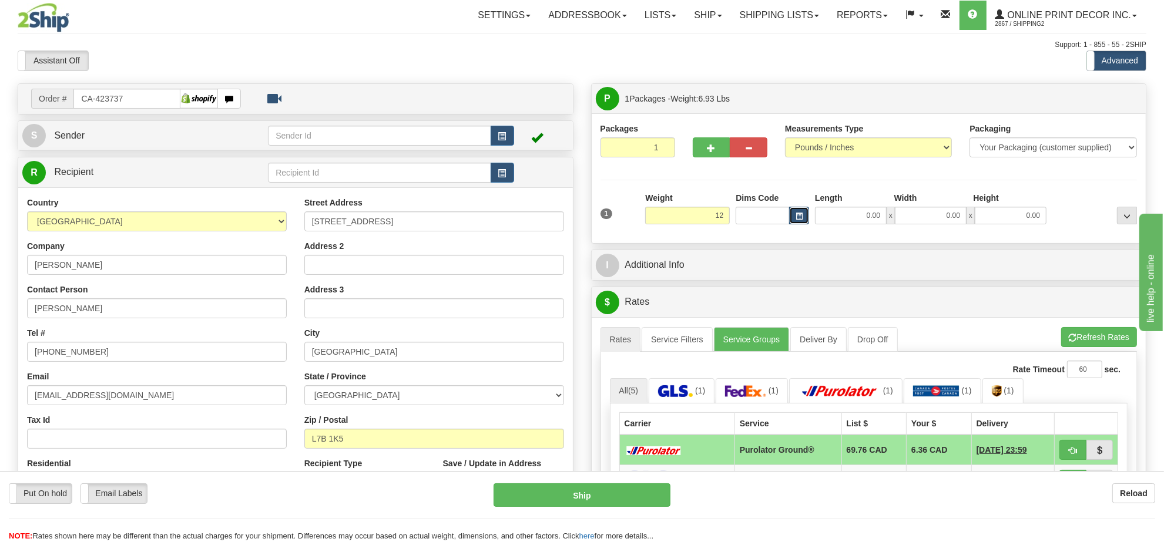
type input "12.00"
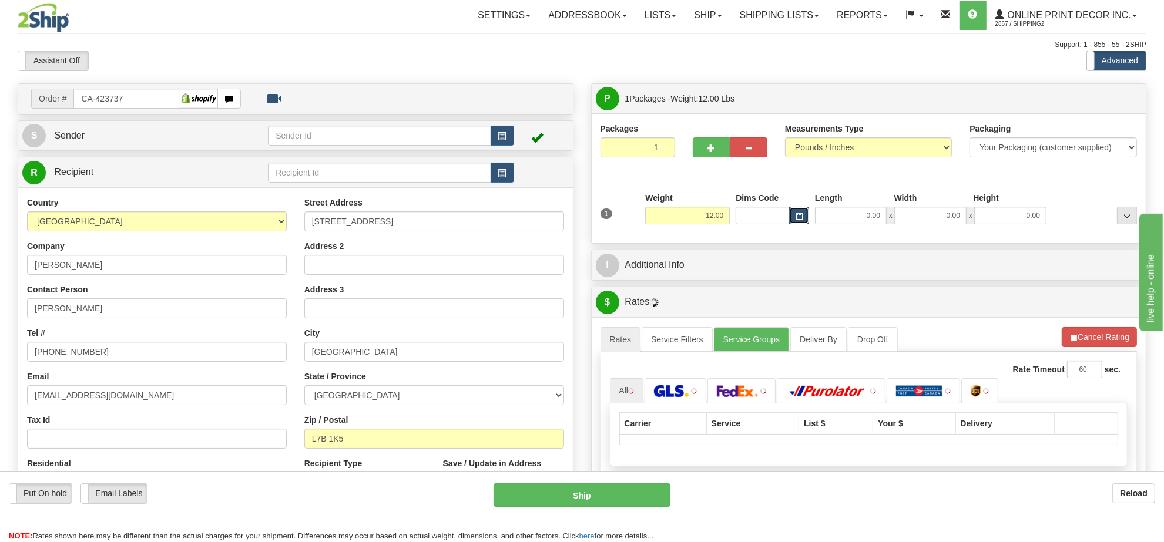
click at [796, 220] on span "button" at bounding box center [798, 216] width 7 height 6
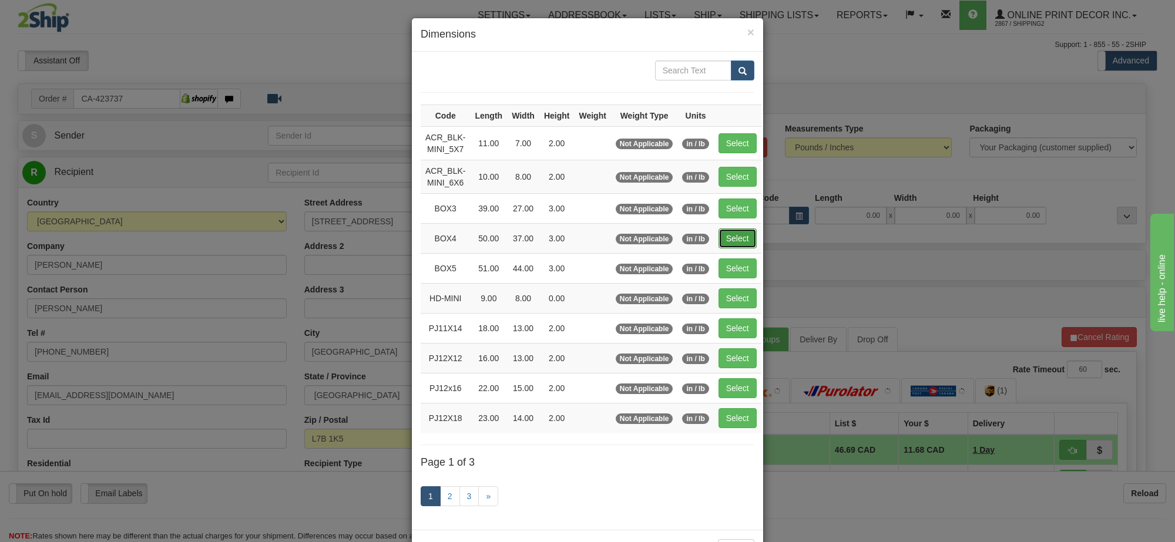
click at [741, 242] on button "Select" at bounding box center [737, 239] width 38 height 20
type input "BOX4"
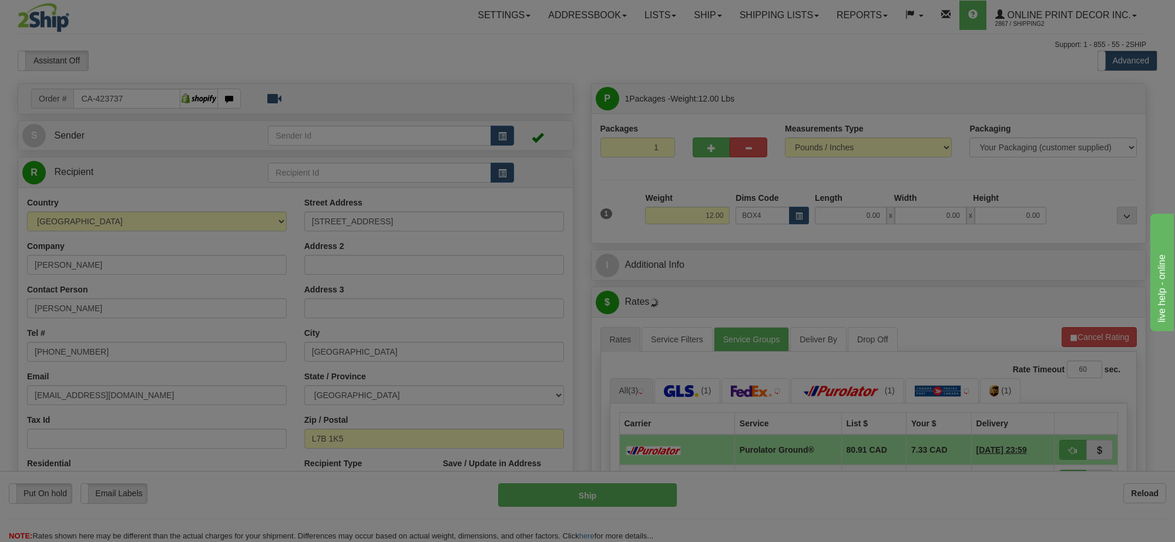
type input "50.00"
type input "37.00"
type input "3.00"
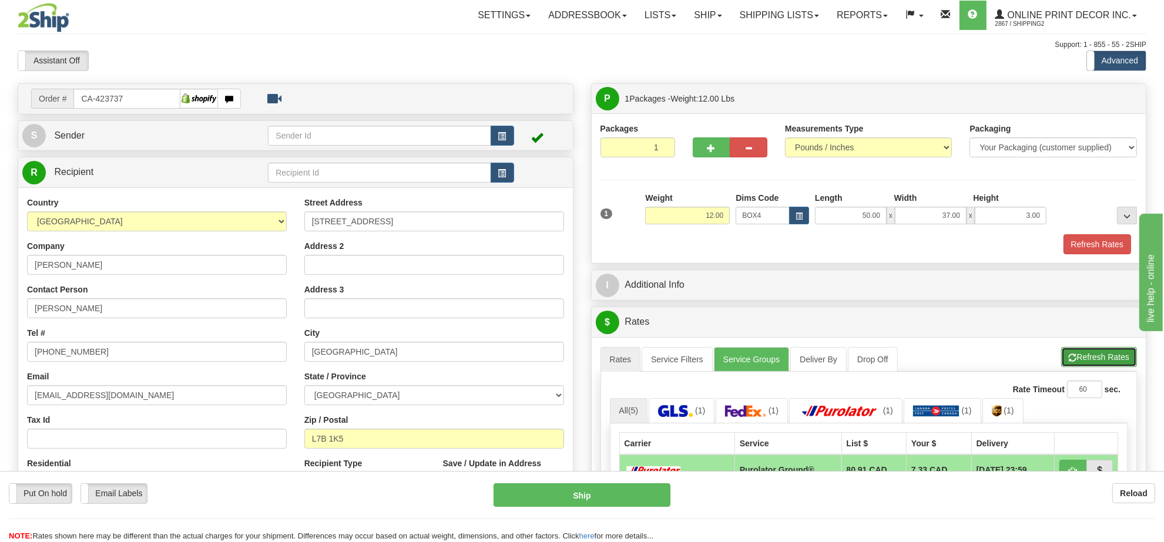
click at [1073, 357] on span "button" at bounding box center [1073, 358] width 8 height 8
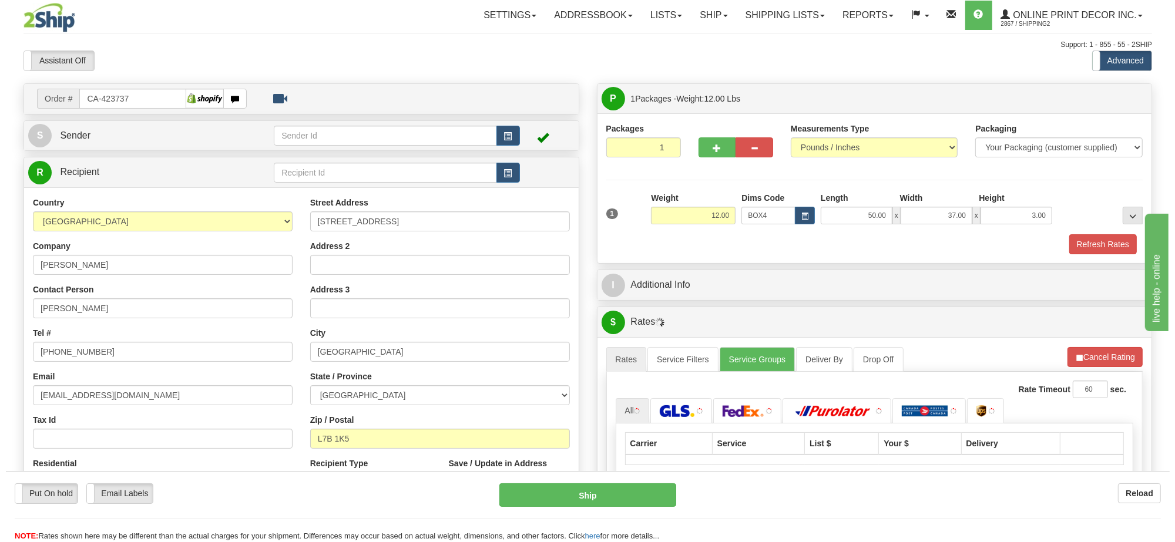
scroll to position [147, 0]
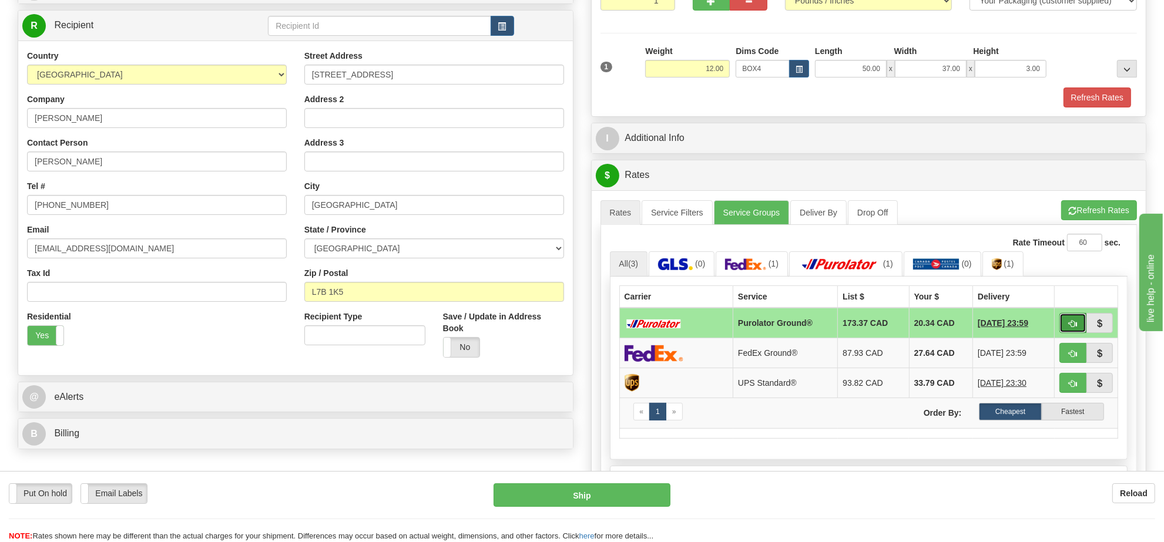
click at [1070, 328] on span "button" at bounding box center [1073, 324] width 8 height 8
type input "260"
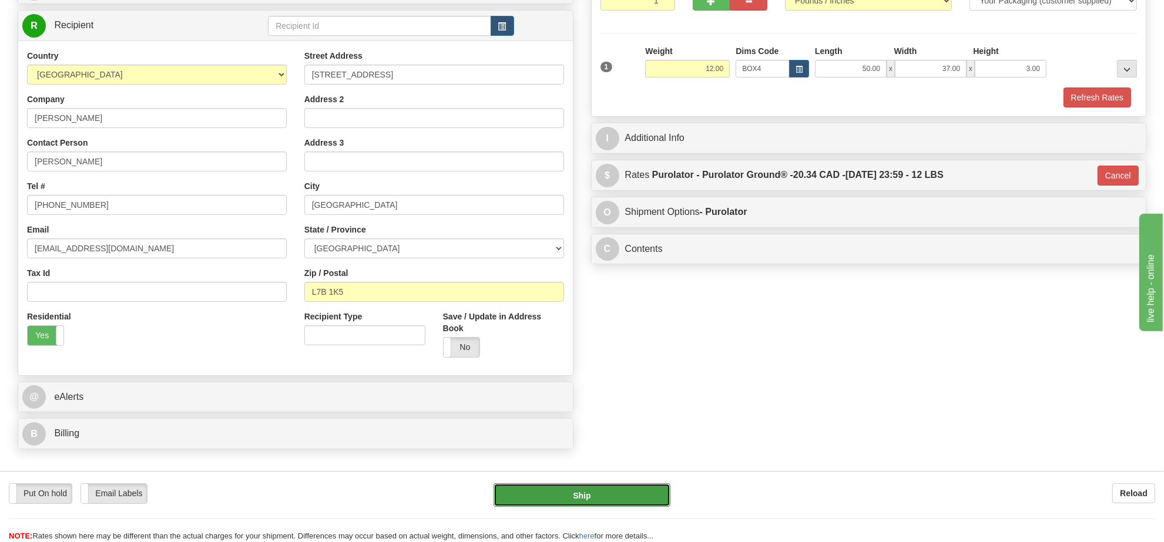
click at [548, 499] on button "Ship" at bounding box center [581, 494] width 176 height 23
